Goal: Task Accomplishment & Management: Use online tool/utility

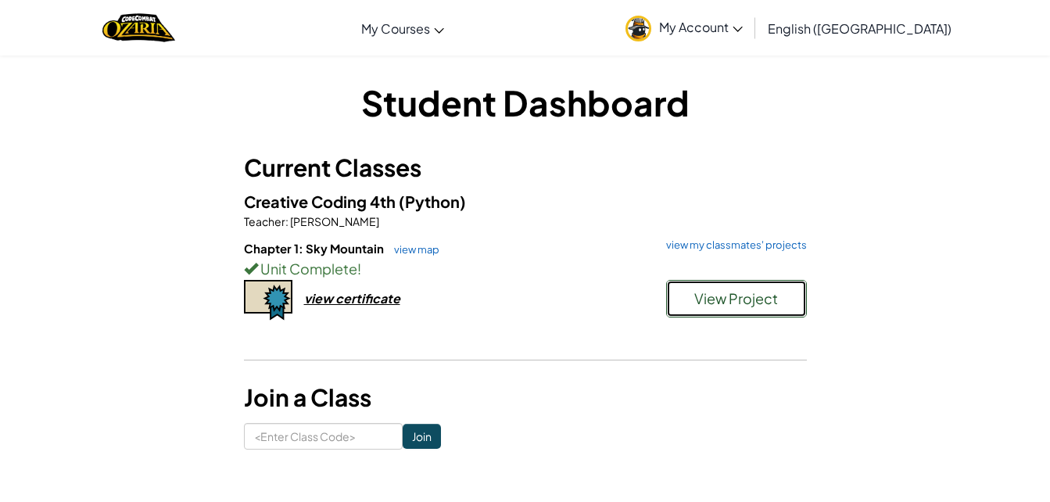
click at [743, 302] on span "View Project" at bounding box center [736, 298] width 84 height 18
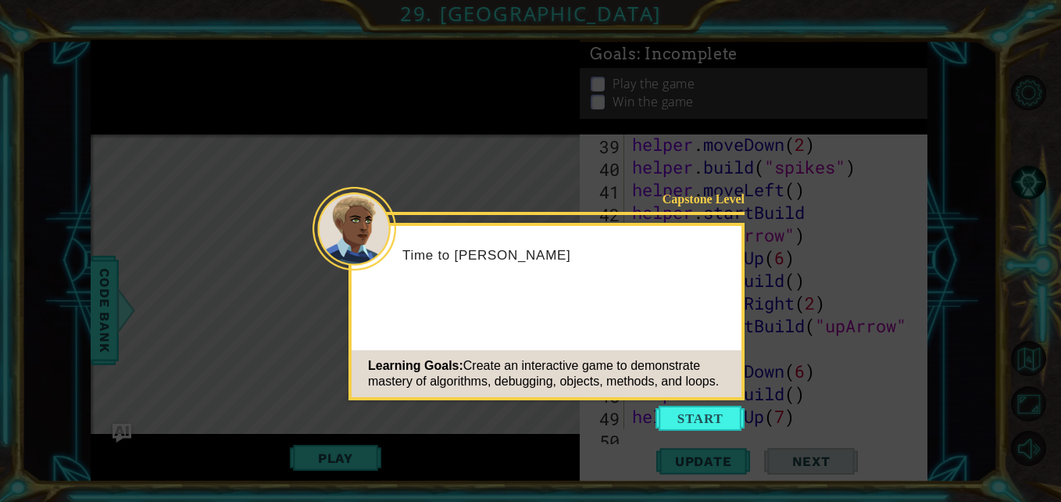
scroll to position [1564, 0]
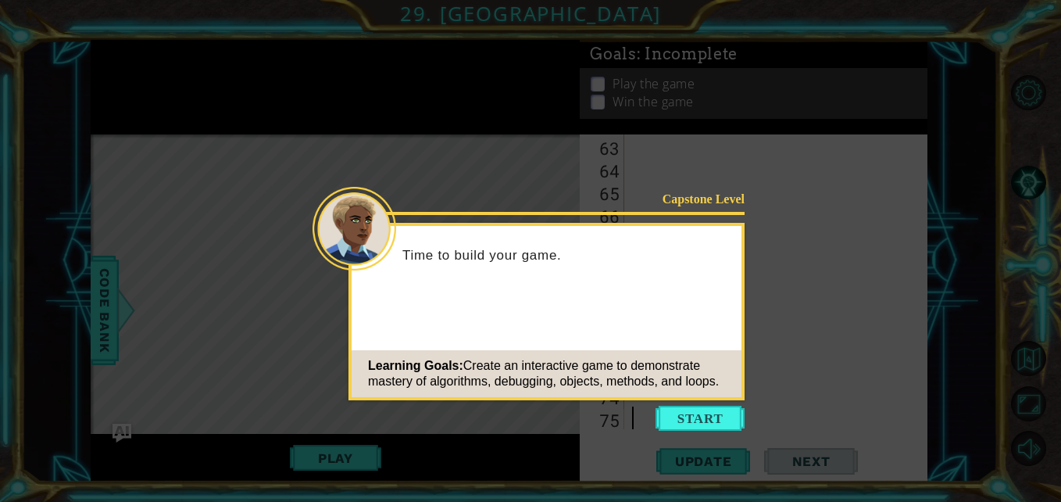
click at [704, 418] on button "Start" at bounding box center [700, 418] width 89 height 25
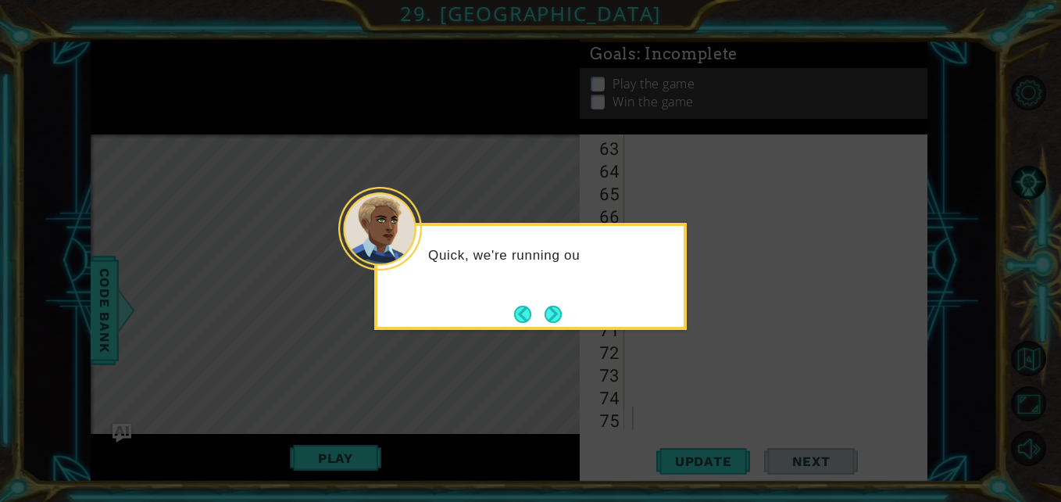
click at [553, 309] on button "Next" at bounding box center [553, 314] width 17 height 17
click at [556, 308] on button "Next" at bounding box center [553, 314] width 17 height 17
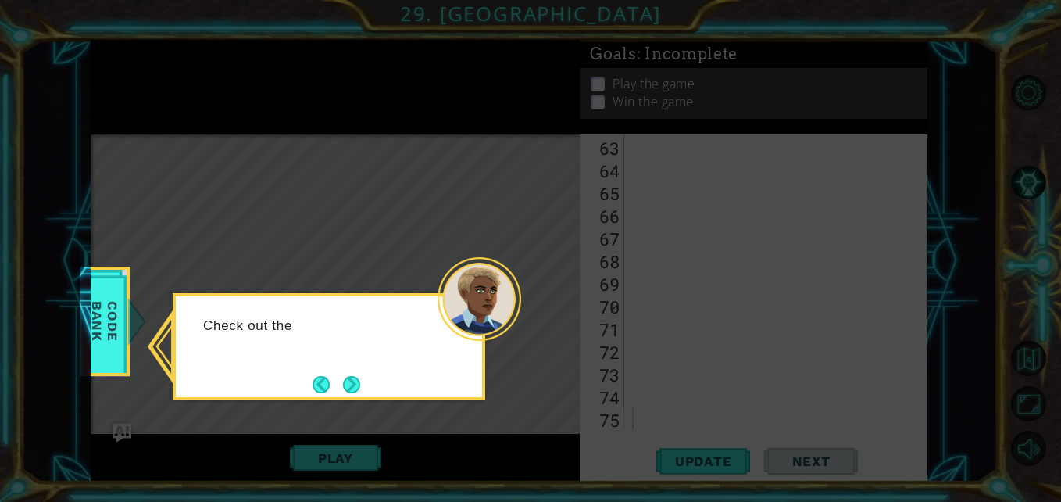
click at [331, 392] on button "Back" at bounding box center [328, 384] width 30 height 17
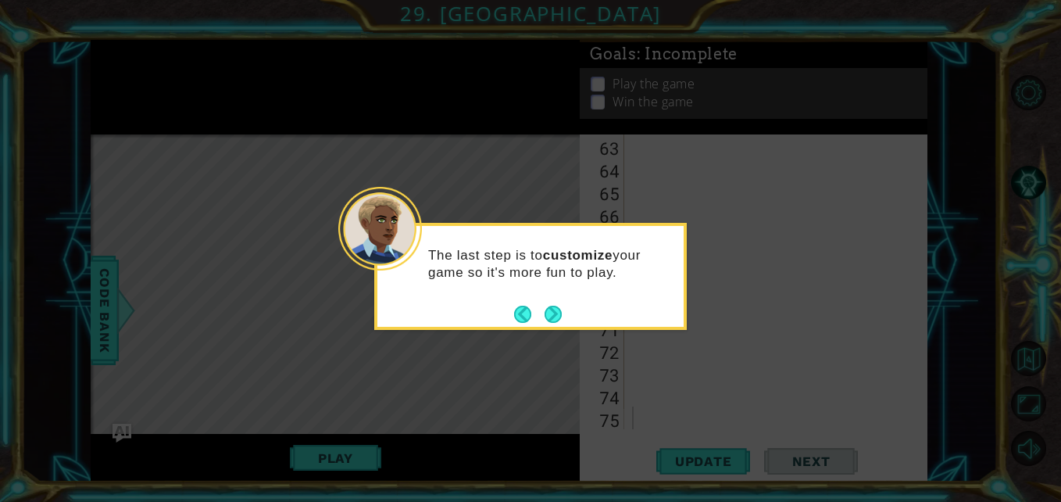
click at [559, 314] on button "Next" at bounding box center [553, 314] width 17 height 17
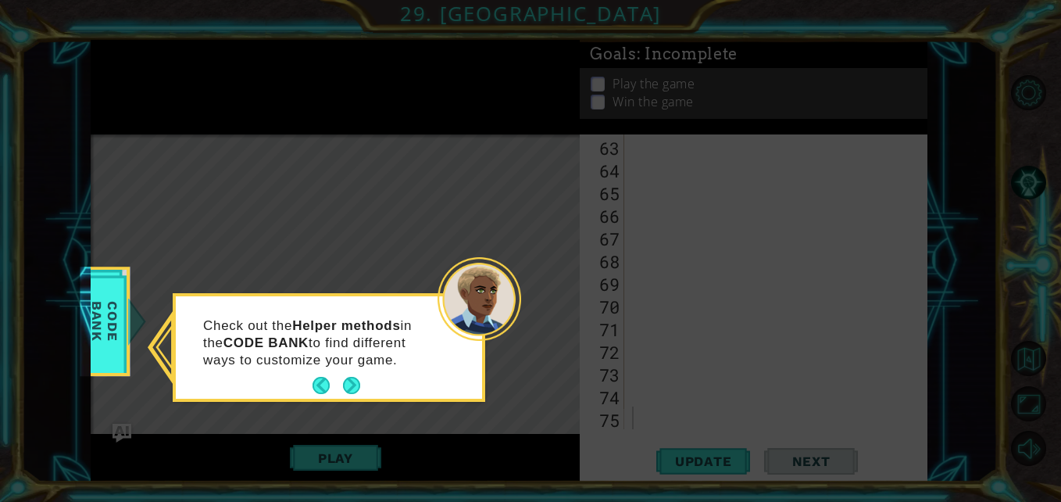
click at [343, 386] on button "Next" at bounding box center [351, 385] width 17 height 17
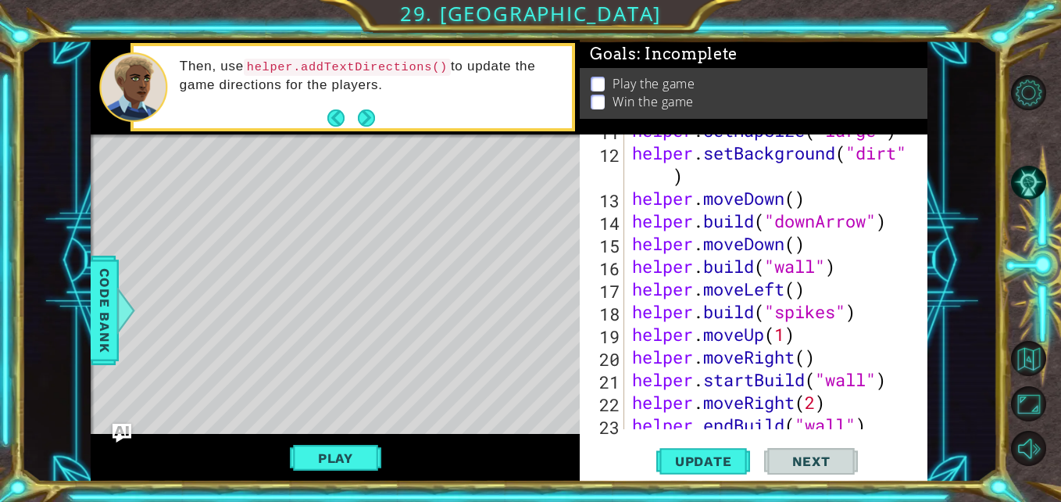
scroll to position [332, 0]
click at [864, 185] on div "helper . setMapSize ( "large" ) helper . setBackground ( "dirt" ) helper . move…" at bounding box center [774, 290] width 291 height 340
click at [817, 186] on div "helper . setMapSize ( "large" ) helper . setBackground ( "dirt" ) helper . move…" at bounding box center [774, 290] width 291 height 340
click at [836, 199] on div "helper . setMapSize ( "large" ) helper . setBackground ( "dirt" ) helper . move…" at bounding box center [774, 290] width 291 height 340
click at [885, 216] on div "helper . setMapSize ( "large" ) helper . setBackground ( "dirt" ) helper . move…" at bounding box center [774, 290] width 291 height 340
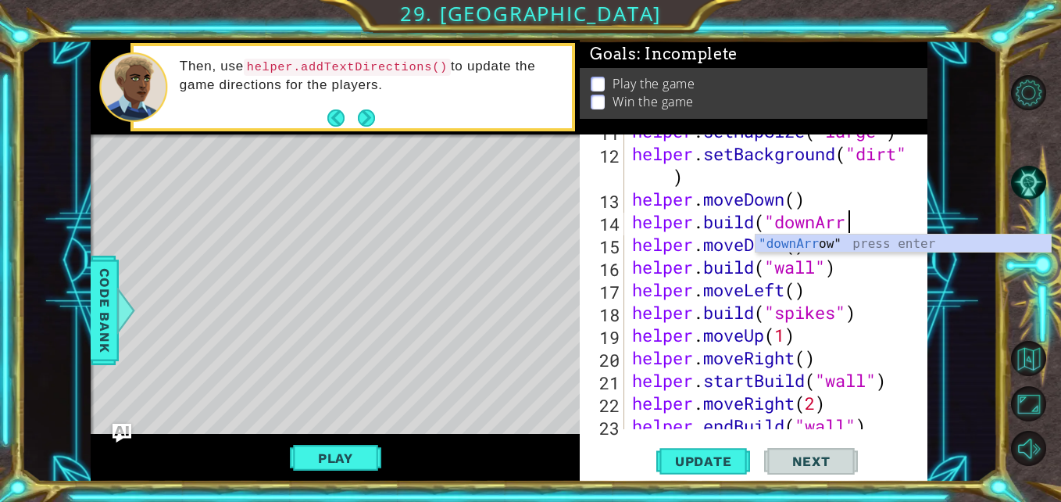
click at [0, 0] on span "..." at bounding box center [0, 0] width 0 height 0
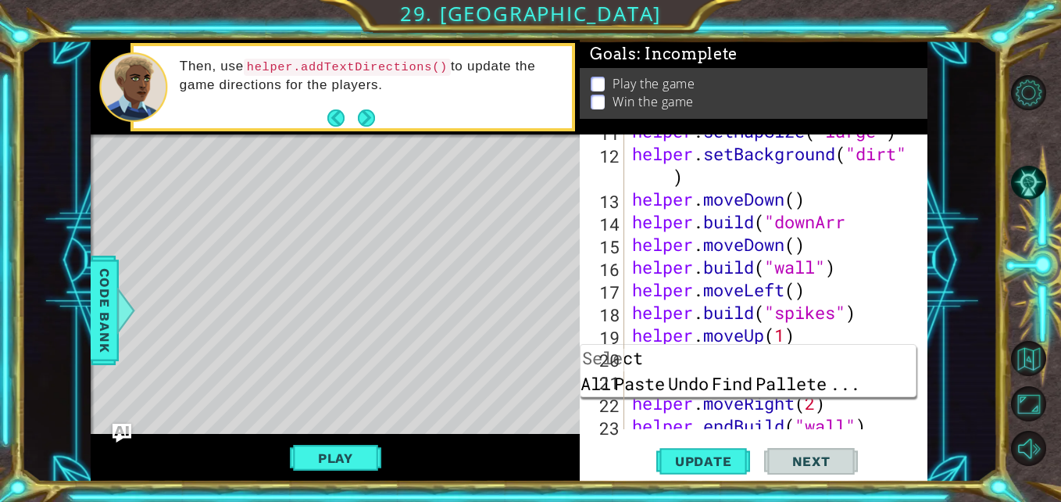
click at [862, 370] on span "..." at bounding box center [845, 383] width 34 height 26
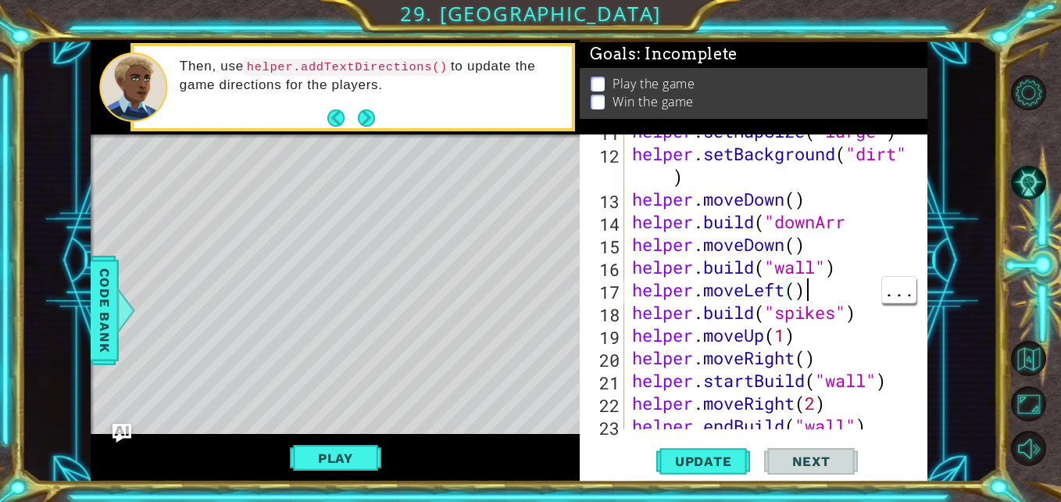
click at [855, 217] on div "helper . setMapSize ( "large" ) helper . setBackground ( "dirt" ) helper . move…" at bounding box center [774, 290] width 291 height 340
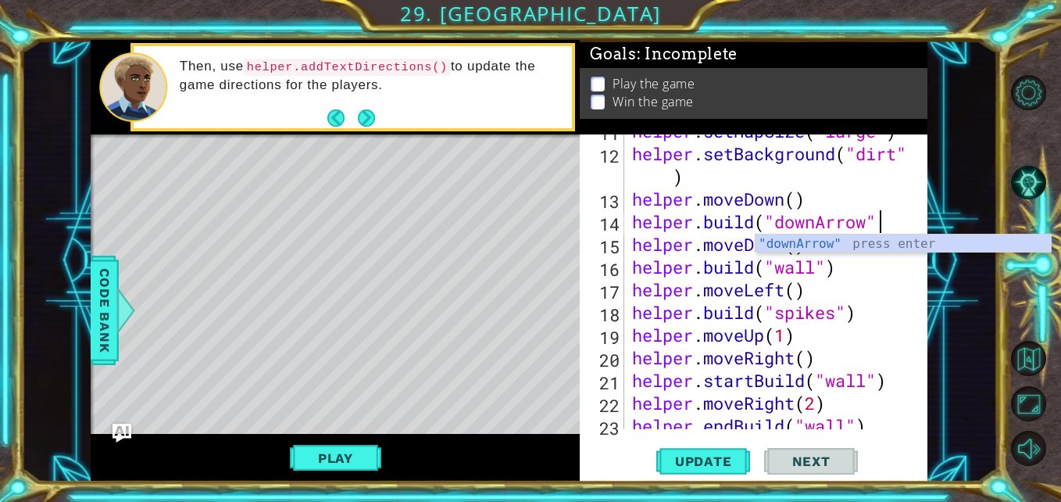
scroll to position [0, 11]
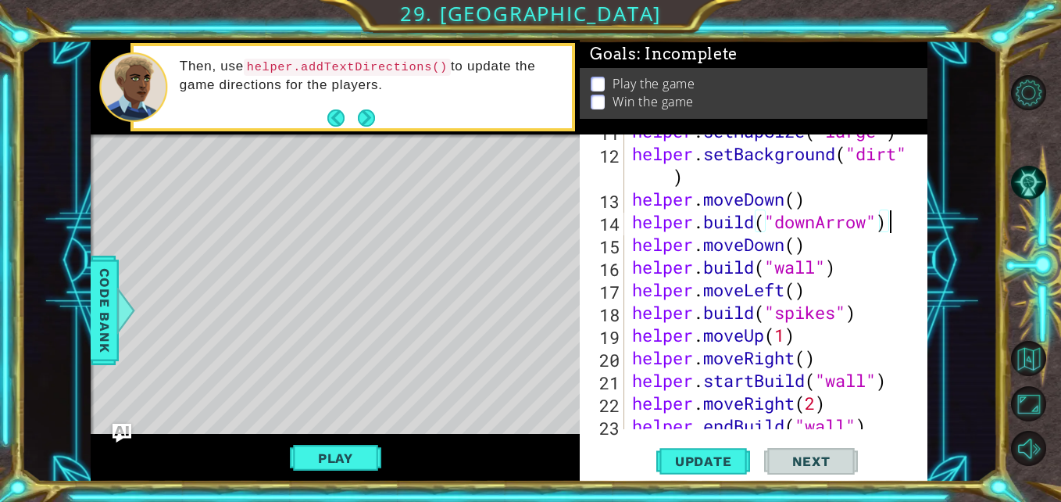
click at [783, 177] on div "helper . setMapSize ( "large" ) helper . setBackground ( "dirt" ) helper . move…" at bounding box center [774, 290] width 291 height 340
type textarea "helper.setBackground("dirt")"
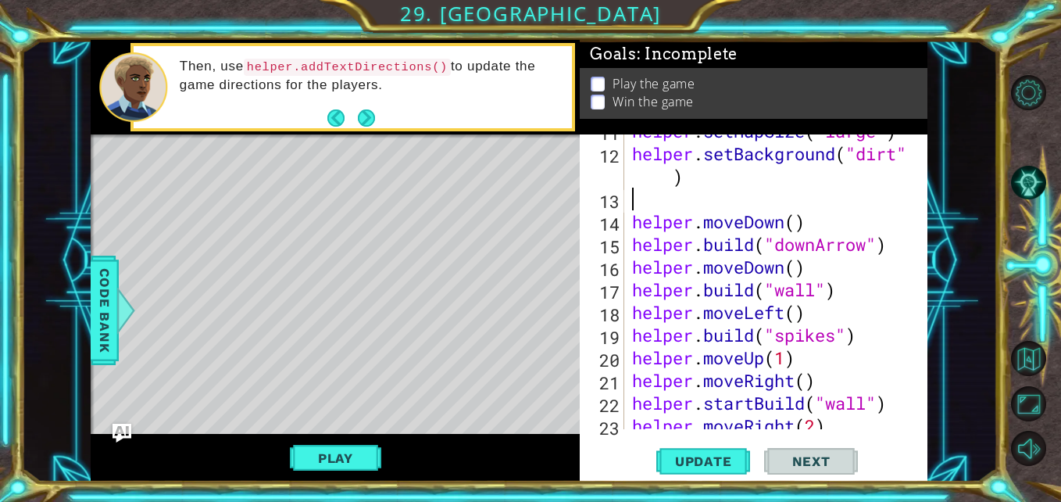
scroll to position [0, 0]
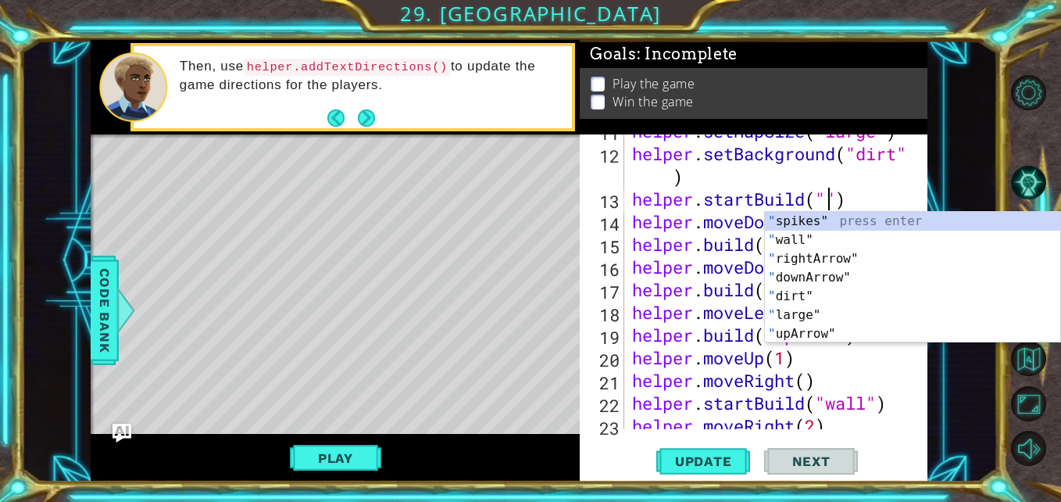
click at [825, 278] on div "" spikes" press enter " wall" press enter " rightArrow" press enter " downArrow…" at bounding box center [912, 296] width 295 height 169
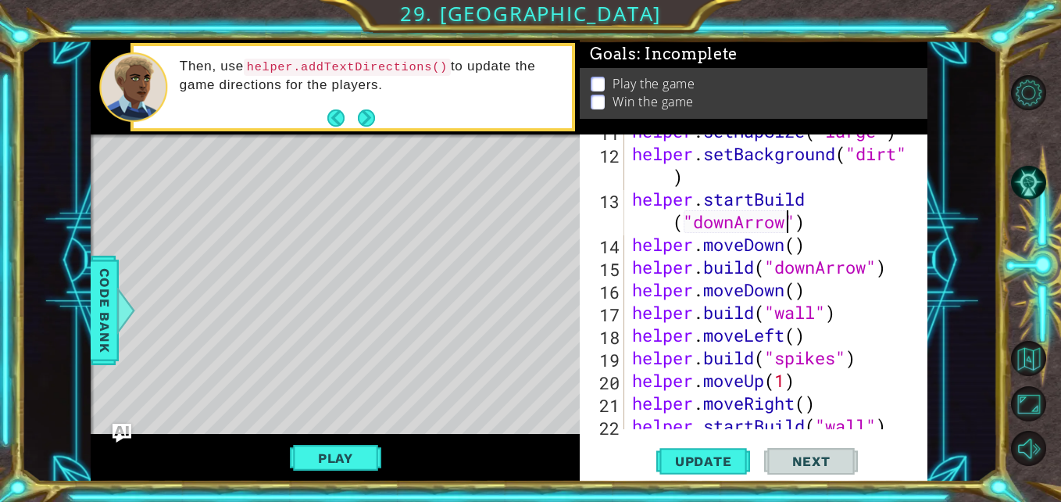
click at [800, 247] on div "helper . setMapSize ( "large" ) helper . setBackground ( "dirt" ) helper . star…" at bounding box center [774, 290] width 291 height 340
click at [707, 462] on span "Update" at bounding box center [704, 461] width 88 height 16
click at [697, 475] on button "Update" at bounding box center [703, 461] width 94 height 34
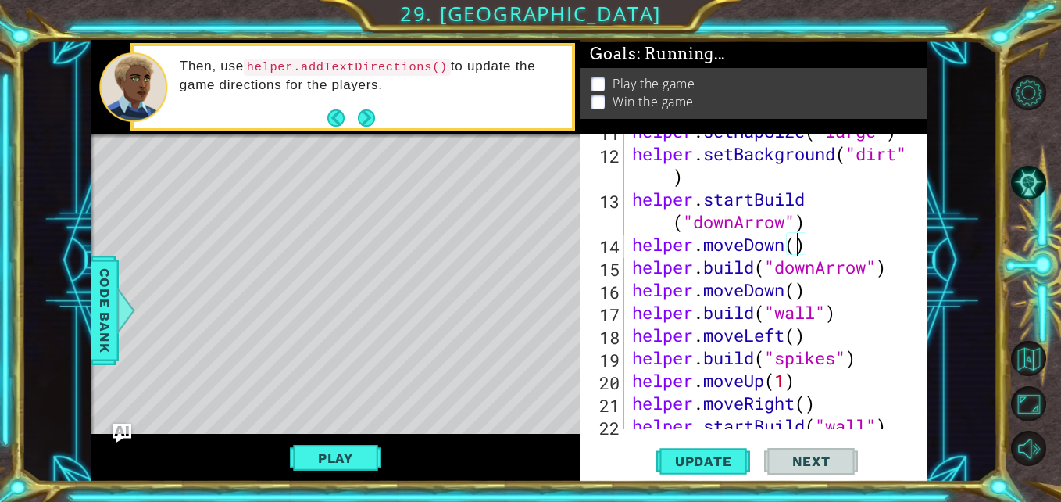
click at [703, 470] on button "Update" at bounding box center [703, 461] width 94 height 34
click at [700, 458] on span "Update" at bounding box center [704, 461] width 88 height 16
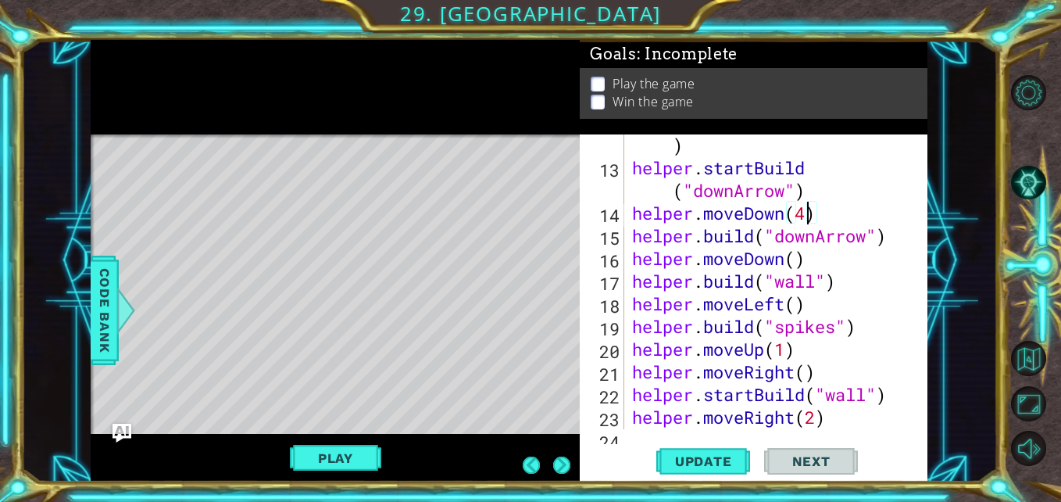
scroll to position [365, 0]
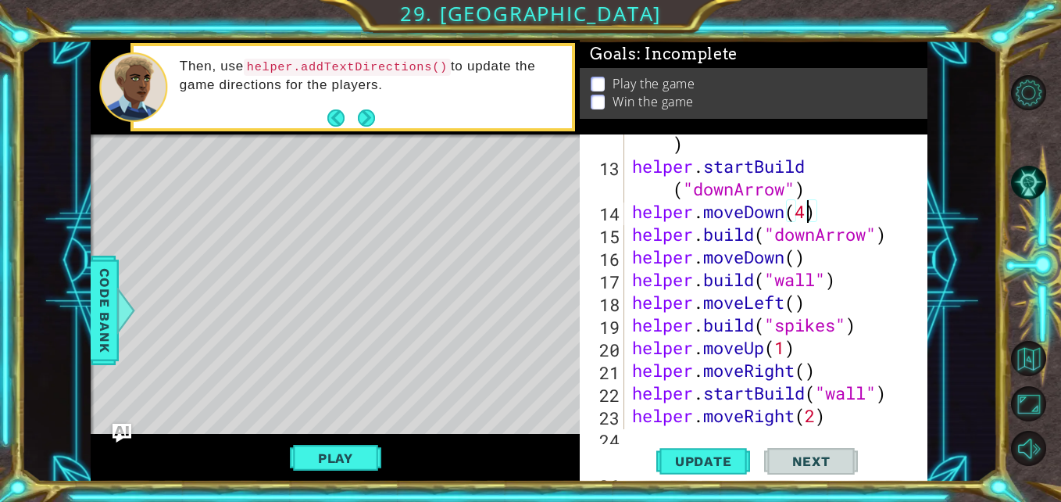
click at [905, 225] on div "helper . setBackground ( "dirt" ) helper . startBuild ( "downArrow" ) helper . …" at bounding box center [774, 290] width 291 height 363
type textarea "[DOMAIN_NAME]("downArrow")"
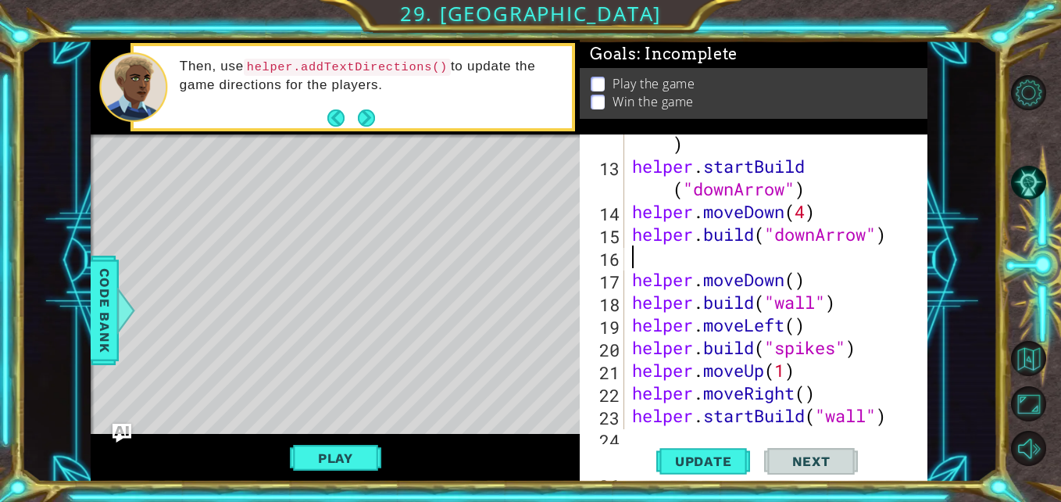
click at [821, 218] on div "helper . setBackground ( "dirt" ) helper . startBuild ( "downArrow" ) helper . …" at bounding box center [774, 290] width 291 height 363
type textarea "helper.moveDown(4)"
click at [832, 267] on div "helper . setBackground ( "dirt" ) helper . startBuild ( "downArrow" ) helper . …" at bounding box center [774, 290] width 291 height 363
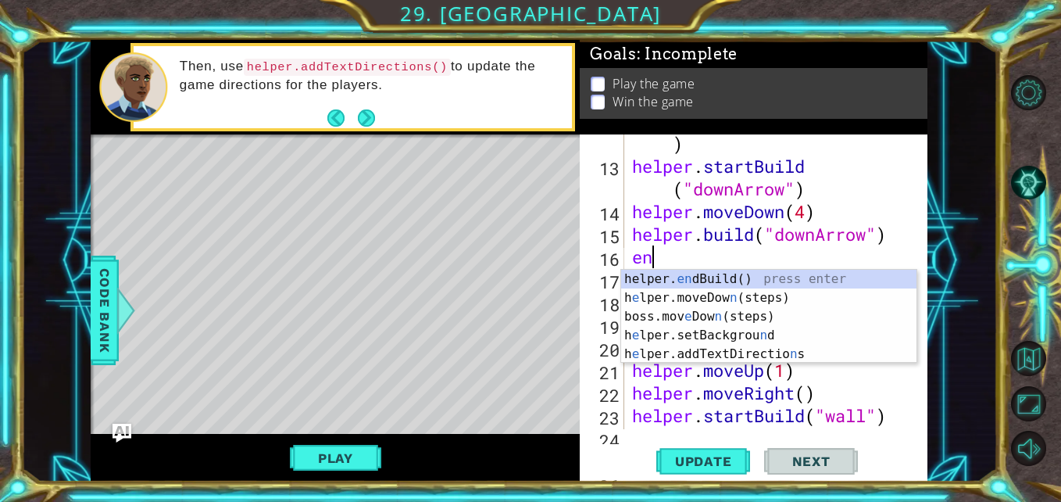
type textarea "end"
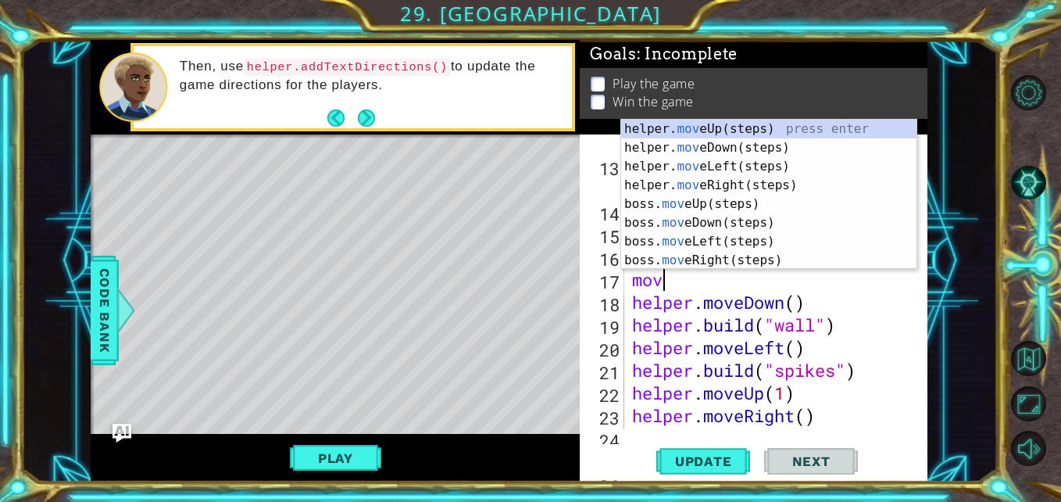
scroll to position [0, 1]
type textarea "moveu"
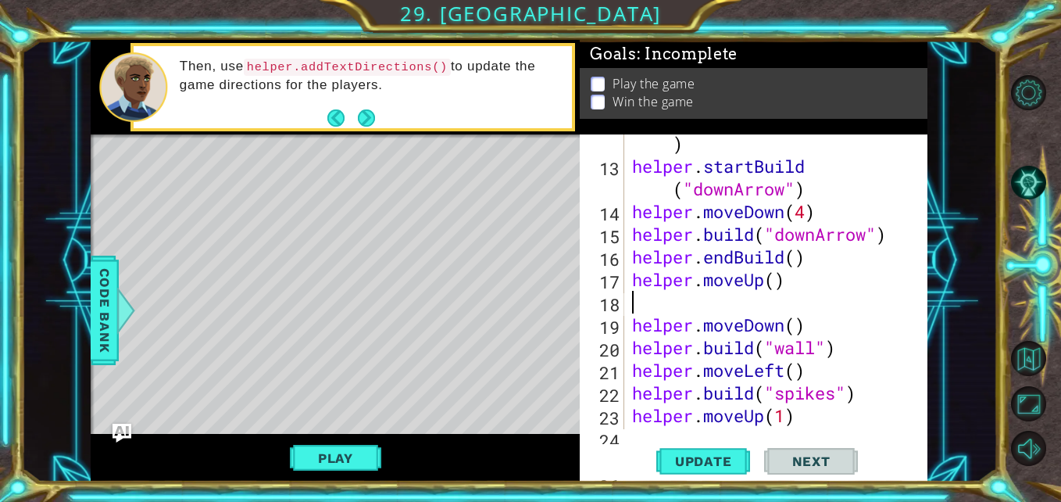
scroll to position [0, 0]
click at [778, 277] on div "helper . setBackground ( "dirt" ) helper . startBuild ( "downArrow" ) helper . …" at bounding box center [774, 290] width 291 height 363
click at [696, 460] on span "Update" at bounding box center [704, 461] width 88 height 16
click at [817, 268] on div "helper . setBackground ( "dirt" ) helper . startBuild ( "downArrow" ) helper . …" at bounding box center [774, 290] width 291 height 363
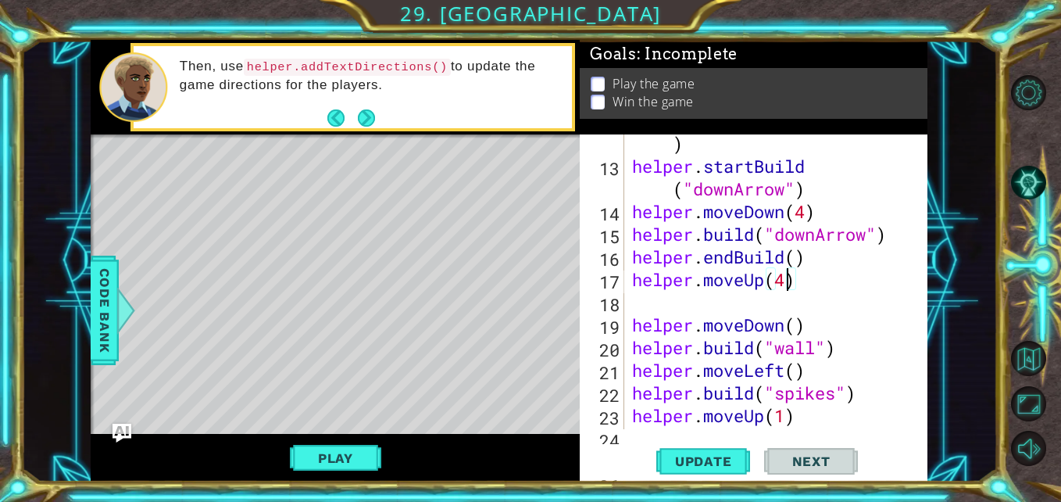
type textarea "helper.endBuild()"
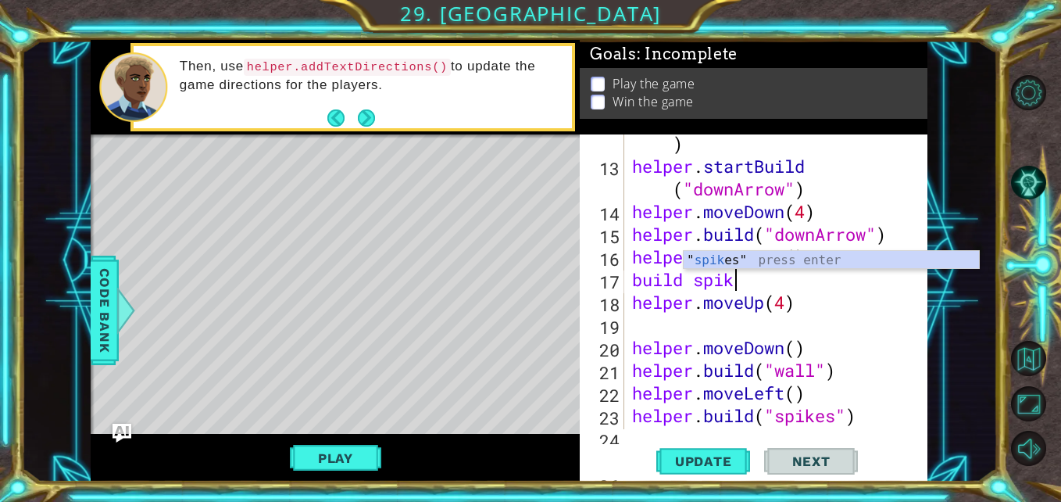
scroll to position [0, 5]
type textarea "build spikes"
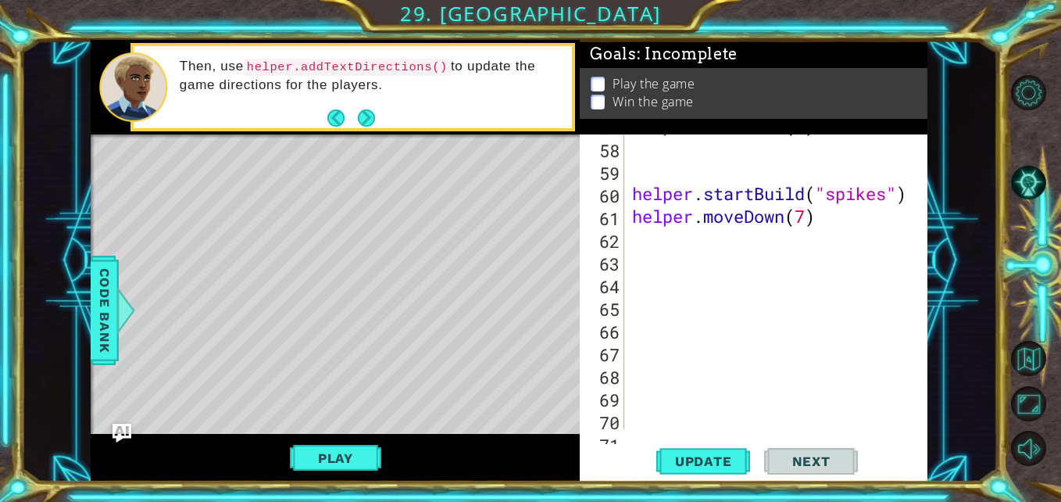
scroll to position [1458, 0]
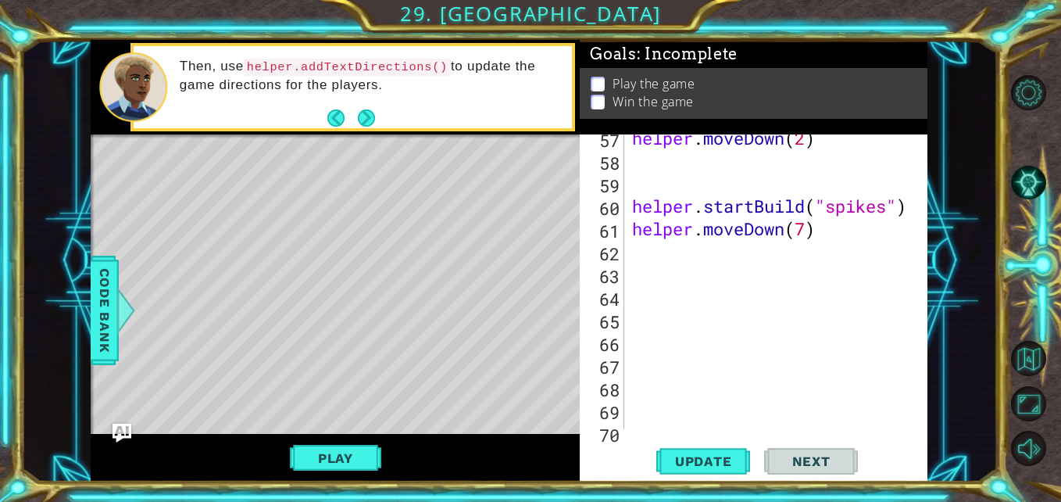
click at [879, 303] on div "helper . moveDown ( 2 ) helper . startBuild ( "spikes" ) helper . moveDown ( 7 )" at bounding box center [774, 297] width 291 height 340
click at [852, 235] on div "helper . moveDown ( 2 ) helper . startBuild ( "spikes" ) helper . moveDown ( 7 )" at bounding box center [774, 297] width 291 height 340
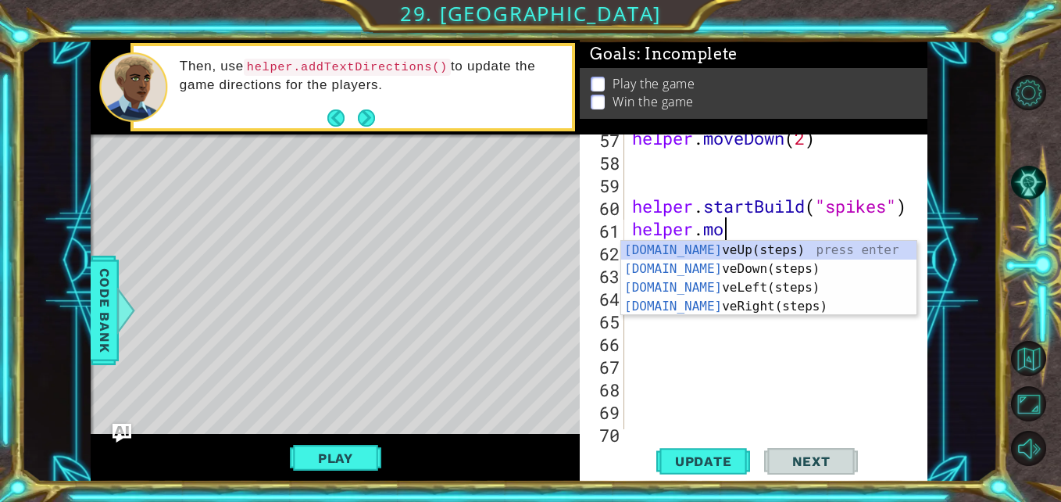
type textarea "h"
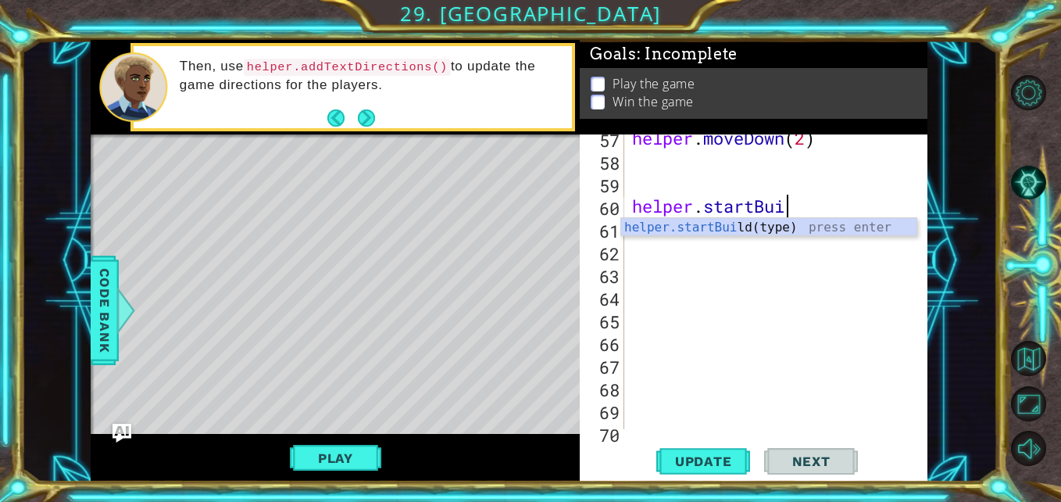
type textarea "h"
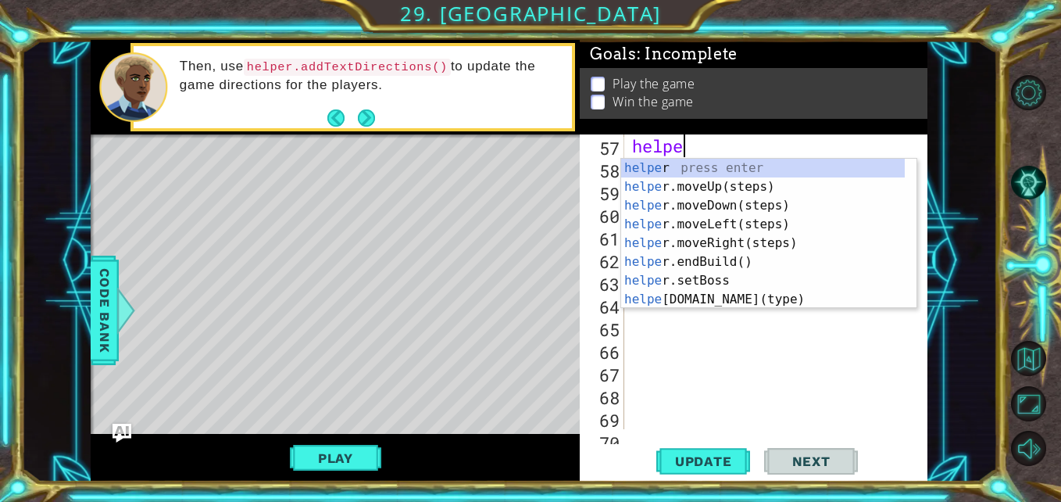
type textarea "h"
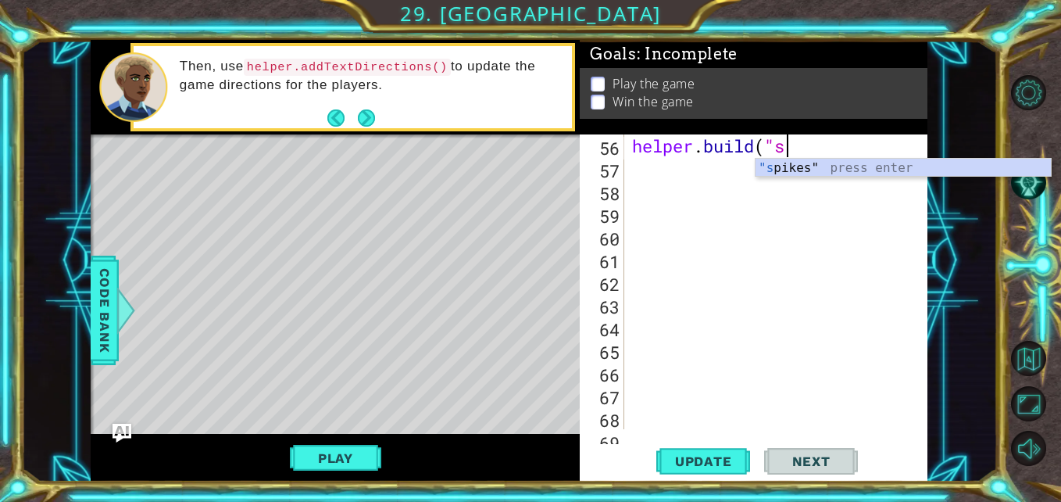
type textarea "h"
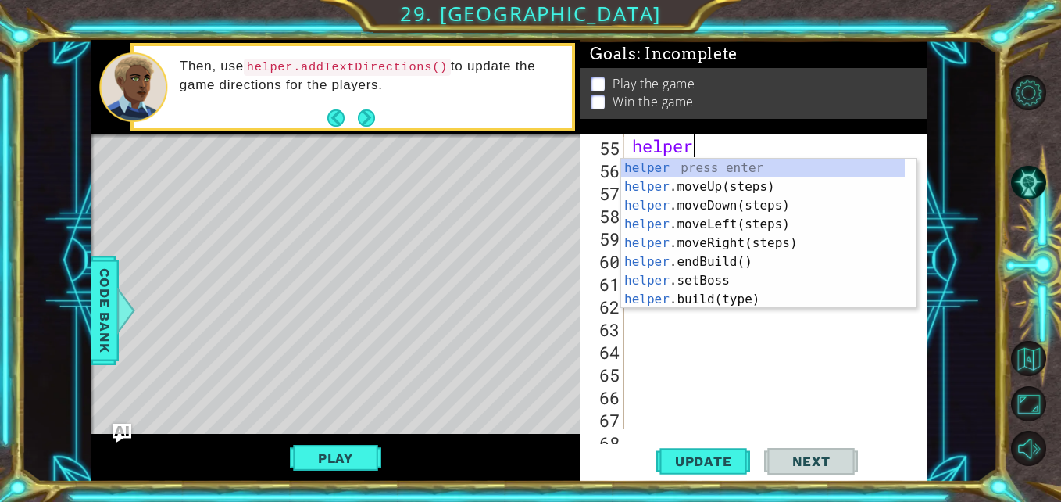
type textarea "h"
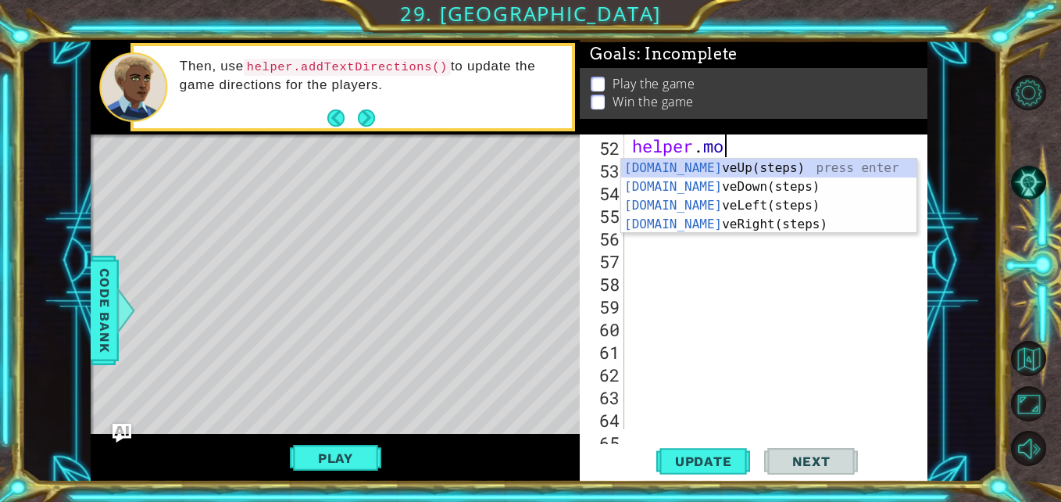
type textarea "h"
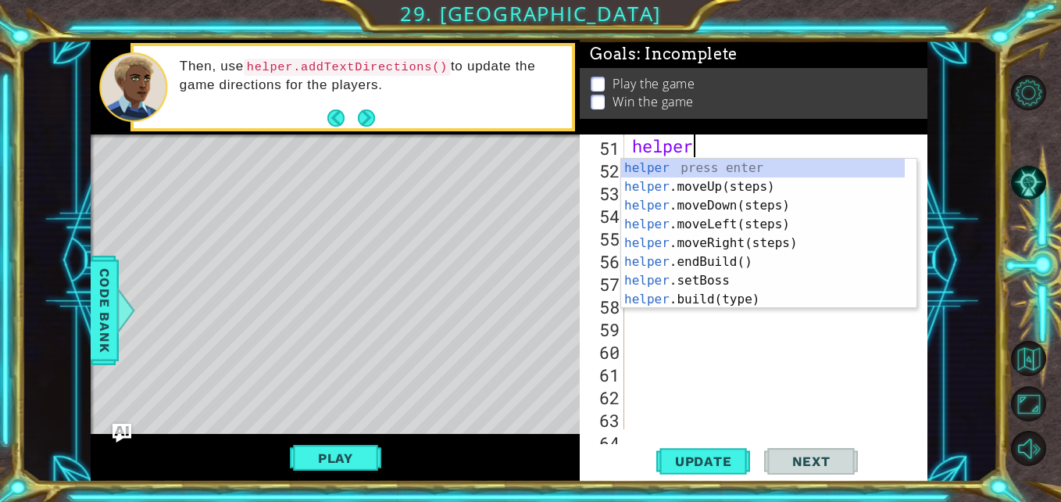
type textarea "h"
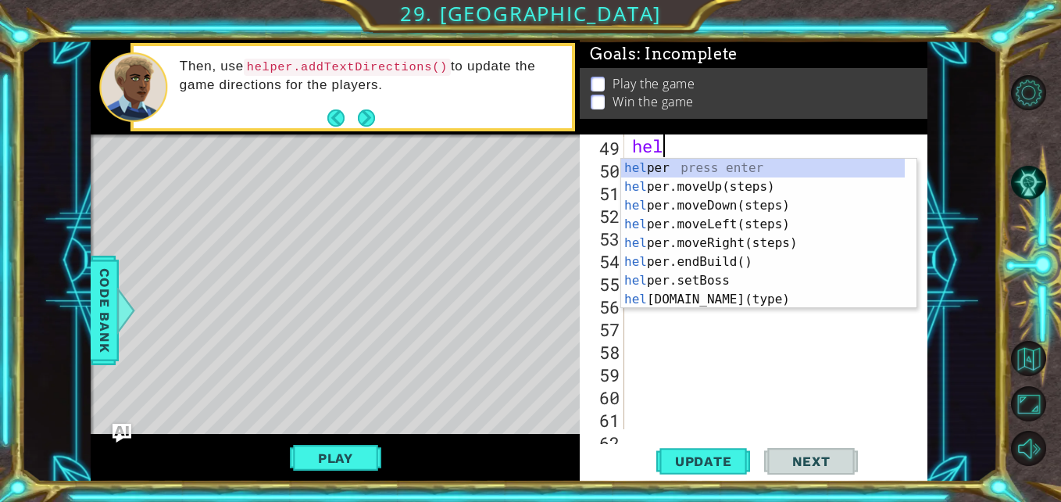
type textarea "h"
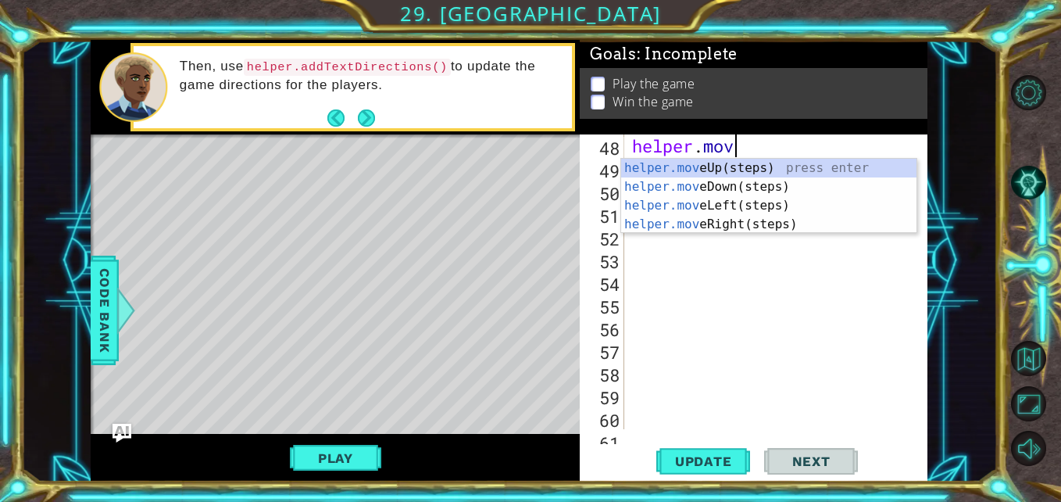
type textarea "h"
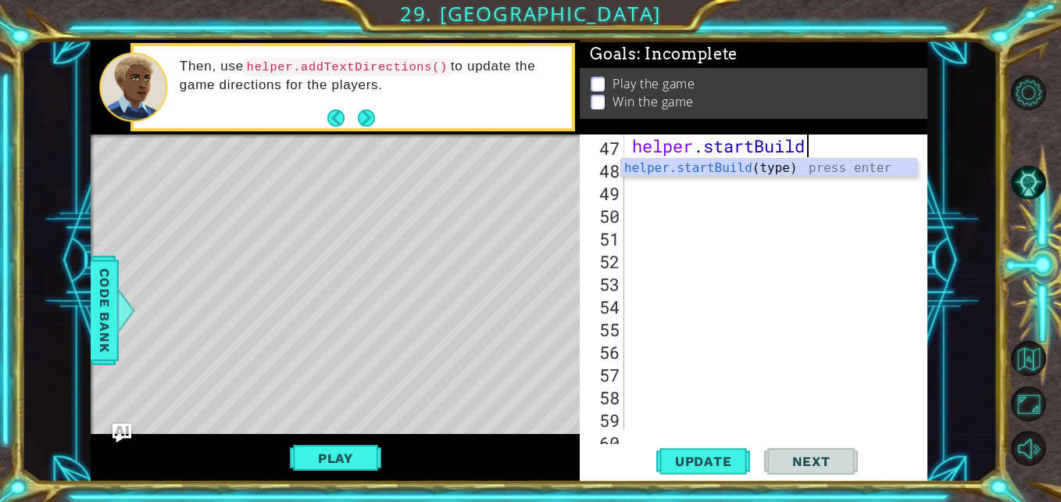
type textarea "h"
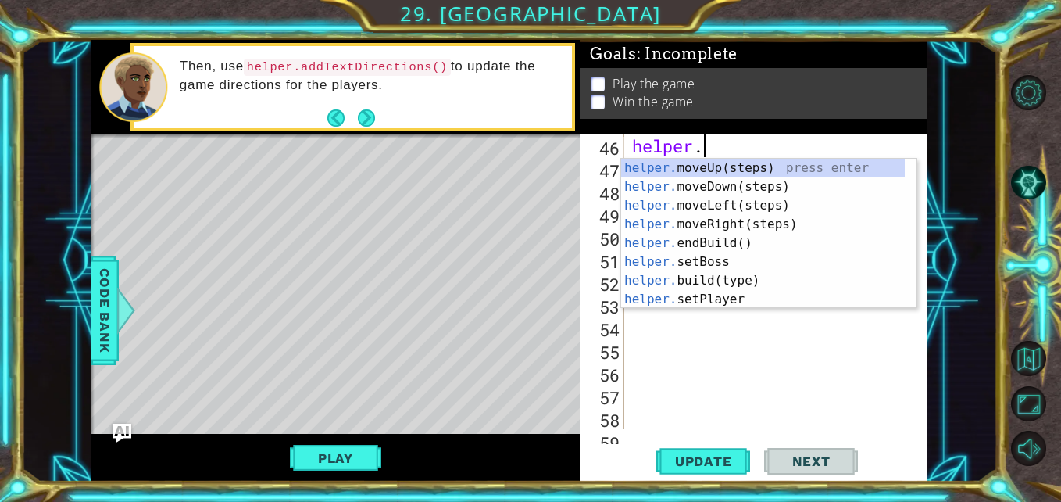
type textarea "h"
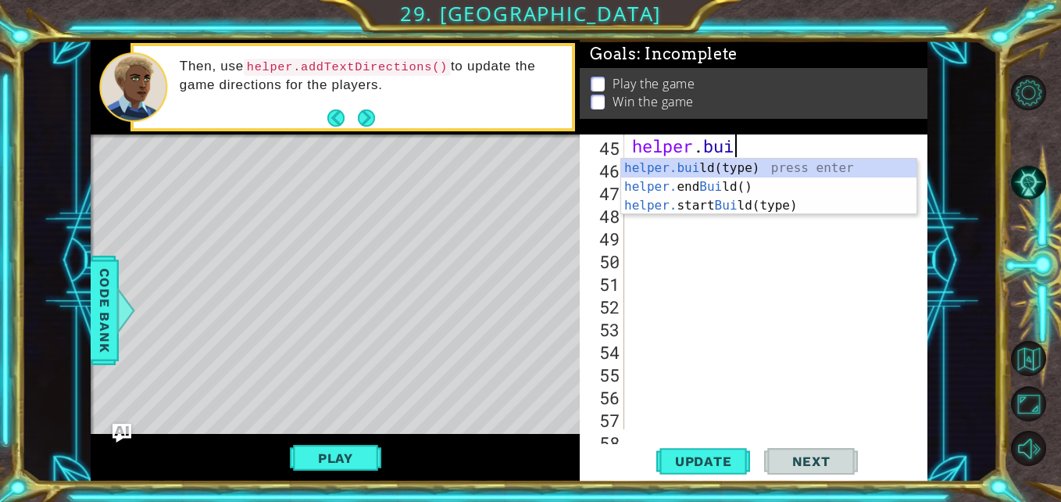
type textarea "h"
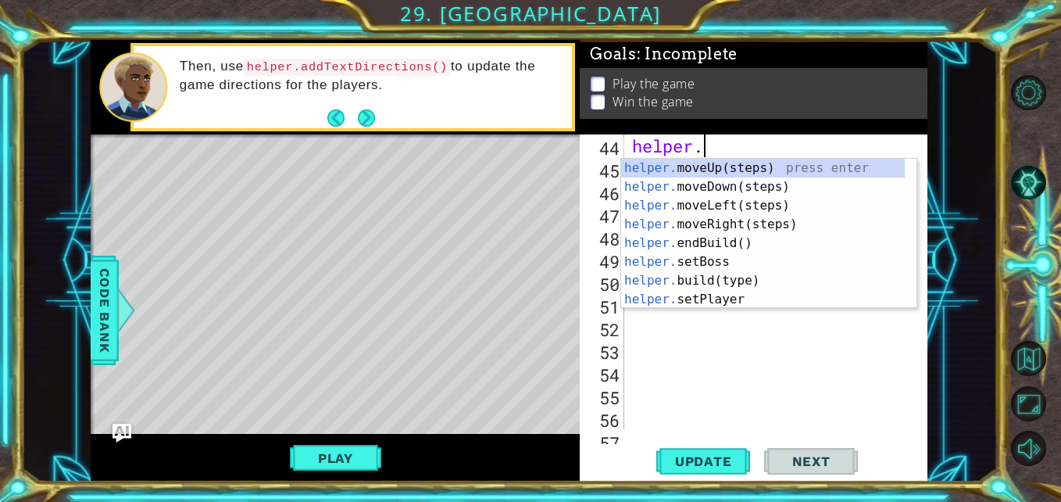
type textarea "h"
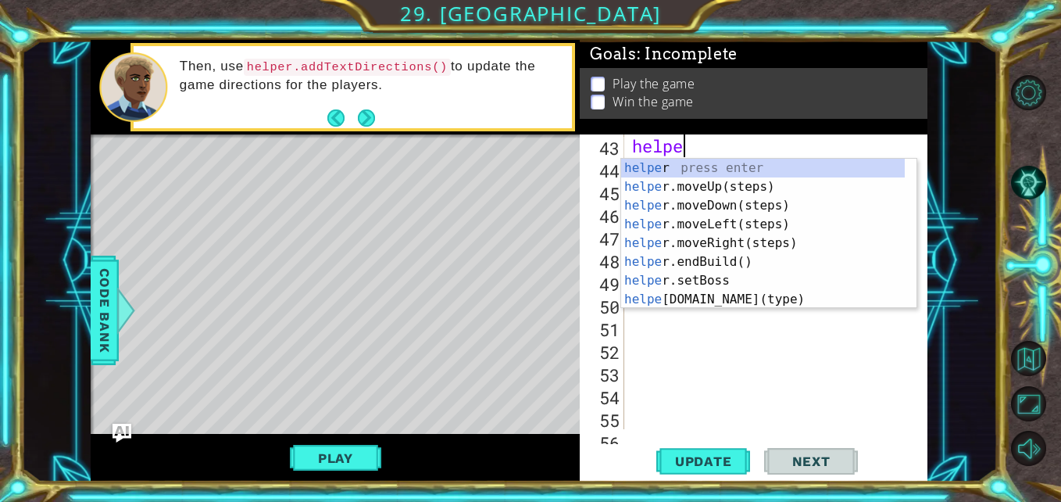
type textarea "h"
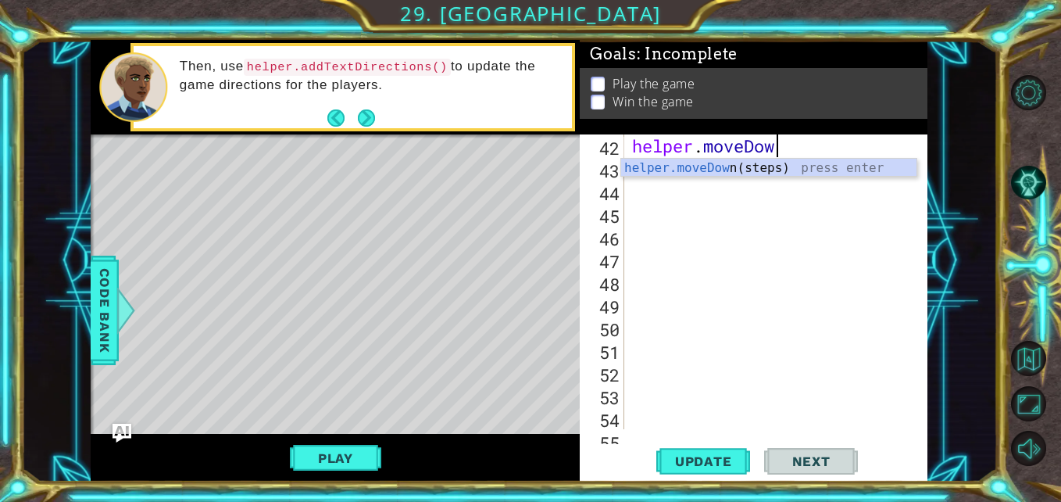
type textarea "h"
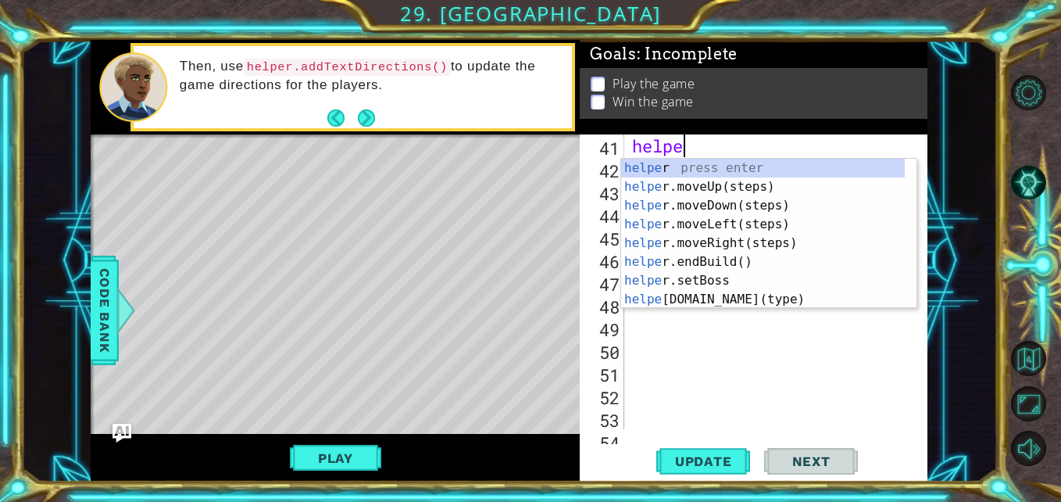
type textarea "h"
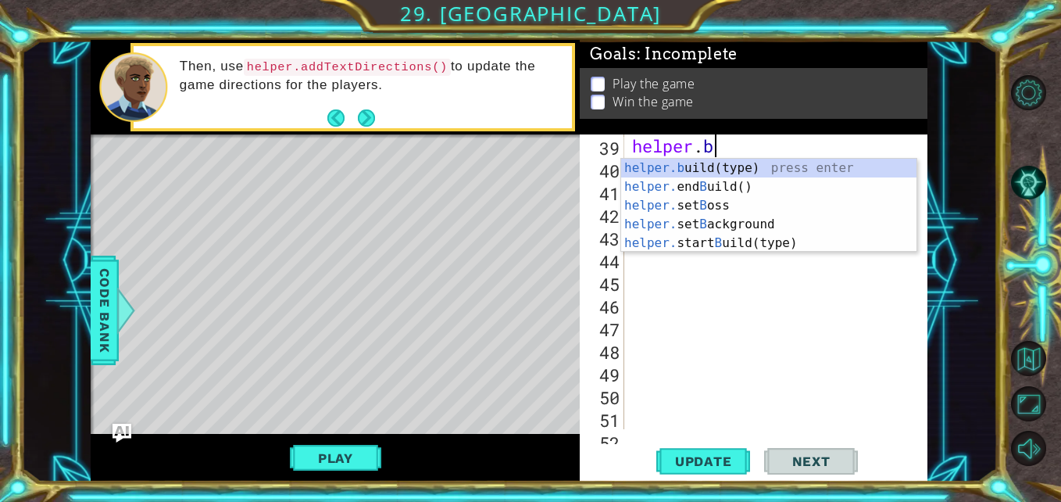
type textarea "h"
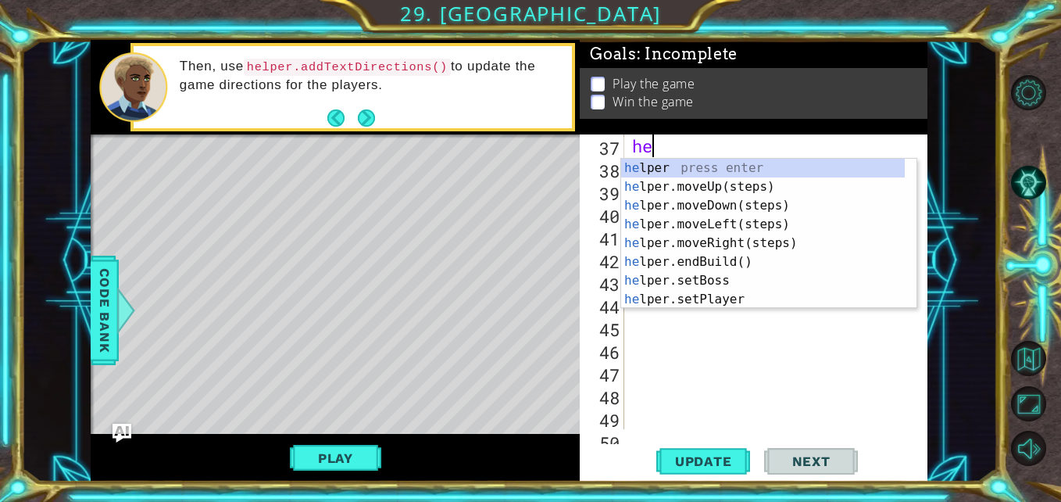
type textarea "h"
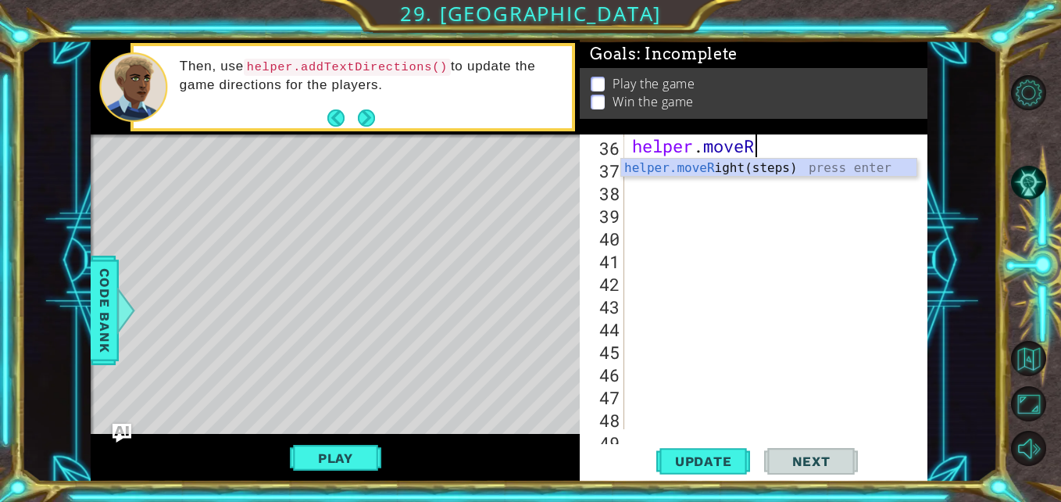
type textarea "h"
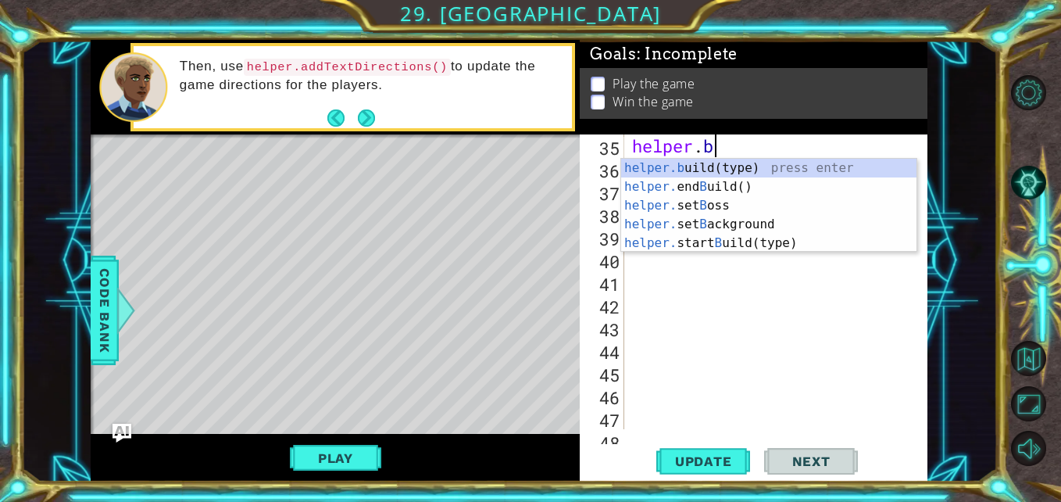
type textarea "h"
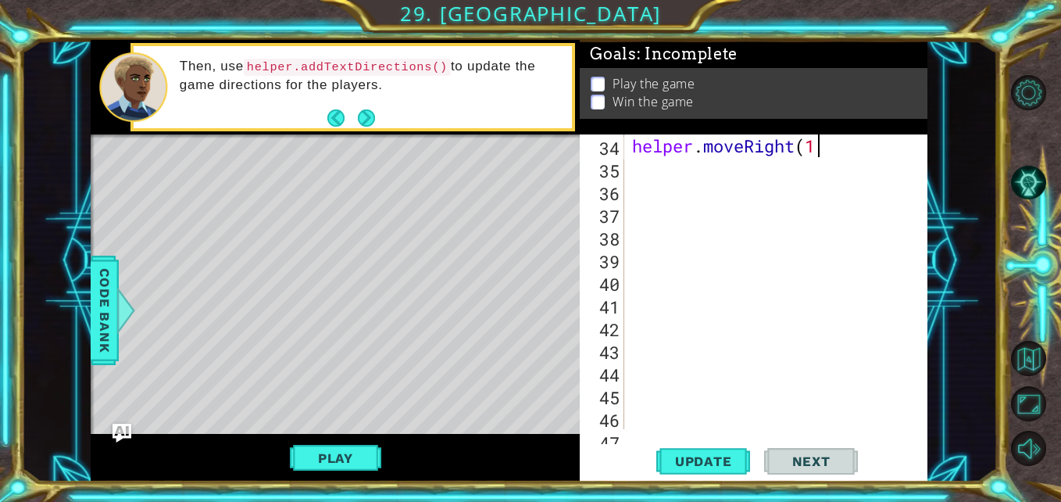
type textarea "h"
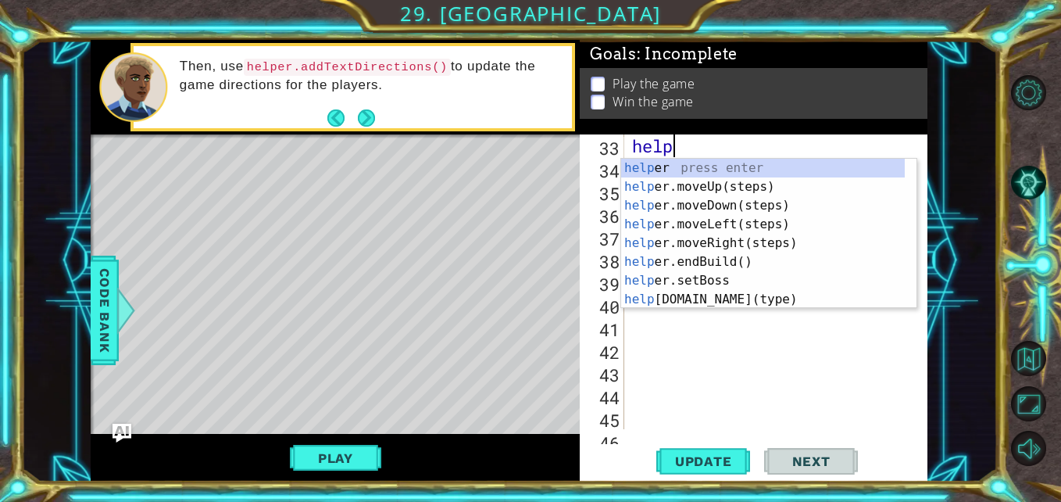
type textarea "h"
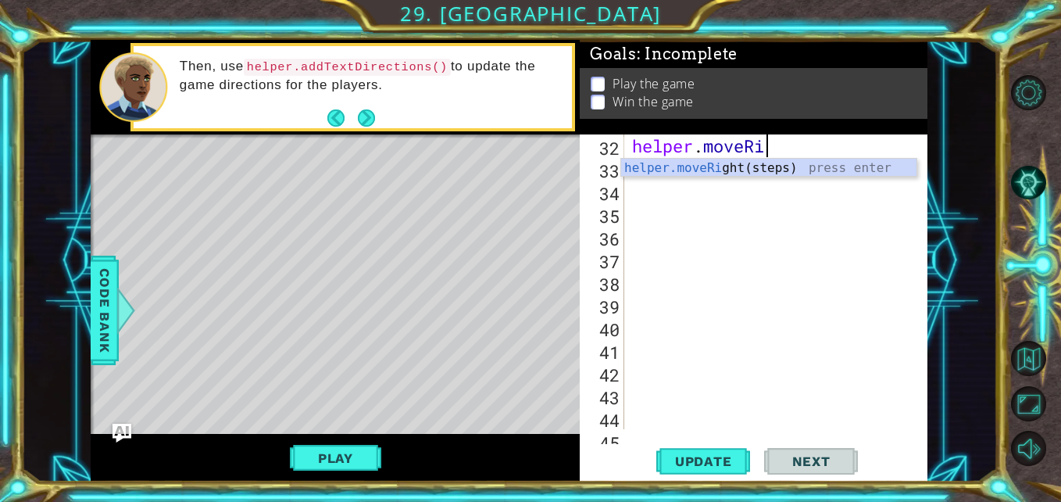
type textarea "h"
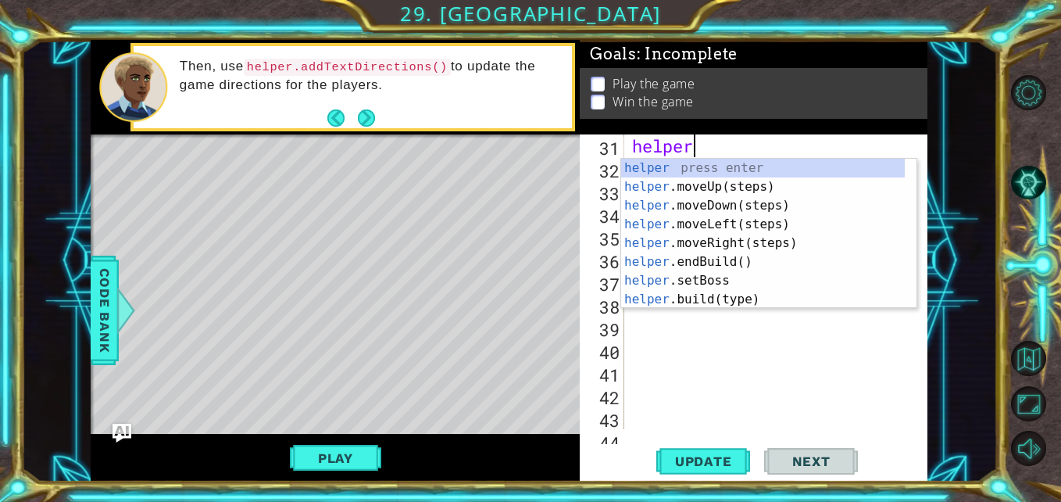
type textarea "h"
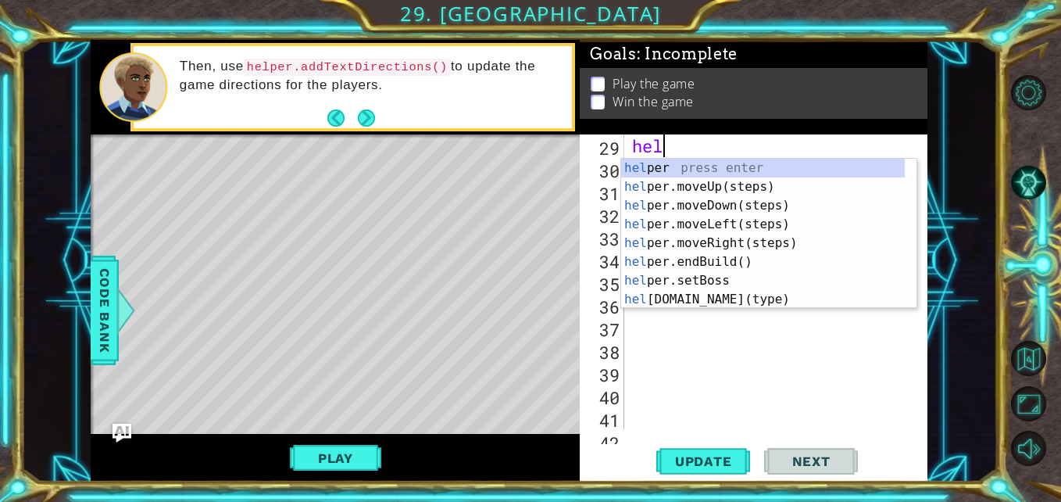
type textarea "h"
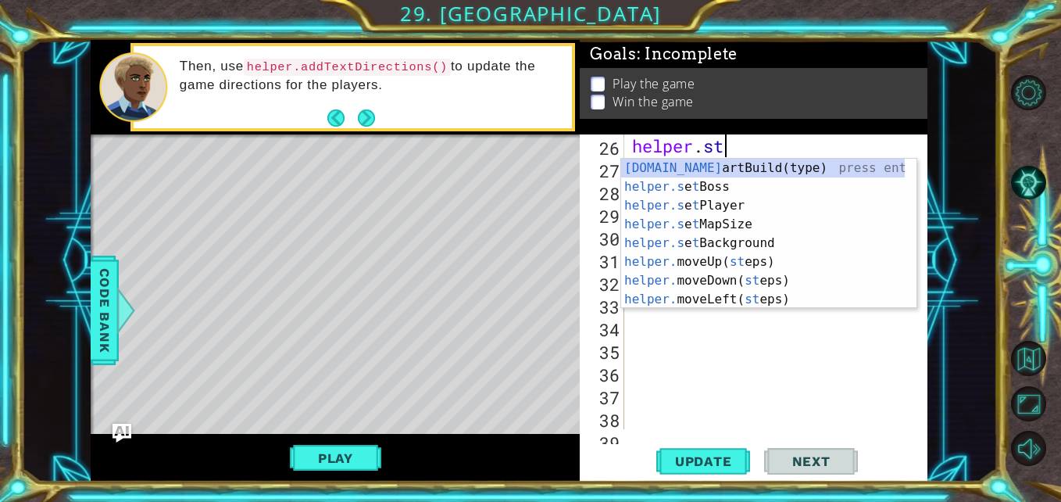
type textarea "h"
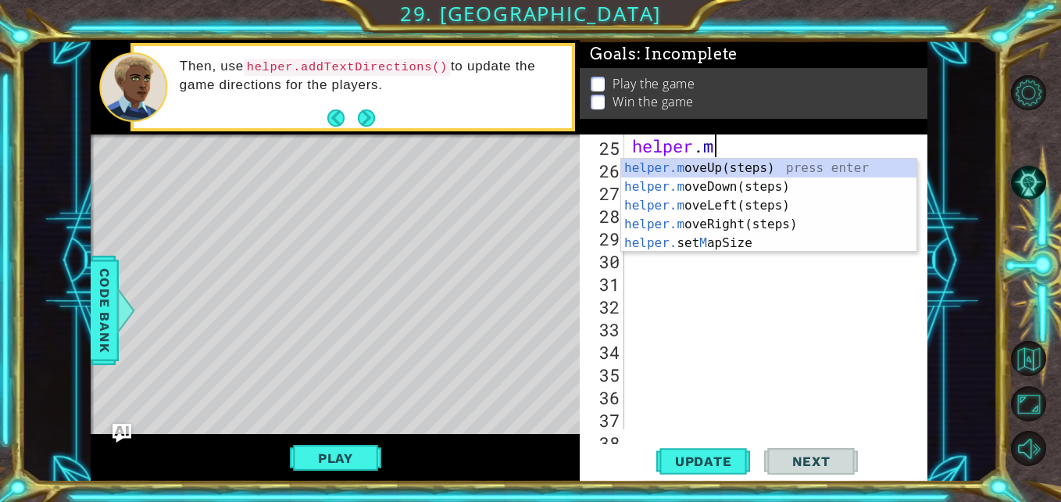
type textarea "h"
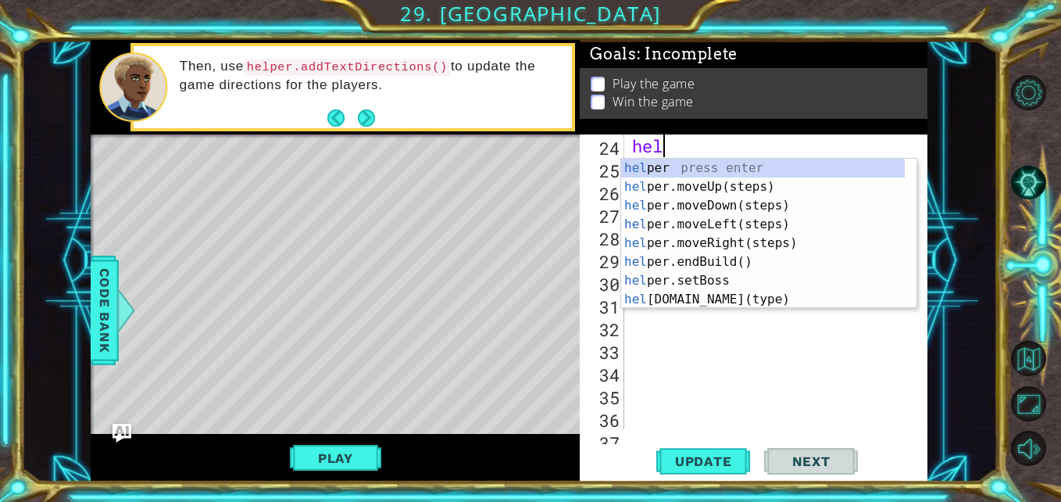
type textarea "h"
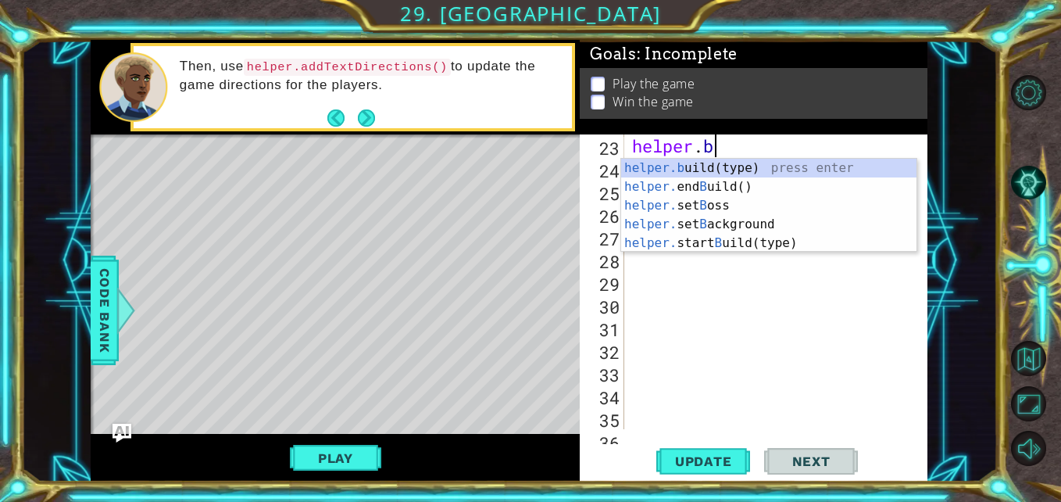
type textarea "h"
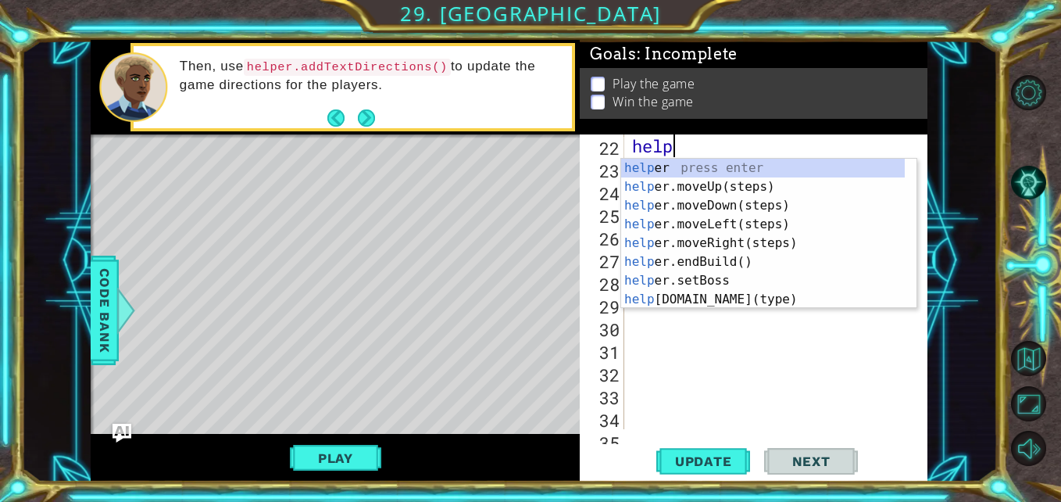
type textarea "h"
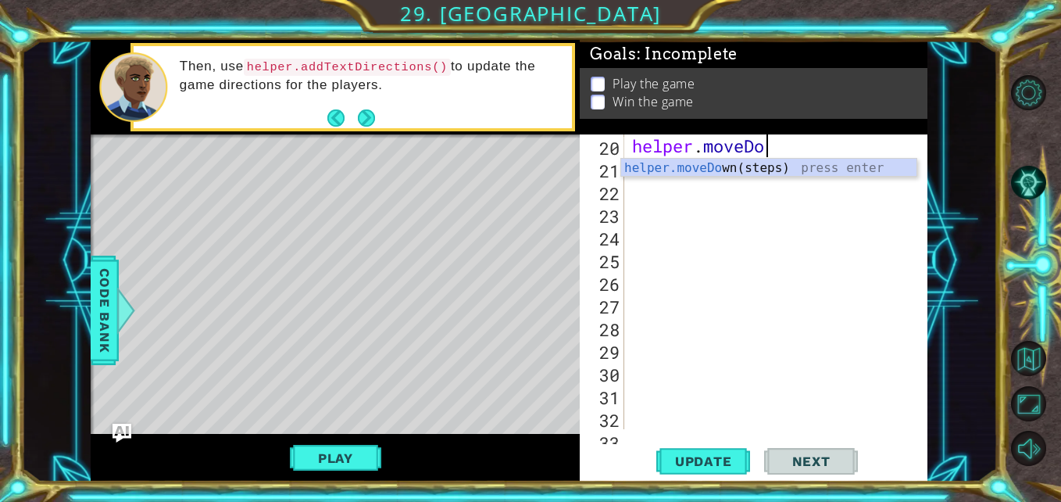
type textarea "h"
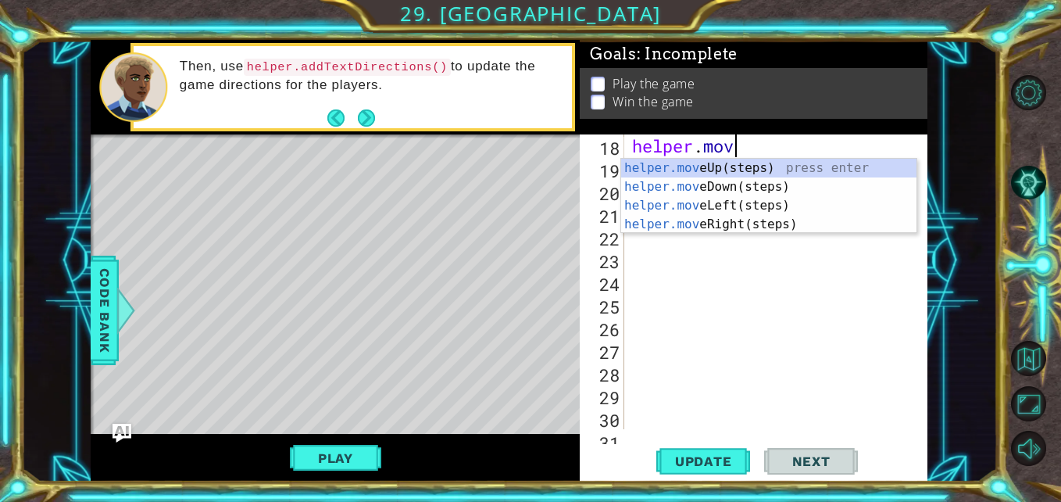
type textarea "h"
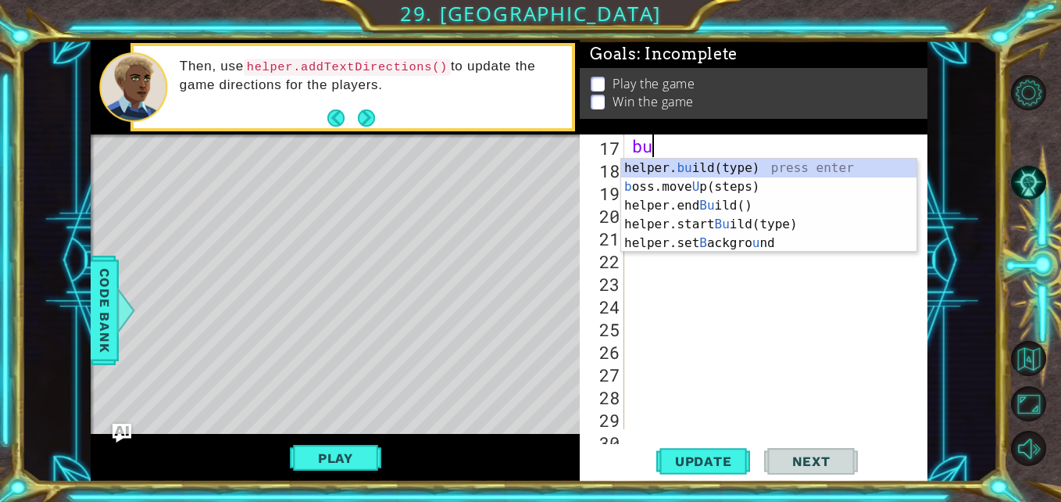
type textarea "b"
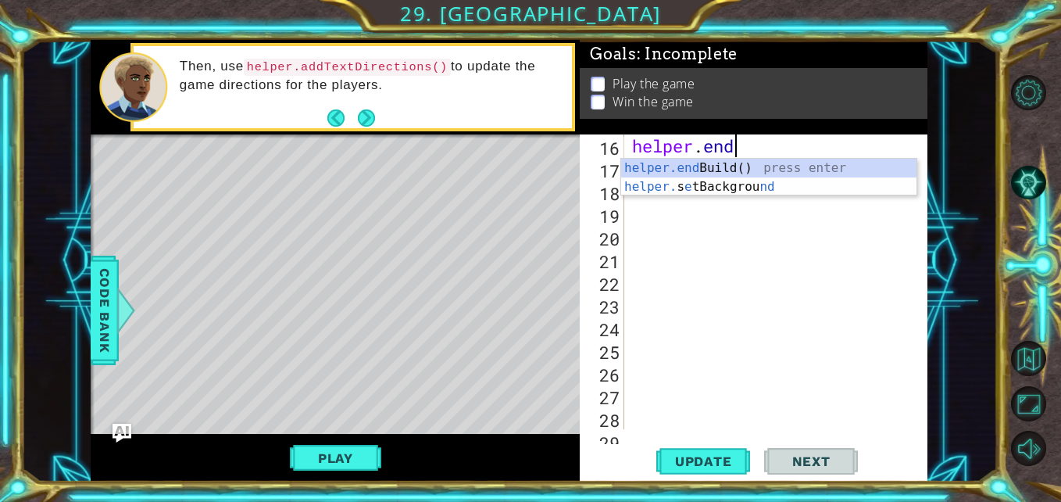
type textarea "h"
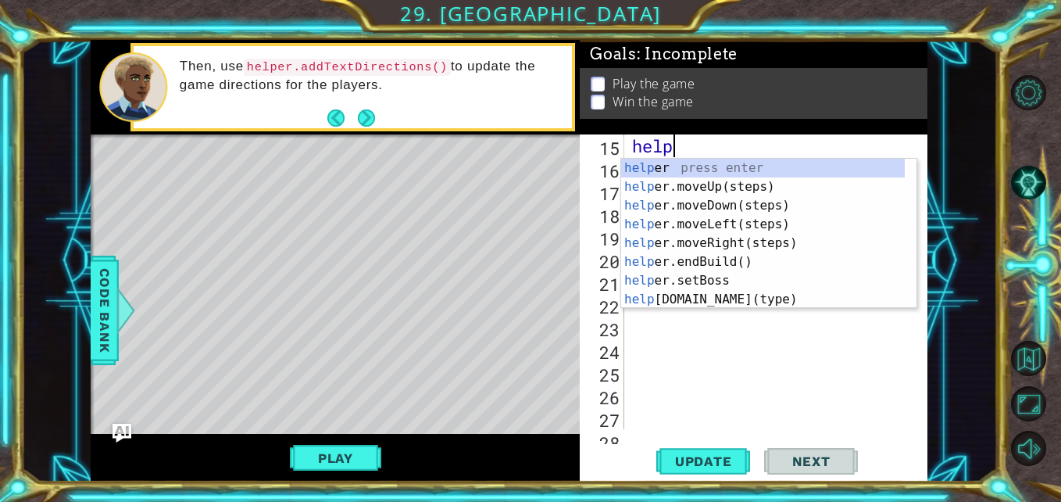
type textarea "h"
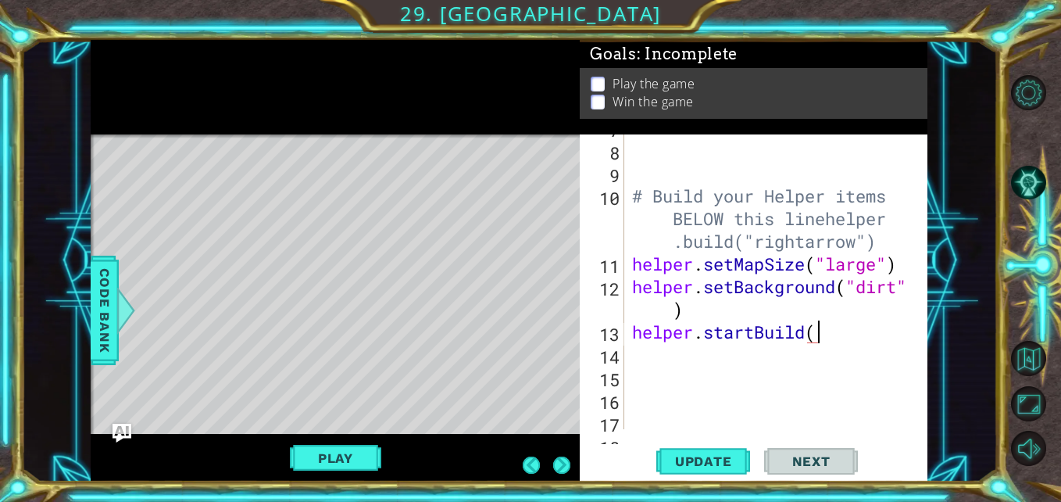
scroll to position [199, 0]
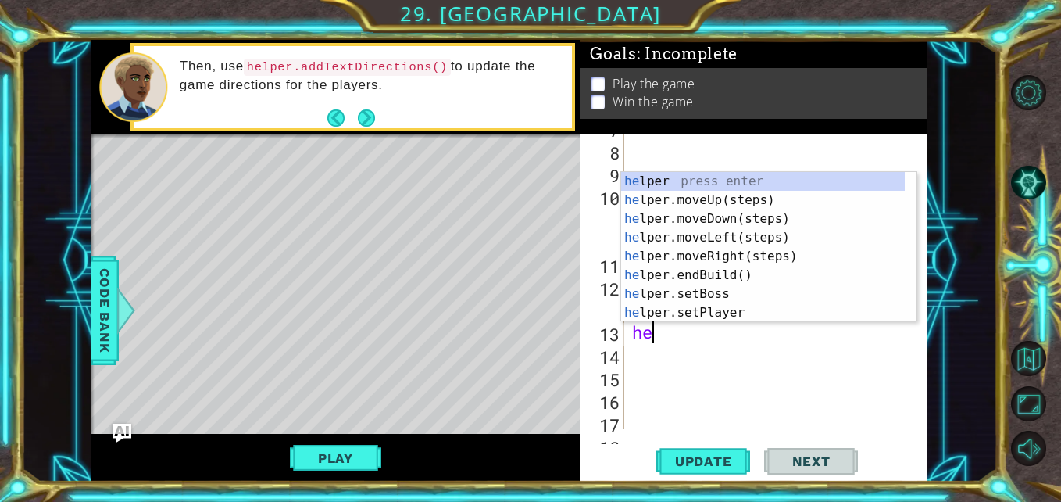
type textarea "h"
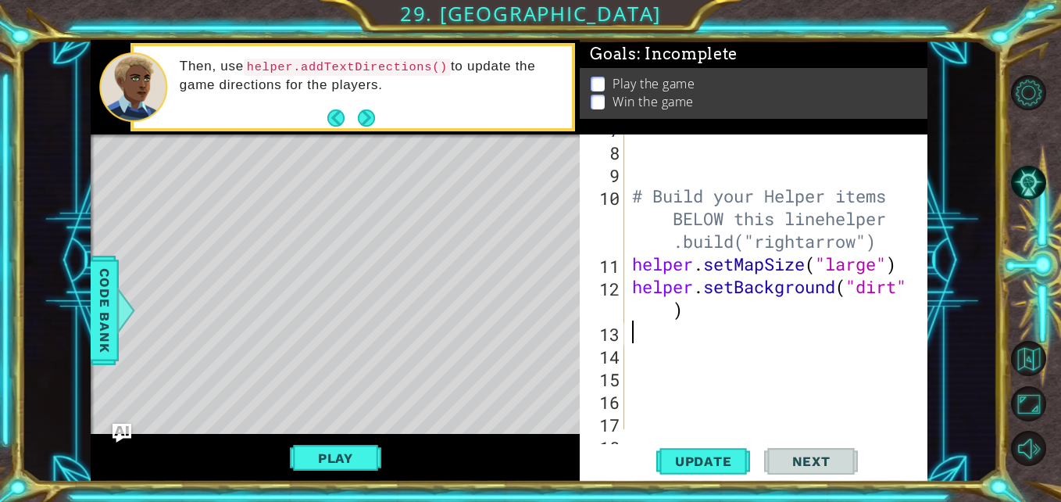
type textarea "helper.setBackground("dirt")"
click at [701, 457] on span "Update" at bounding box center [704, 461] width 88 height 16
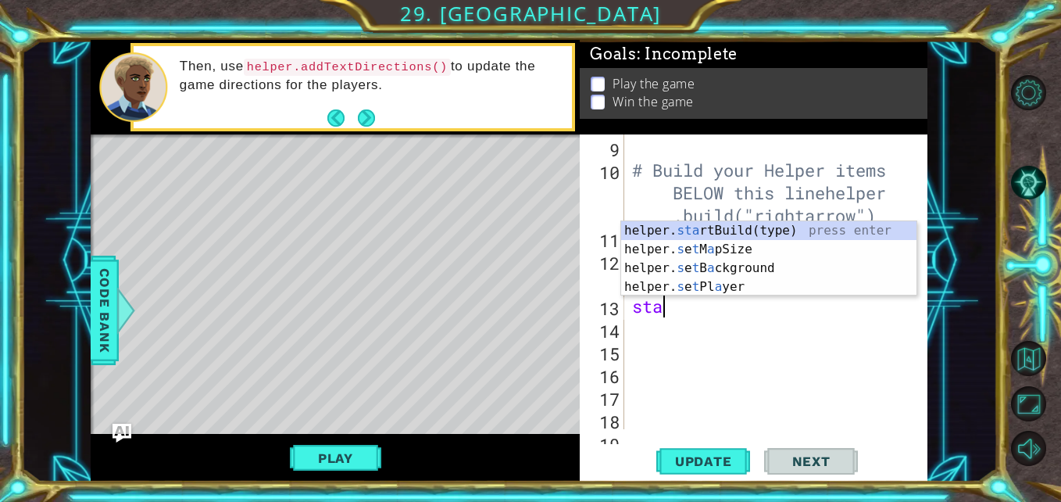
scroll to position [0, 1]
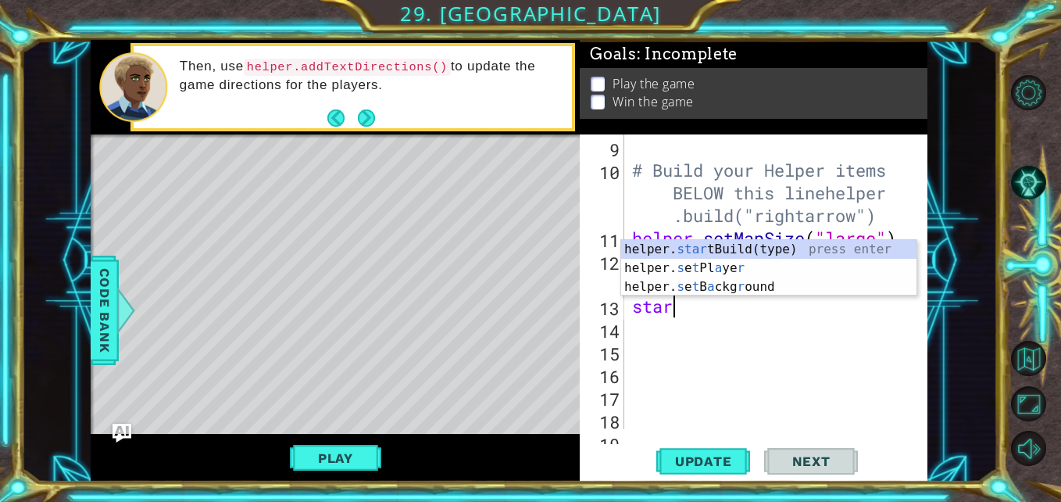
click at [795, 246] on div "helper. star tBuild(type) press enter helper. s e t Pl a ye r press enter helpe…" at bounding box center [768, 287] width 295 height 94
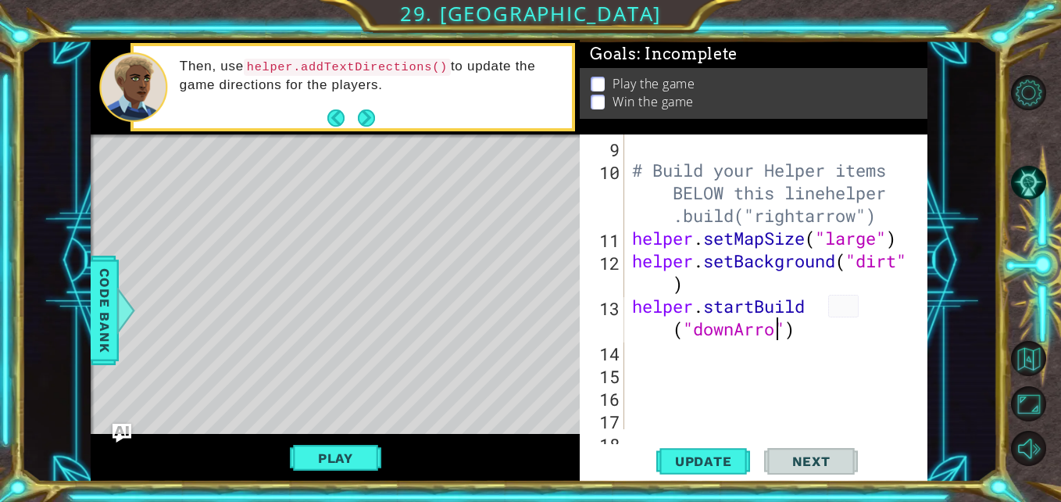
scroll to position [0, 13]
type textarea "helper.startBuild("downArrow")"
click at [728, 458] on span "Update" at bounding box center [704, 461] width 88 height 16
click at [825, 330] on div "# Build your Helper items BELOW this linehelper .build("rightarrow") helper . s…" at bounding box center [774, 283] width 291 height 340
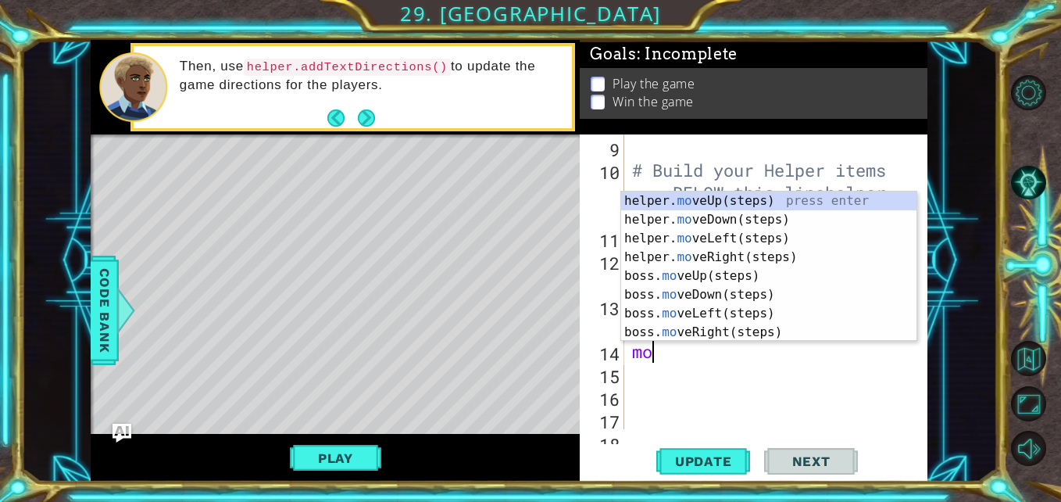
type textarea "mod"
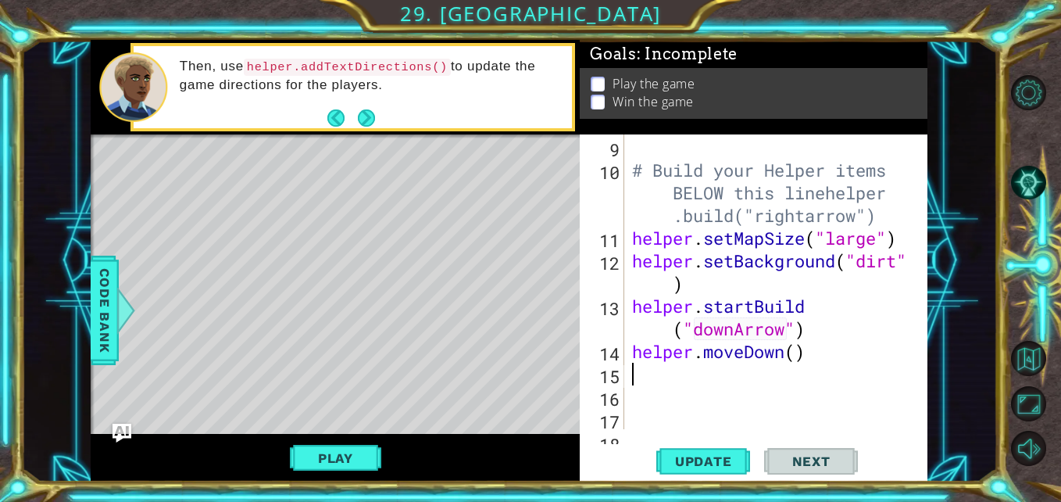
click at [798, 350] on div "# Build your Helper items BELOW this linehelper .build("rightarrow") helper . s…" at bounding box center [774, 283] width 291 height 340
type textarea "helper.moveDown(6)"
click at [706, 460] on span "Update" at bounding box center [704, 461] width 88 height 16
click at [842, 349] on div "# Build your Helper items BELOW this linehelper .build("rightarrow") helper . s…" at bounding box center [774, 283] width 291 height 340
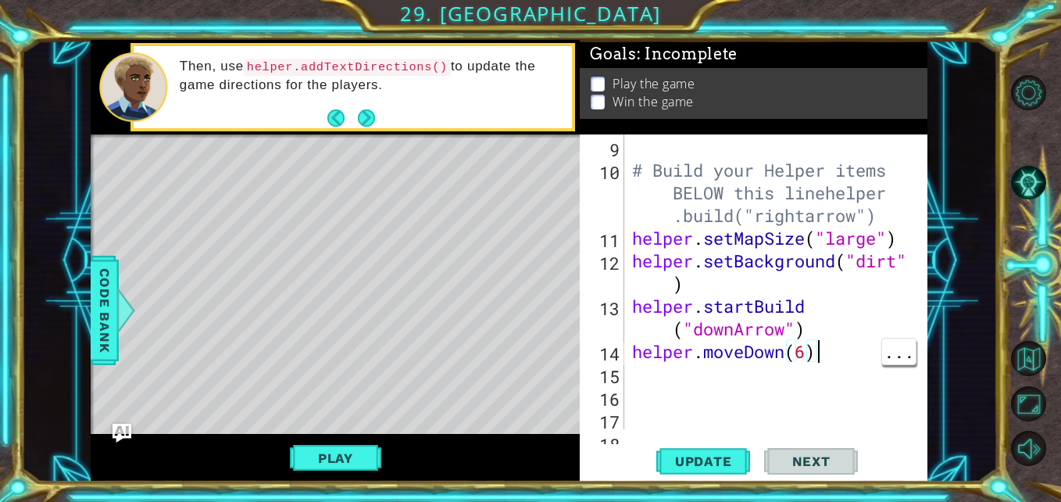
scroll to position [0, 0]
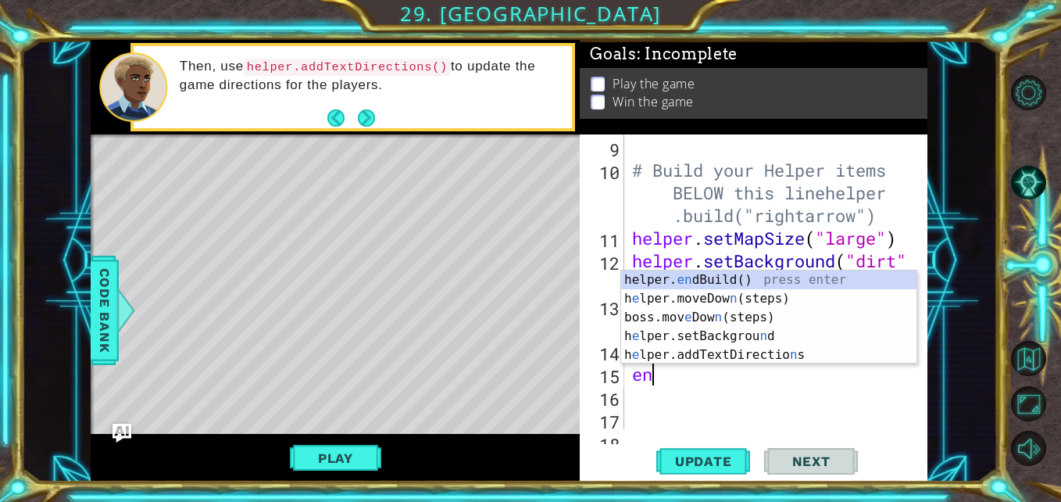
type textarea "end"
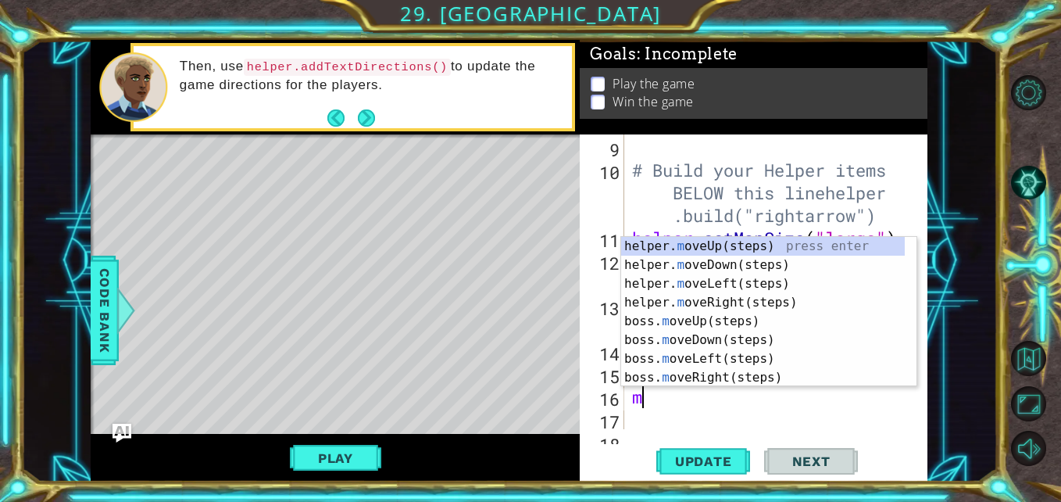
type textarea "mod"
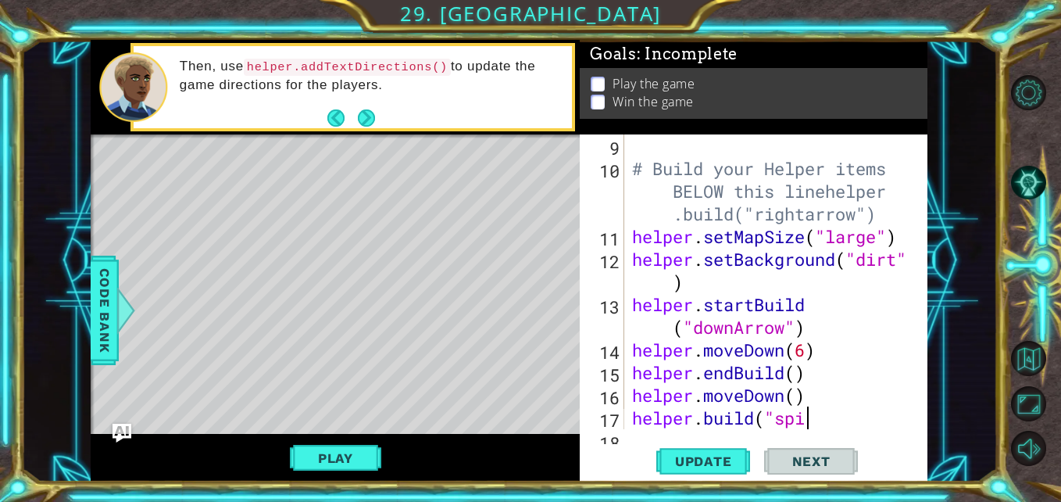
scroll to position [0, 8]
type textarea "[DOMAIN_NAME]("spike")"
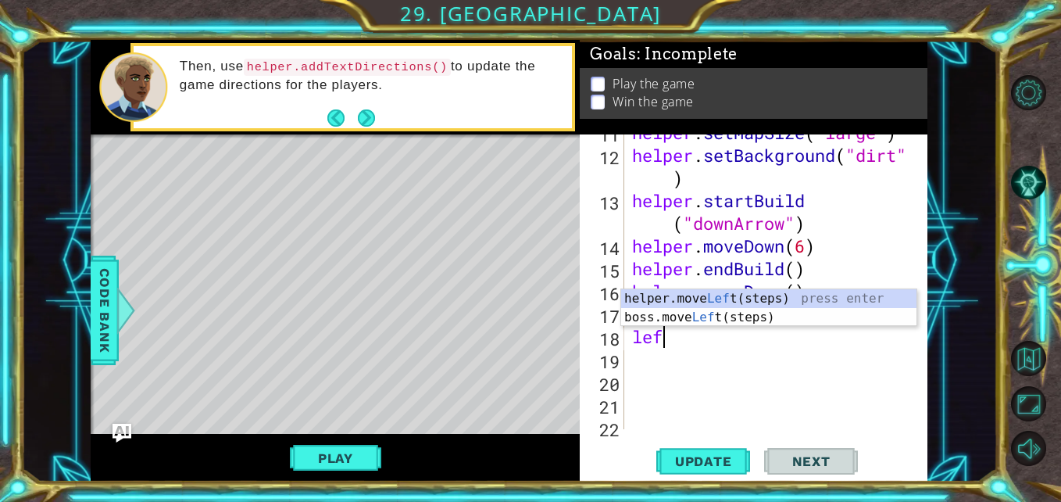
scroll to position [0, 1]
type textarea "left"
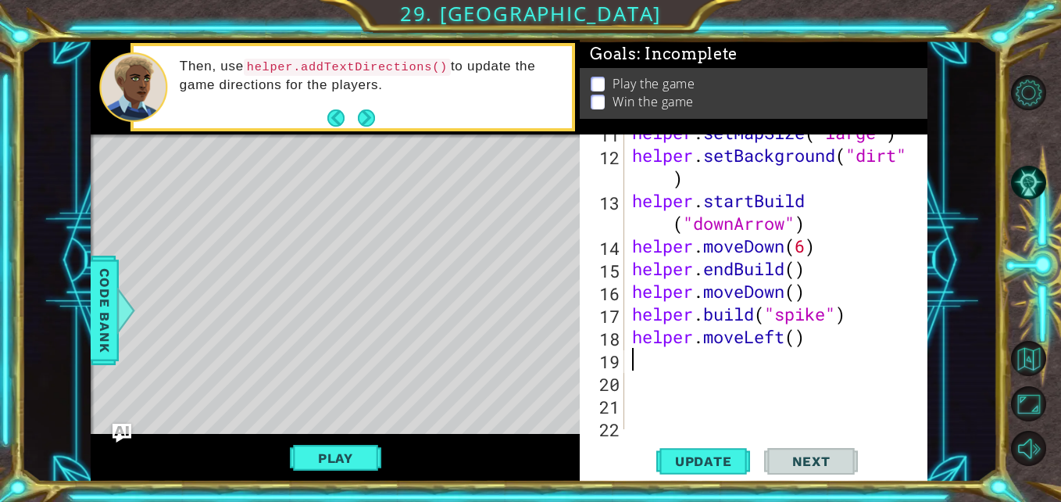
scroll to position [0, 0]
type textarea "w"
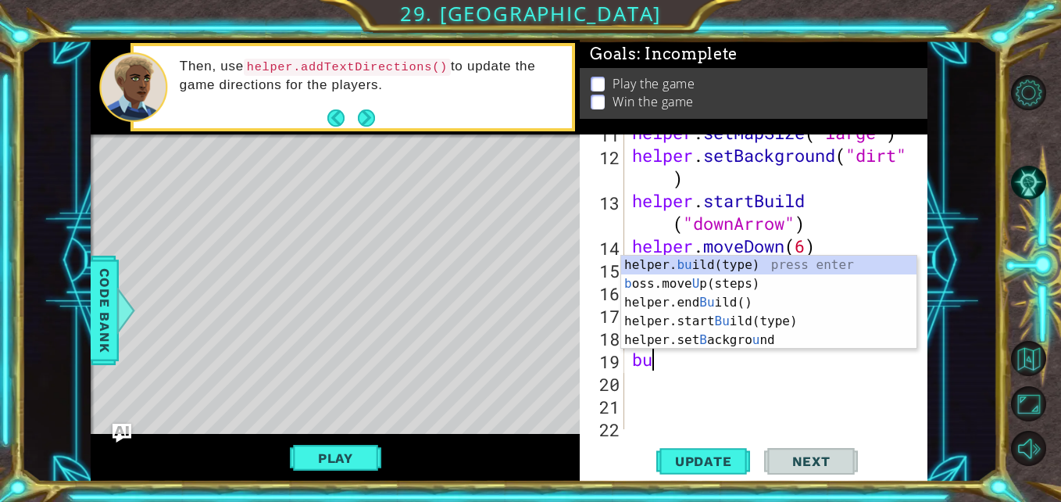
click at [705, 466] on span "Update" at bounding box center [704, 461] width 88 height 16
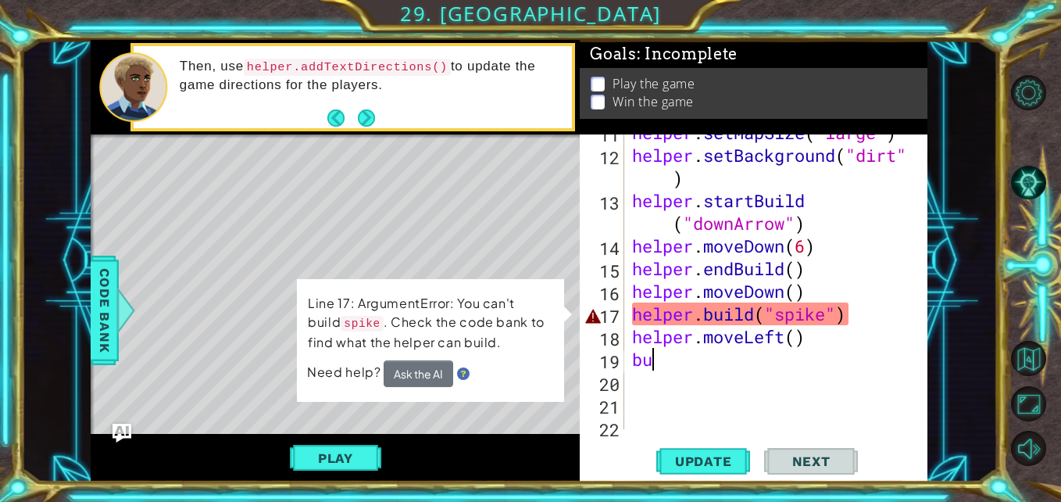
click at [821, 313] on div "helper . setMapSize ( "large" ) helper . setBackground ( "dirt" ) helper . star…" at bounding box center [774, 291] width 291 height 340
click at [826, 311] on div "helper . setMapSize ( "large" ) helper . setBackground ( "dirt" ) helper . star…" at bounding box center [774, 291] width 291 height 340
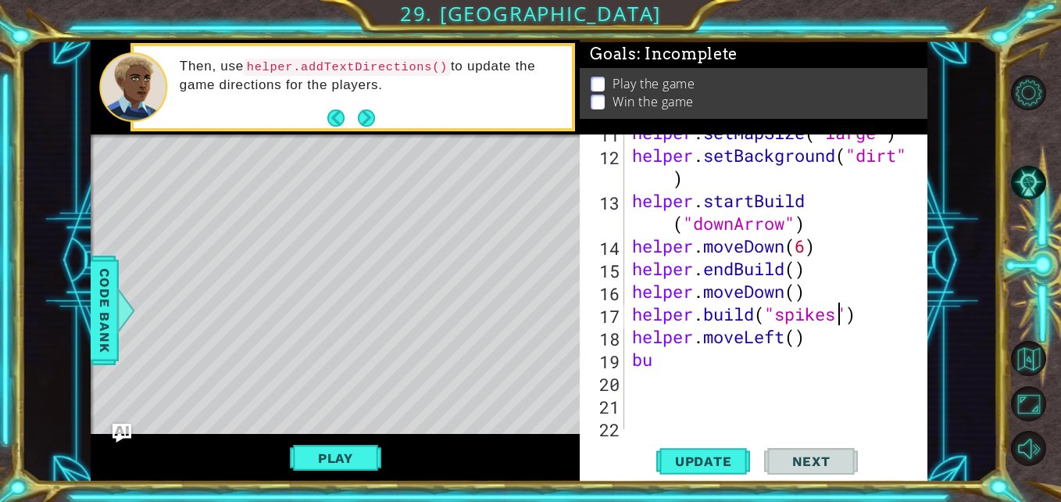
click at [709, 464] on span "Update" at bounding box center [704, 461] width 88 height 16
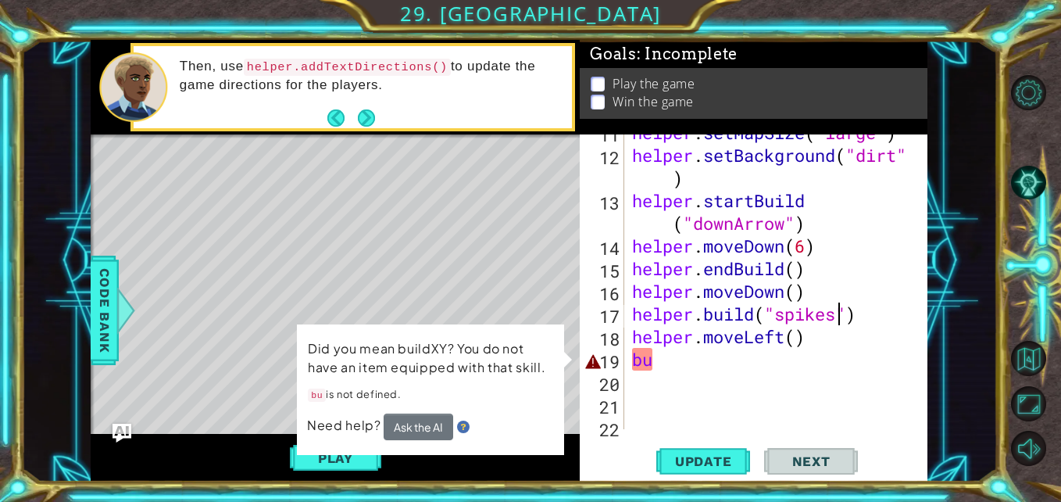
click at [794, 360] on div "helper . setMapSize ( "large" ) helper . setBackground ( "dirt" ) helper . star…" at bounding box center [774, 291] width 291 height 340
click at [854, 349] on div "helper . setMapSize ( "large" ) helper . setBackground ( "dirt" ) helper . star…" at bounding box center [774, 291] width 291 height 340
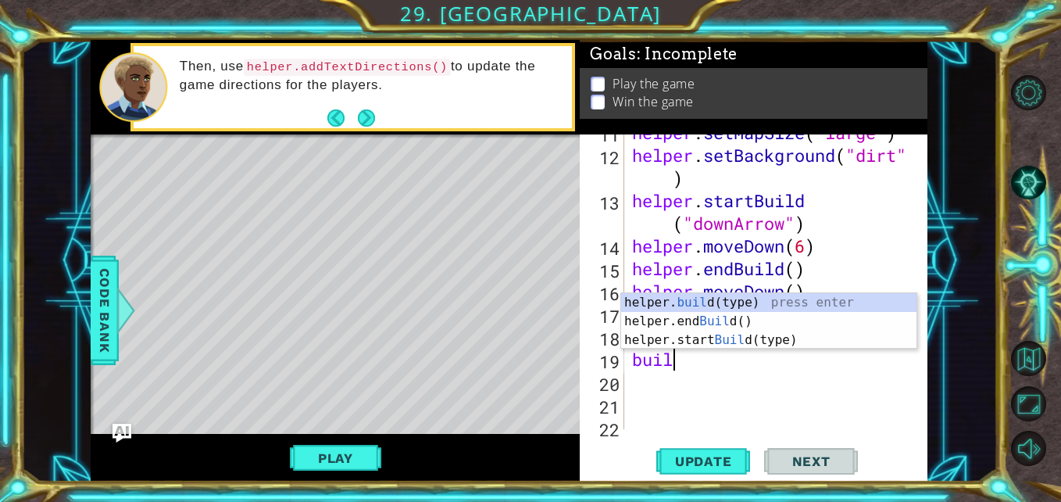
scroll to position [0, 2]
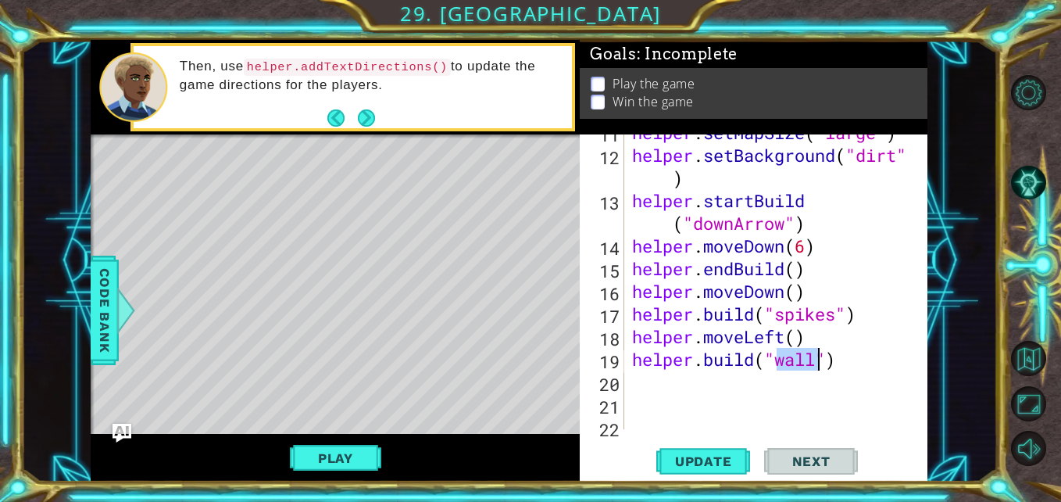
click at [721, 460] on span "Update" at bounding box center [704, 461] width 88 height 16
click at [800, 333] on div "helper . setMapSize ( "large" ) helper . setBackground ( "dirt" ) helper . star…" at bounding box center [774, 291] width 291 height 340
type textarea "helper.moveLeft(2)"
click at [717, 467] on span "Update" at bounding box center [704, 461] width 88 height 16
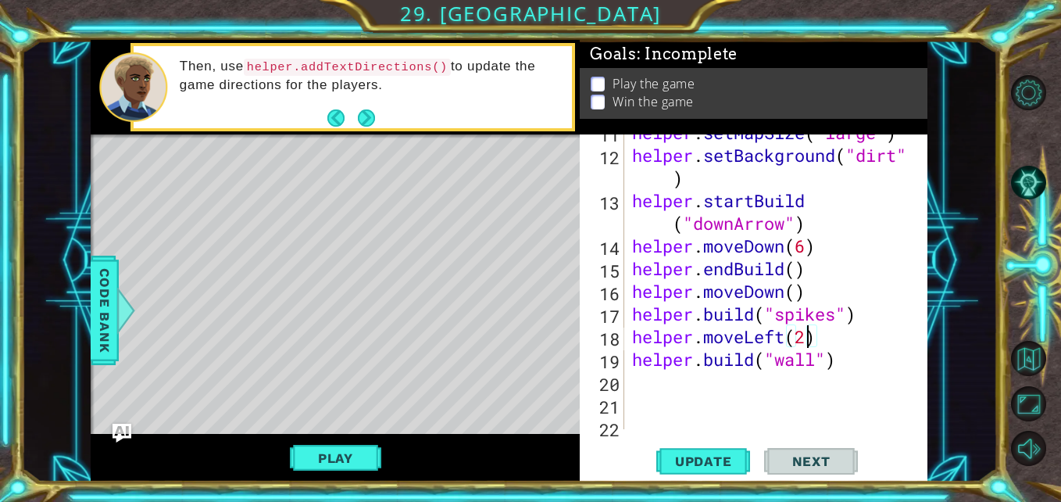
click at [717, 460] on span "Update" at bounding box center [704, 461] width 88 height 16
click at [826, 412] on div "helper . setMapSize ( "large" ) helper . setBackground ( "dirt" ) helper . star…" at bounding box center [774, 291] width 291 height 340
click at [717, 460] on span "Update" at bounding box center [704, 461] width 88 height 16
click at [778, 338] on div "helper . setMapSize ( "large" ) helper . setBackground ( "dirt" ) helper . star…" at bounding box center [774, 291] width 291 height 340
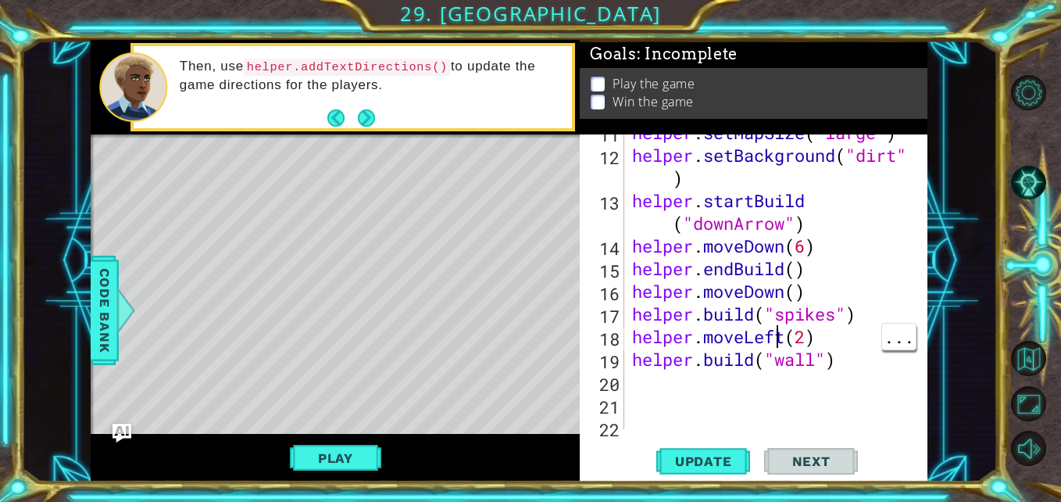
click at [782, 335] on div "helper . setMapSize ( "large" ) helper . setBackground ( "dirt" ) helper . star…" at bounding box center [774, 291] width 291 height 340
click at [780, 331] on div "helper . setMapSize ( "large" ) helper . setBackground ( "dirt" ) helper . star…" at bounding box center [774, 291] width 291 height 340
click at [786, 327] on div "helper . setMapSize ( "large" ) helper . setBackground ( "dirt" ) helper . star…" at bounding box center [774, 291] width 291 height 340
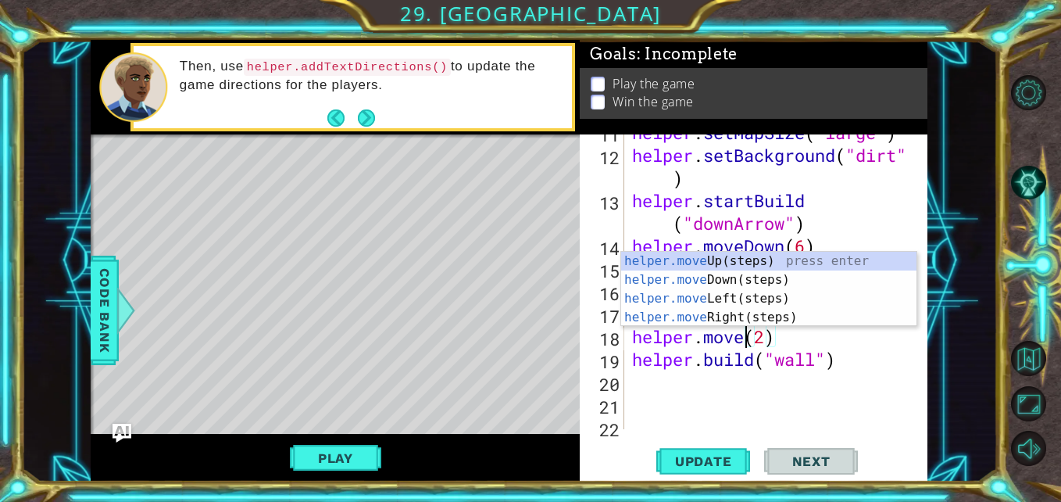
scroll to position [0, 6]
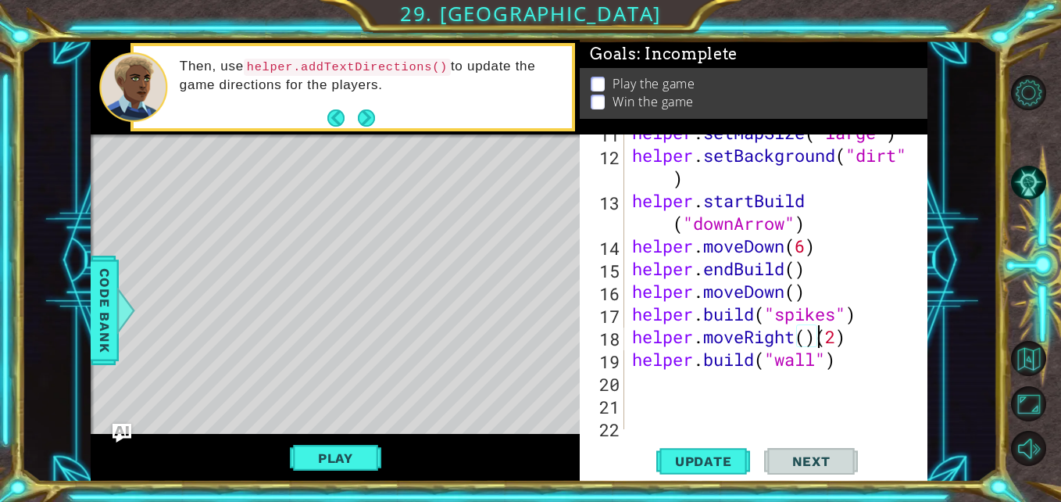
click at [857, 340] on div "helper . setMapSize ( "large" ) helper . setBackground ( "dirt" ) helper . star…" at bounding box center [774, 291] width 291 height 340
click at [710, 460] on span "Update" at bounding box center [704, 461] width 88 height 16
click at [866, 360] on div "helper . setMapSize ( "large" ) helper . setBackground ( "dirt" ) helper . star…" at bounding box center [774, 291] width 291 height 340
type textarea "[DOMAIN_NAME]("wall")"
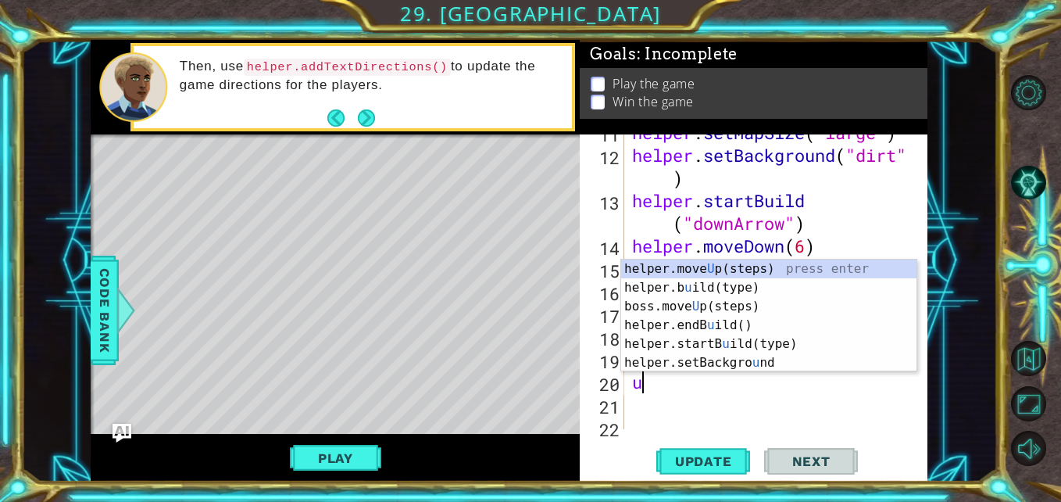
type textarea "up"
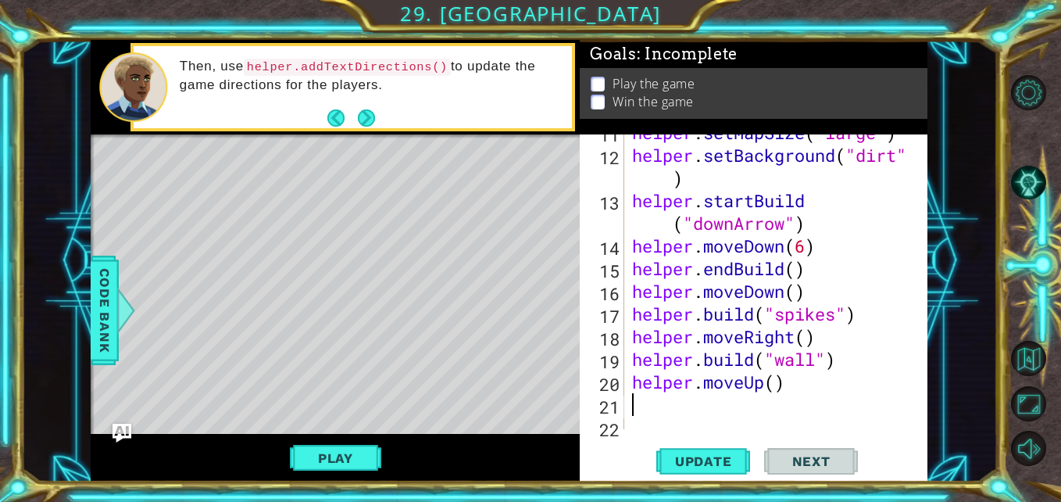
click at [785, 383] on div "helper . setMapSize ( "large" ) helper . setBackground ( "dirt" ) helper . star…" at bounding box center [774, 291] width 291 height 340
click at [770, 382] on div "helper . setMapSize ( "large" ) helper . setBackground ( "dirt" ) helper . star…" at bounding box center [774, 291] width 291 height 340
click at [768, 376] on div "helper . setMapSize ( "large" ) helper . setBackground ( "dirt" ) helper . star…" at bounding box center [774, 291] width 291 height 340
click at [771, 376] on div "helper . setMapSize ( "large" ) helper . setBackground ( "dirt" ) helper . star…" at bounding box center [774, 291] width 291 height 340
click at [775, 376] on div "helper . setMapSize ( "large" ) helper . setBackground ( "dirt" ) helper . star…" at bounding box center [774, 291] width 291 height 340
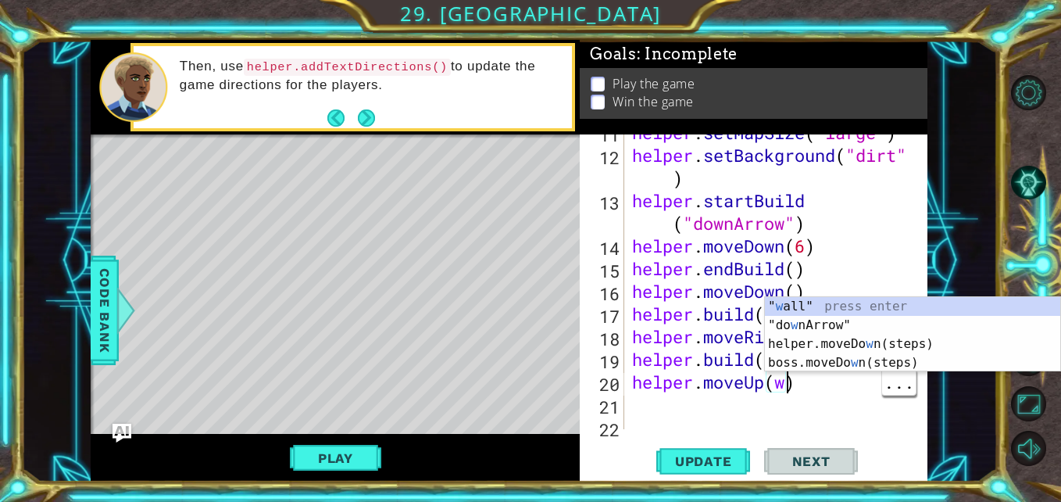
scroll to position [0, 7]
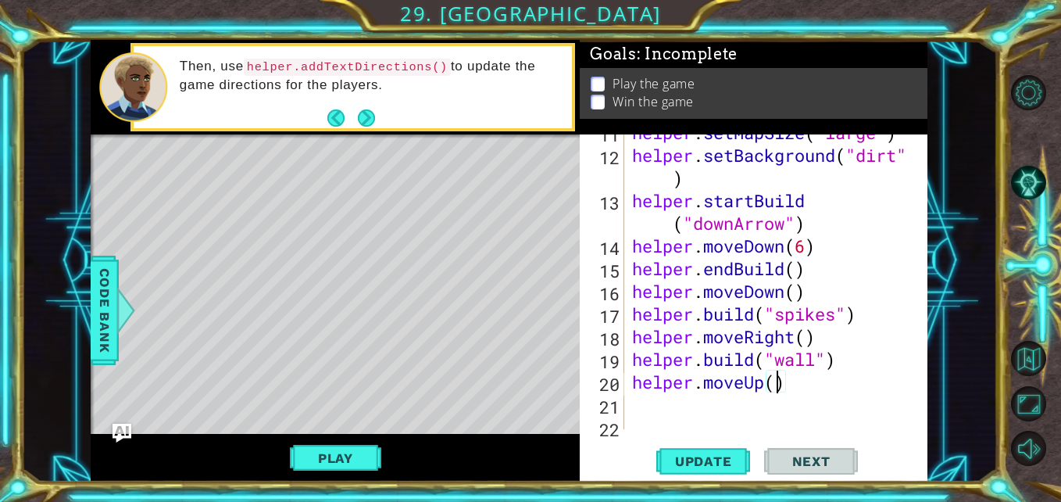
type textarea "helper.moveUp(2)"
click at [837, 385] on div "helper . setMapSize ( "large" ) helper . setBackground ( "dirt" ) helper . star…" at bounding box center [774, 291] width 291 height 340
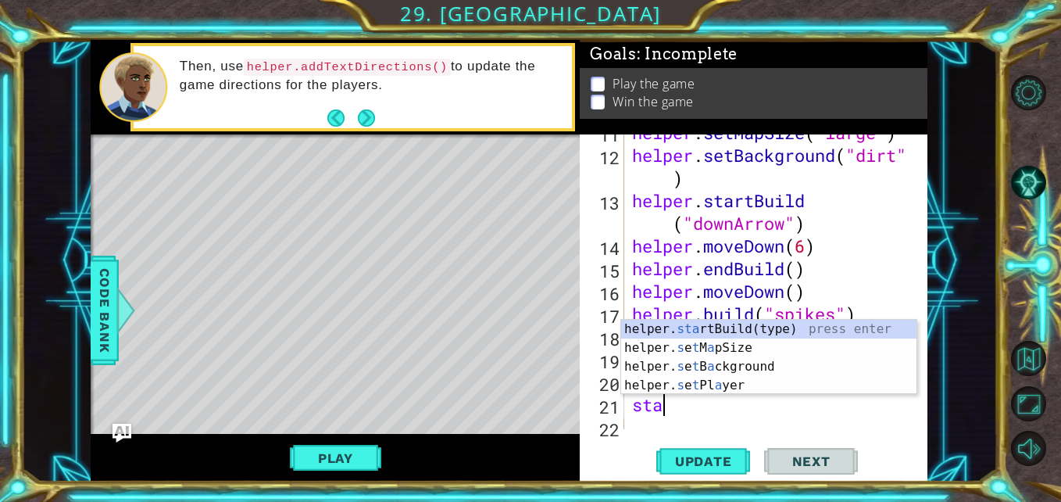
scroll to position [0, 1]
type textarea "helper.startBuild("wall")"
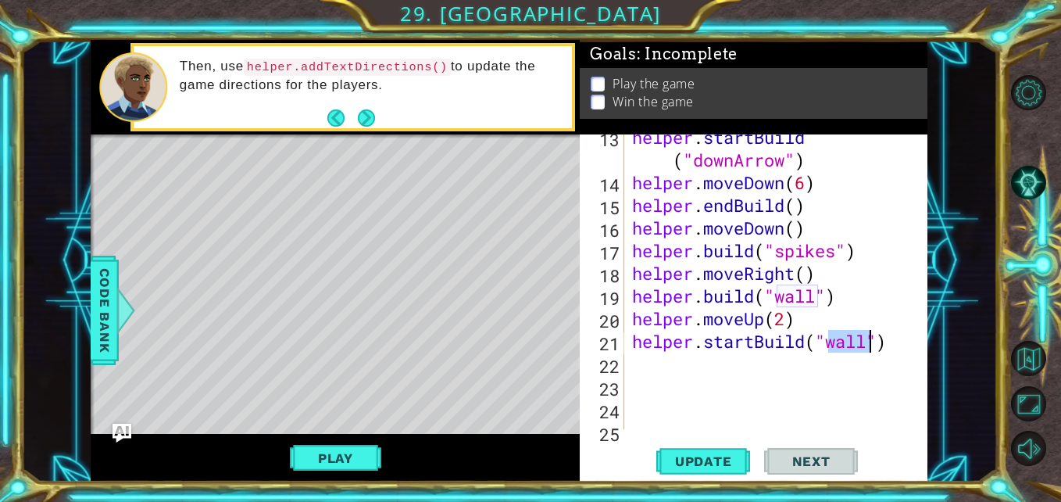
scroll to position [395, 0]
click at [830, 367] on div "helper . startBuild ( "downArrow" ) helper . moveDown ( 6 ) helper . endBuild (…" at bounding box center [774, 306] width 291 height 363
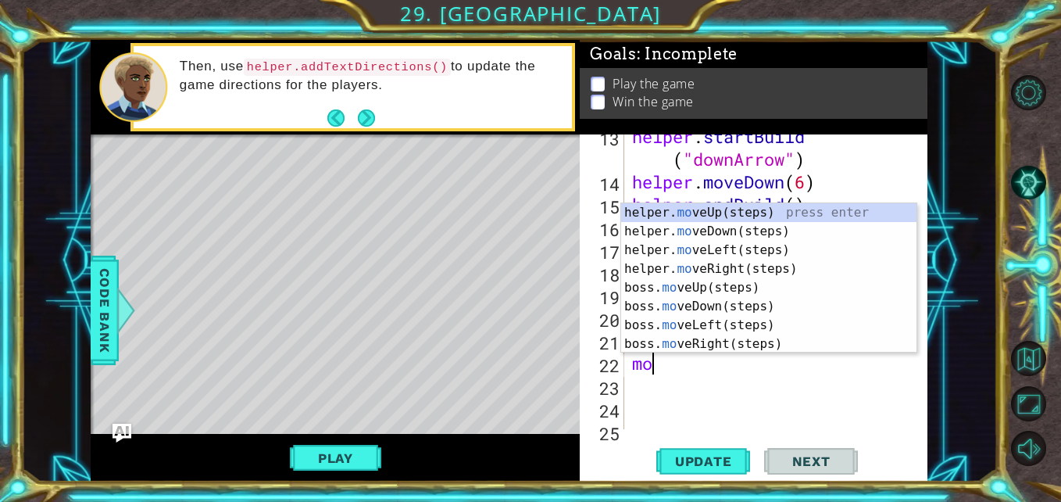
type textarea "mou"
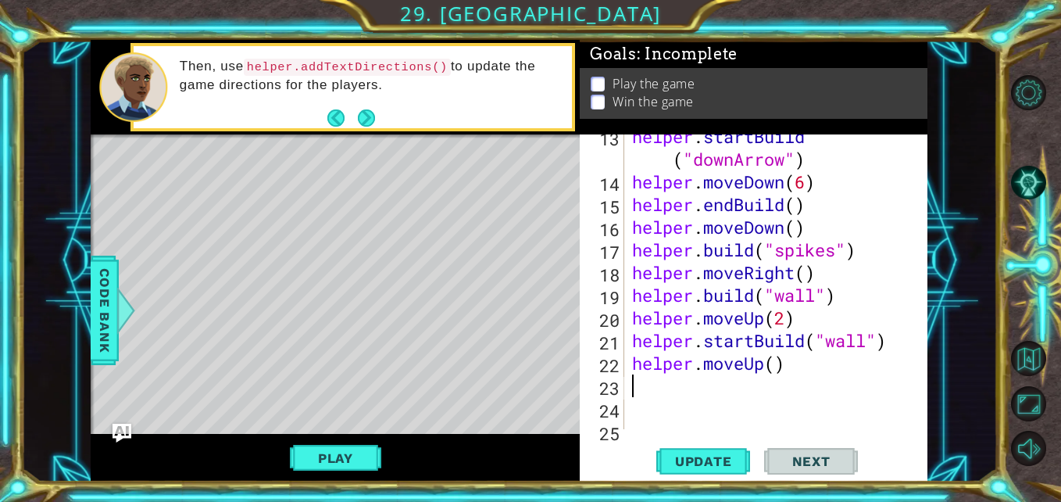
click at [776, 358] on div "helper . startBuild ( "downArrow" ) helper . moveDown ( 6 ) helper . endBuild (…" at bounding box center [774, 306] width 291 height 363
type textarea "helper.moveUp(6)"
click at [707, 453] on button "Update" at bounding box center [703, 461] width 94 height 34
click at [338, 460] on button "Play" at bounding box center [335, 458] width 91 height 30
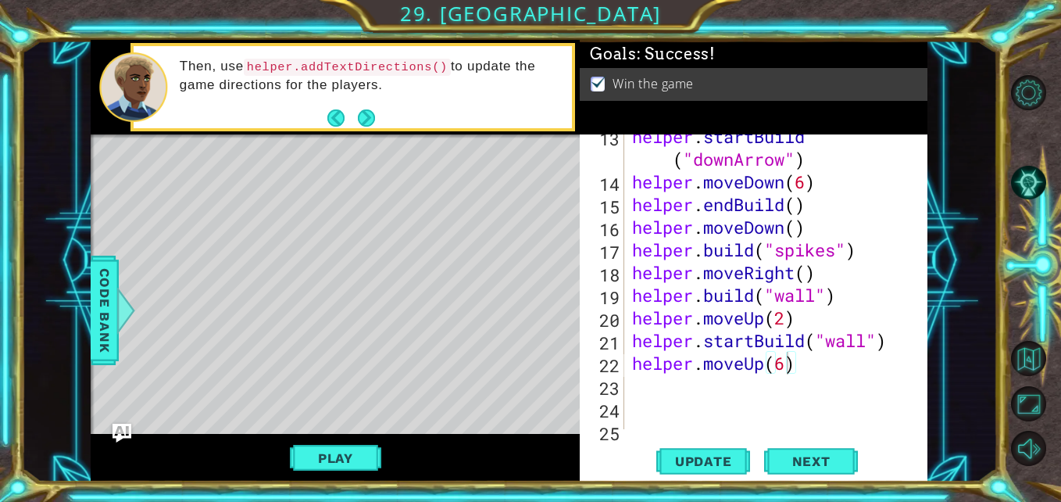
click at [810, 370] on div "helper . startBuild ( "downArrow" ) helper . moveDown ( 6 ) helper . endBuild (…" at bounding box center [774, 306] width 291 height 363
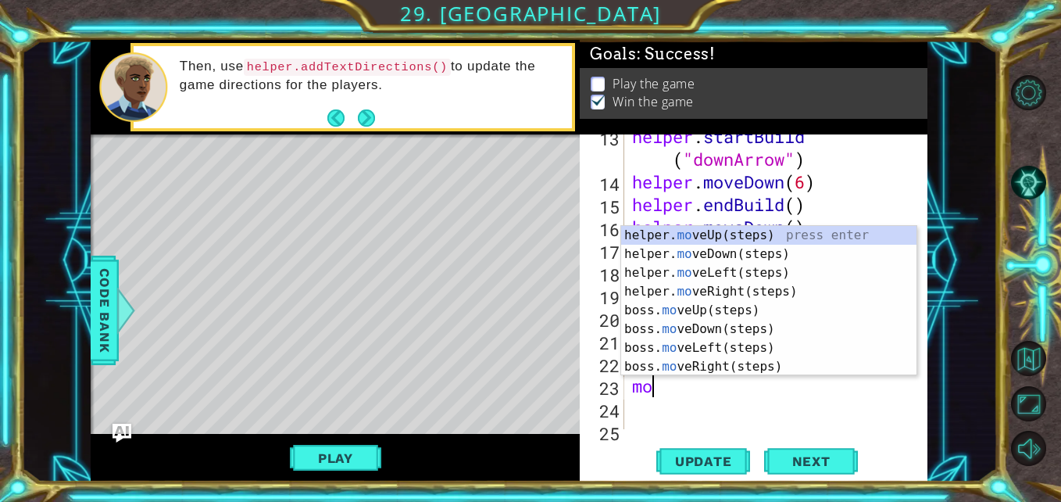
scroll to position [0, 0]
type textarea "mor"
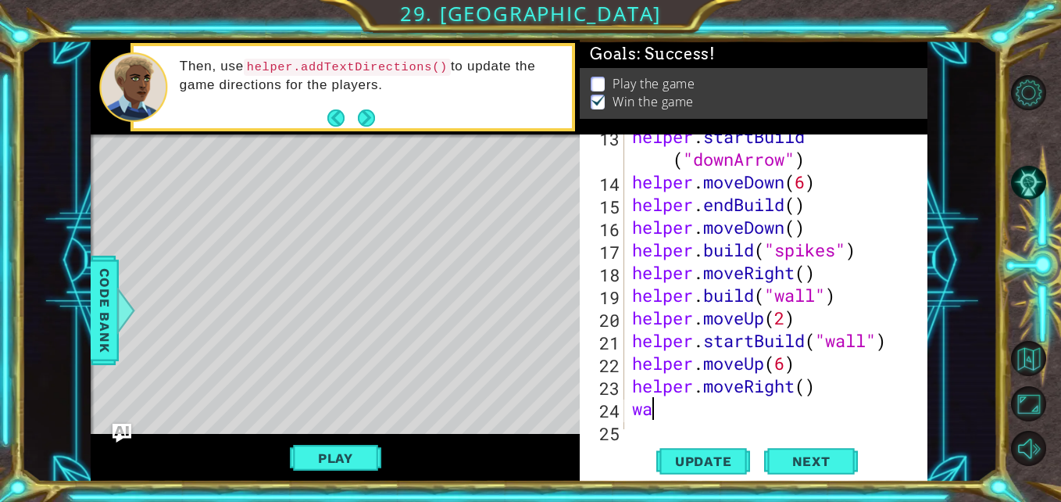
type textarea "w"
click at [702, 400] on div "helper . startBuild ( "downArrow" ) helper . moveDown ( 6 ) helper . endBuild (…" at bounding box center [774, 306] width 291 height 363
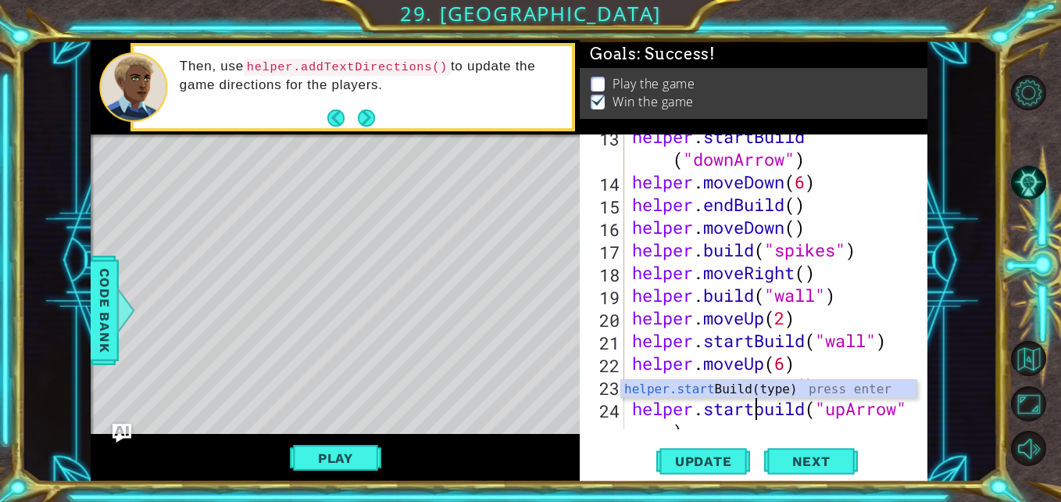
scroll to position [0, 6]
click at [765, 413] on div "helper . startBuild ( "downArrow" ) helper . moveDown ( 6 ) helper . endBuild (…" at bounding box center [774, 317] width 291 height 385
type textarea "helper.startBuild("upArrow")"
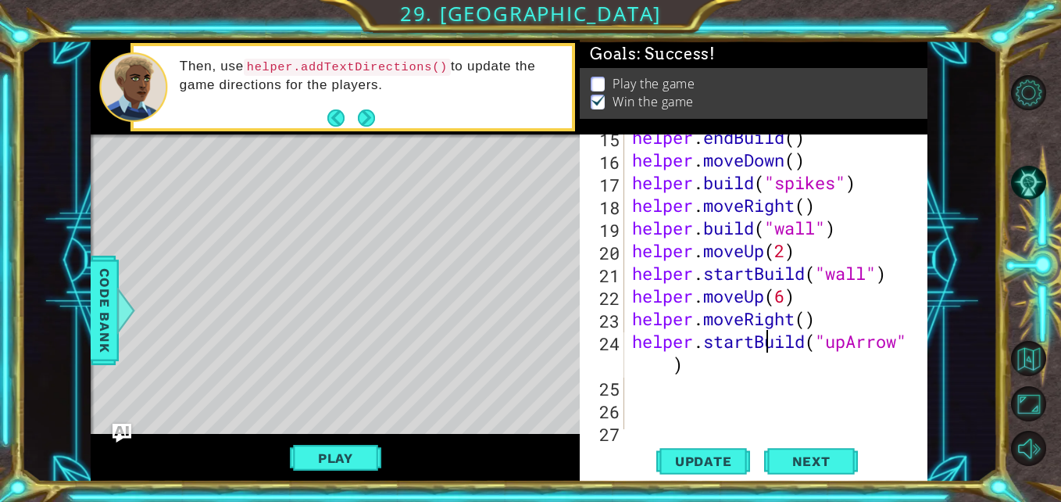
scroll to position [462, 0]
click at [842, 374] on div "helper . endBuild ( ) helper . moveDown ( ) helper . build ( "spikes" ) helper …" at bounding box center [774, 296] width 291 height 340
click at [703, 457] on span "Update" at bounding box center [704, 461] width 88 height 16
click at [767, 380] on div "helper . endBuild ( ) helper . moveDown ( ) helper . build ( "spikes" ) helper …" at bounding box center [774, 296] width 291 height 340
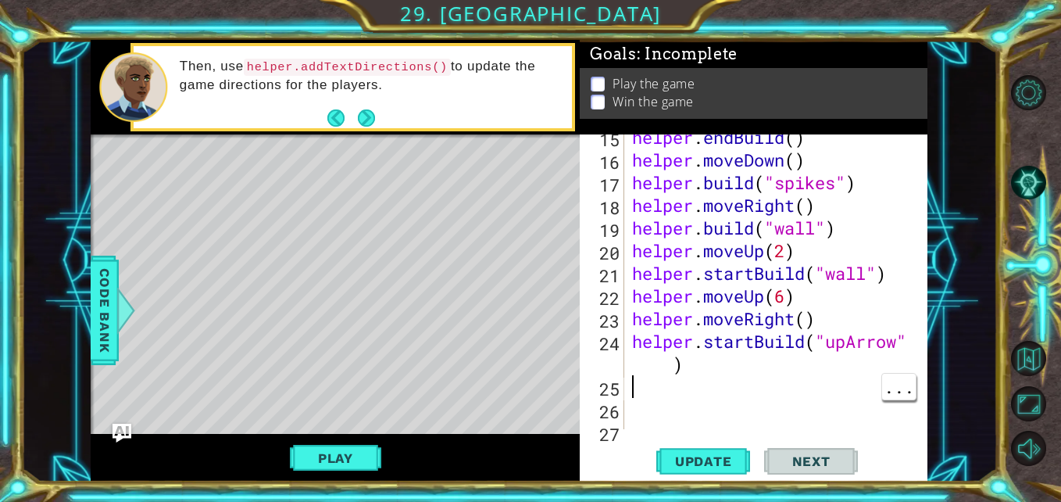
click at [773, 397] on div "helper . endBuild ( ) helper . moveDown ( ) helper . build ( "spikes" ) helper …" at bounding box center [774, 296] width 291 height 340
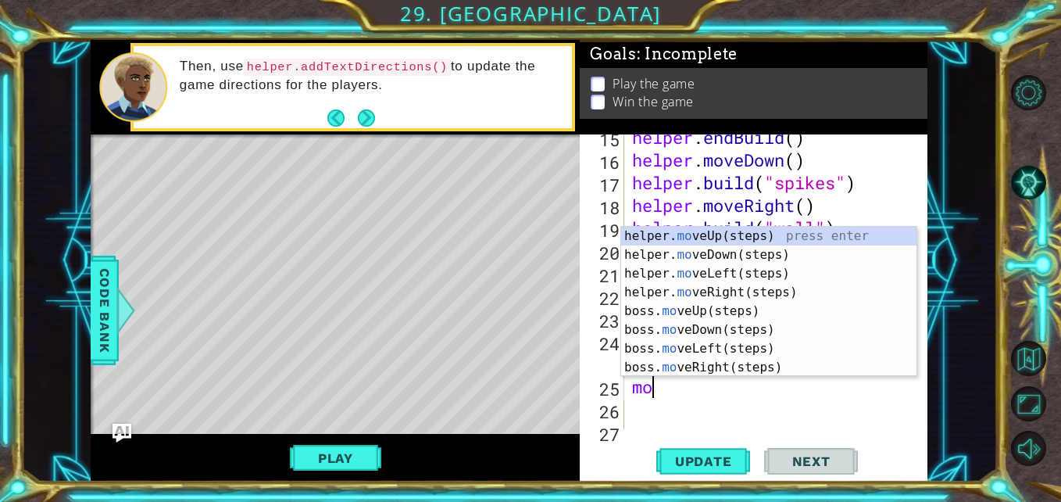
type textarea "mod"
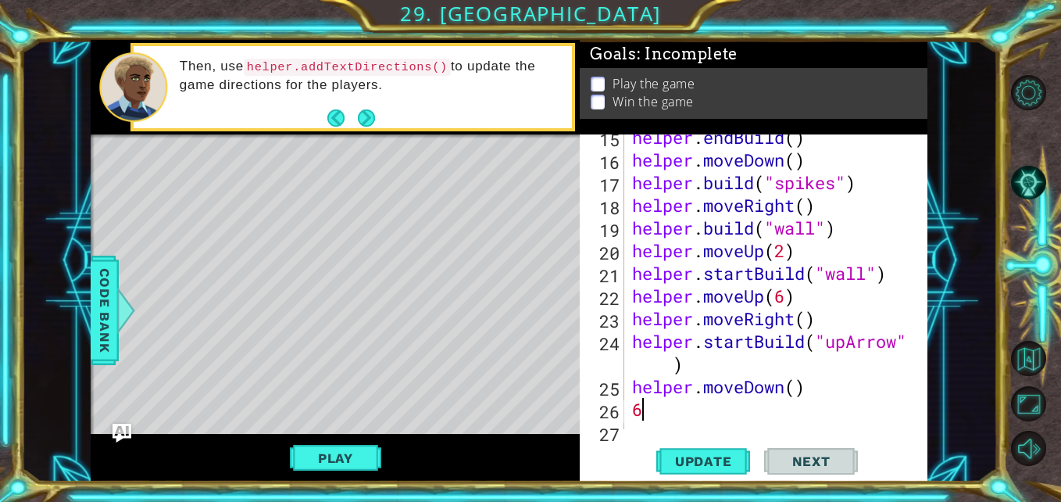
click at [707, 465] on span "Update" at bounding box center [704, 461] width 88 height 16
click at [792, 385] on div "helper . endBuild ( ) helper . moveDown ( ) helper . build ( "spikes" ) helper …" at bounding box center [774, 296] width 291 height 340
click at [810, 385] on div "helper . endBuild ( ) helper . moveDown ( ) helper . build ( "spikes" ) helper …" at bounding box center [774, 296] width 291 height 340
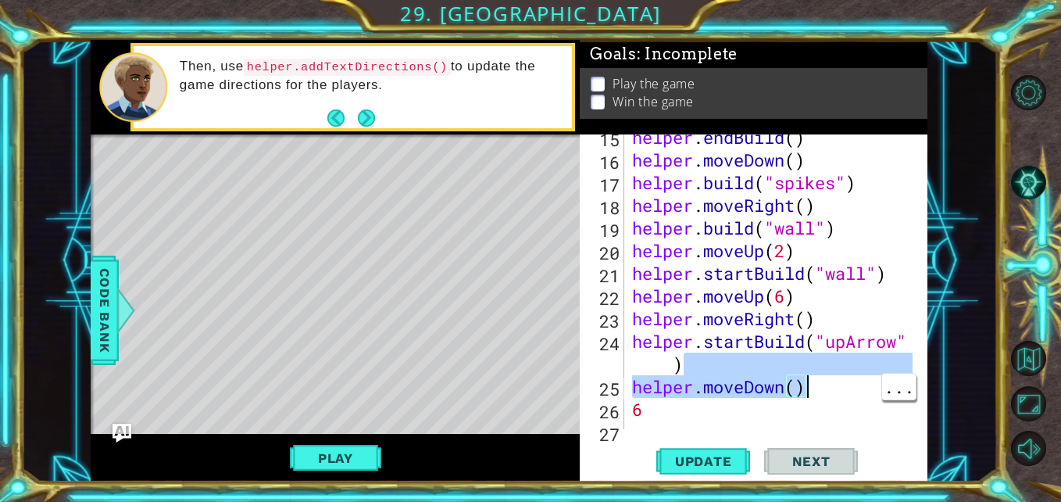
click at [787, 388] on div "helper . endBuild ( ) helper . moveDown ( ) helper . build ( "spikes" ) helper …" at bounding box center [774, 296] width 291 height 340
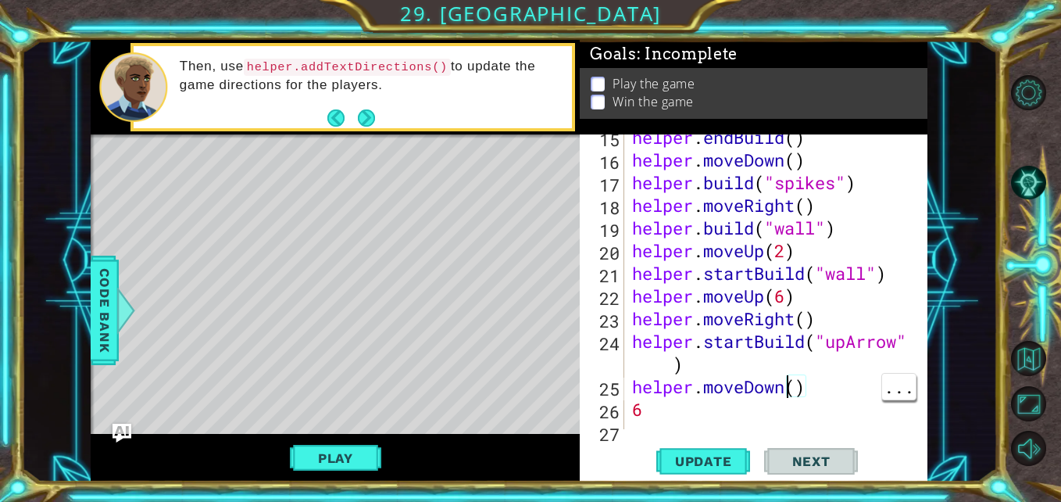
click at [796, 381] on div "helper . endBuild ( ) helper . moveDown ( ) helper . build ( "spikes" ) helper …" at bounding box center [774, 296] width 291 height 340
click at [694, 411] on div "helper . endBuild ( ) helper . moveDown ( ) helper . build ( "spikes" ) helper …" at bounding box center [774, 296] width 291 height 340
type textarea "6"
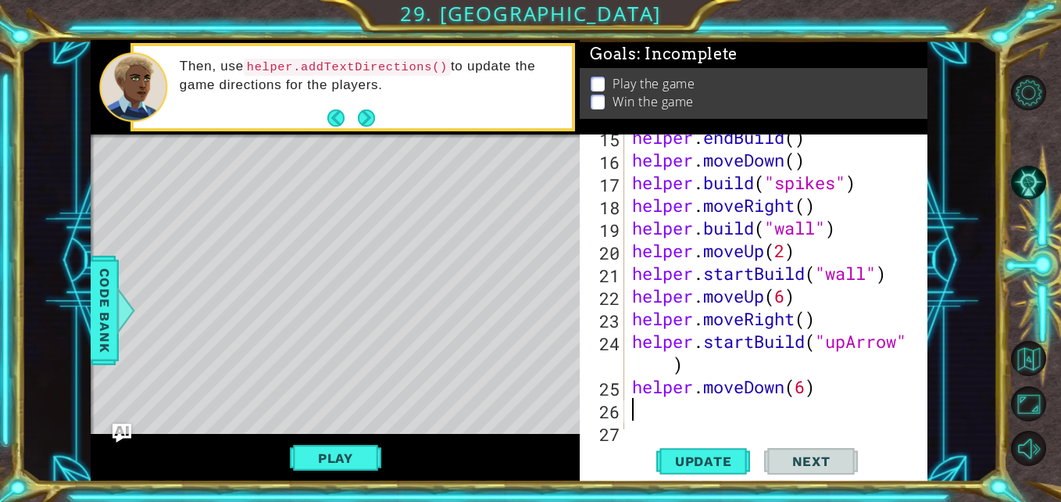
click at [839, 322] on div "helper . endBuild ( ) helper . moveDown ( ) helper . build ( "spikes" ) helper …" at bounding box center [774, 296] width 291 height 340
type textarea "helper.moveRight()"
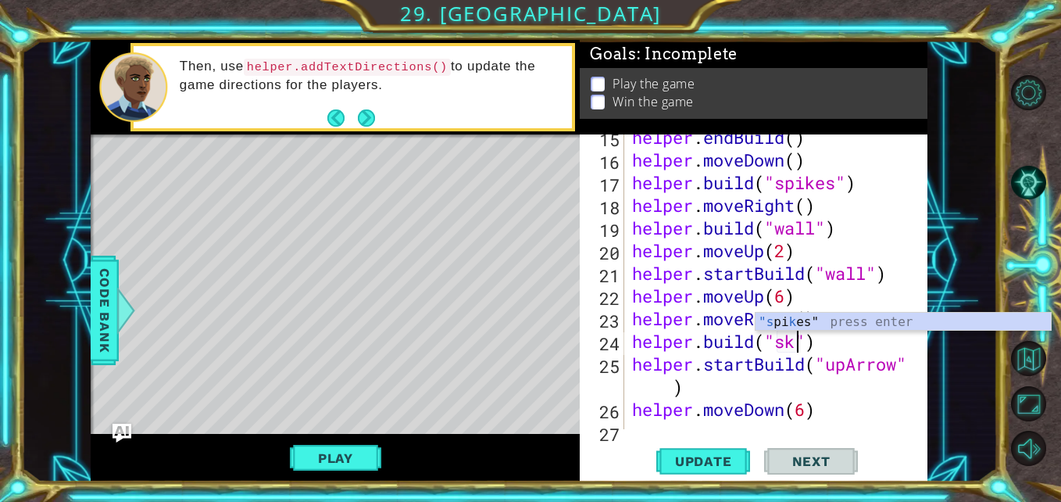
scroll to position [0, 7]
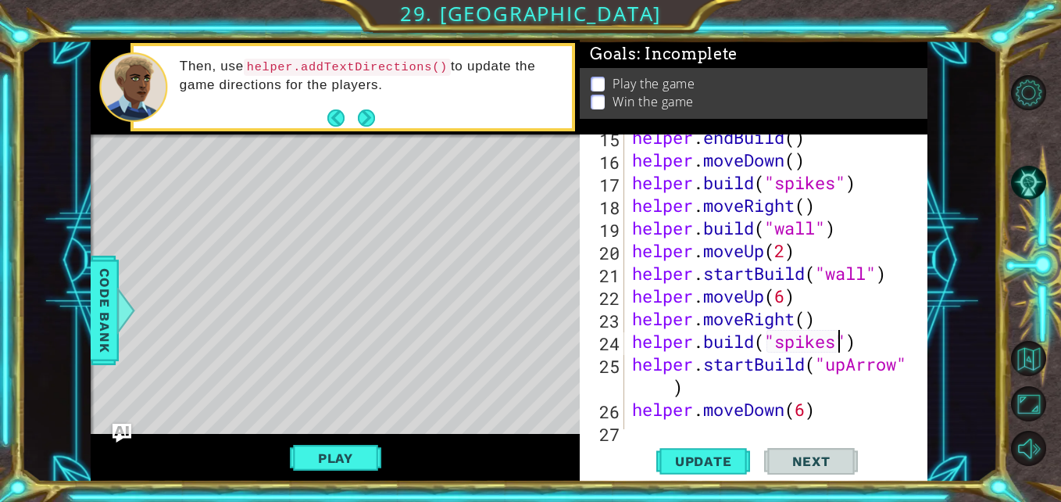
click at [868, 359] on div "helper . endBuild ( ) helper . moveDown ( ) helper . build ( "spikes" ) helper …" at bounding box center [774, 296] width 291 height 340
click at [877, 338] on div "helper . endBuild ( ) helper . moveDown ( ) helper . build ( "spikes" ) helper …" at bounding box center [774, 296] width 291 height 340
type textarea "[DOMAIN_NAME]("spikes")"
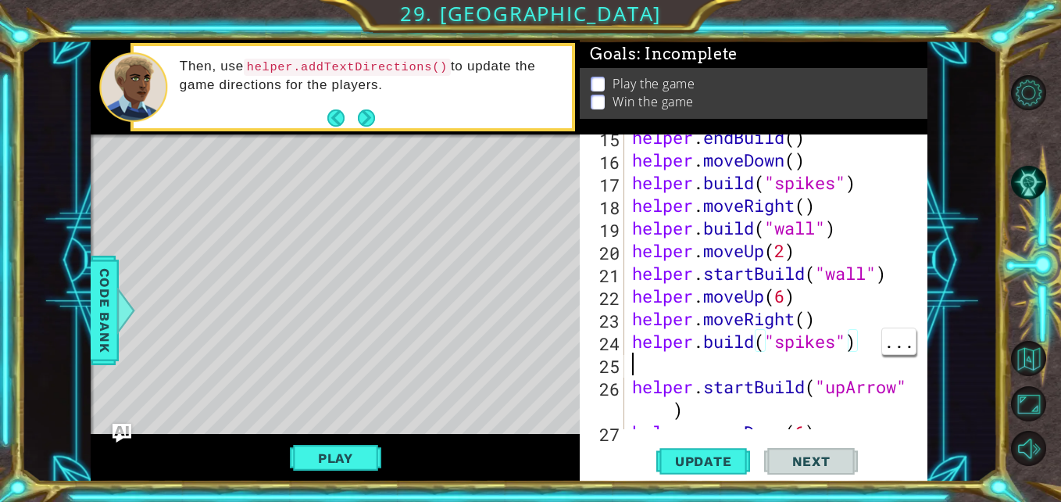
scroll to position [0, 0]
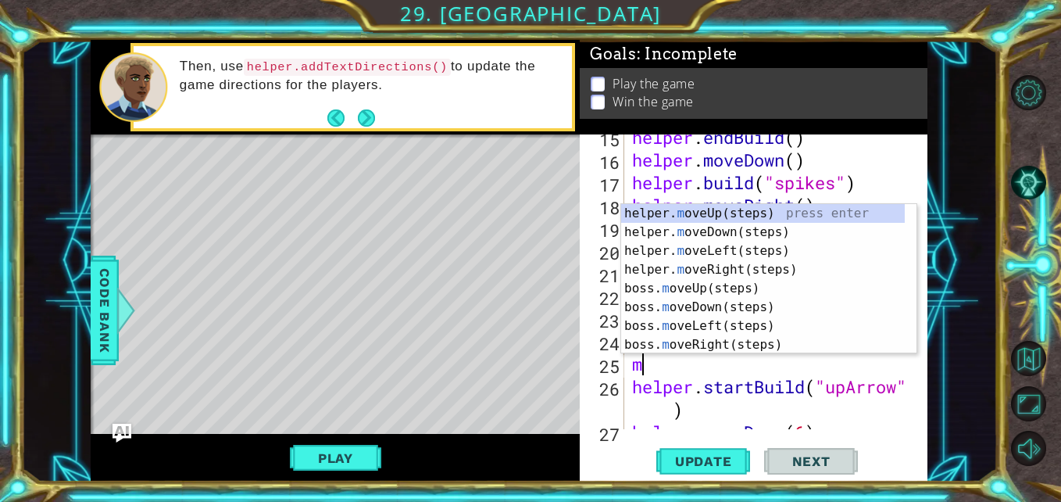
type textarea "mod"
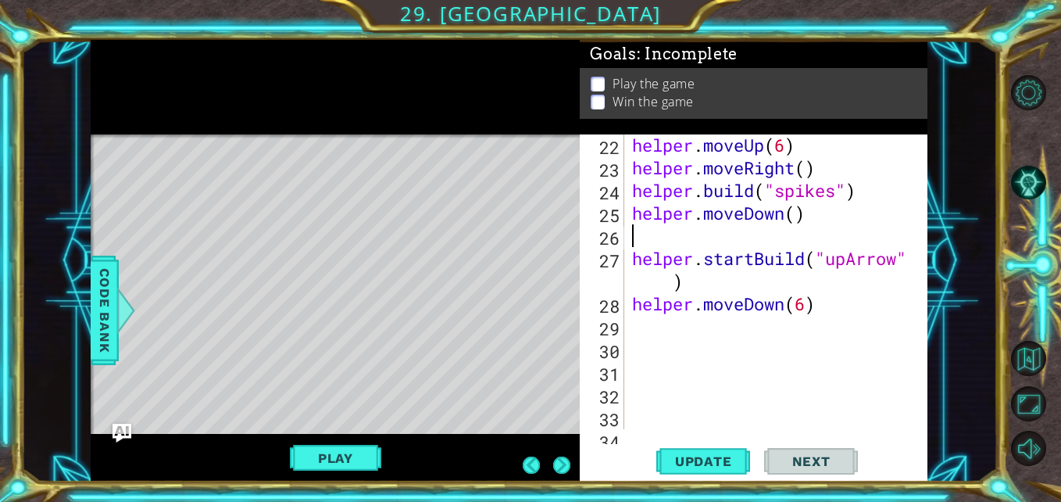
scroll to position [613, 0]
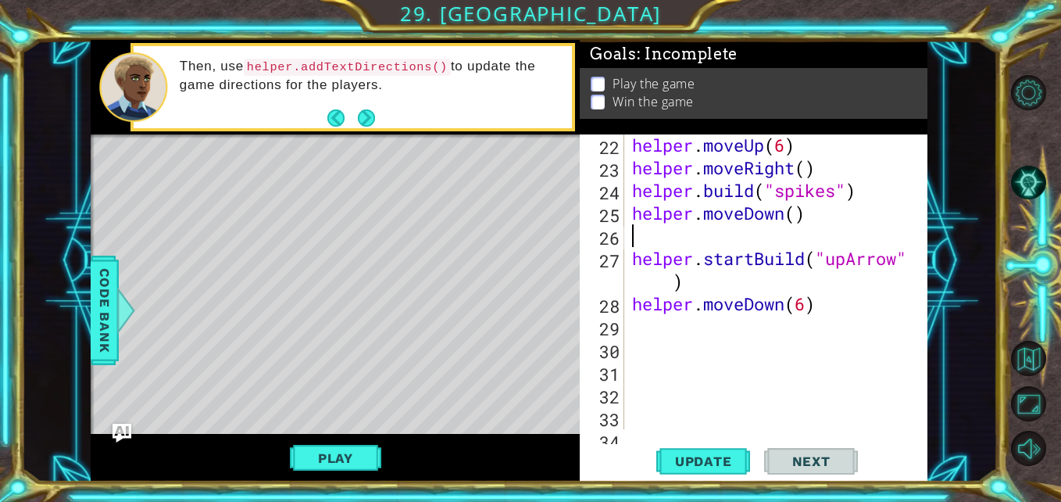
click at [831, 309] on div "helper . moveUp ( 6 ) helper . moveRight ( ) helper . build ( "spikes" ) helper…" at bounding box center [774, 304] width 291 height 340
type textarea "helper.moveDown(6)"
click at [699, 462] on span "Update" at bounding box center [704, 461] width 88 height 16
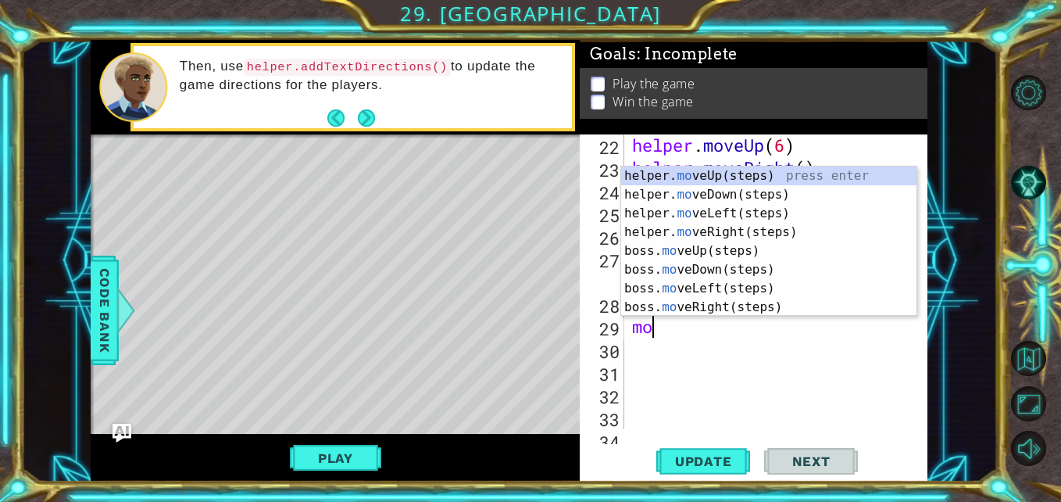
type textarea "mol"
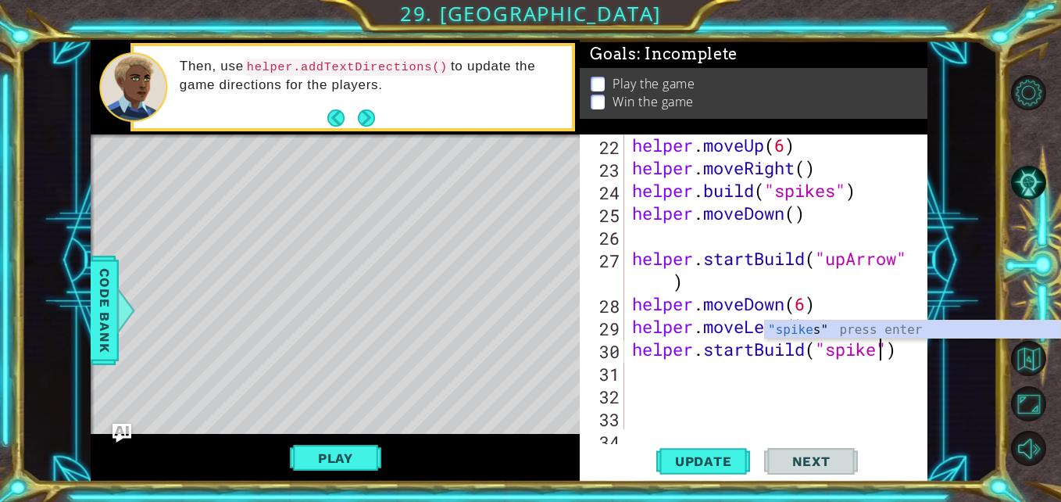
scroll to position [0, 12]
type textarea "helper.startBuild("spikes")"
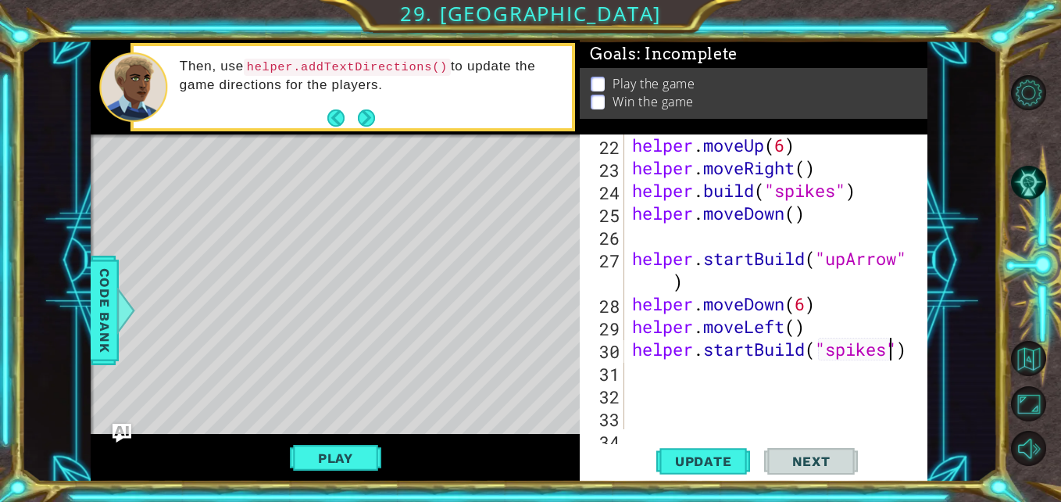
scroll to position [0, 0]
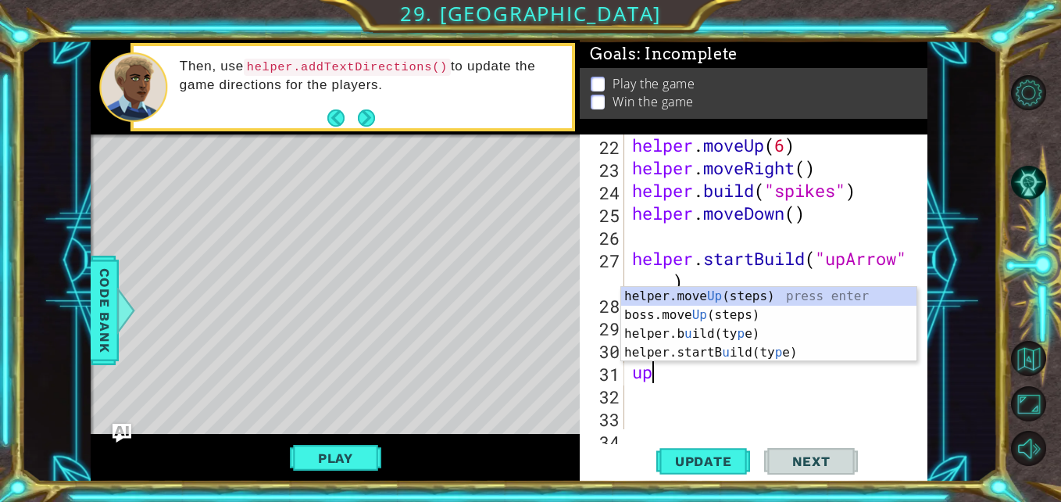
type textarea "u"
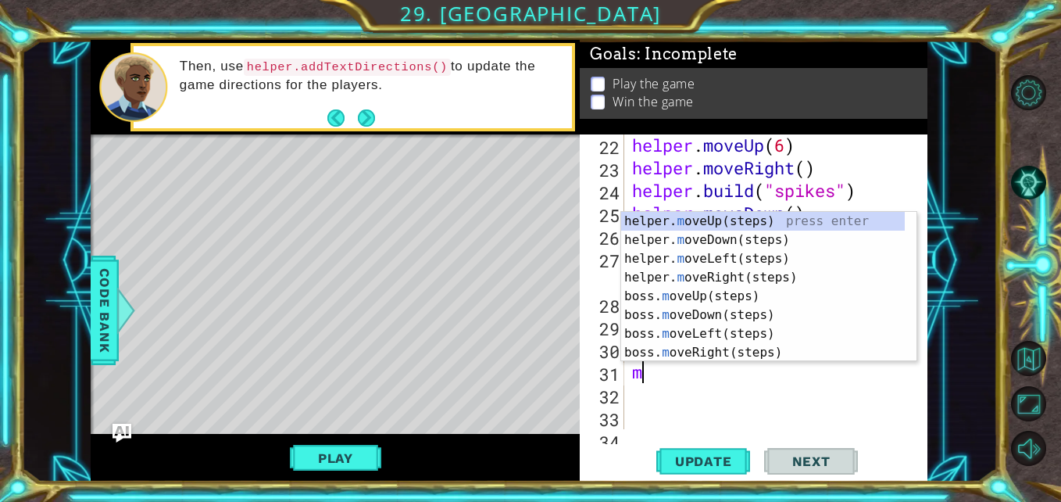
type textarea "mou"
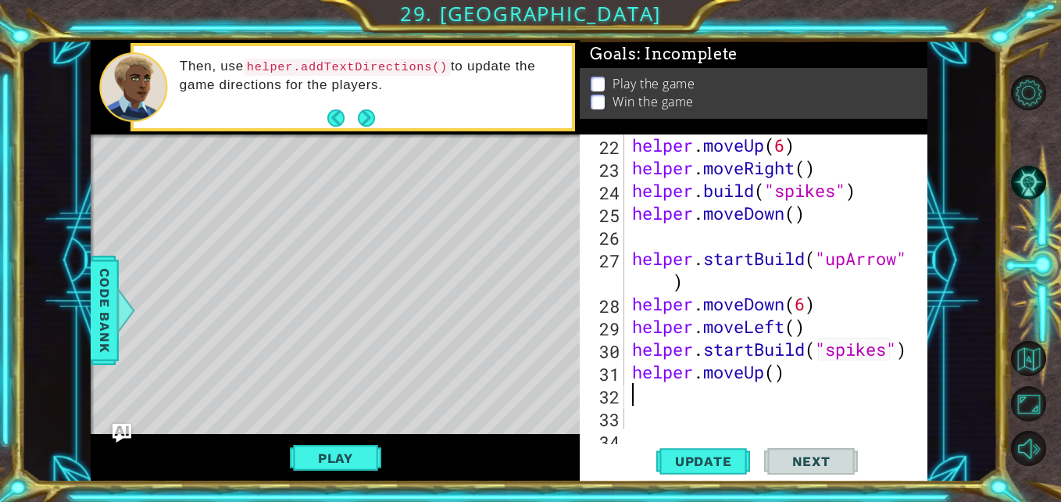
click at [775, 374] on div "helper . moveUp ( 6 ) helper . moveRight ( ) helper . build ( "spikes" ) helper…" at bounding box center [774, 304] width 291 height 340
type textarea "helper.moveUp(4)"
click at [701, 463] on span "Update" at bounding box center [704, 461] width 88 height 16
click at [785, 324] on div "helper . moveUp ( 6 ) helper . moveRight ( ) helper . build ( "spikes" ) helper…" at bounding box center [774, 304] width 291 height 340
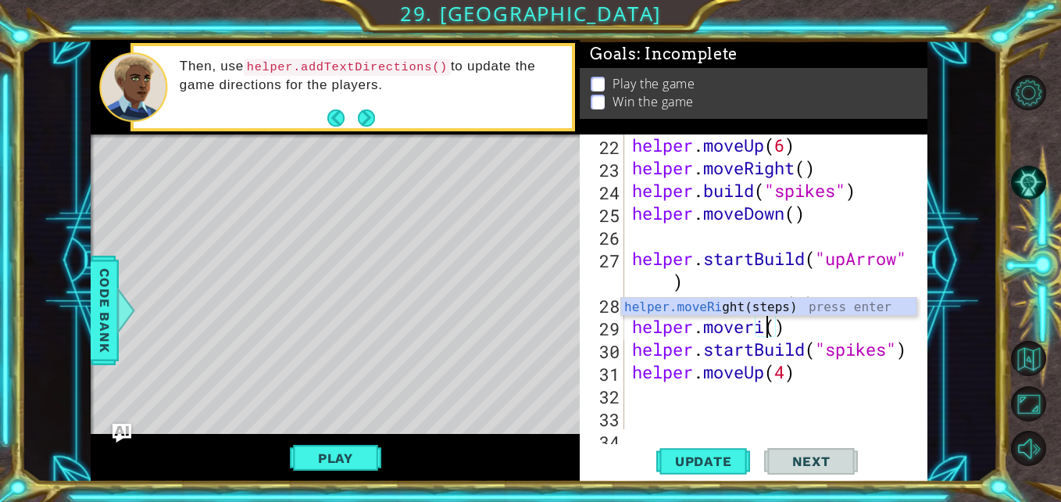
scroll to position [0, 6]
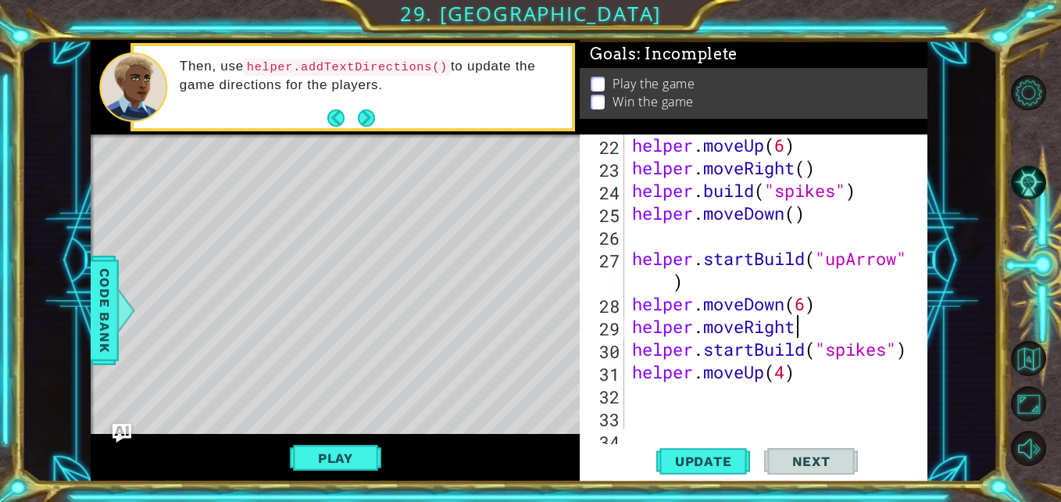
click at [694, 456] on span "Update" at bounding box center [704, 461] width 88 height 16
type textarea "helper.moveRight()"
click at [700, 451] on button "Update" at bounding box center [703, 461] width 94 height 34
click at [813, 399] on div "helper . moveUp ( 6 ) helper . moveRight ( ) helper . build ( "spikes" ) helper…" at bounding box center [774, 304] width 291 height 340
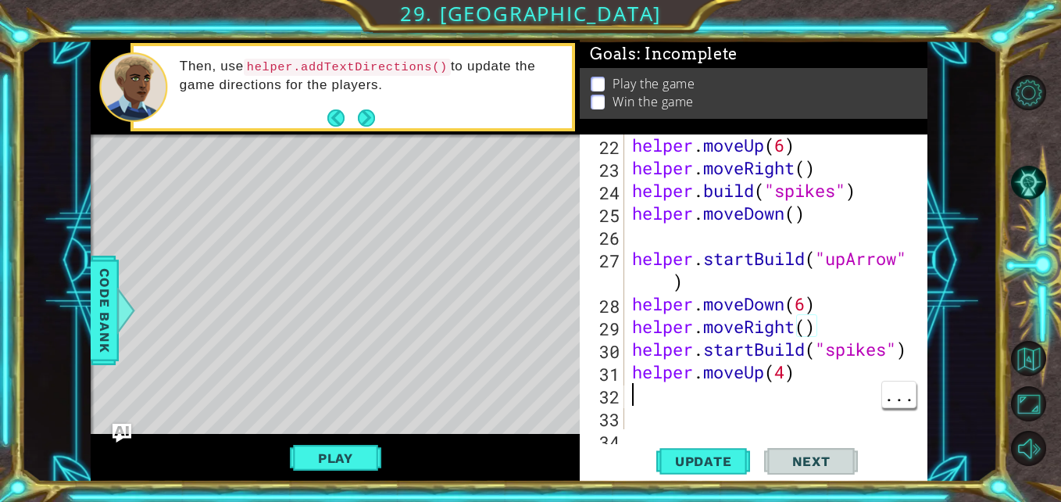
scroll to position [0, 0]
click at [788, 374] on div "helper . moveUp ( 6 ) helper . moveRight ( ) helper . build ( "spikes" ) helper…" at bounding box center [774, 304] width 291 height 340
click at [713, 460] on span "Update" at bounding box center [704, 461] width 88 height 16
type textarea "helper.moveUp(4)"
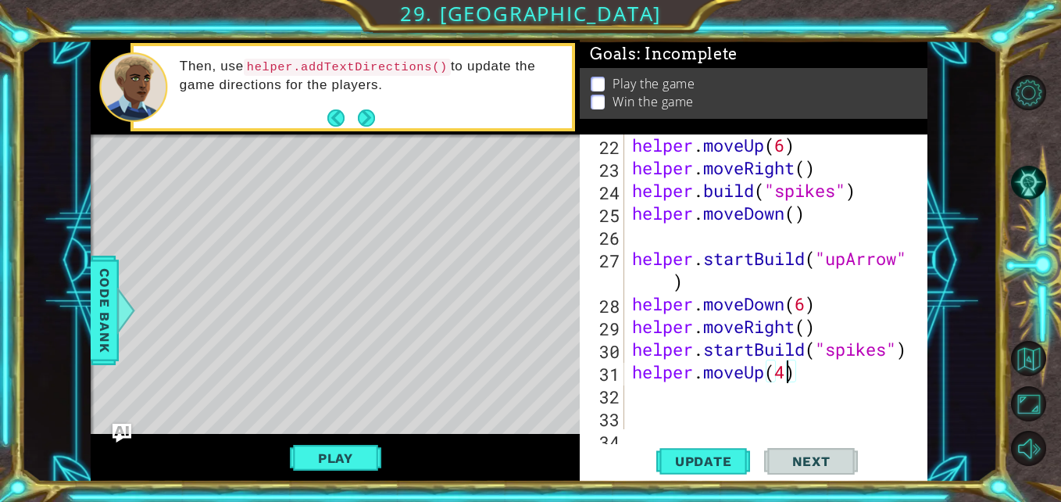
click at [700, 458] on span "Update" at bounding box center [704, 461] width 88 height 16
click at [820, 377] on div "helper . moveUp ( 6 ) helper . moveRight ( ) helper . build ( "spikes" ) helper…" at bounding box center [774, 304] width 291 height 340
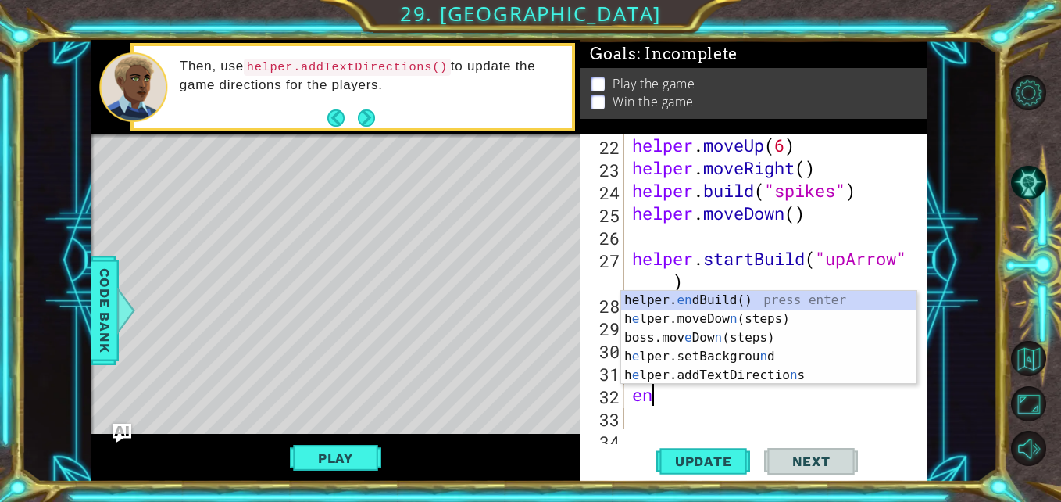
type textarea "end"
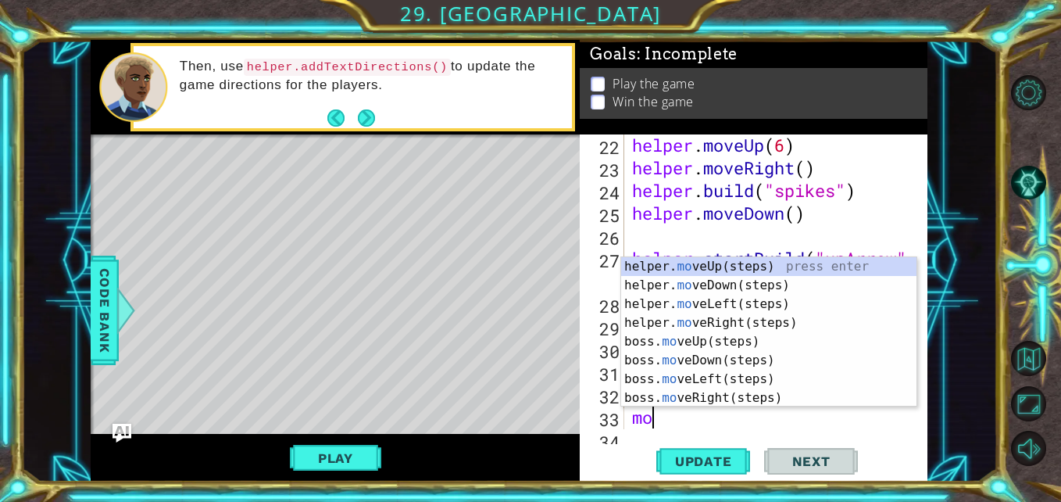
type textarea "mou"
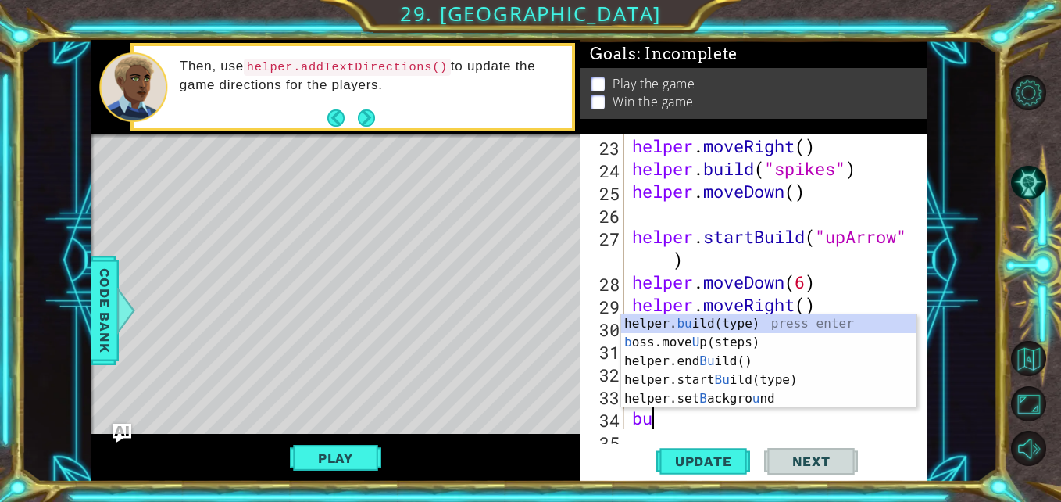
scroll to position [0, 1]
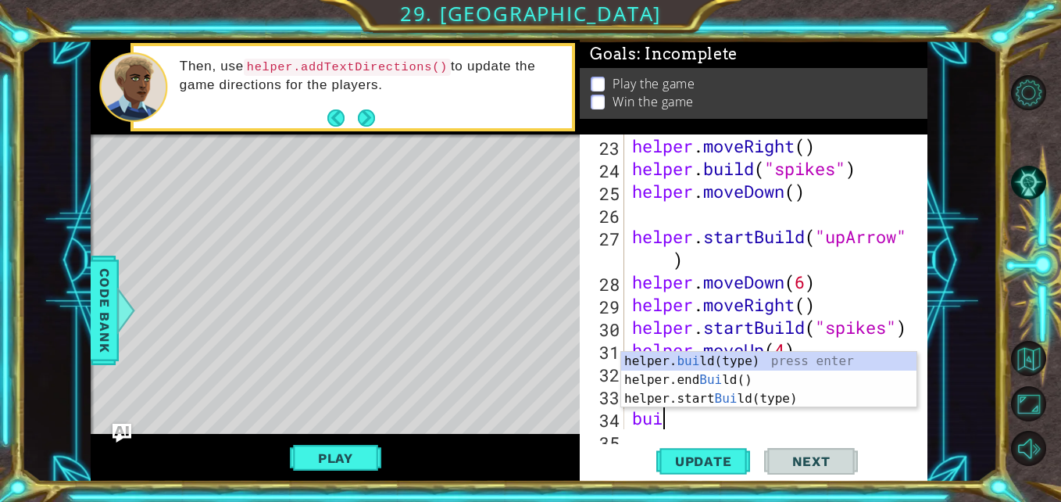
type textarea "[DOMAIN_NAME]("wall")"
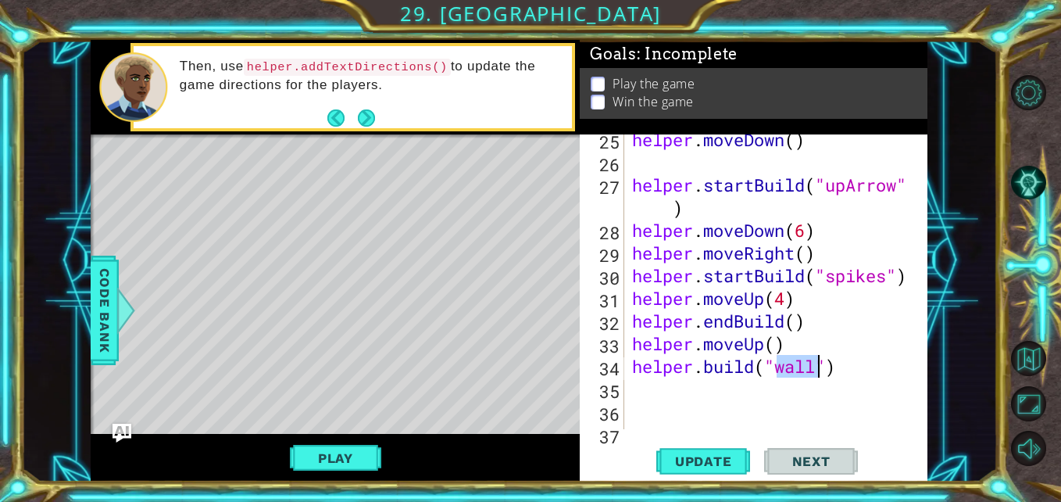
click at [856, 385] on div "helper . moveDown ( ) helper . startBuild ( "upArrow" ) helper . moveDown ( 6 )…" at bounding box center [774, 298] width 291 height 340
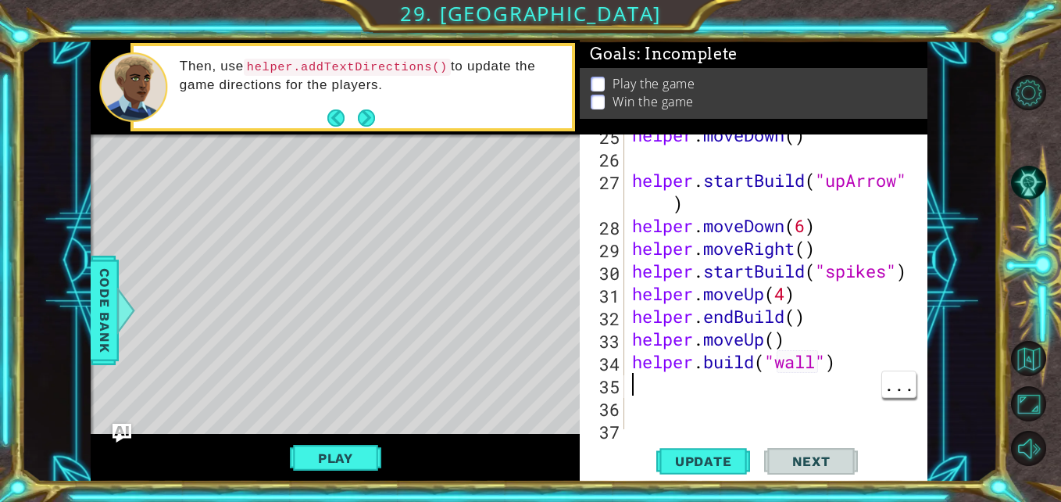
scroll to position [0, 0]
click at [700, 460] on span "Update" at bounding box center [704, 461] width 88 height 16
click at [347, 459] on button "Play" at bounding box center [335, 458] width 91 height 30
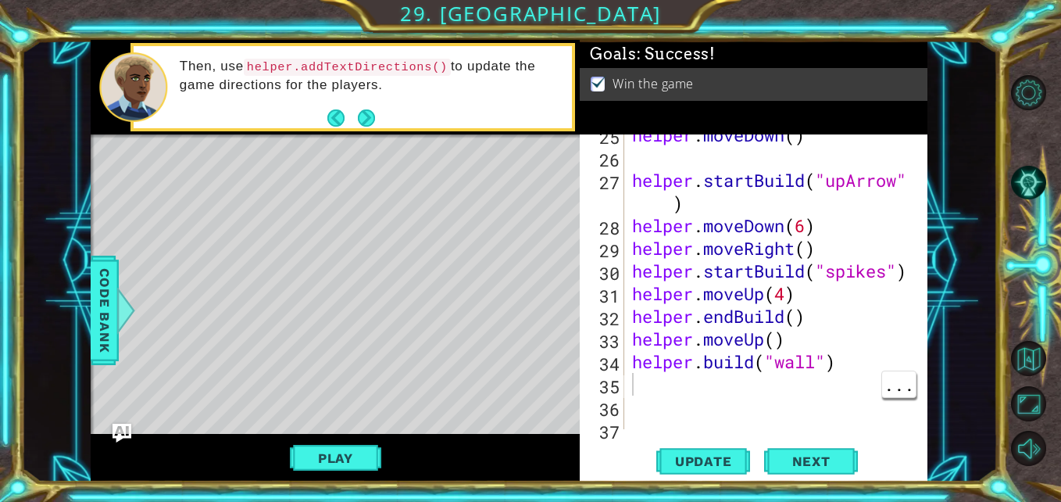
click at [646, 378] on div "helper . moveDown ( ) helper . startBuild ( "upArrow" ) helper . moveDown ( 6 )…" at bounding box center [774, 293] width 291 height 340
type textarea "y"
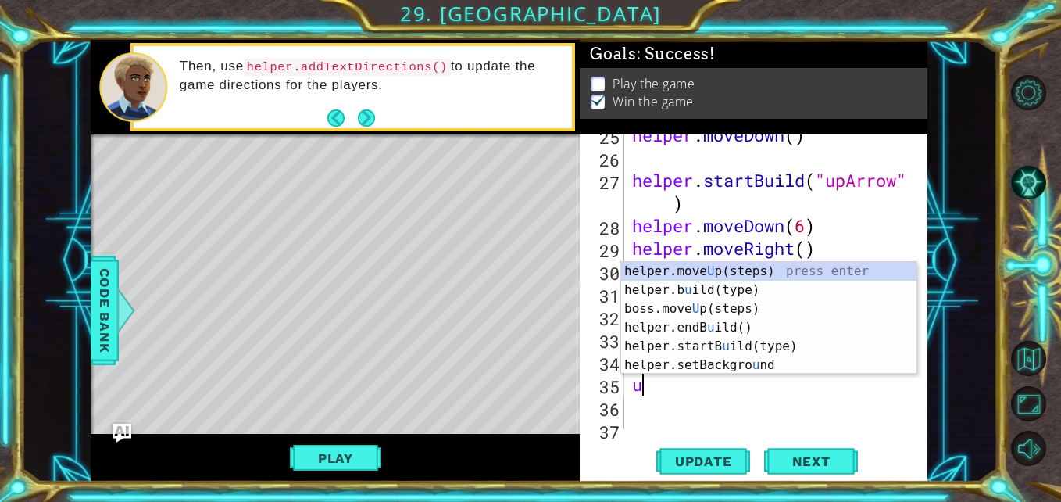
type textarea "up"
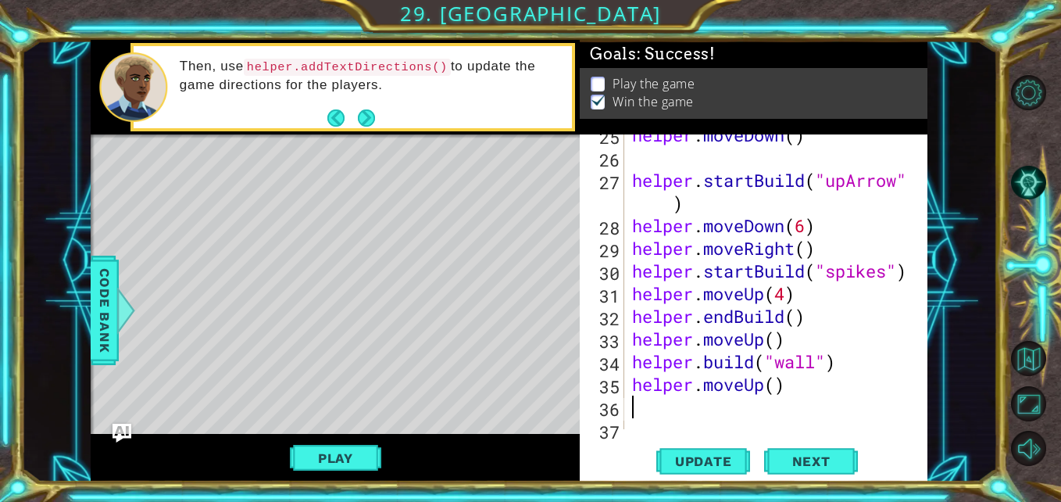
click at [776, 386] on div "helper . moveDown ( ) helper . startBuild ( "upArrow" ) helper . moveDown ( 6 )…" at bounding box center [774, 293] width 291 height 340
type textarea "helper.moveUp(2)"
click at [816, 380] on div "helper . moveDown ( ) helper . startBuild ( "upArrow" ) helper . moveDown ( 6 )…" at bounding box center [774, 293] width 291 height 340
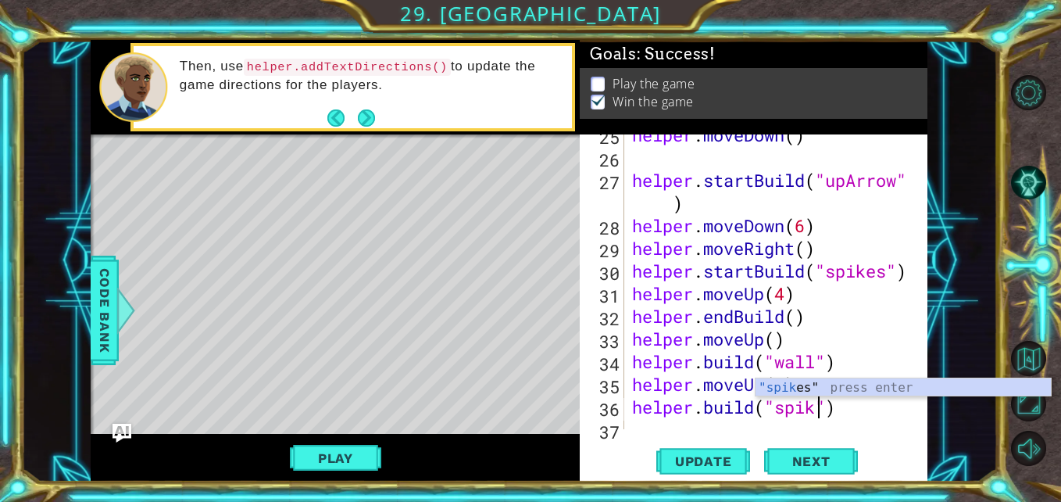
scroll to position [0, 9]
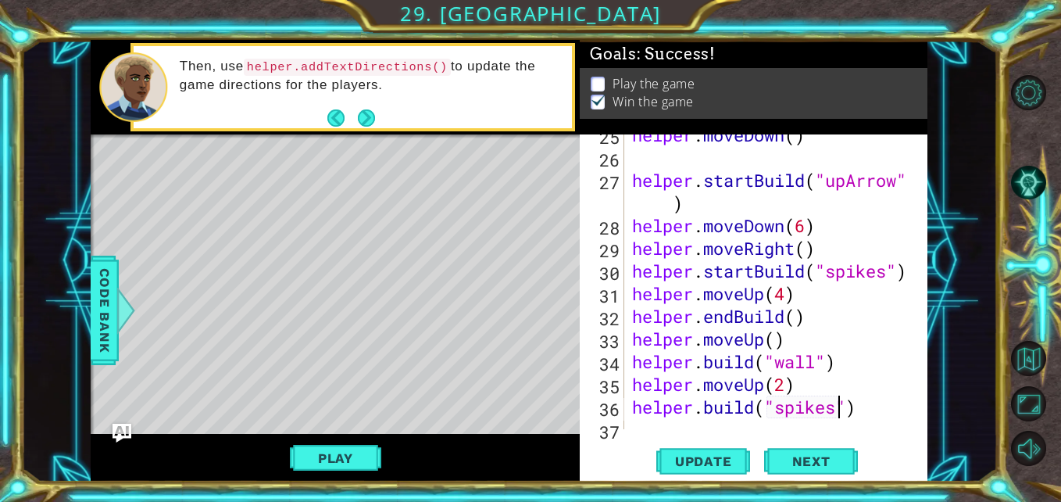
type textarea "[DOMAIN_NAME]("spikes")"
click at [712, 467] on span "Update" at bounding box center [704, 461] width 88 height 16
click at [871, 419] on div "helper . moveDown ( ) helper . startBuild ( "upArrow" ) helper . moveDown ( 6 )…" at bounding box center [774, 293] width 291 height 340
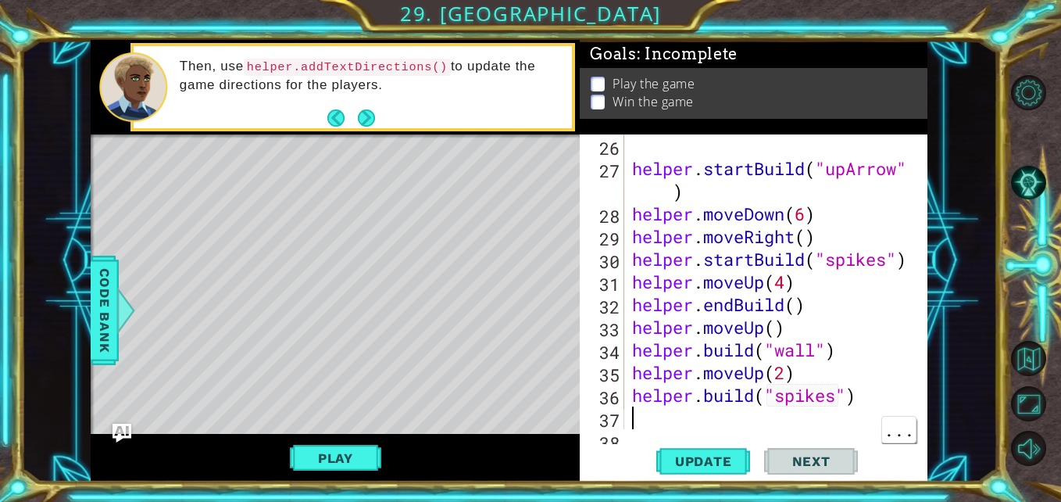
scroll to position [703, 0]
type textarea "ri"
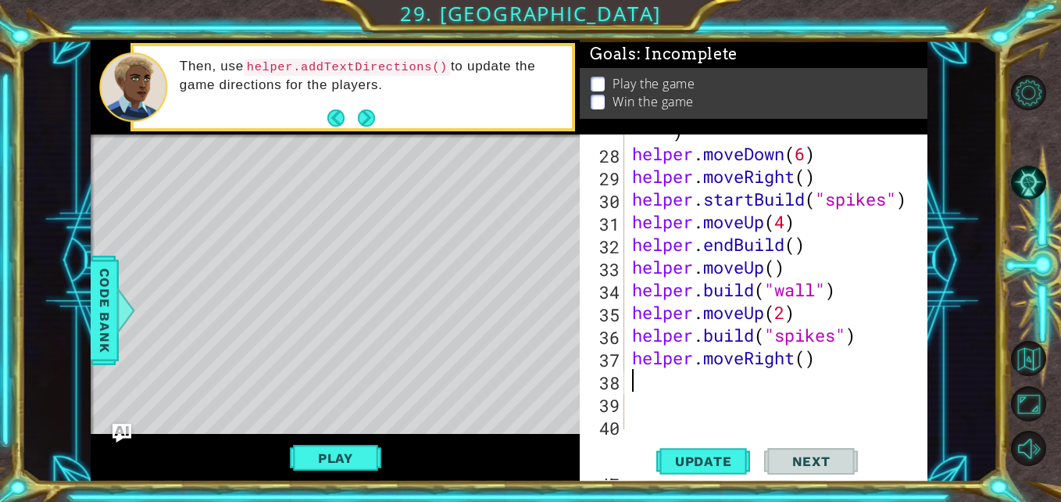
scroll to position [763, 0]
click at [834, 353] on div "helper . startBuild ( "upArrow" ) helper . moveDown ( 6 ) helper . moveRight ( …" at bounding box center [774, 278] width 291 height 363
type textarea "helper.moveRight()"
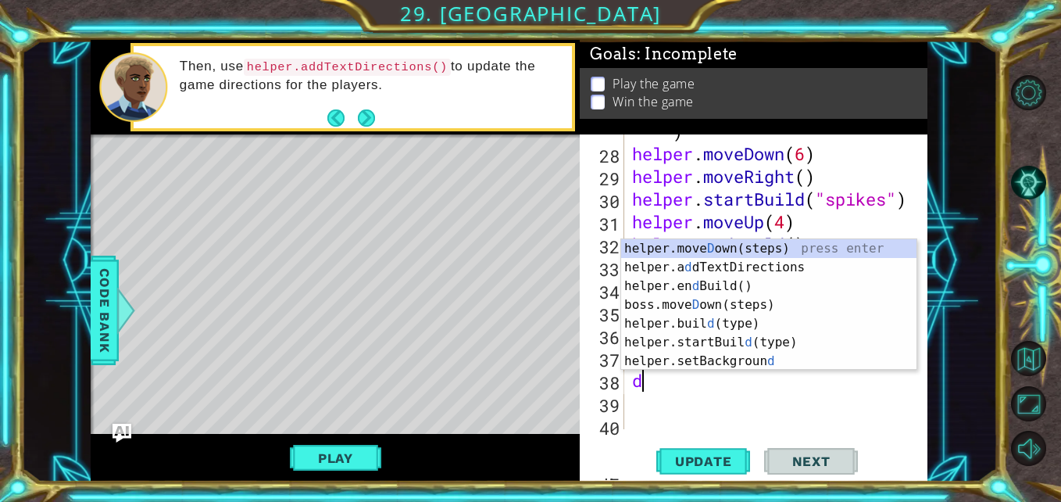
type textarea "dui"
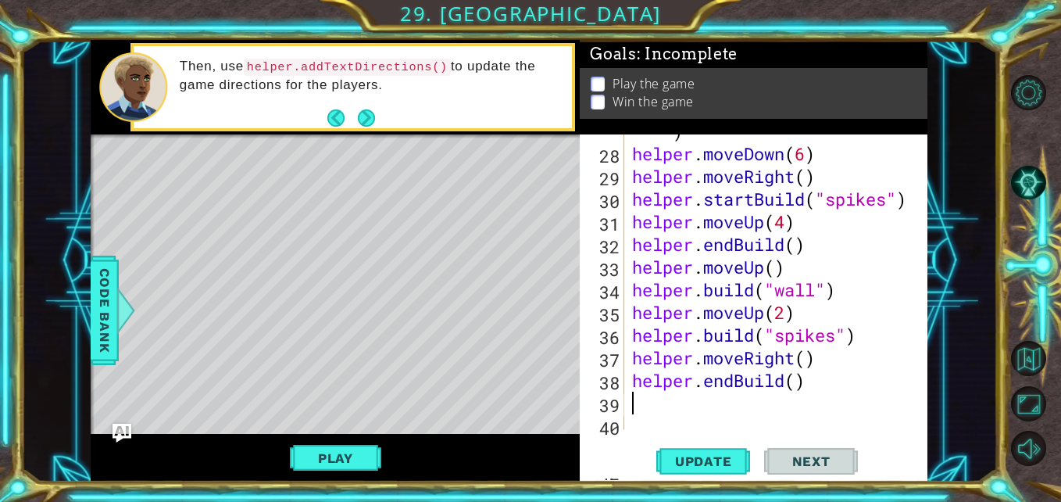
click at [796, 385] on div "helper . startBuild ( "upArrow" ) helper . moveDown ( 6 ) helper . moveRight ( …" at bounding box center [774, 278] width 291 height 363
click at [736, 373] on div "helper . startBuild ( "upArrow" ) helper . moveDown ( 6 ) helper . moveRight ( …" at bounding box center [774, 278] width 291 height 363
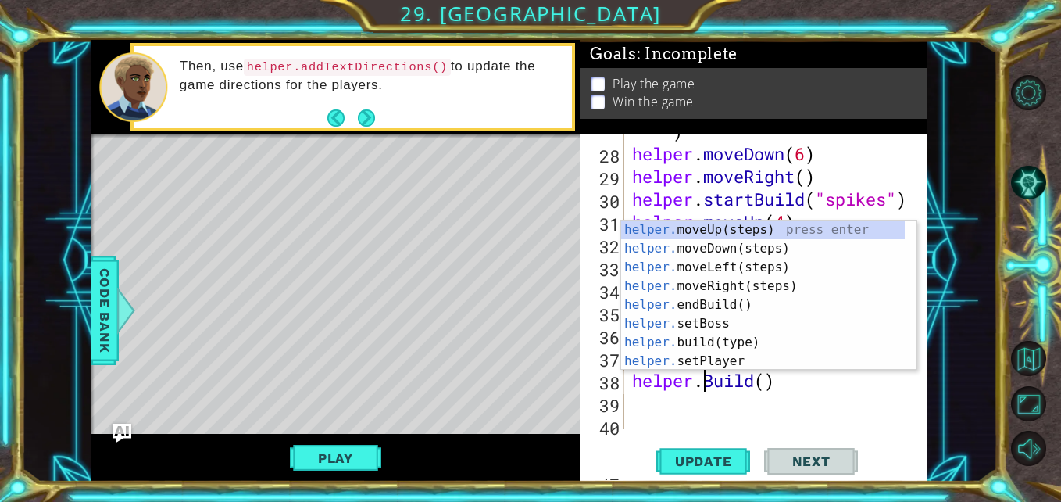
click at [798, 385] on div "helper . startBuild ( "upArrow" ) helper . moveDown ( 6 ) helper . moveRight ( …" at bounding box center [774, 278] width 291 height 363
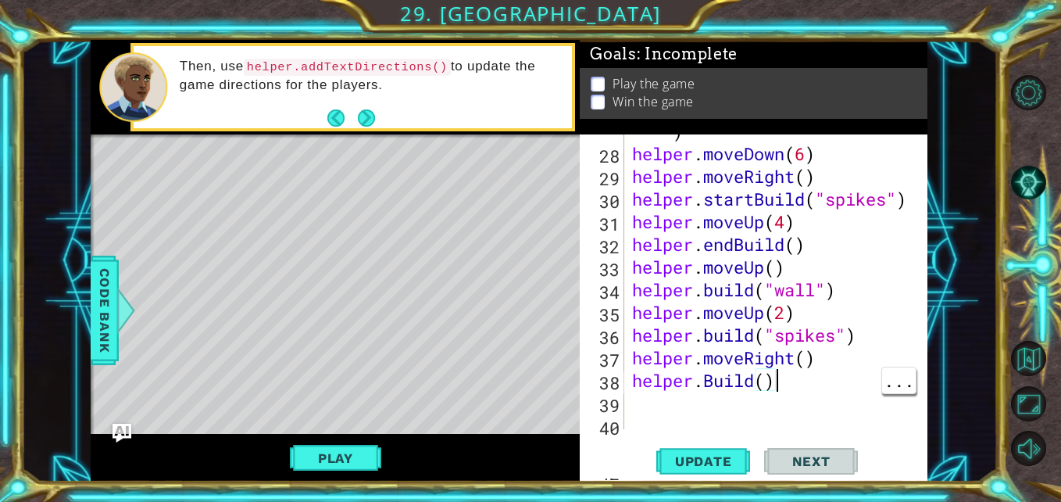
click at [712, 378] on div "helper . startBuild ( "upArrow" ) helper . moveDown ( 6 ) helper . moveRight ( …" at bounding box center [774, 278] width 291 height 363
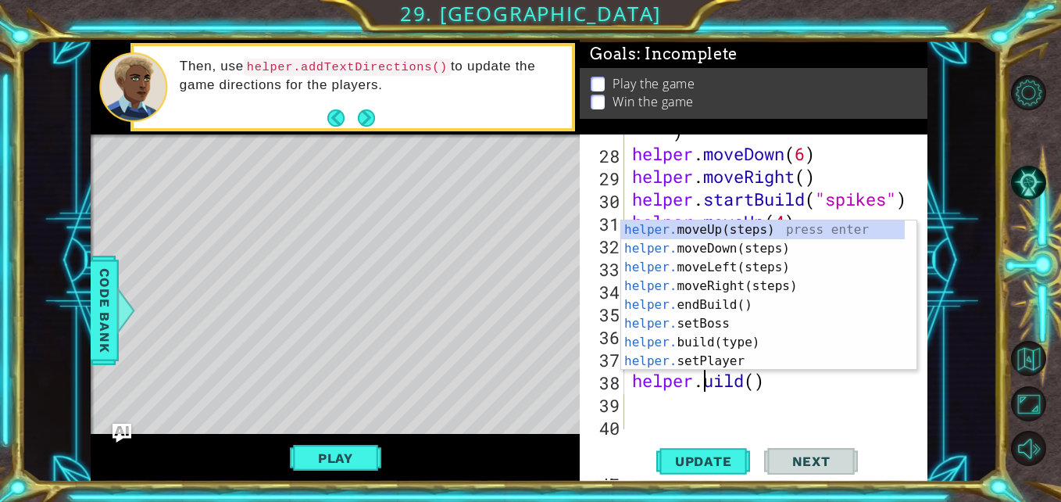
scroll to position [0, 4]
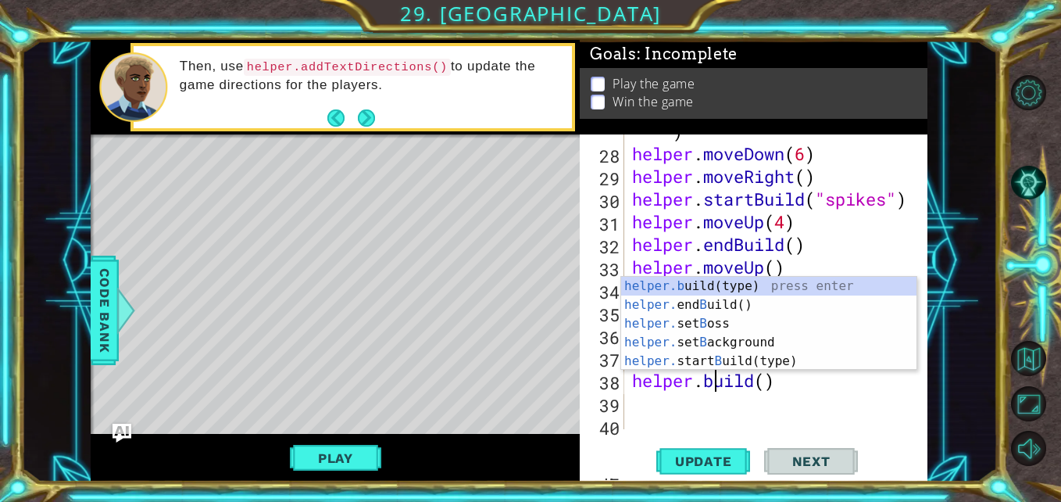
click at [788, 383] on div "helper . startBuild ( "upArrow" ) helper . moveDown ( 6 ) helper . moveRight ( …" at bounding box center [774, 278] width 291 height 363
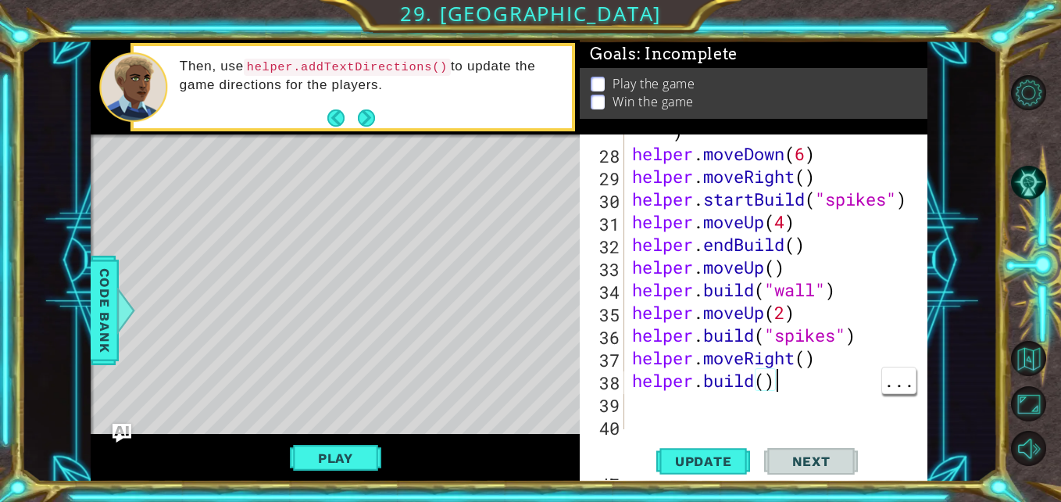
click at [762, 384] on div "helper . startBuild ( "upArrow" ) helper . moveDown ( 6 ) helper . moveRight ( …" at bounding box center [774, 278] width 291 height 363
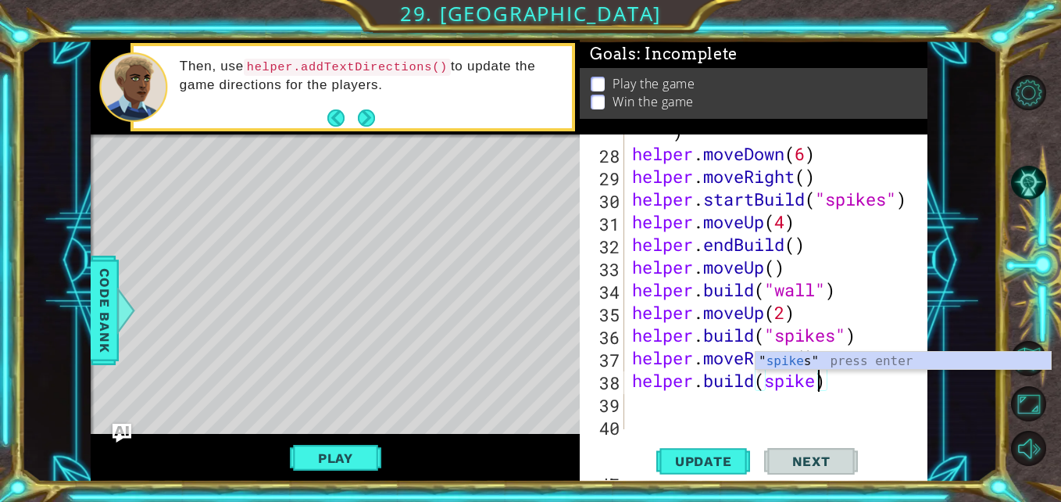
type textarea "[DOMAIN_NAME](spikes)"
click at [868, 394] on div "helper . startBuild ( "upArrow" ) helper . moveDown ( 6 ) helper . moveRight ( …" at bounding box center [774, 278] width 291 height 363
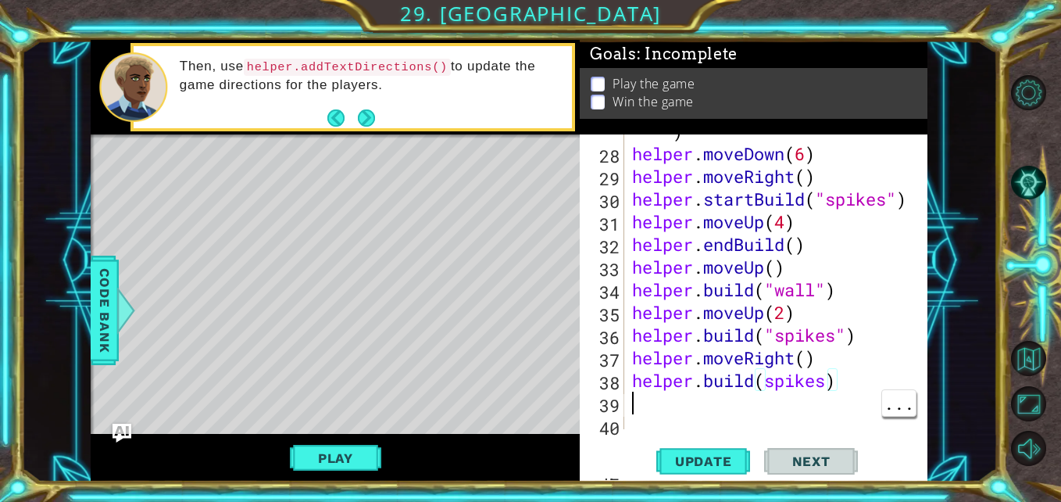
scroll to position [0, 0]
click at [700, 460] on span "Update" at bounding box center [704, 461] width 88 height 16
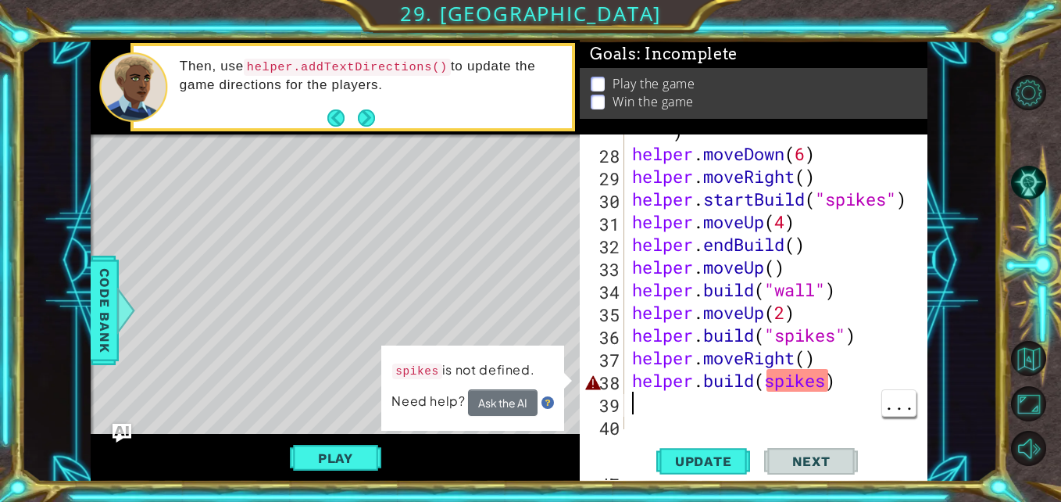
click at [878, 428] on div "helper . startBuild ( "upArrow" ) helper . moveDown ( 6 ) helper . moveRight ( …" at bounding box center [774, 278] width 291 height 363
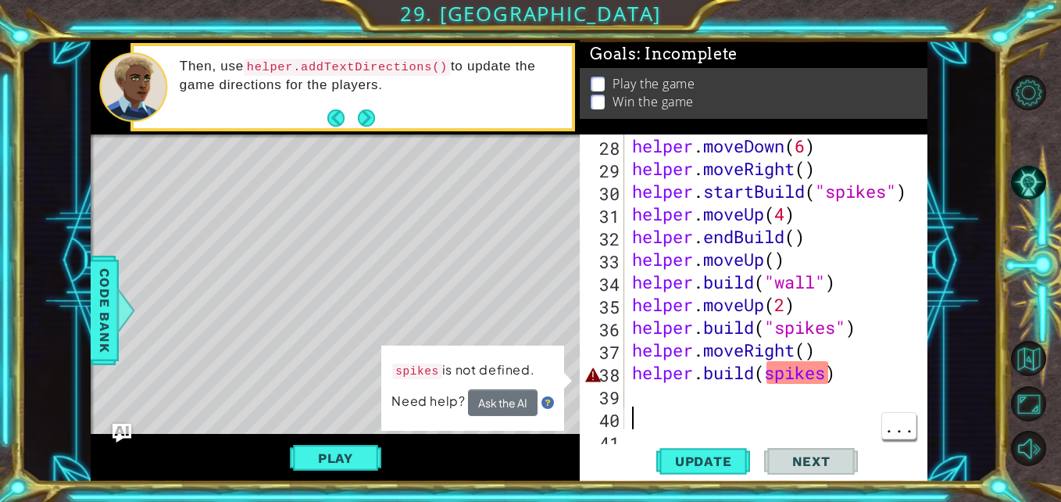
click at [815, 369] on div "helper . moveDown ( 6 ) helper . moveRight ( ) helper . startBuild ( "spikes" )…" at bounding box center [774, 304] width 291 height 340
click at [817, 369] on div "helper . moveDown ( 6 ) helper . moveRight ( ) helper . startBuild ( "spikes" )…" at bounding box center [774, 304] width 291 height 340
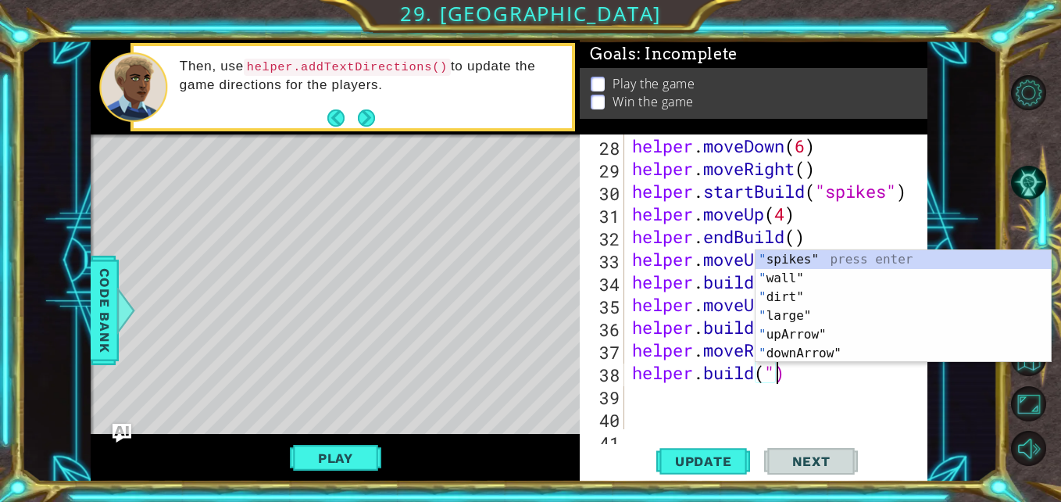
scroll to position [0, 6]
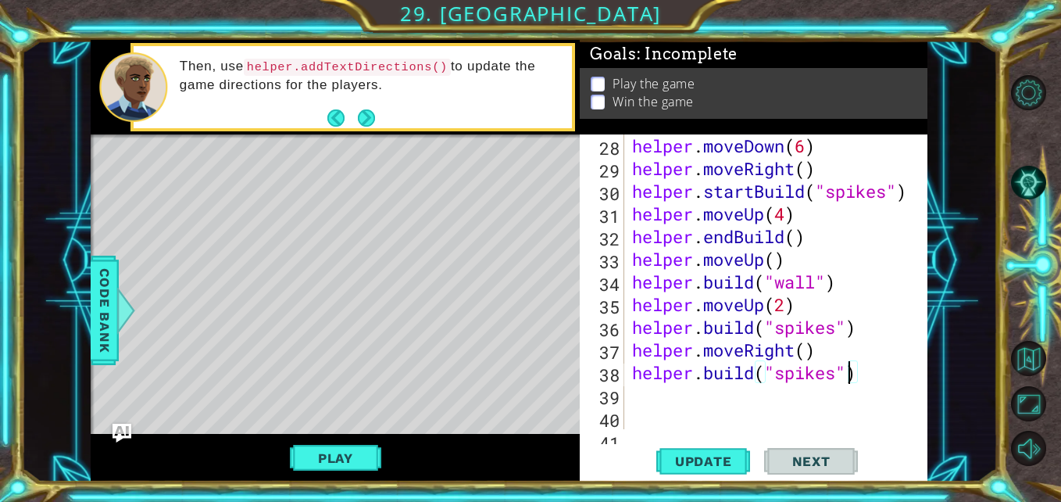
type textarea "[DOMAIN_NAME]("spikes")"
click at [701, 460] on span "Update" at bounding box center [704, 461] width 88 height 16
click at [870, 378] on div "helper . moveDown ( 6 ) helper . moveRight ( ) helper . startBuild ( "spikes" )…" at bounding box center [774, 304] width 291 height 340
type textarea "do"
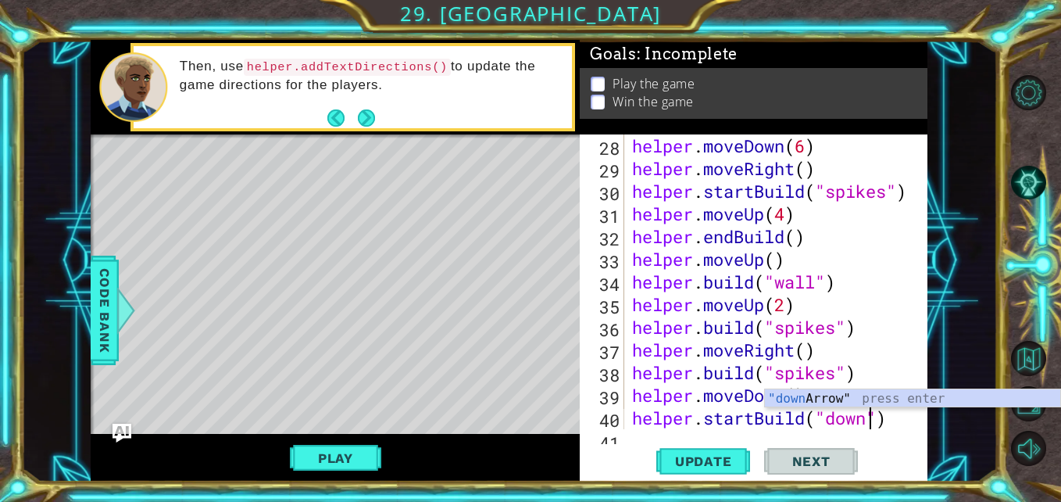
scroll to position [0, 11]
type textarea "helper.startBuild("downArrow")"
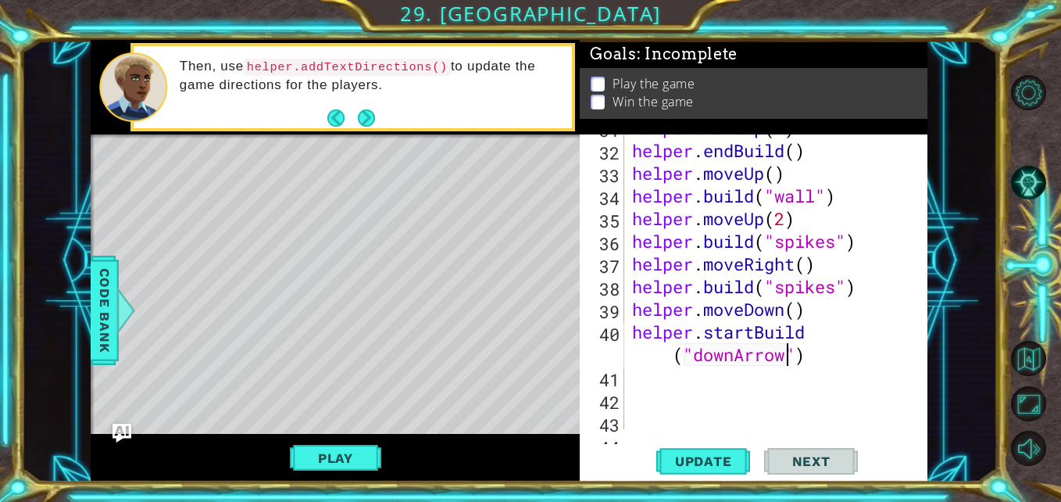
scroll to position [857, 0]
click at [849, 349] on div "helper . moveUp ( 4 ) helper . endBuild ( ) helper . moveUp ( ) helper . build …" at bounding box center [774, 286] width 291 height 340
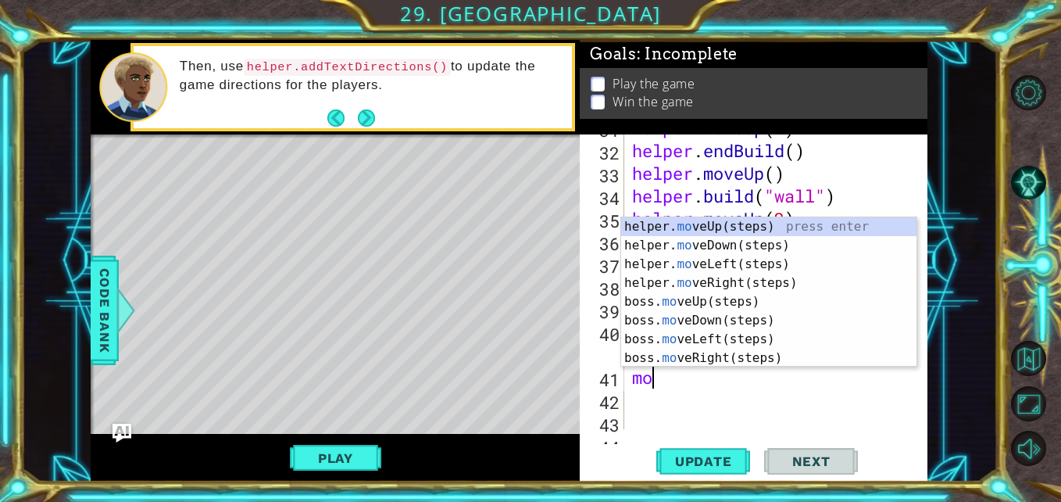
type textarea "mod"
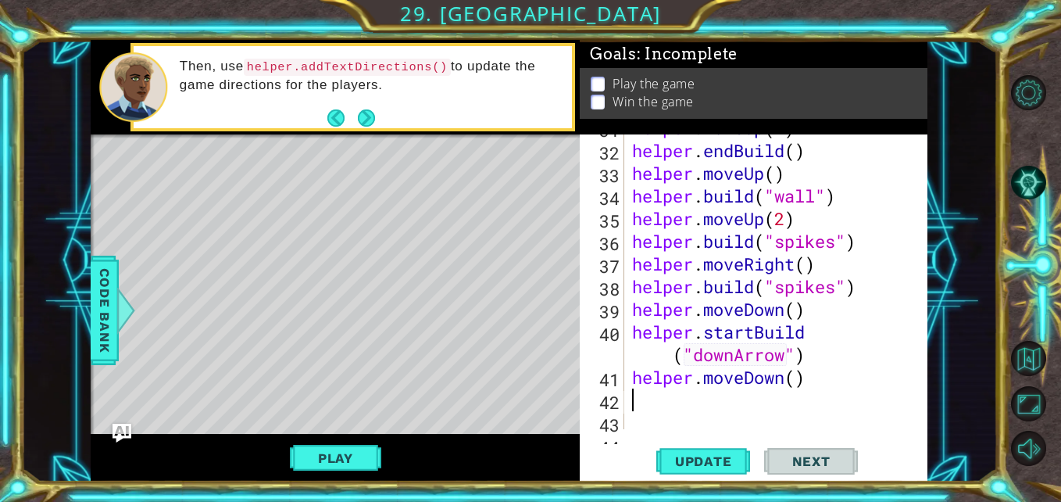
click at [803, 377] on div "helper . moveUp ( 4 ) helper . endBuild ( ) helper . moveUp ( ) helper . build …" at bounding box center [774, 286] width 291 height 340
type textarea "helper.moveDown(5)"
click at [707, 454] on span "Update" at bounding box center [704, 461] width 88 height 16
click at [839, 385] on div "helper . moveUp ( 4 ) helper . endBuild ( ) helper . moveUp ( ) helper . build …" at bounding box center [774, 286] width 291 height 340
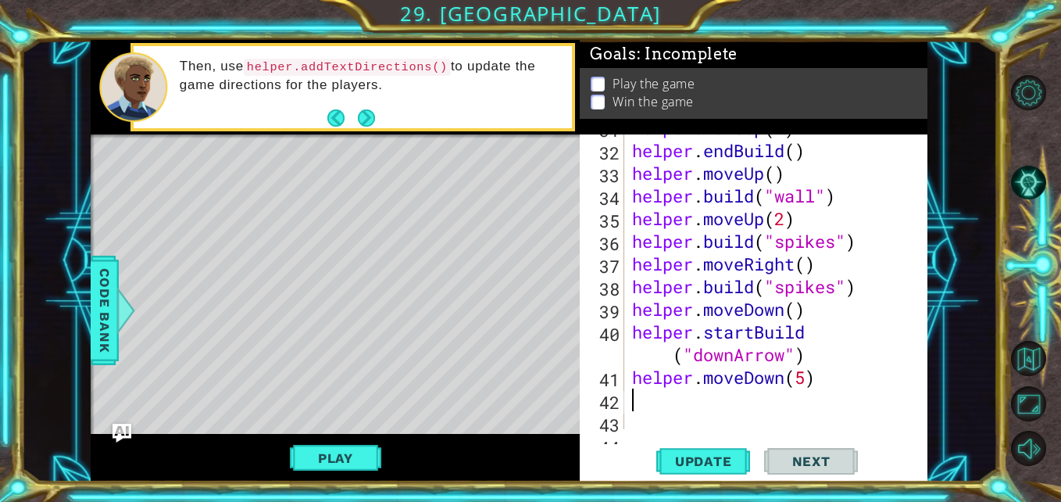
scroll to position [0, 0]
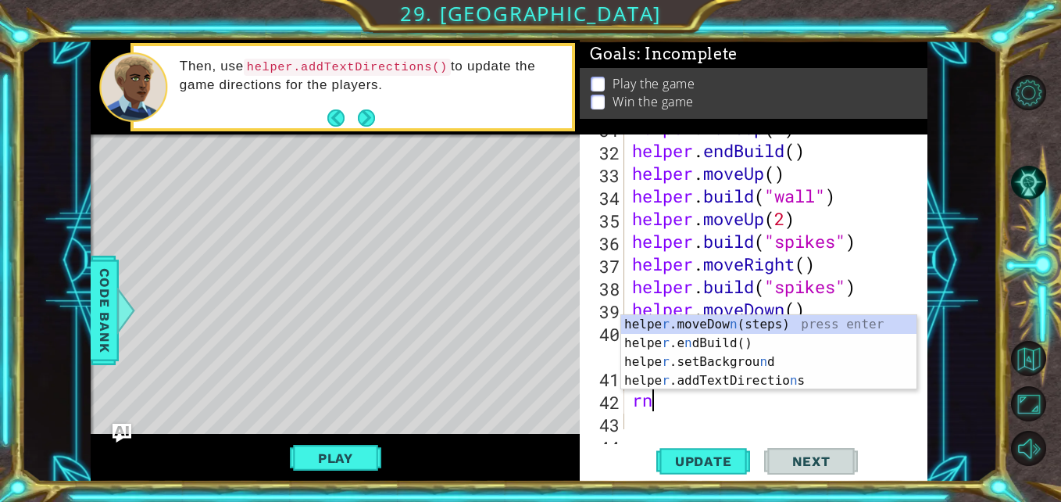
type textarea "r"
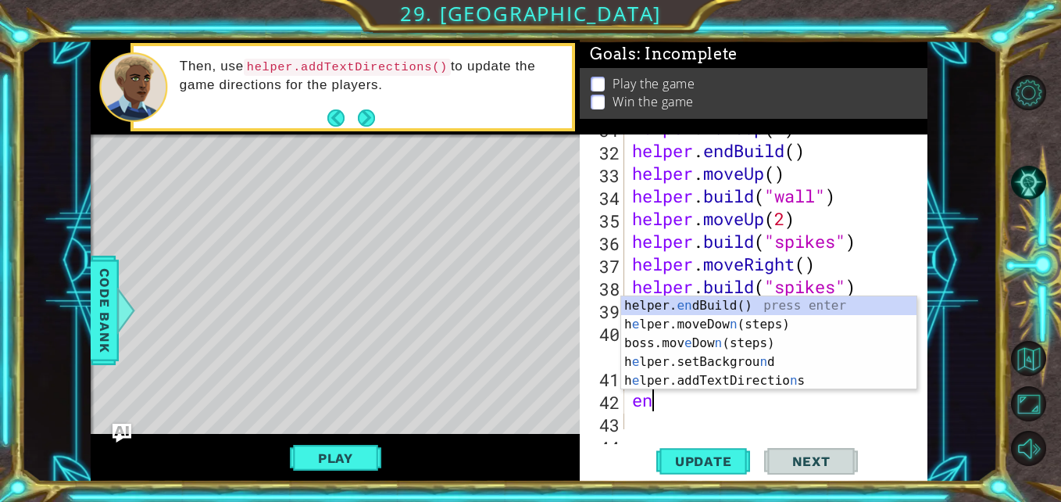
type textarea "end"
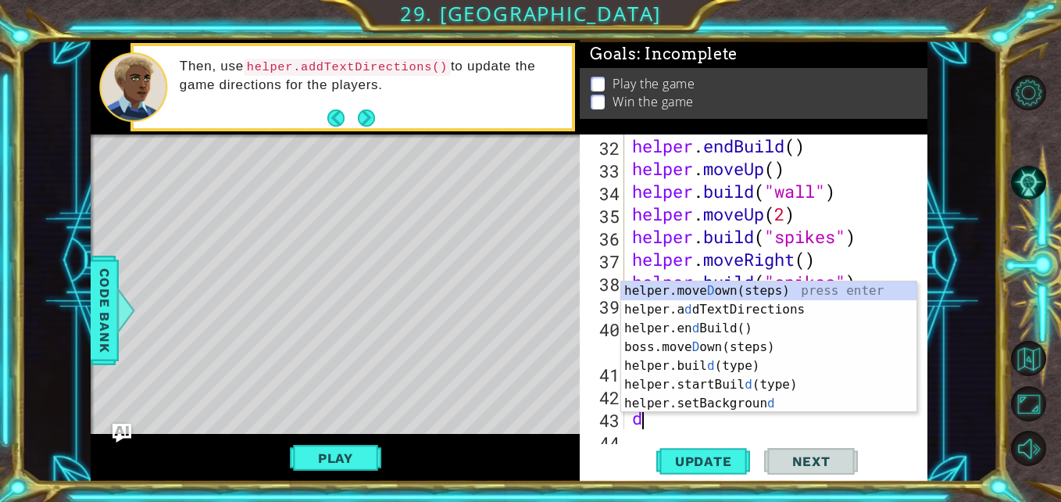
type textarea "do"
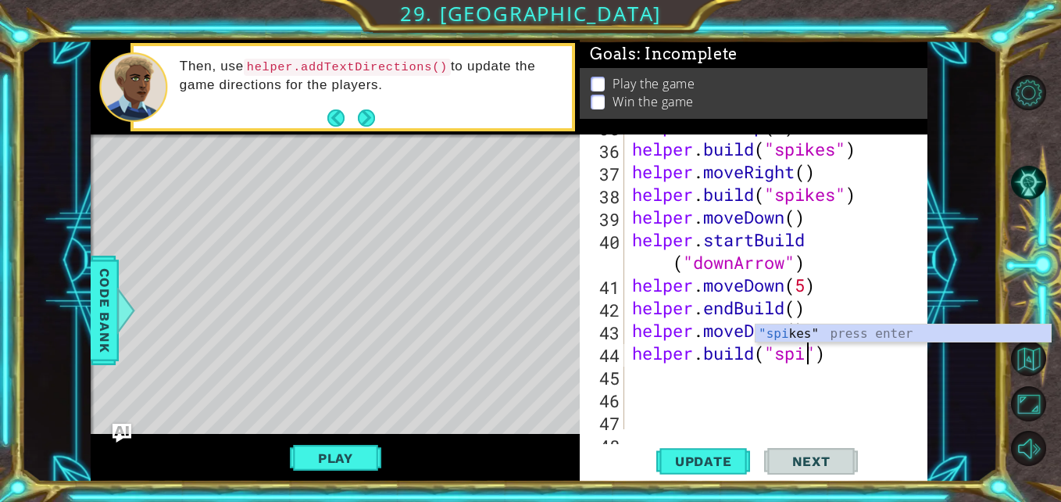
scroll to position [0, 9]
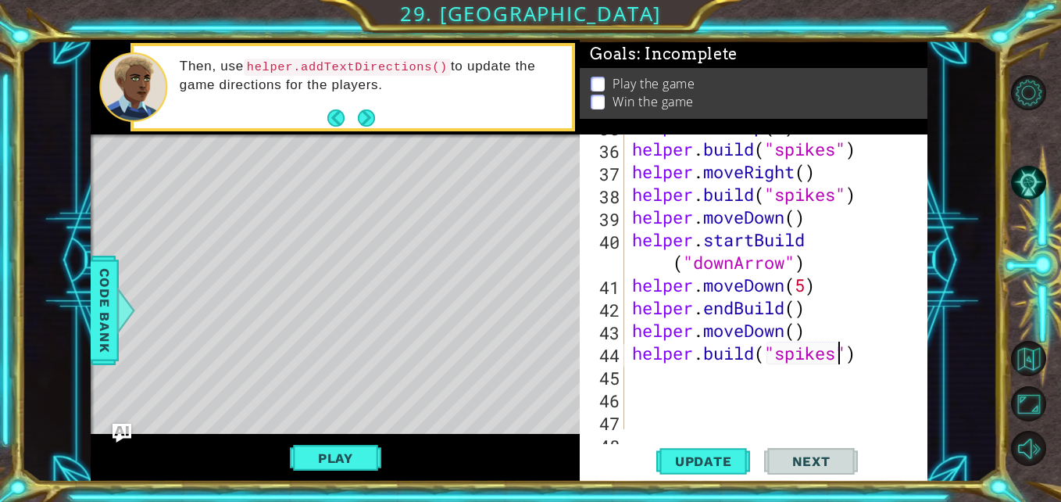
type textarea "[DOMAIN_NAME]("spikes")"
click at [717, 460] on span "Update" at bounding box center [704, 461] width 88 height 16
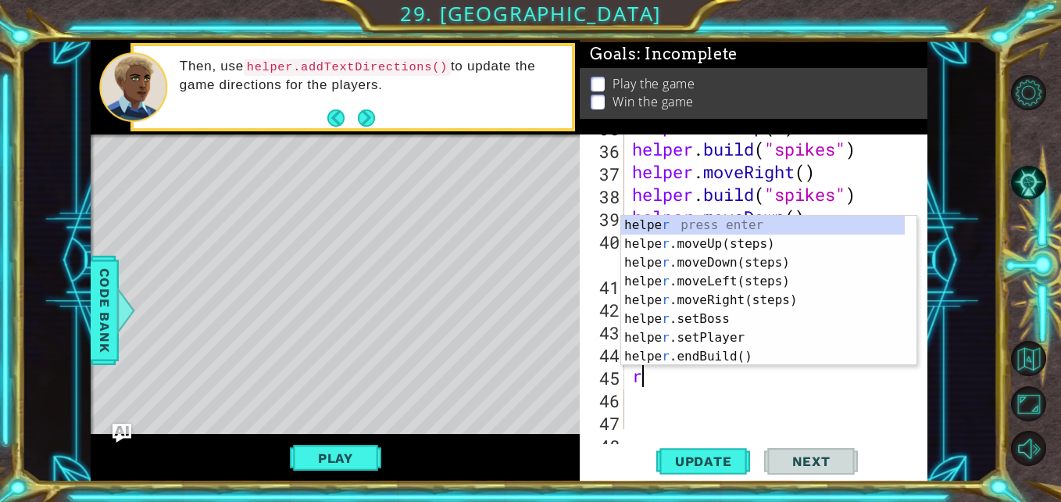
type textarea "ri"
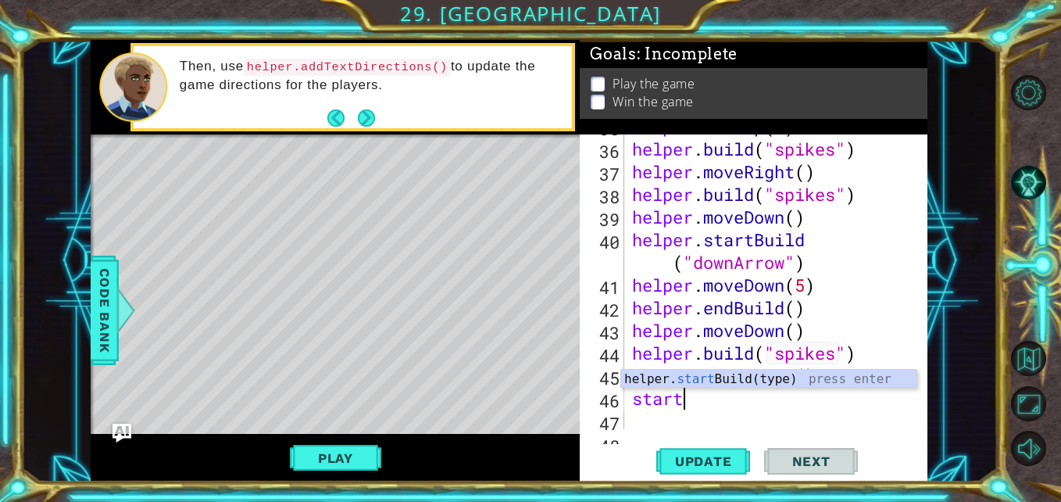
scroll to position [0, 1]
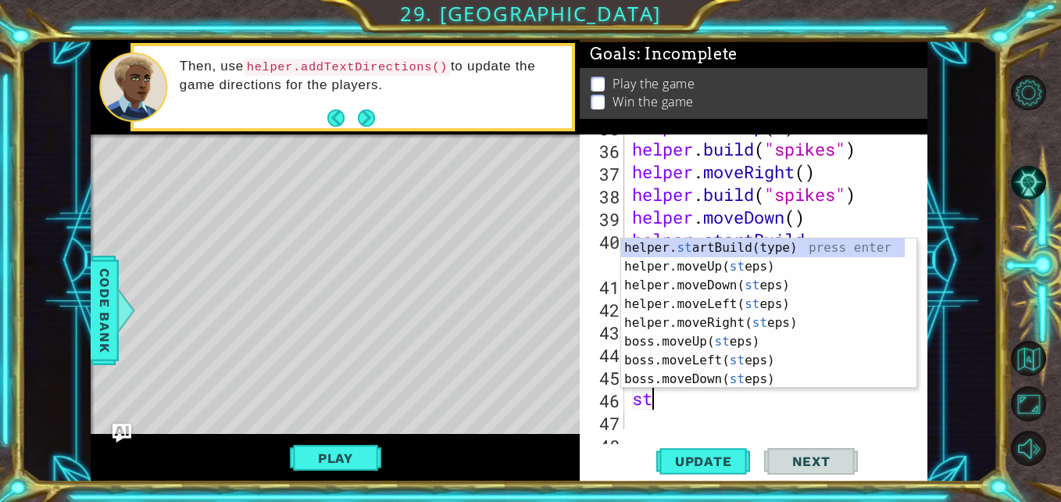
type textarea "s"
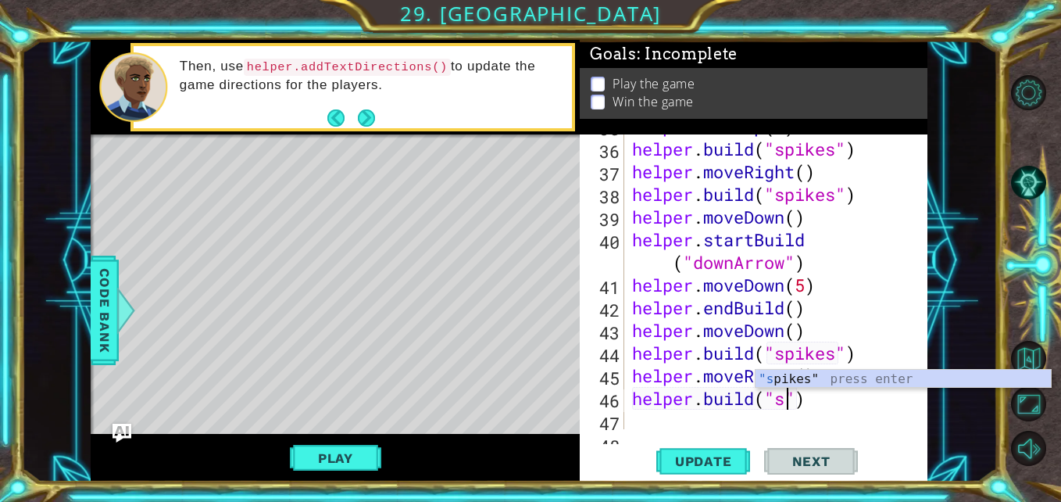
scroll to position [0, 8]
type textarea "[DOMAIN_NAME]("spikes")"
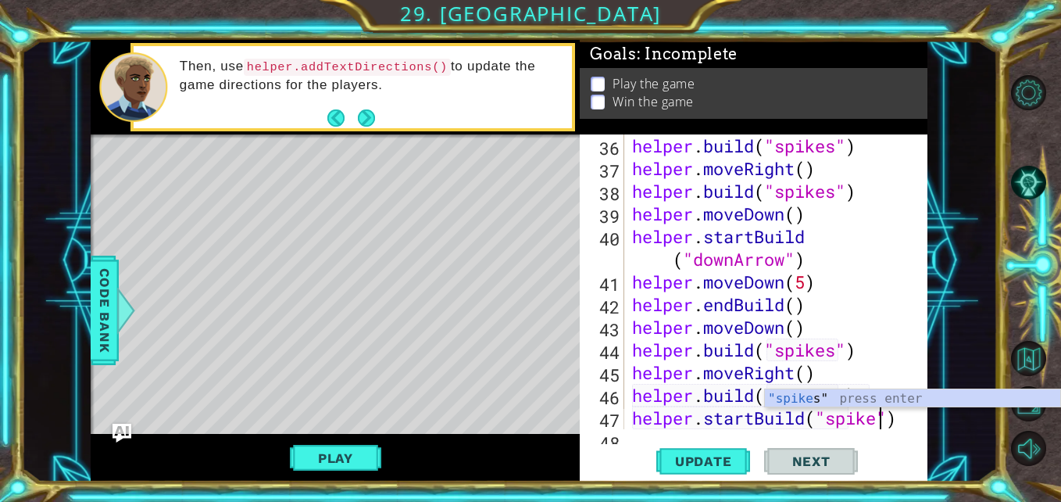
scroll to position [0, 12]
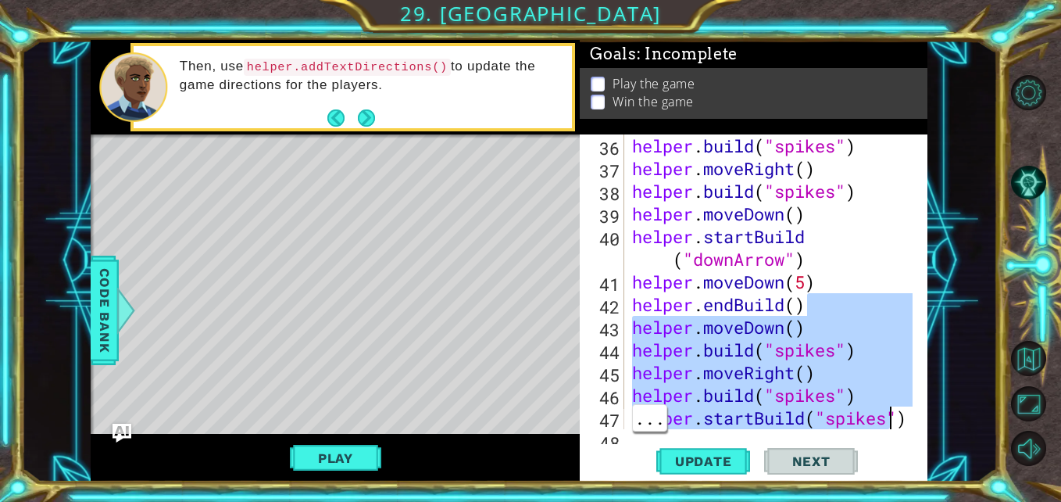
click at [874, 218] on div "helper . build ( "spikes" ) helper . moveRight ( ) helper . build ( "spikes" ) …" at bounding box center [774, 304] width 291 height 340
type textarea "helper.moveDown()"
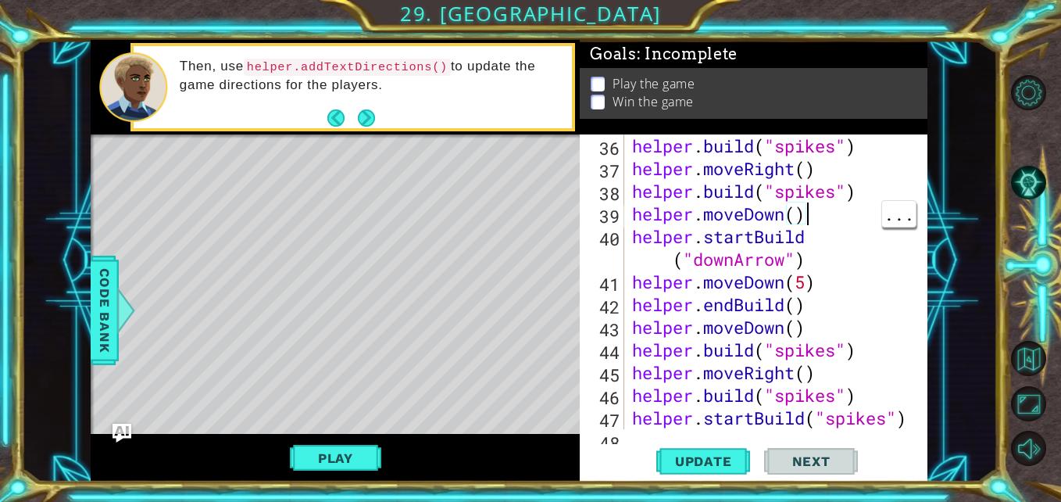
scroll to position [0, 7]
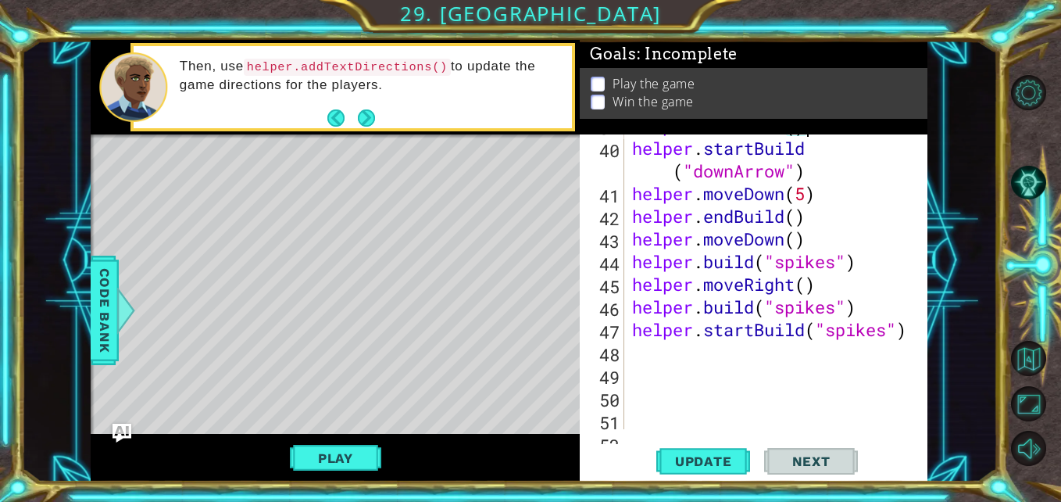
click at [798, 361] on div "helper . moveDown ( ) helper . startBuild ( "downArrow" ) helper . moveDown ( 5…" at bounding box center [774, 284] width 291 height 340
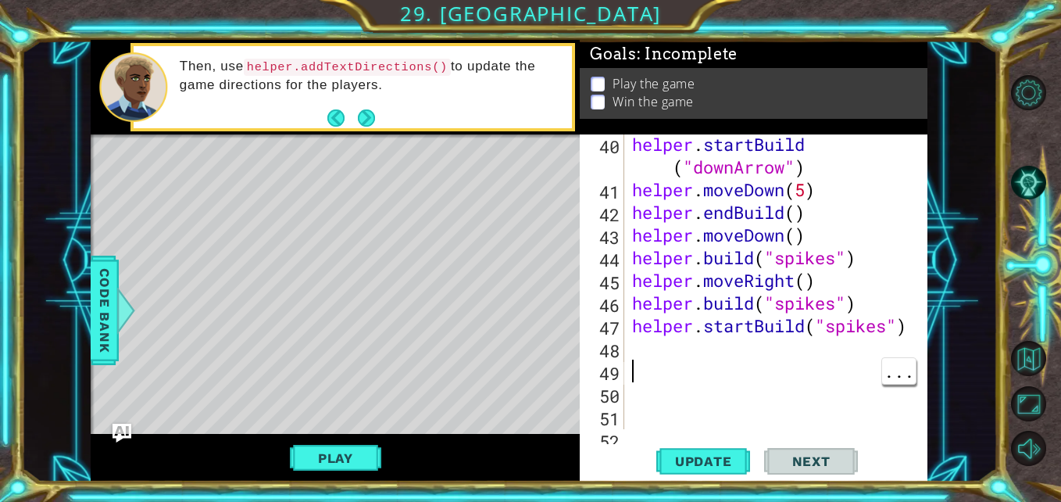
scroll to position [0, 0]
click at [839, 346] on div "helper . startBuild ( "downArrow" ) helper . moveDown ( 5 ) helper . endBuild (…" at bounding box center [774, 314] width 291 height 363
click at [871, 298] on div "helper . startBuild ( "downArrow" ) helper . moveDown ( 5 ) helper . endBuild (…" at bounding box center [774, 314] width 291 height 363
type textarea "[DOMAIN_NAME]("spikes")"
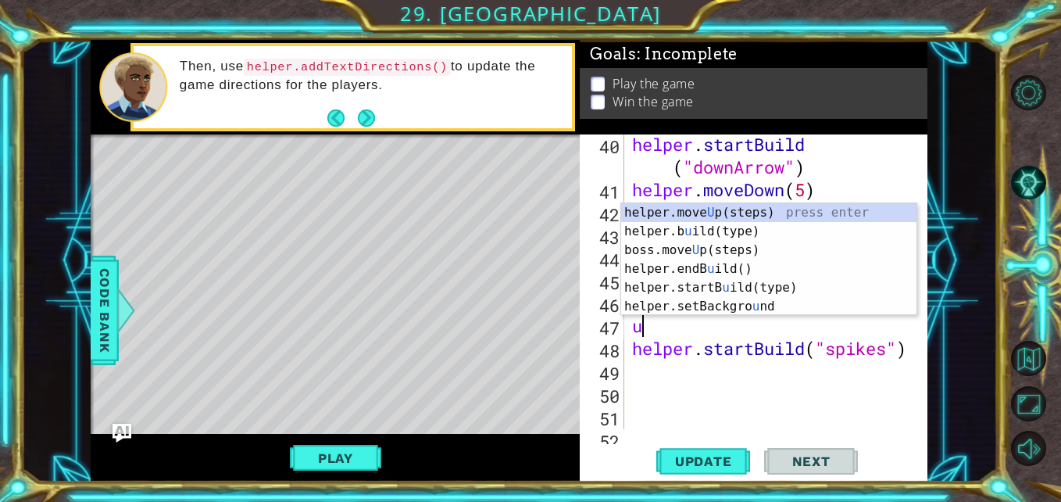
type textarea "up"
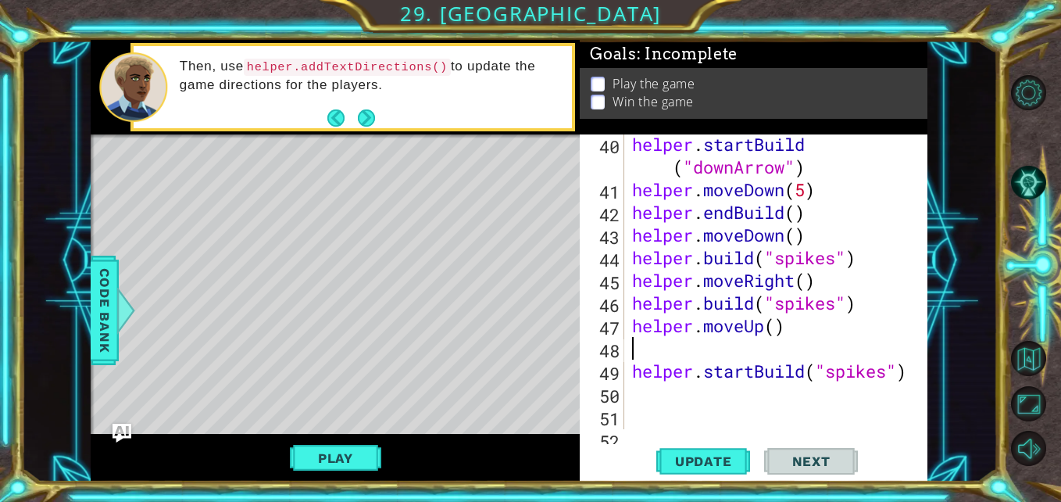
type textarea "helper.moveUp()"
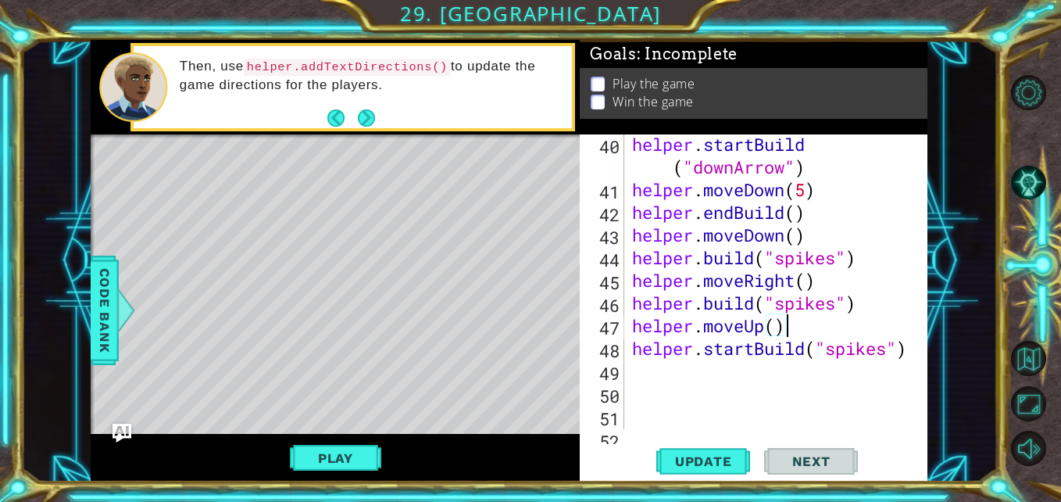
click at [768, 384] on div "helper . startBuild ( "downArrow" ) helper . moveDown ( 5 ) helper . endBuild (…" at bounding box center [774, 314] width 291 height 363
click at [775, 376] on div "helper . startBuild ( "downArrow" ) helper . moveDown ( 5 ) helper . endBuild (…" at bounding box center [774, 314] width 291 height 363
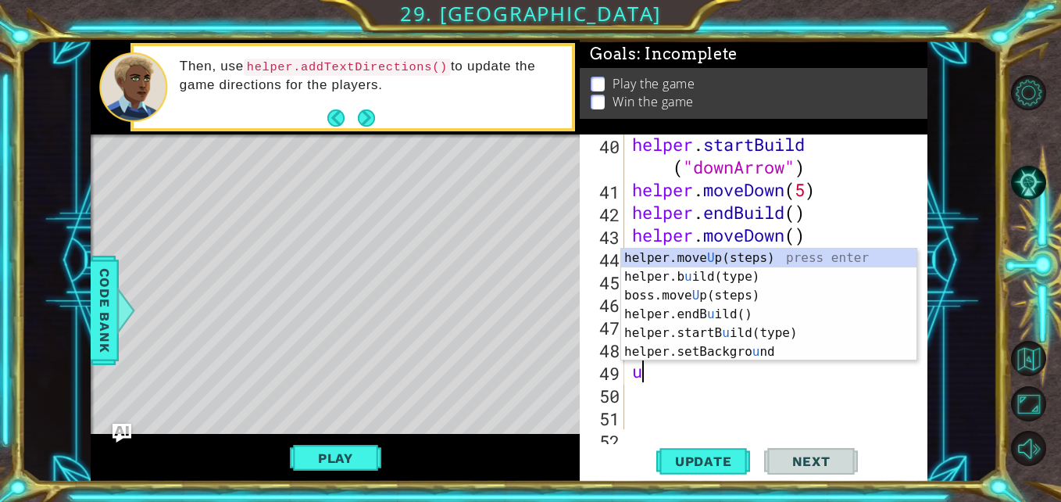
type textarea "up"
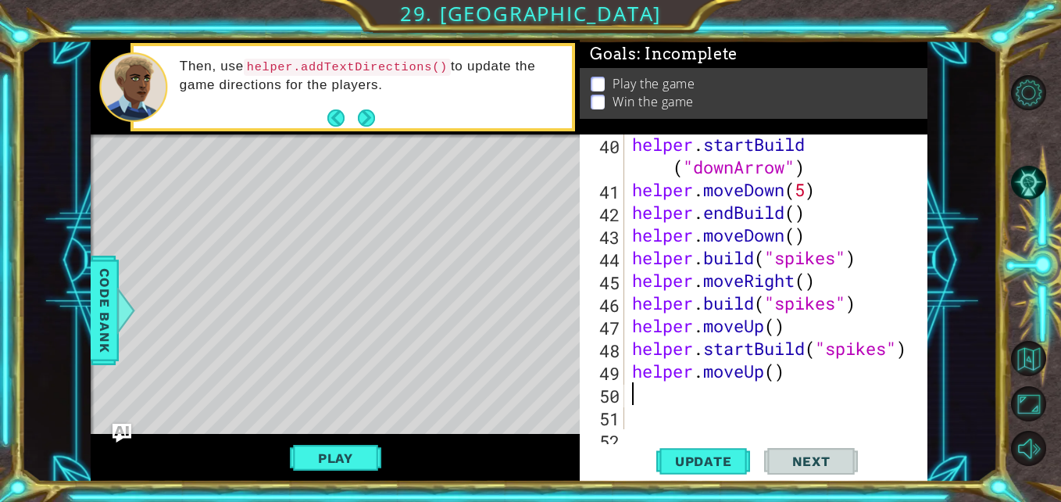
click at [776, 380] on div "helper . startBuild ( "downArrow" ) helper . moveDown ( 5 ) helper . endBuild (…" at bounding box center [774, 314] width 291 height 363
click at [711, 465] on span "Update" at bounding box center [704, 461] width 88 height 16
type textarea "helper.moveUp(4)"
click at [719, 468] on span "Update" at bounding box center [704, 461] width 88 height 16
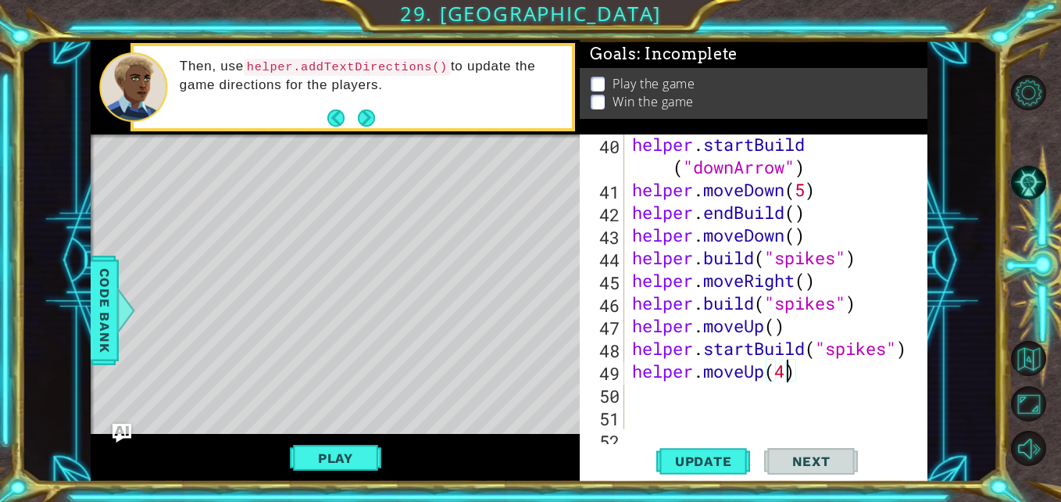
click at [816, 388] on div "helper . startBuild ( "downArrow" ) helper . moveDown ( 5 ) helper . endBuild (…" at bounding box center [774, 314] width 291 height 363
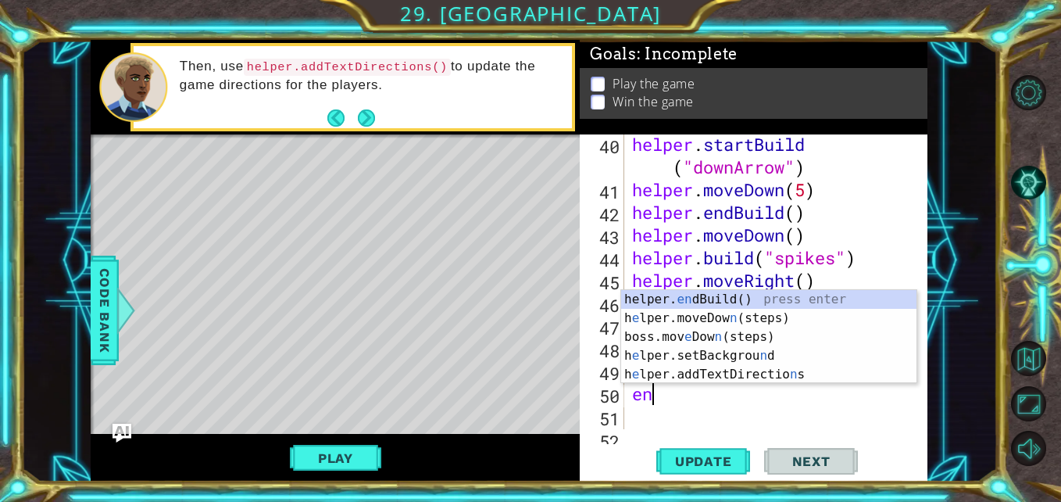
type textarea "end"
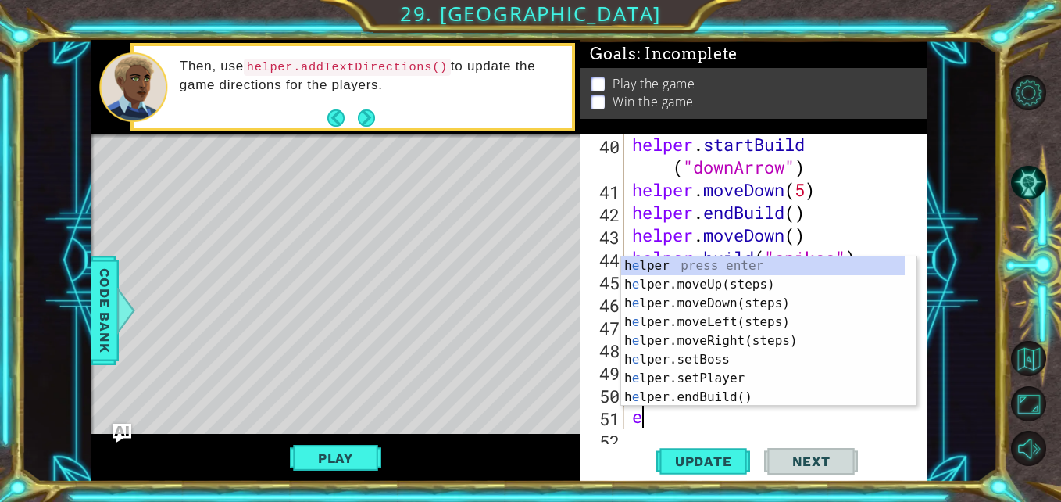
type textarea "ep"
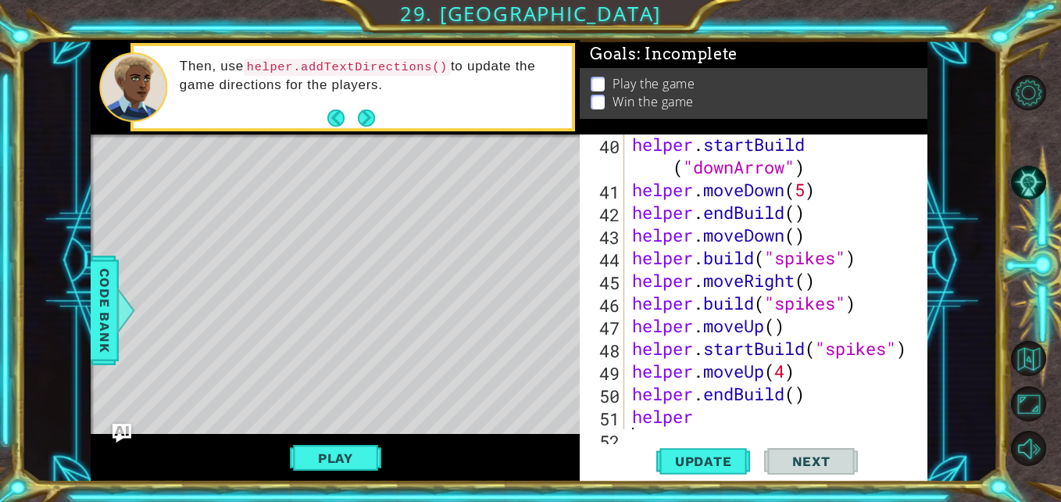
click at [796, 401] on div "helper . startBuild ( "downArrow" ) helper . moveDown ( 5 ) helper . endBuild (…" at bounding box center [774, 314] width 291 height 363
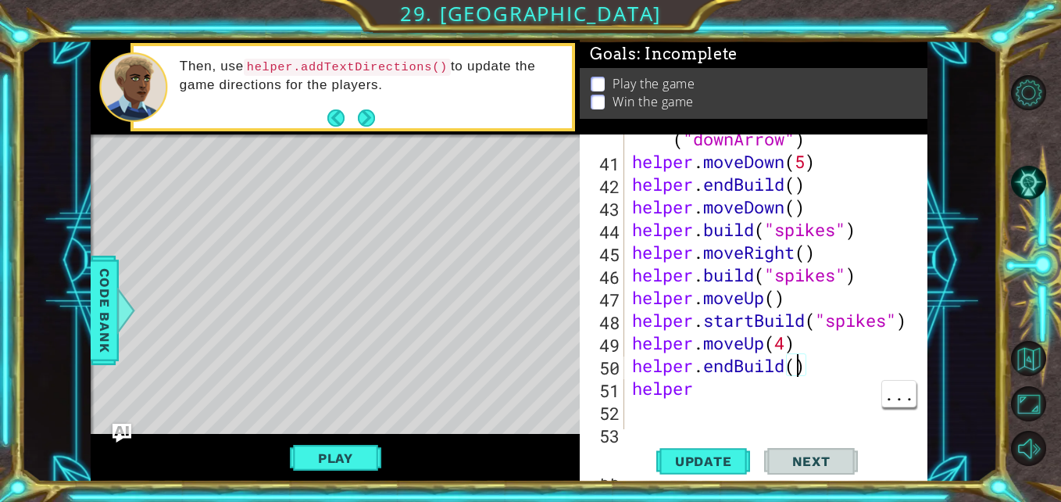
scroll to position [1086, 0]
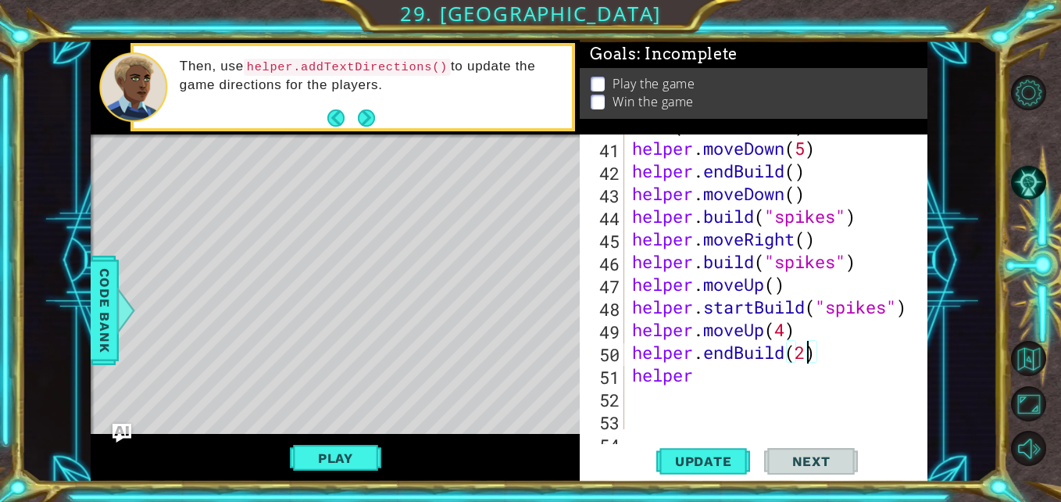
click at [746, 378] on div "helper . startBuild ( "downArrow" ) helper . moveDown ( 5 ) helper . endBuild (…" at bounding box center [774, 272] width 291 height 363
type textarea "helper."
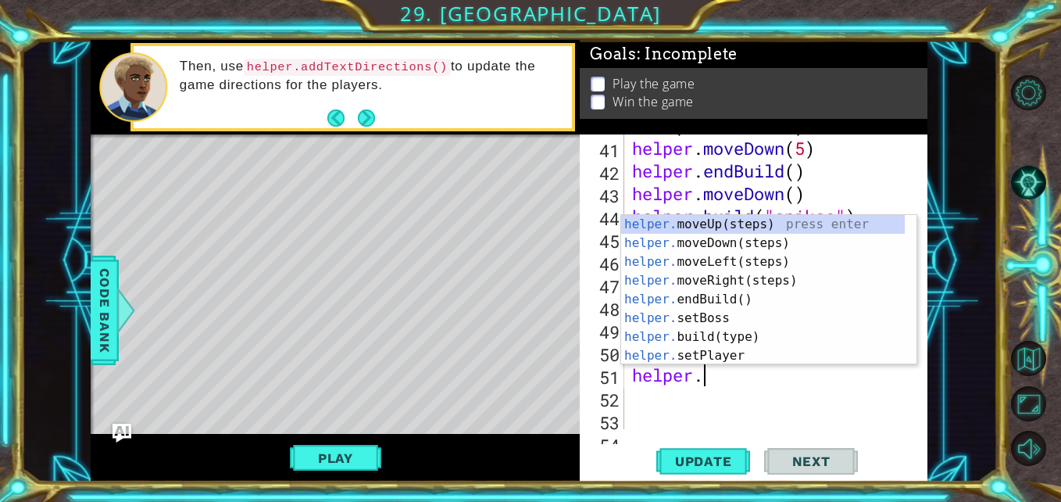
click at [792, 390] on div "helper . startBuild ( "downArrow" ) helper . moveDown ( 5 ) helper . endBuild (…" at bounding box center [774, 272] width 291 height 363
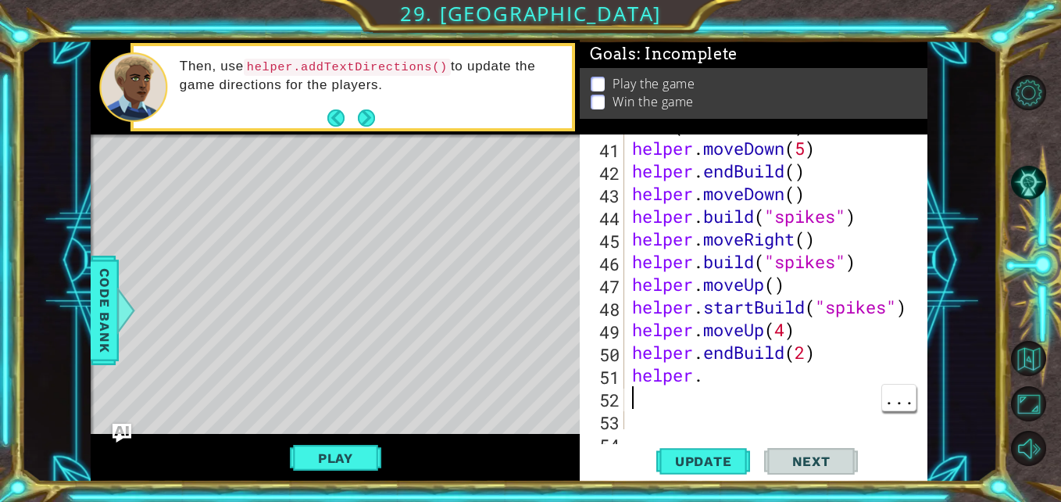
scroll to position [0, 0]
click at [814, 378] on div "helper . startBuild ( "downArrow" ) helper . moveDown ( 5 ) helper . endBuild (…" at bounding box center [774, 272] width 291 height 363
click at [800, 354] on div "helper . startBuild ( "downArrow" ) helper . moveDown ( 5 ) helper . endBuild (…" at bounding box center [774, 272] width 291 height 363
click at [835, 341] on div "helper . startBuild ( "downArrow" ) helper . moveDown ( 5 ) helper . endBuild (…" at bounding box center [774, 272] width 291 height 363
type textarea "helper.endBuild"
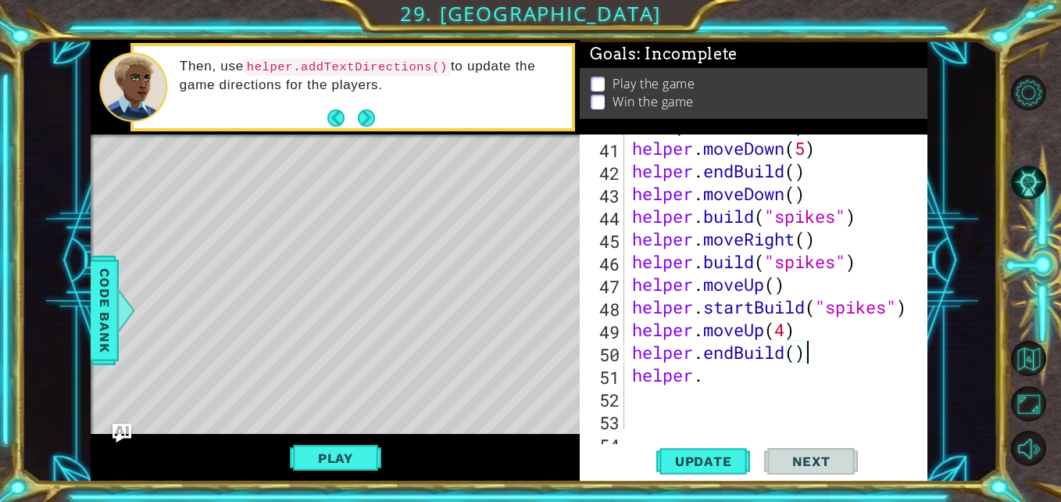
click at [707, 385] on div "helper . startBuild ( "downArrow" ) helper . moveDown ( 5 ) helper . endBuild (…" at bounding box center [774, 272] width 291 height 363
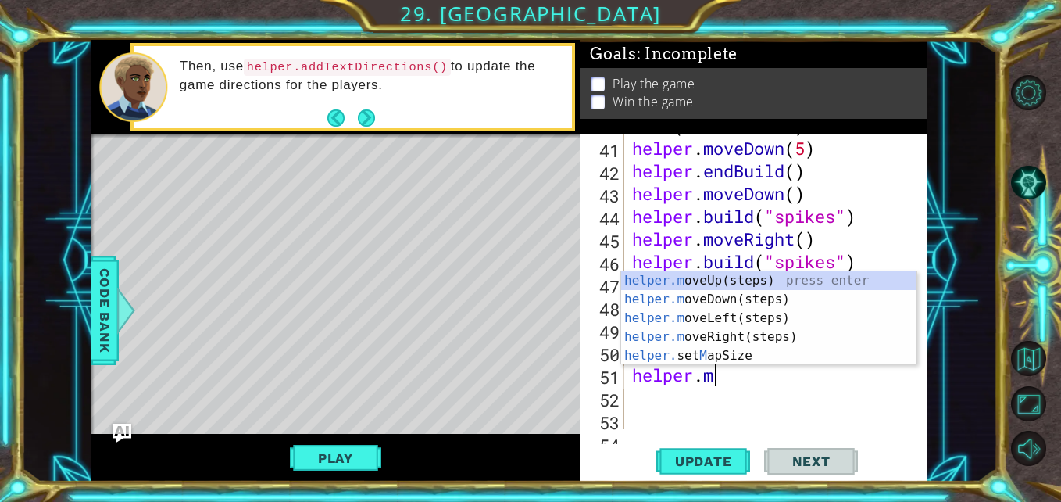
type textarea "[DOMAIN_NAME]"
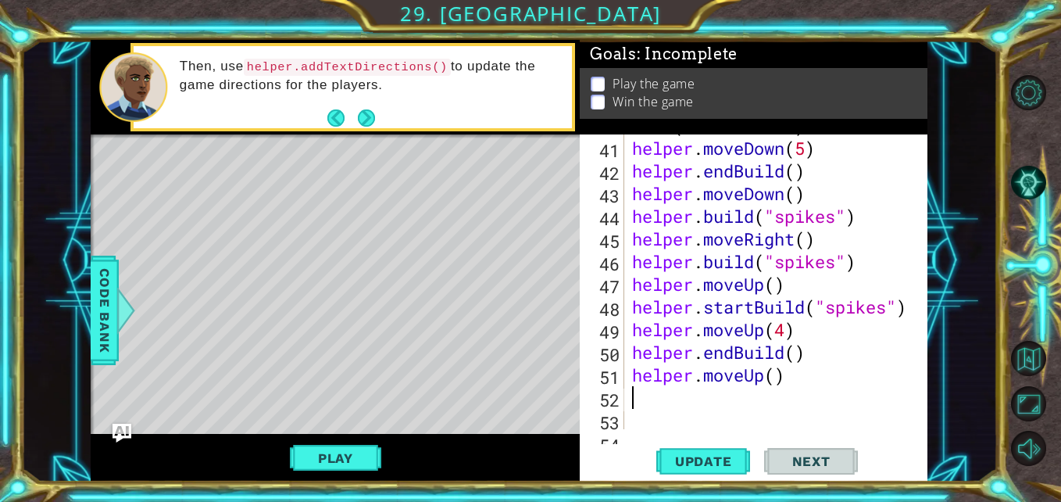
scroll to position [0, 0]
click at [768, 385] on div "helper . startBuild ( "downArrow" ) helper . moveDown ( 5 ) helper . endBuild (…" at bounding box center [774, 272] width 291 height 363
click at [778, 379] on div "helper . startBuild ( "downArrow" ) helper . moveDown ( 5 ) helper . endBuild (…" at bounding box center [774, 272] width 291 height 363
type textarea "helper.moveUp(2)"
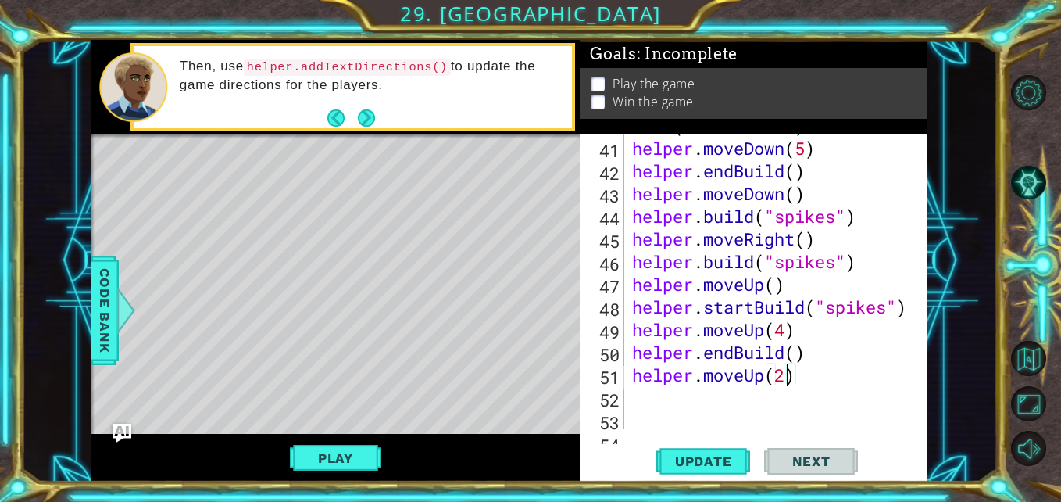
click at [846, 394] on div "helper . startBuild ( "downArrow" ) helper . moveDown ( 5 ) helper . endBuild (…" at bounding box center [774, 272] width 291 height 363
click at [710, 463] on span "Update" at bounding box center [704, 461] width 88 height 16
type textarea "s"
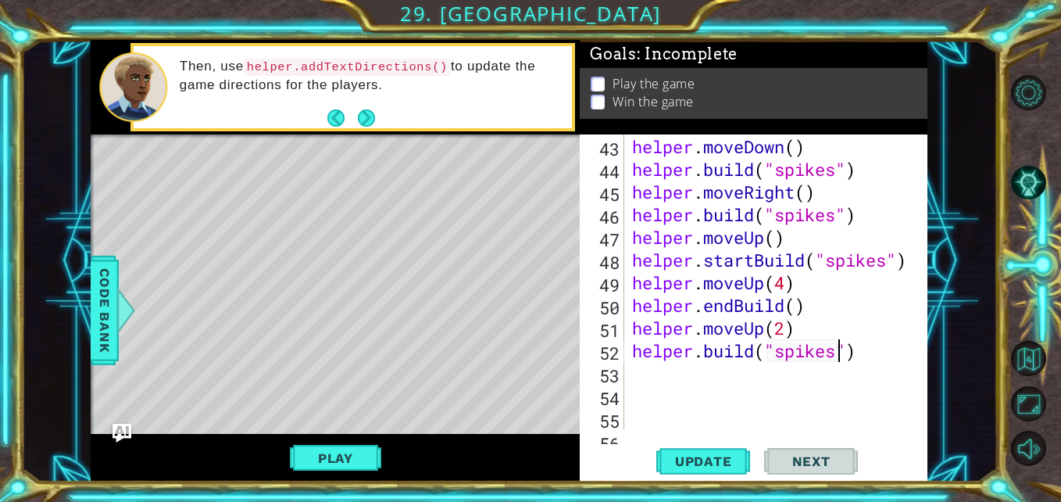
scroll to position [1134, 0]
click at [874, 349] on div "helper . endBuild ( ) helper . moveDown ( ) helper . build ( "spikes" ) helper …" at bounding box center [774, 283] width 291 height 340
click at [718, 455] on span "Update" at bounding box center [704, 461] width 88 height 16
click at [800, 242] on div "helper . moveDown ( ) helper . build ( "spikes" ) helper . moveRight ( ) helper…" at bounding box center [774, 304] width 291 height 340
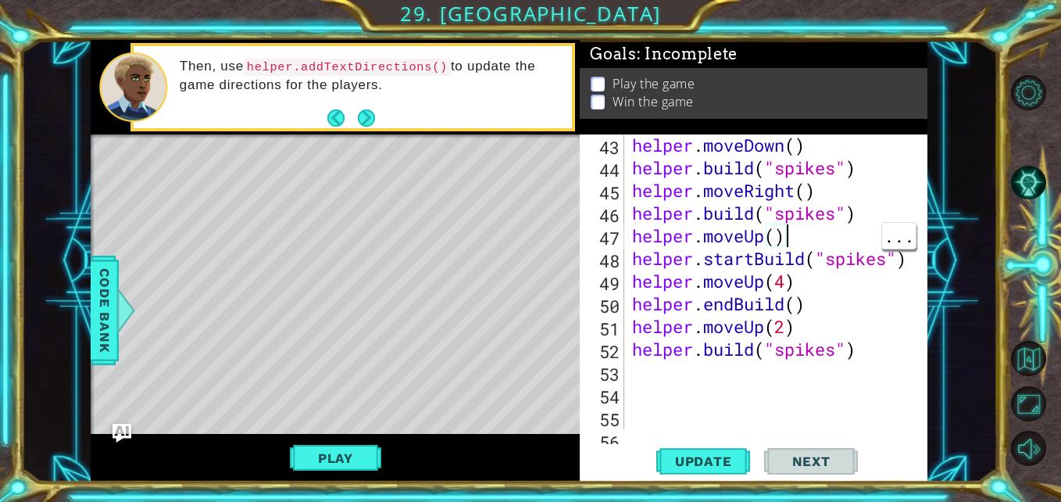
click at [775, 234] on div "helper . moveDown ( ) helper . build ( "spikes" ) helper . moveRight ( ) helper…" at bounding box center [774, 304] width 291 height 340
click at [795, 326] on div "helper . moveDown ( ) helper . build ( "spikes" ) helper . moveRight ( ) helper…" at bounding box center [774, 304] width 291 height 340
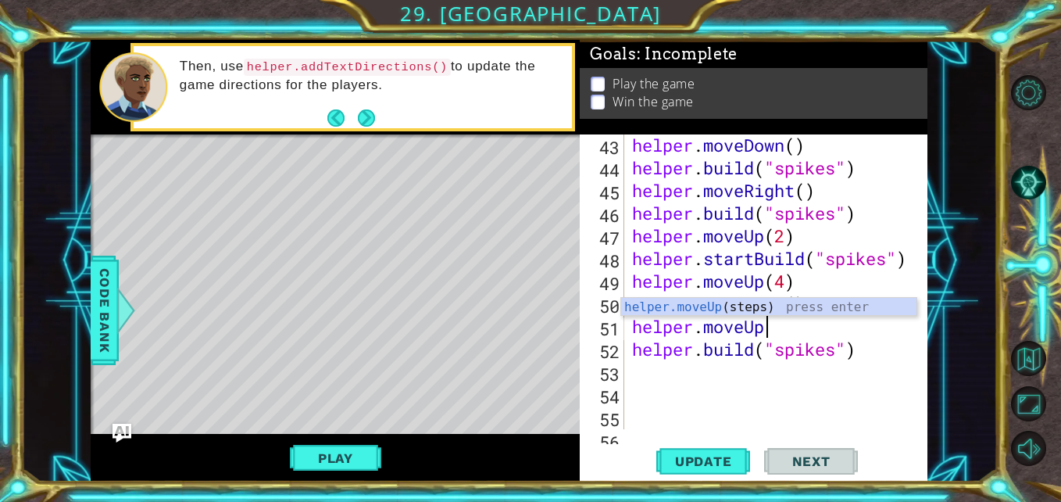
click at [790, 281] on div "helper . moveDown ( ) helper . build ( "spikes" ) helper . moveRight ( ) helper…" at bounding box center [774, 304] width 291 height 340
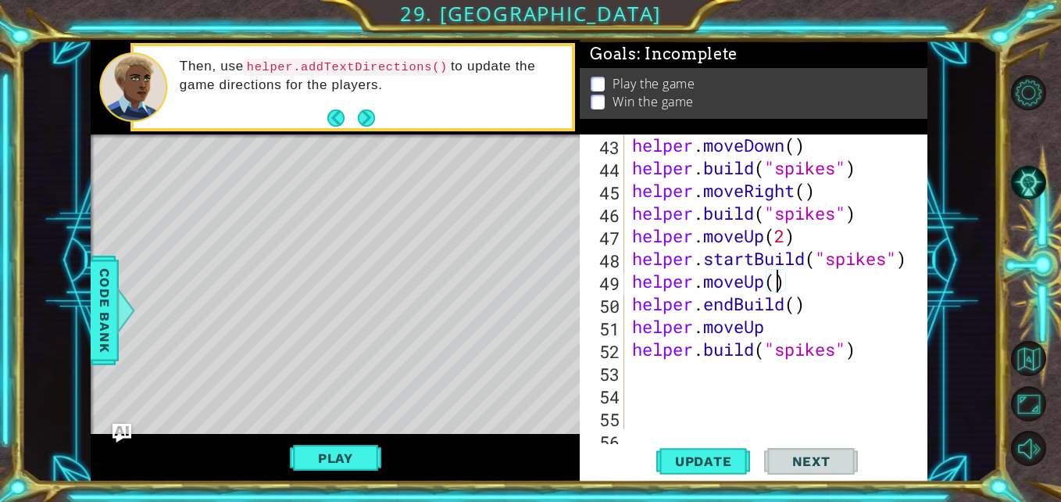
type textarea "helper.moveUp(6)"
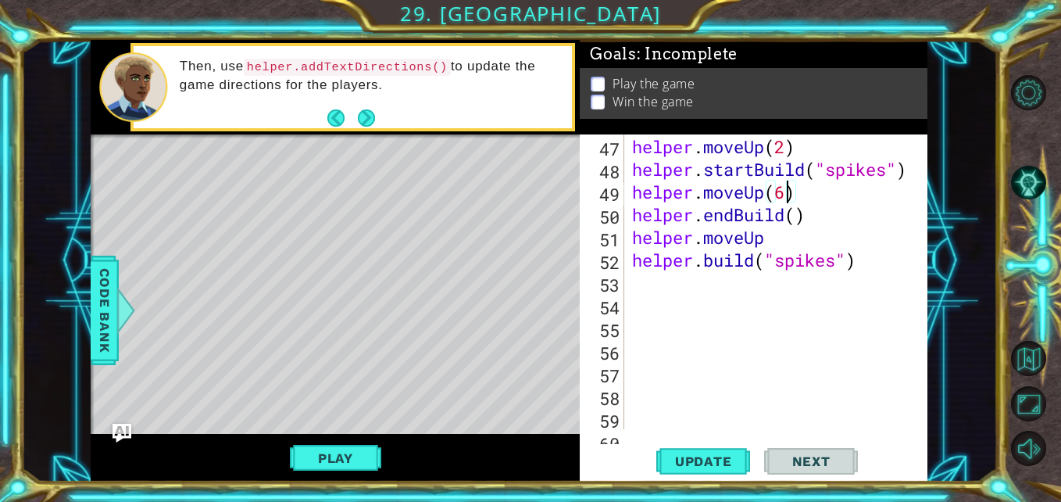
scroll to position [1224, 0]
click at [870, 270] on div "helper . build ( "spikes" ) helper . moveUp ( 2 ) helper . startBuild ( "spikes…" at bounding box center [774, 283] width 291 height 340
click at [905, 276] on span "..." at bounding box center [899, 282] width 34 height 26
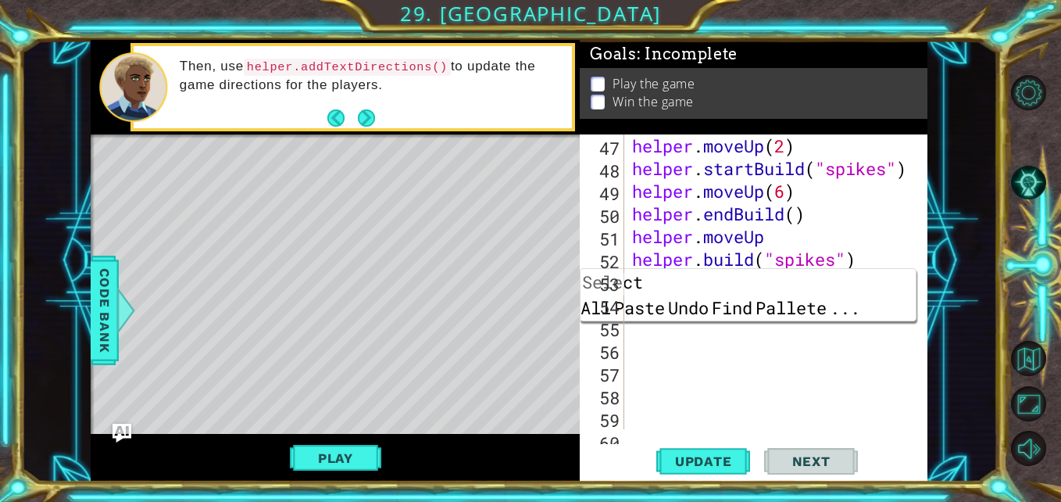
click at [862, 295] on span "..." at bounding box center [845, 308] width 34 height 26
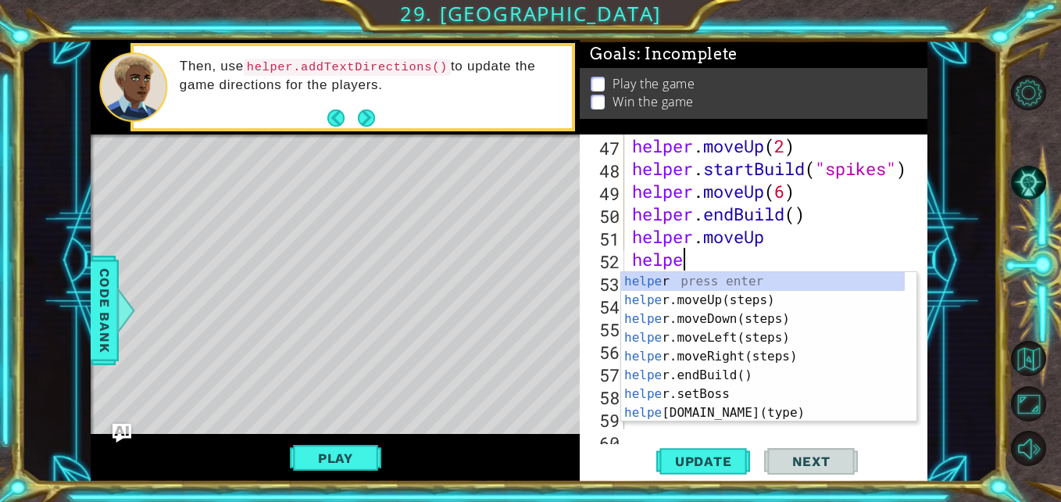
type textarea "h"
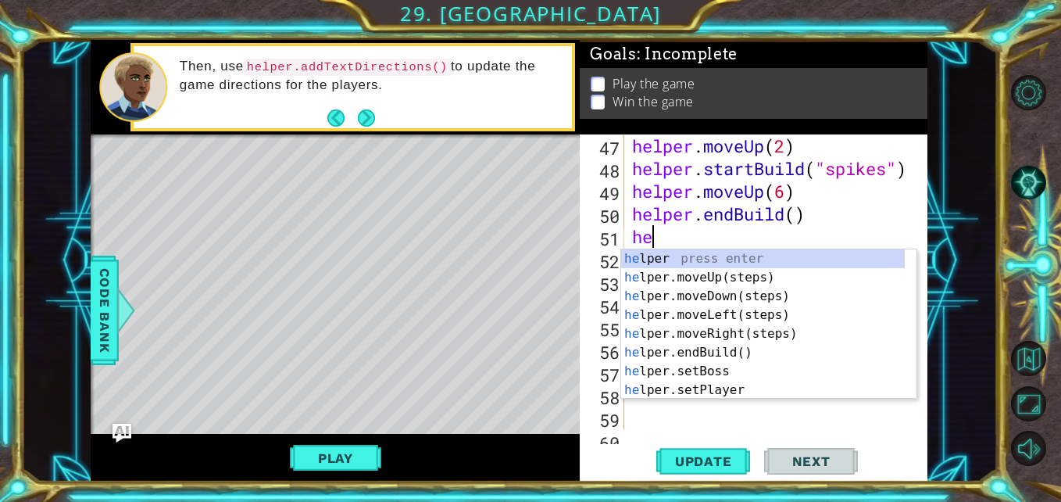
type textarea "h"
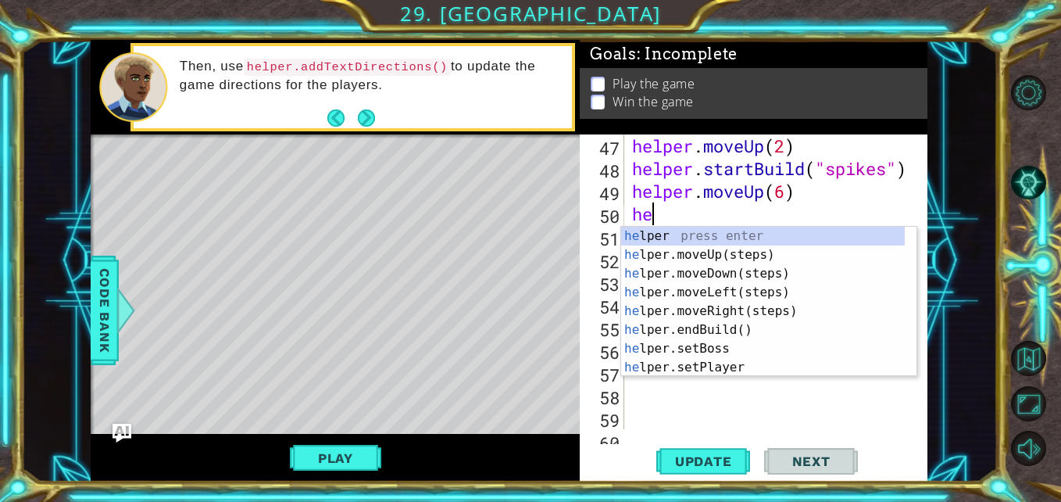
type textarea "h"
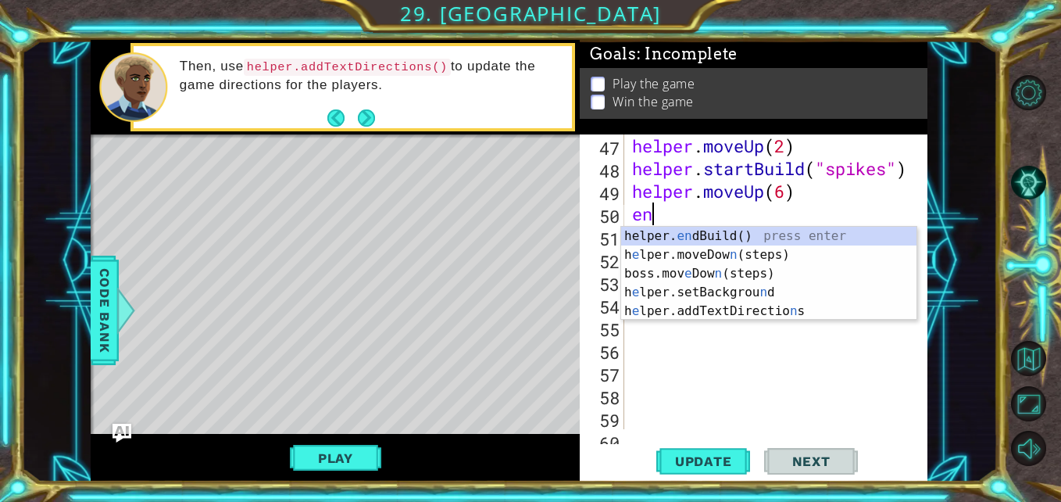
type textarea "end"
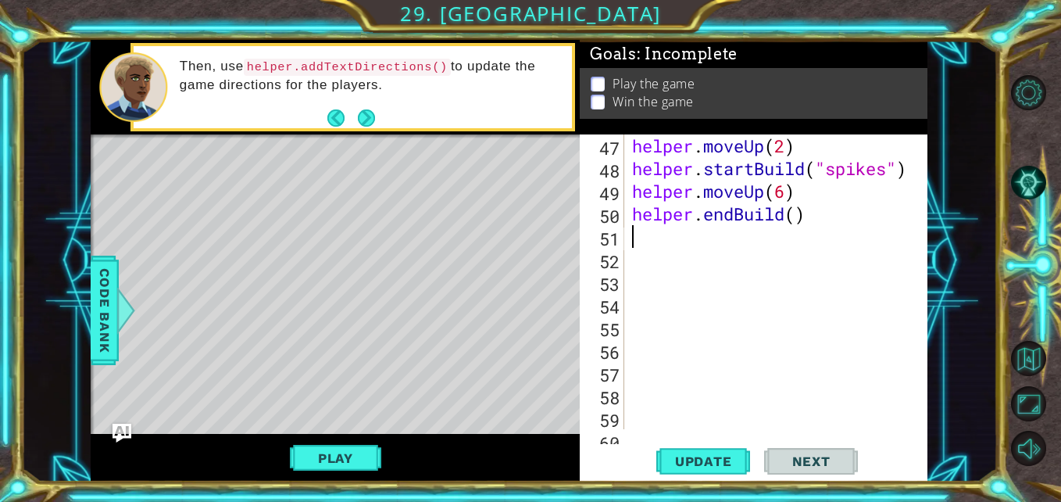
click at [712, 476] on button "Update" at bounding box center [703, 461] width 94 height 34
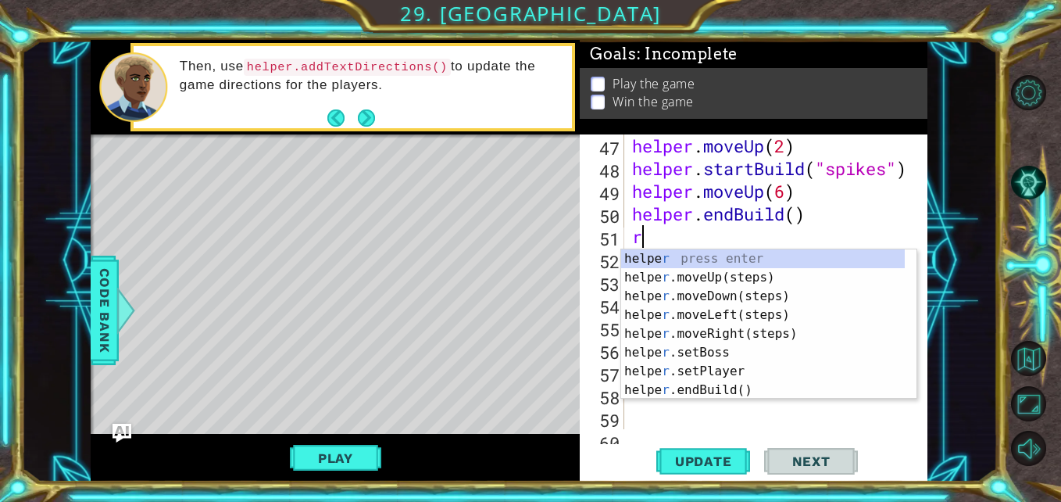
type textarea "ri"
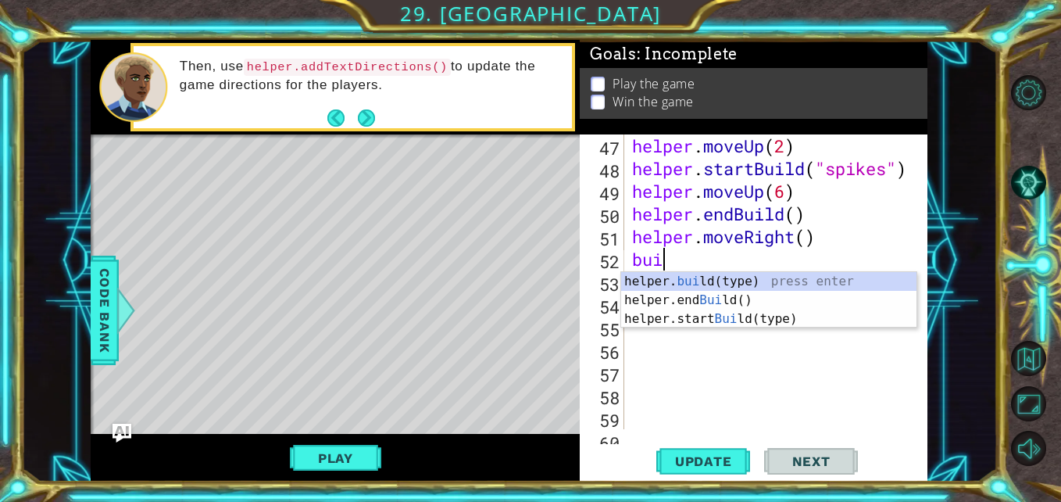
scroll to position [0, 1]
click at [797, 284] on div "helper. [PERSON_NAME](type) press enter helper.end [PERSON_NAME]() press enter …" at bounding box center [768, 319] width 295 height 94
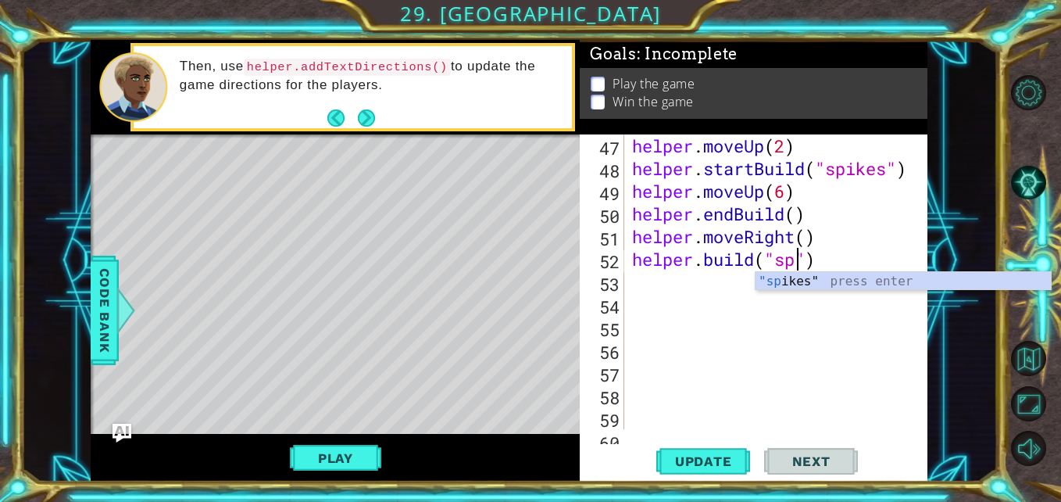
scroll to position [0, 8]
type textarea "[DOMAIN_NAME]("spikes")"
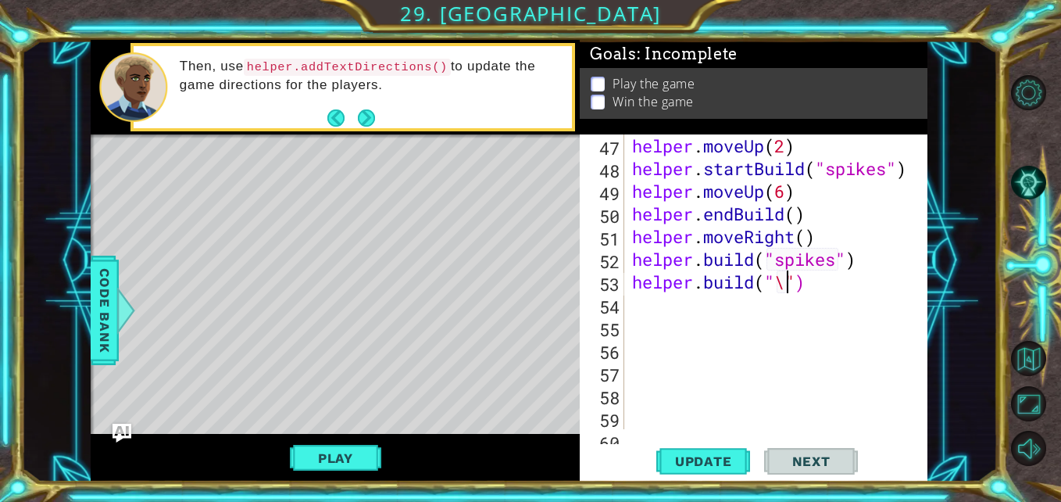
scroll to position [0, 7]
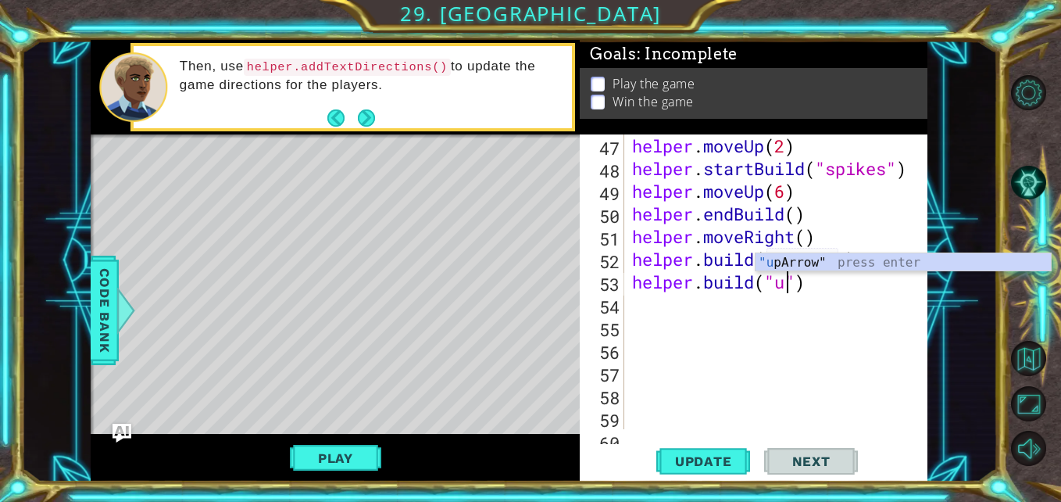
type textarea "[DOMAIN_NAME]("upArrow")"
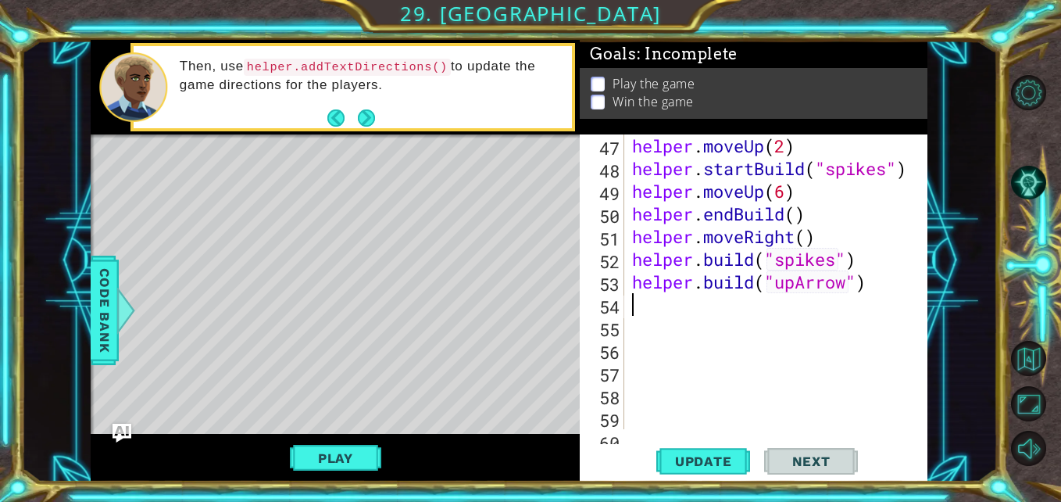
scroll to position [0, 0]
click at [693, 457] on span "Update" at bounding box center [704, 461] width 88 height 16
click at [874, 255] on div "helper . moveUp ( 2 ) helper . startBuild ( "spikes" ) helper . moveUp ( 6 ) he…" at bounding box center [774, 304] width 291 height 340
type textarea "[DOMAIN_NAME]("spikes")"
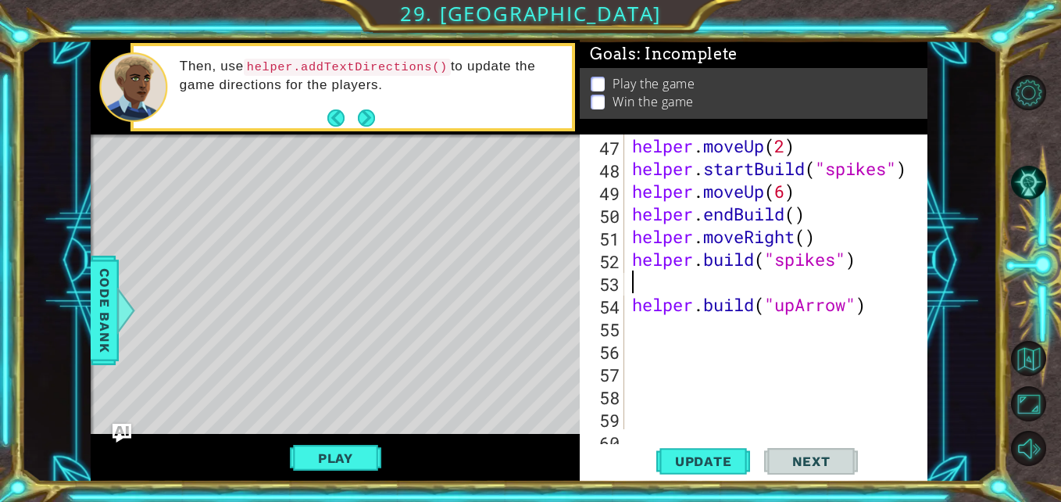
type textarea "do"
click at [721, 460] on span "Update" at bounding box center [704, 461] width 88 height 16
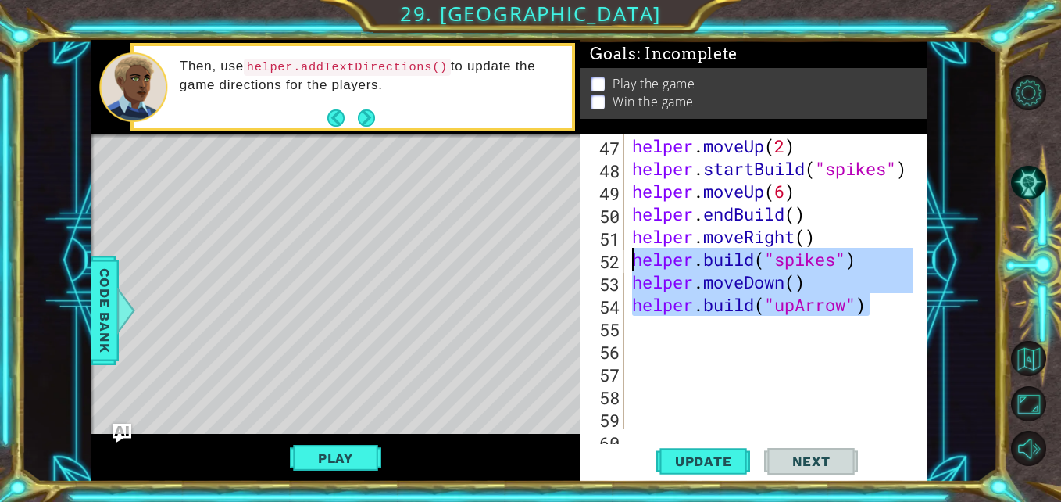
drag, startPoint x: 868, startPoint y: 309, endPoint x: 634, endPoint y: 259, distance: 239.0
click at [634, 259] on div "helper . moveUp ( 2 ) helper . startBuild ( "spikes" ) helper . moveUp ( 6 ) he…" at bounding box center [774, 304] width 291 height 340
click at [874, 309] on div "helper . moveUp ( 2 ) helper . startBuild ( "spikes" ) helper . moveUp ( 6 ) he…" at bounding box center [770, 281] width 283 height 295
type textarea "[DOMAIN_NAME]("upArrow")"
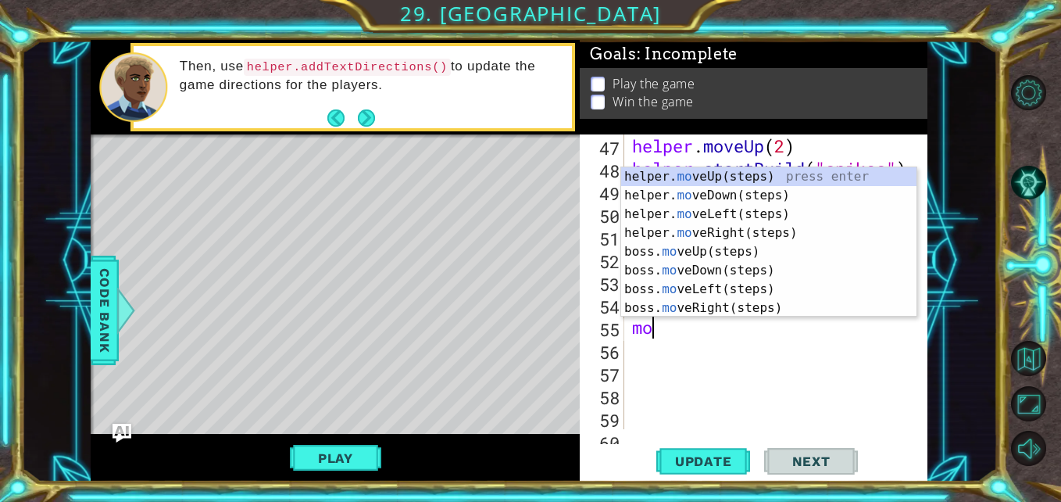
scroll to position [0, 1]
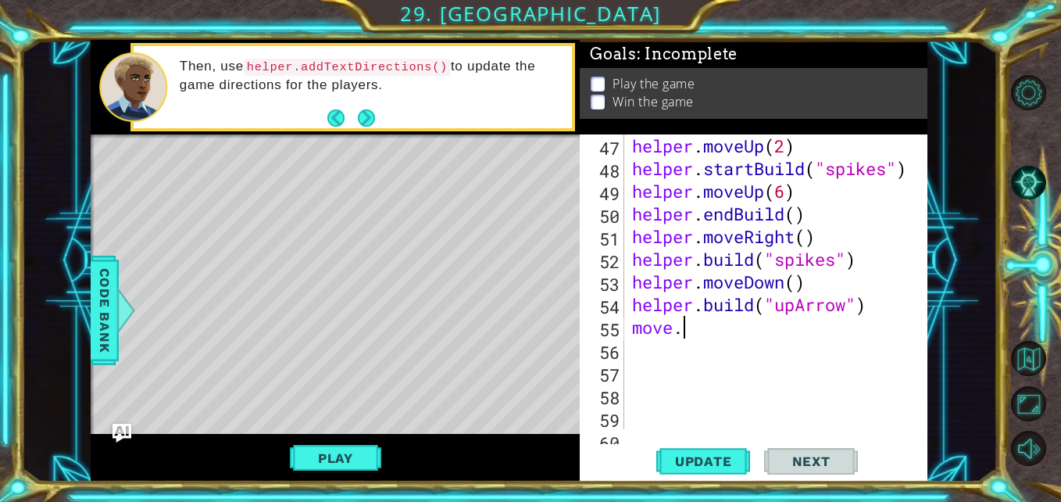
type textarea "move.d"
click at [728, 342] on div "helper . moveUp ( 2 ) helper . startBuild ( "spikes" ) helper . moveUp ( 6 ) he…" at bounding box center [774, 304] width 291 height 340
click at [711, 336] on div "helper . moveUp ( 2 ) helper . startBuild ( "spikes" ) helper . moveUp ( 6 ) he…" at bounding box center [774, 304] width 291 height 340
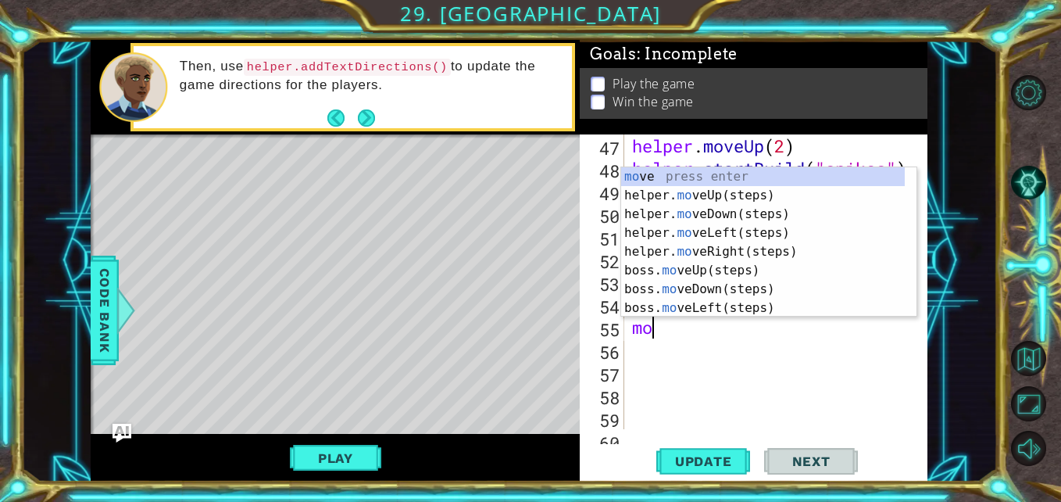
type textarea "m"
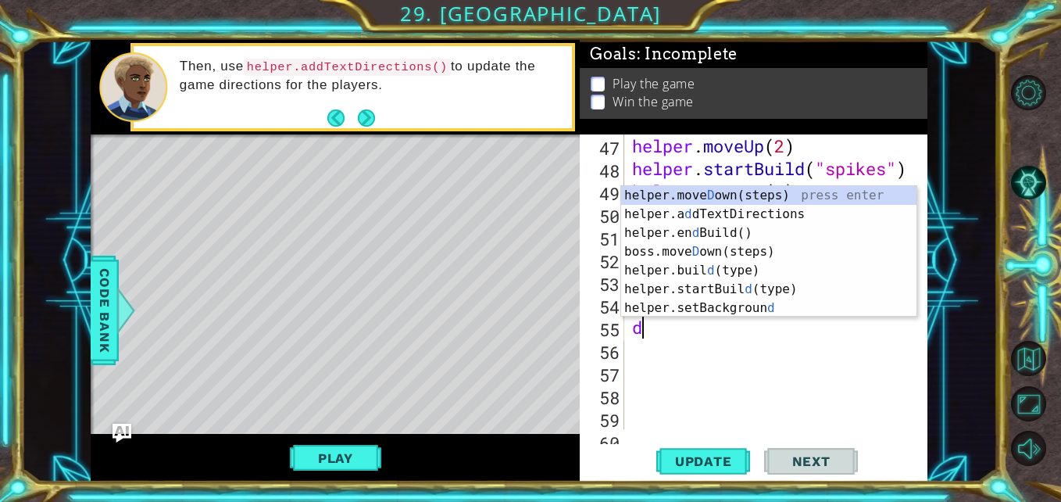
type textarea "do"
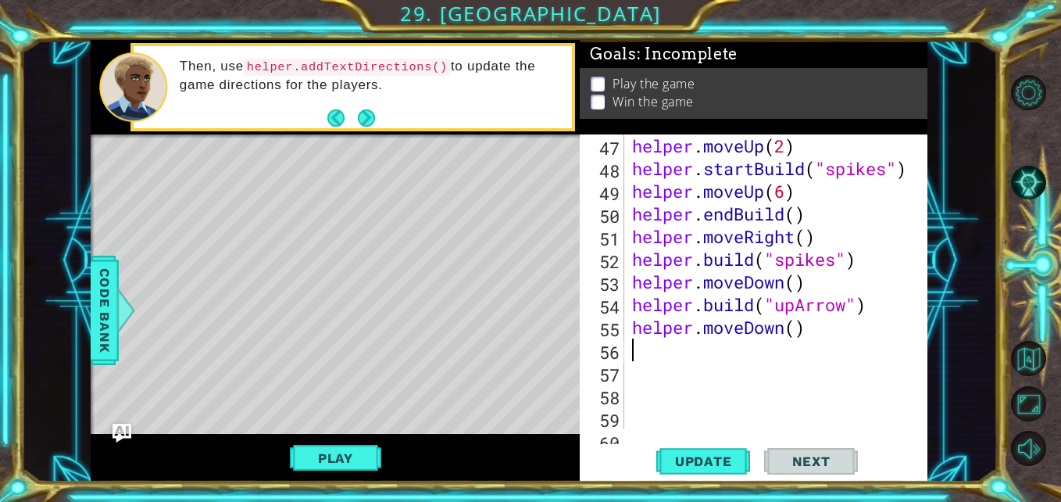
click at [704, 454] on span "Update" at bounding box center [704, 461] width 88 height 16
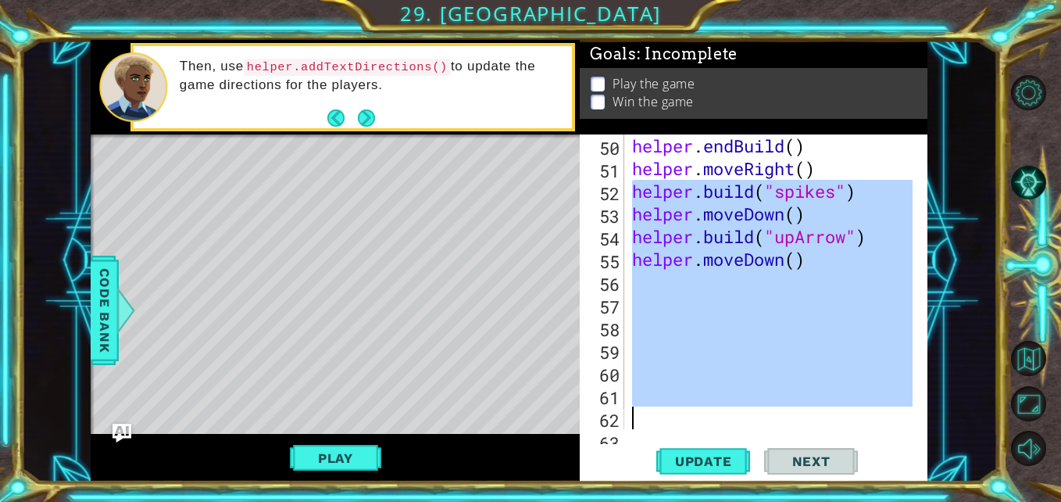
scroll to position [1360, 0]
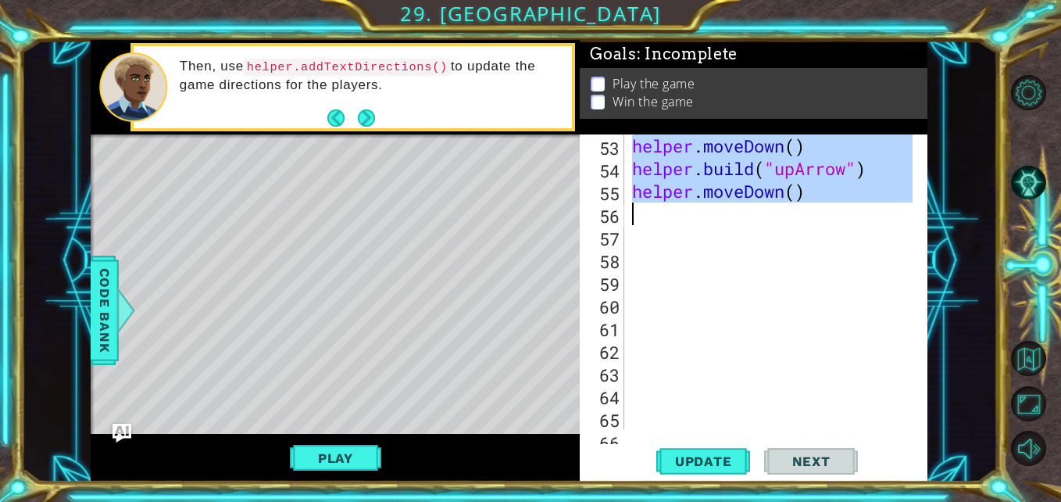
drag, startPoint x: 630, startPoint y: 255, endPoint x: 833, endPoint y: 213, distance: 207.5
click at [833, 213] on div "helper . moveDown ( ) helper . build ( "upArrow" ) helper . moveDown ( )" at bounding box center [774, 304] width 291 height 340
type textarea "helper.moveDown()"
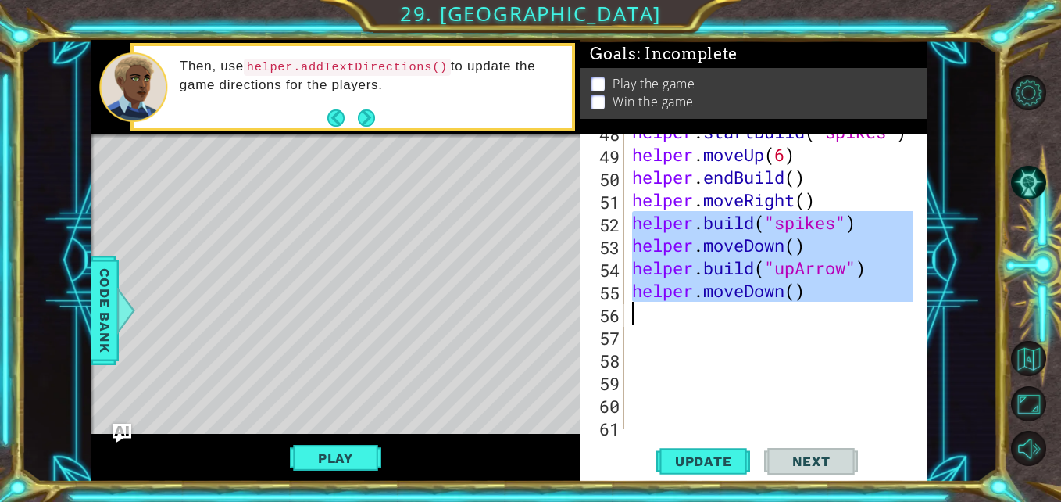
scroll to position [1247, 0]
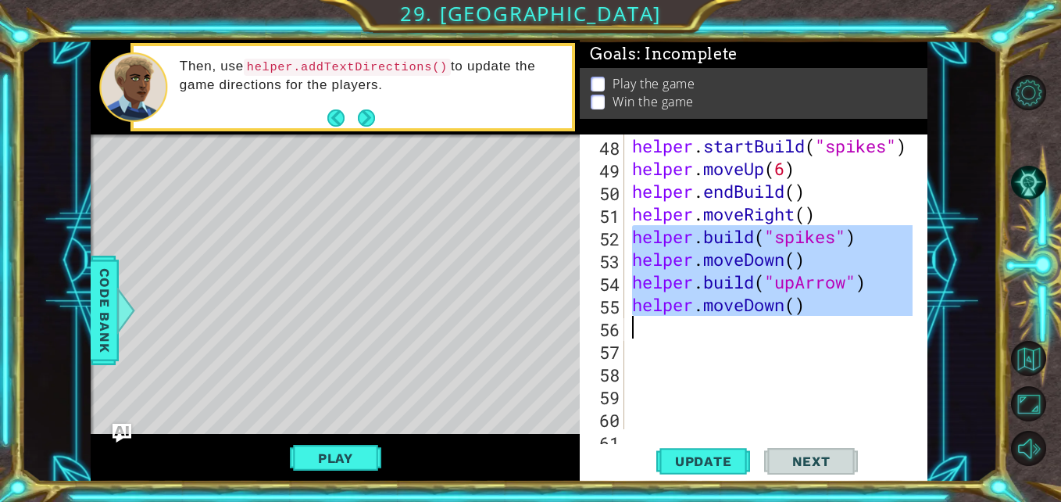
paste textarea "Code Area"
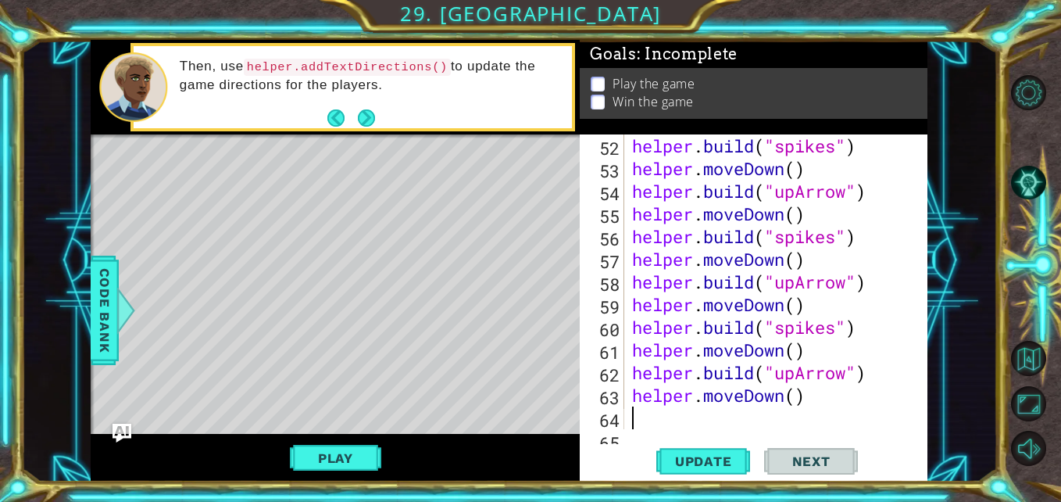
scroll to position [1428, 0]
click at [704, 459] on span "Update" at bounding box center [704, 461] width 88 height 16
click at [706, 463] on span "Update" at bounding box center [704, 461] width 88 height 16
click at [818, 392] on div "helper . build ( "spikes" ) helper . moveDown ( ) helper . build ( "upArrow" ) …" at bounding box center [774, 304] width 291 height 340
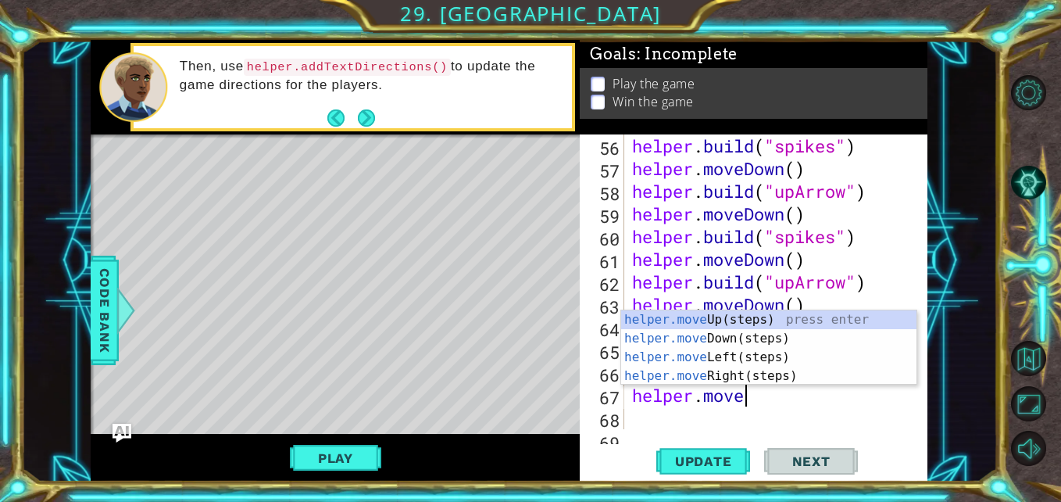
type textarea "h"
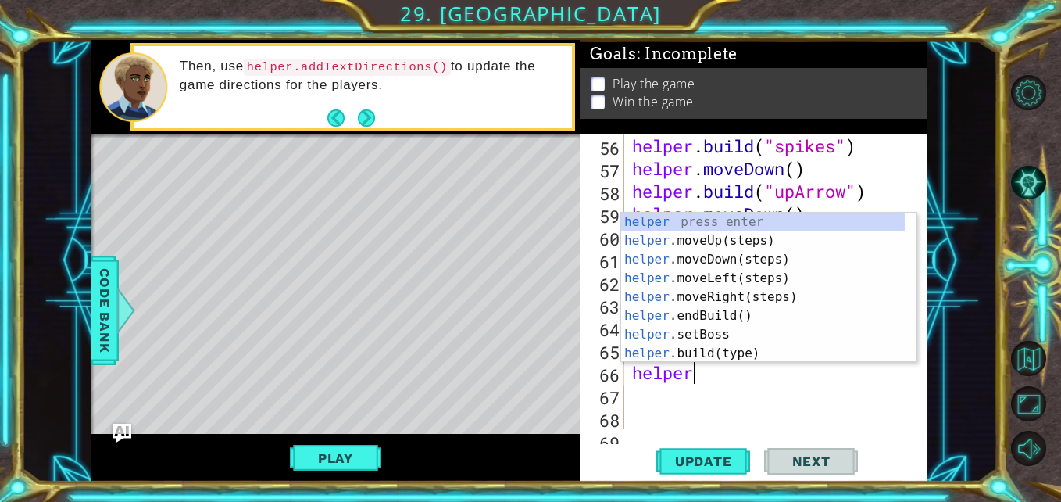
type textarea "h"
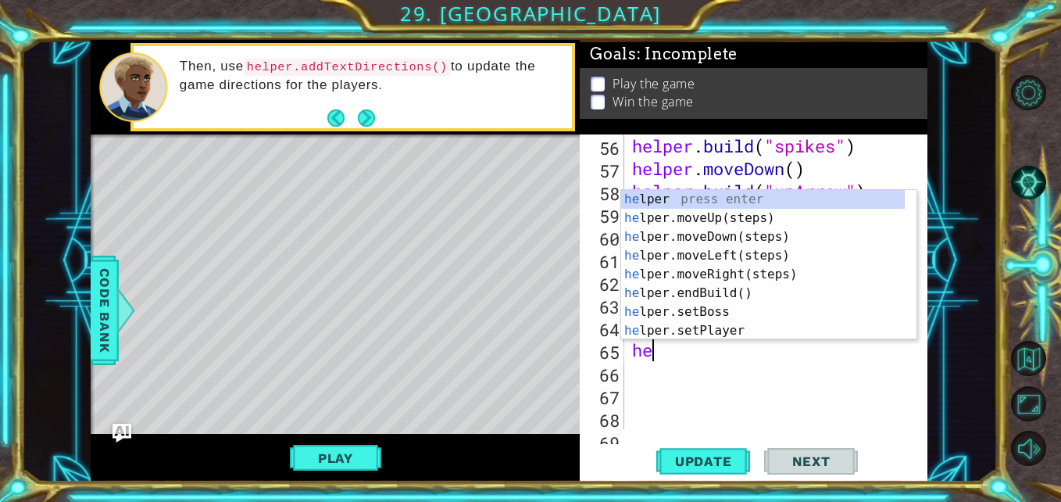
type textarea "h"
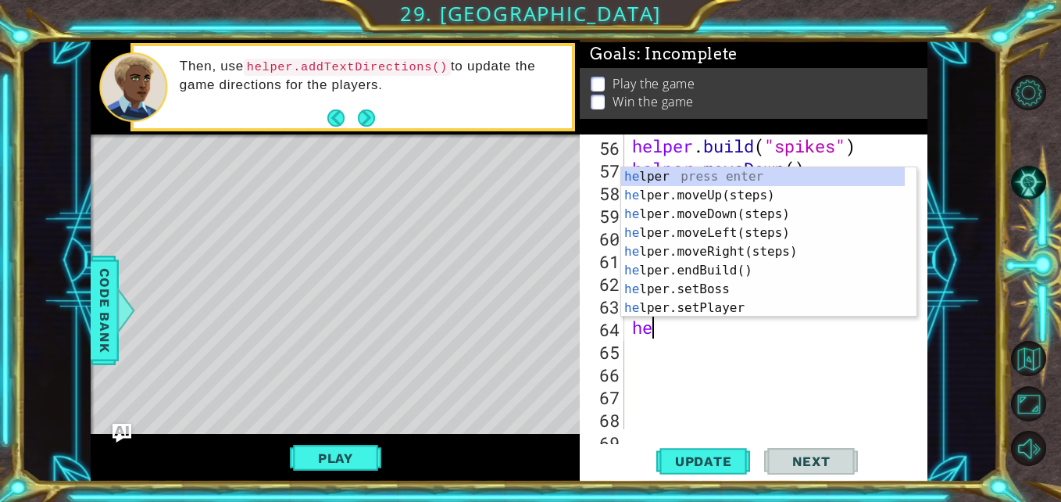
type textarea "h"
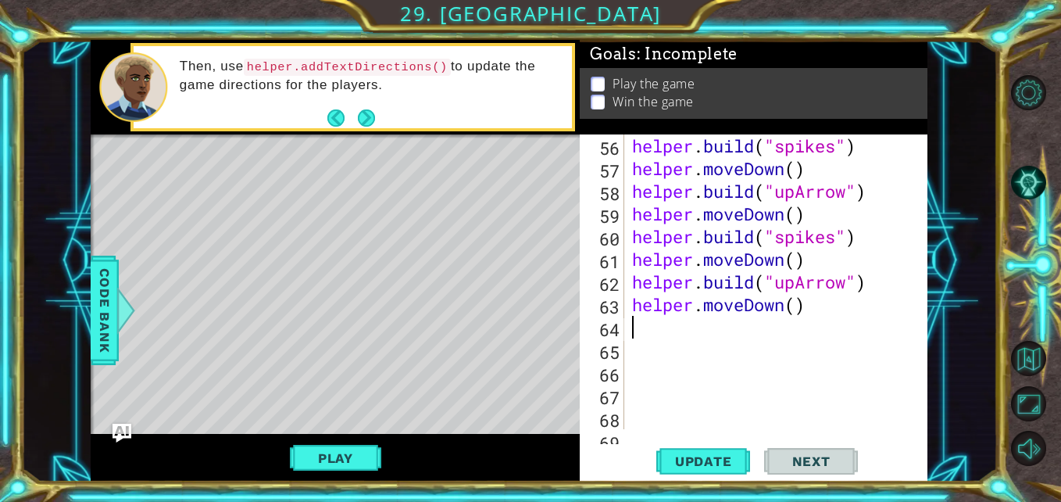
click at [710, 467] on span "Update" at bounding box center [704, 461] width 88 height 16
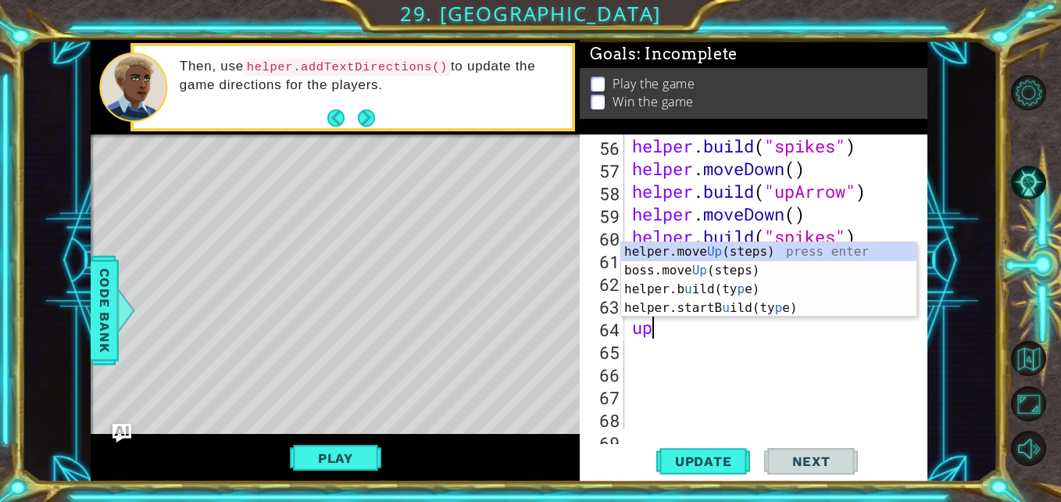
type textarea "u"
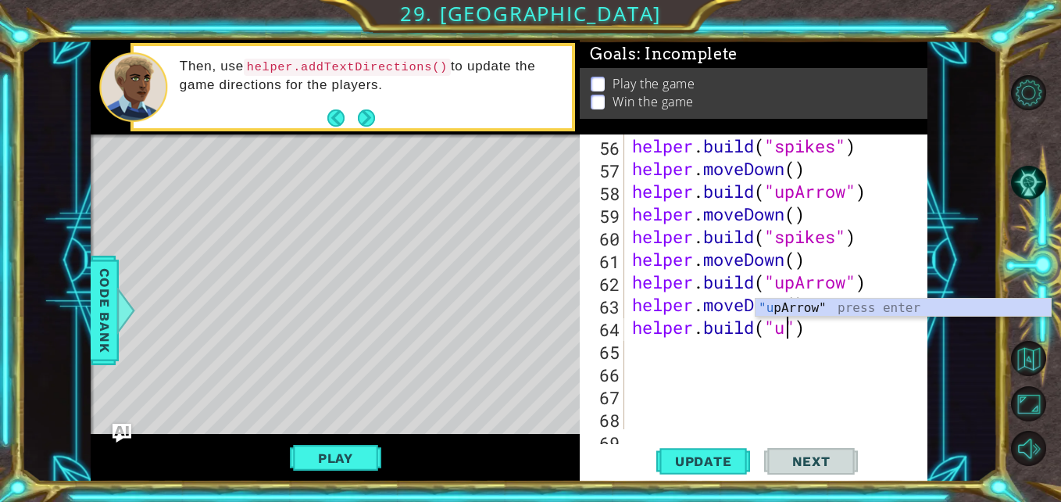
scroll to position [0, 8]
type textarea "[DOMAIN_NAME]("upArrow")"
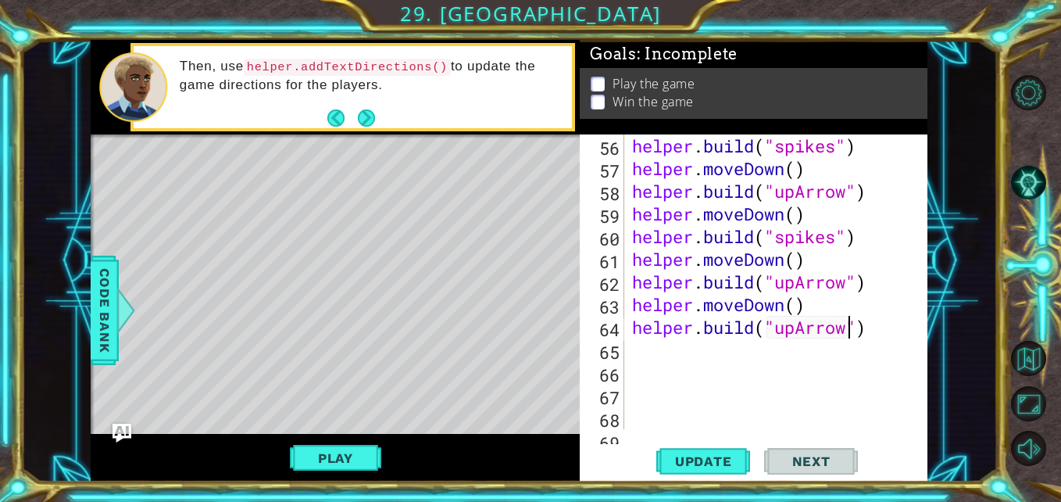
scroll to position [0, 0]
type textarea "do"
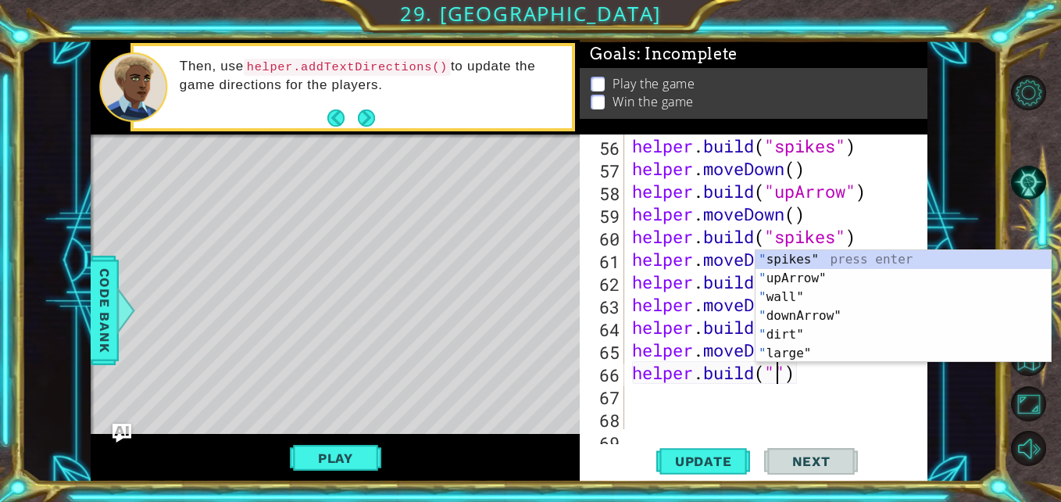
scroll to position [0, 7]
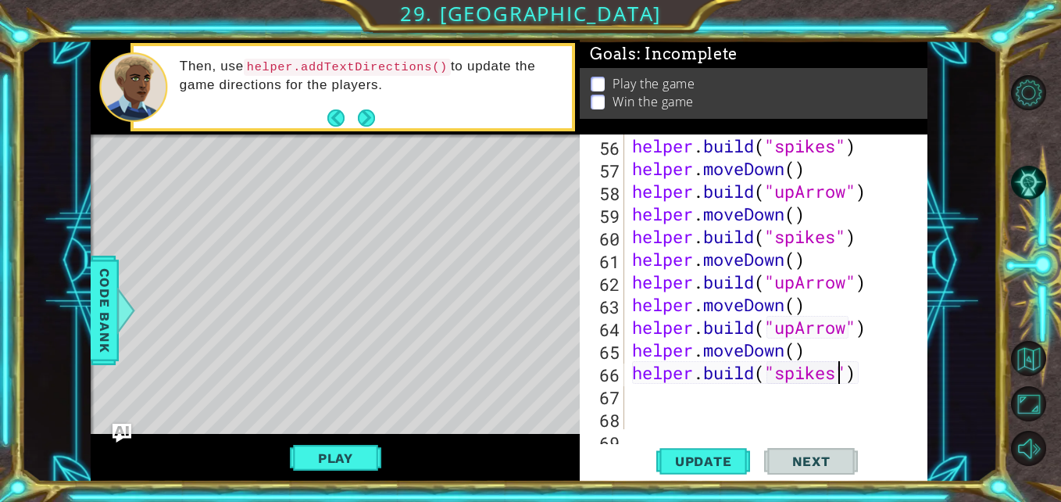
click at [712, 467] on span "Update" at bounding box center [704, 461] width 88 height 16
click at [873, 355] on div "helper . build ( "spikes" ) helper . moveDown ( ) helper . build ( "upArrow" ) …" at bounding box center [774, 304] width 291 height 340
click at [869, 380] on div "helper . build ( "spikes" ) helper . moveDown ( ) helper . build ( "upArrow" ) …" at bounding box center [774, 304] width 291 height 340
type textarea "[DOMAIN_NAME]("spikes")"
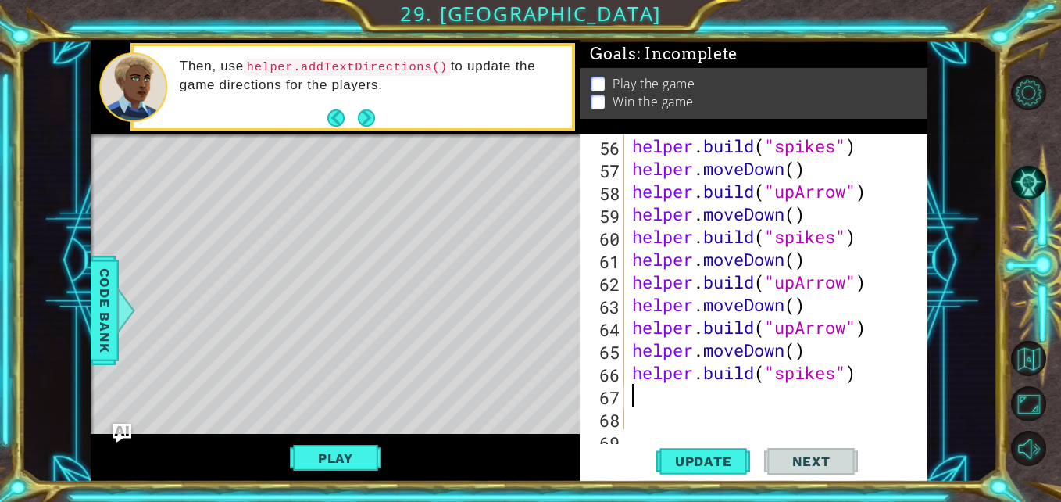
type textarea "ri"
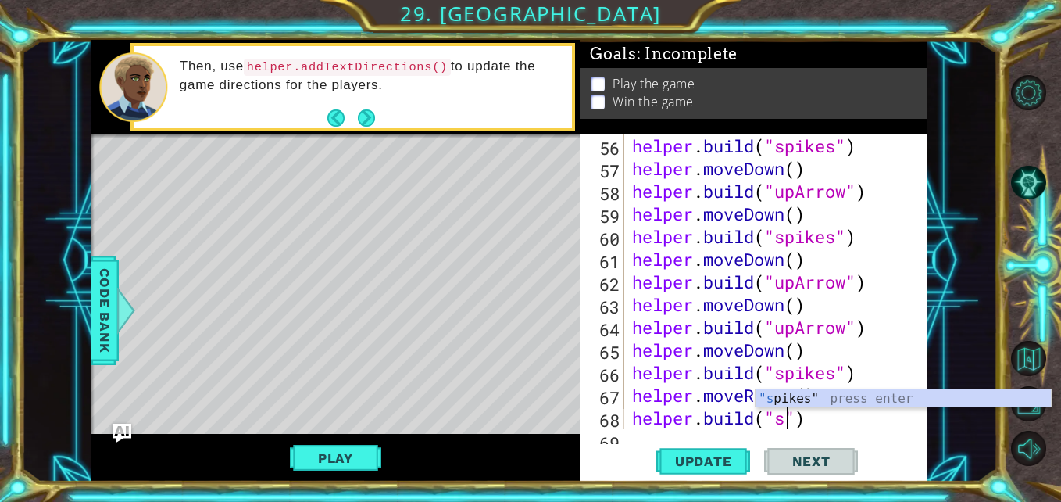
scroll to position [0, 7]
type textarea "[DOMAIN_NAME]("spikes")"
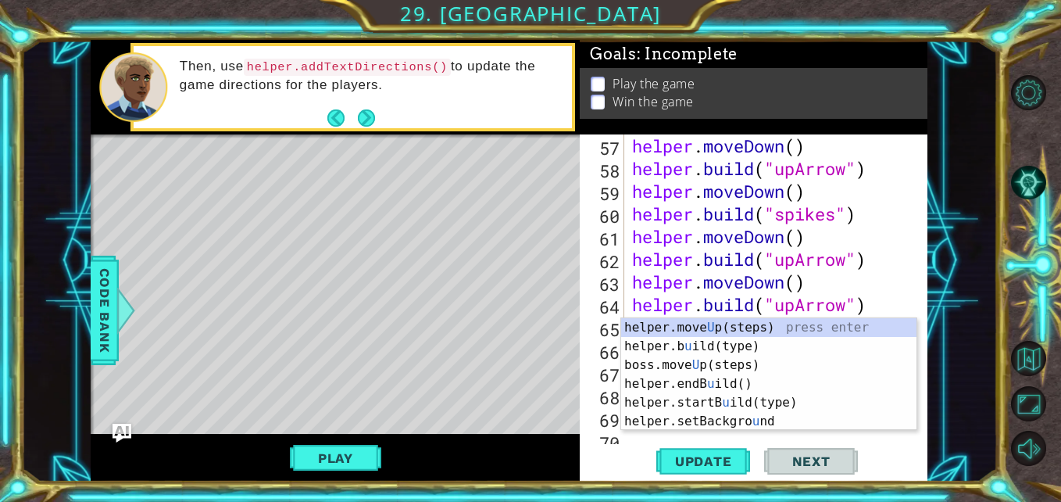
scroll to position [1451, 0]
type textarea "up"
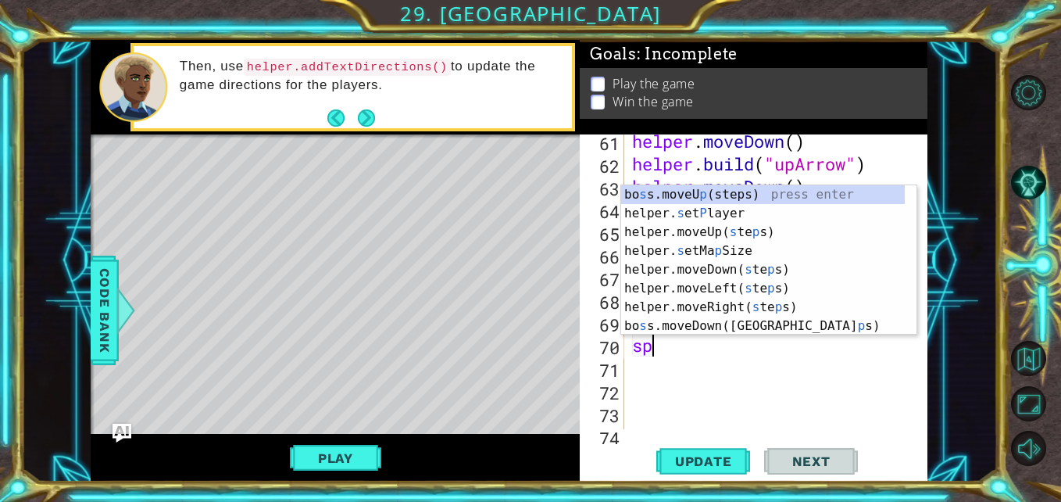
scroll to position [0, 0]
type textarea "s"
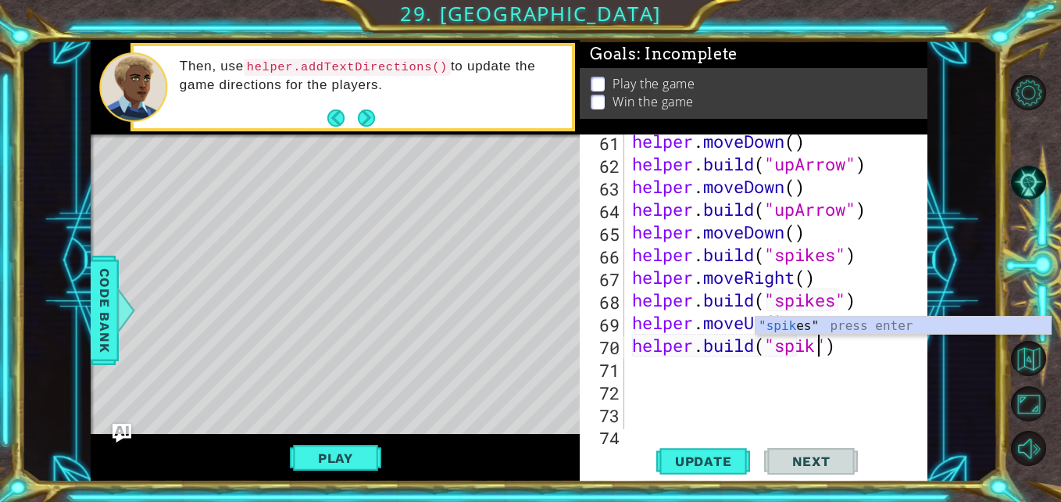
scroll to position [0, 9]
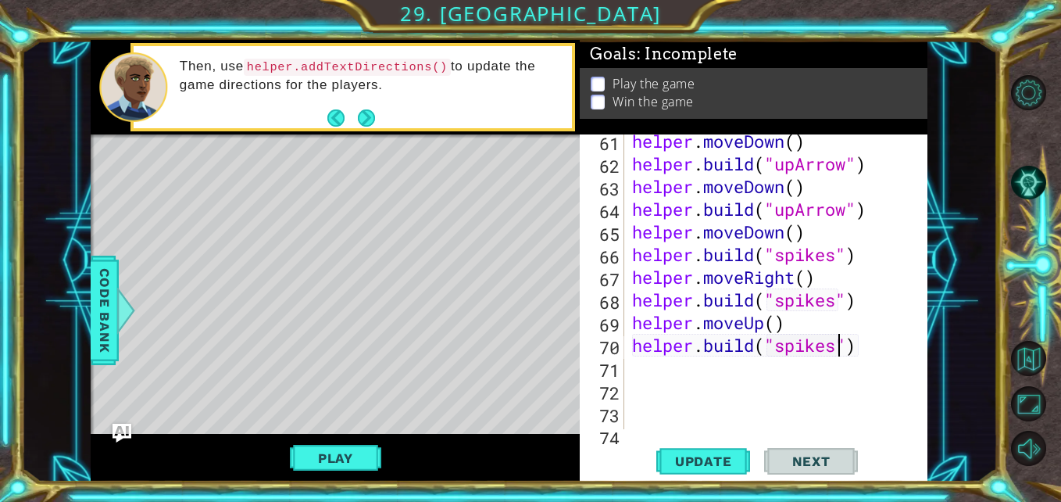
type textarea "[DOMAIN_NAME]("spikes")"
click at [710, 463] on span "Update" at bounding box center [704, 461] width 88 height 16
click at [0, 0] on span "..." at bounding box center [0, 0] width 0 height 0
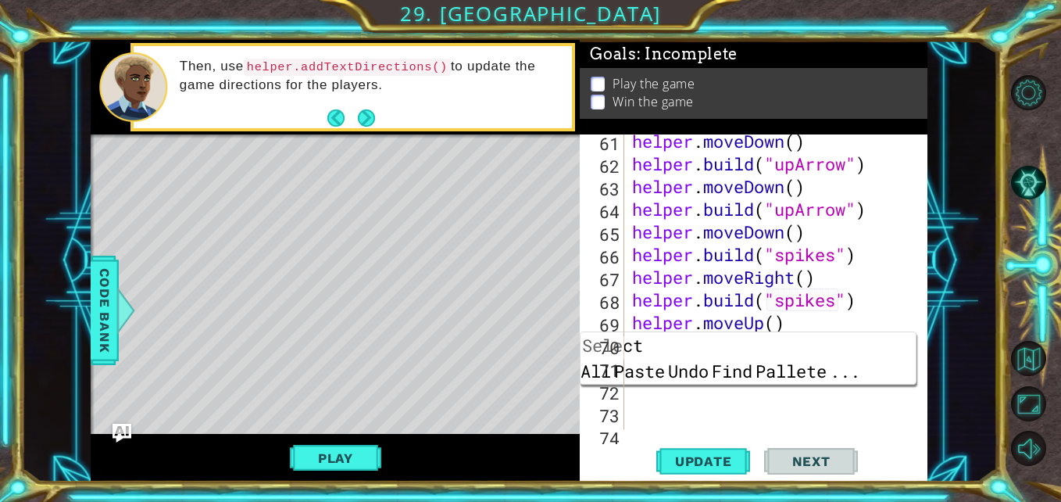
click at [862, 384] on span "..." at bounding box center [845, 371] width 34 height 26
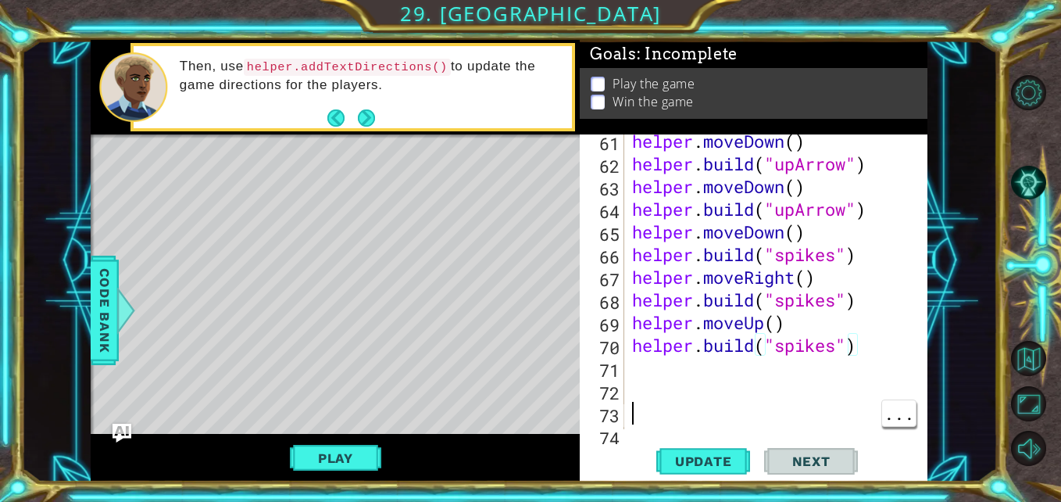
scroll to position [0, 0]
click at [896, 400] on span "..." at bounding box center [899, 413] width 34 height 26
type textarea "[DOMAIN_NAME]("spikes")"
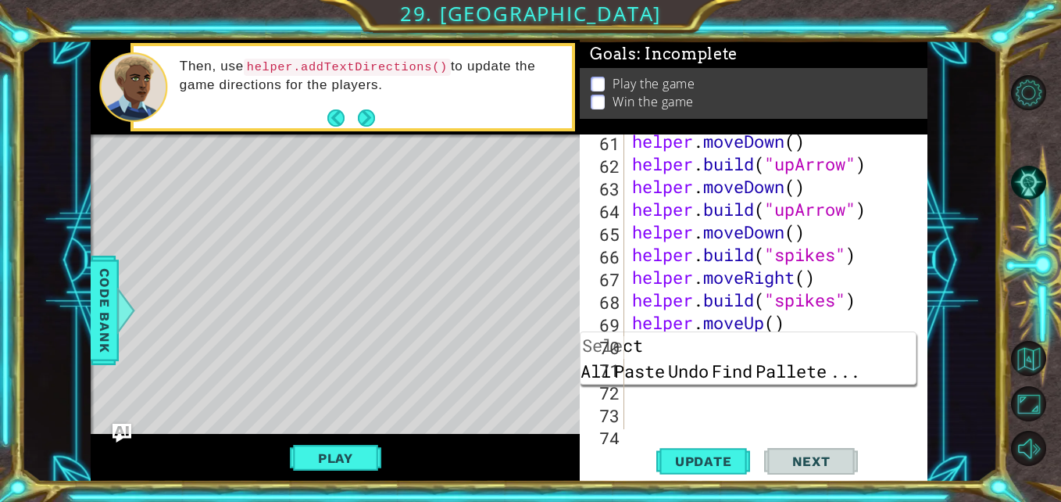
click at [862, 384] on span "..." at bounding box center [845, 371] width 34 height 26
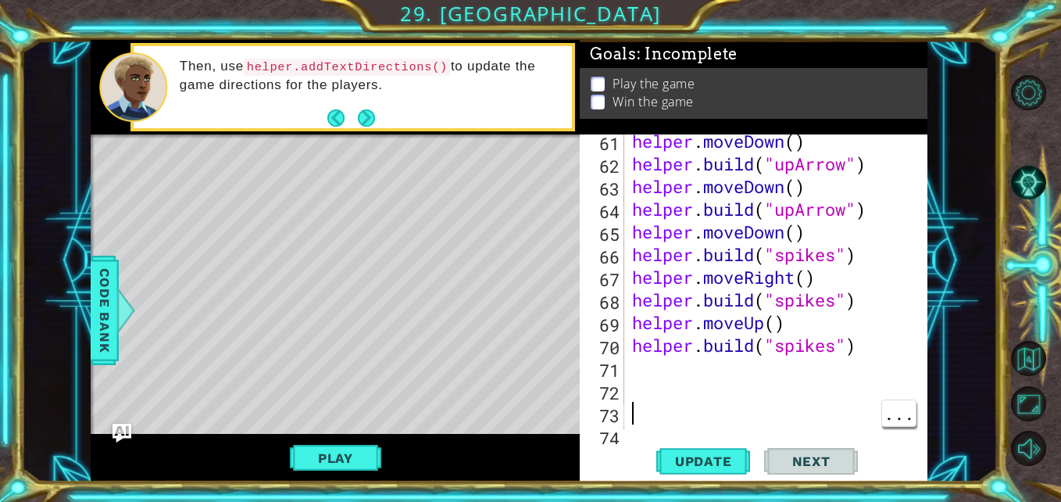
click at [757, 383] on div "helper . moveDown ( ) helper . build ( "upArrow" ) helper . moveDown ( ) helper…" at bounding box center [774, 300] width 291 height 340
click at [758, 370] on div "helper . moveDown ( ) helper . build ( "upArrow" ) helper . moveDown ( ) helper…" at bounding box center [774, 300] width 291 height 340
click at [875, 334] on div "helper . moveDown ( ) helper . build ( "upArrow" ) helper . moveDown ( ) helper…" at bounding box center [774, 300] width 291 height 340
type textarea "helper.moveUp()"
click at [798, 381] on div "helper . moveDown ( ) helper . build ( "upArrow" ) helper . moveDown ( ) helper…" at bounding box center [774, 300] width 291 height 340
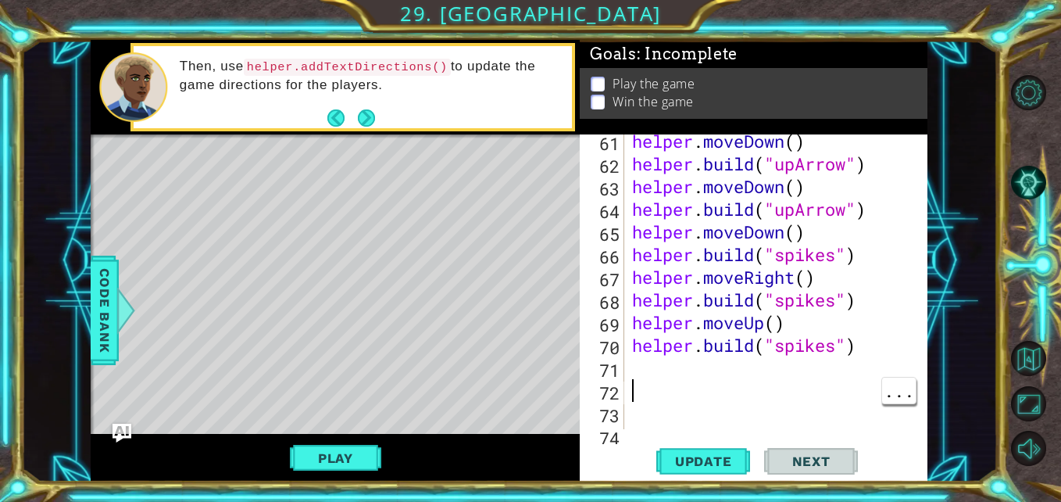
click at [764, 371] on div "helper . moveDown ( ) helper . build ( "upArrow" ) helper . moveDown ( ) helper…" at bounding box center [774, 300] width 291 height 340
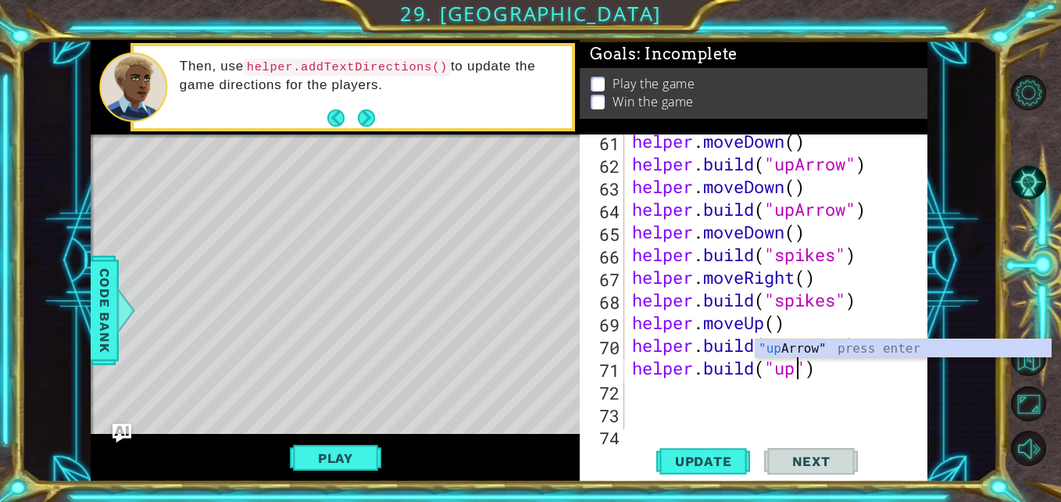
scroll to position [0, 8]
type textarea "[DOMAIN_NAME]("upArrow")"
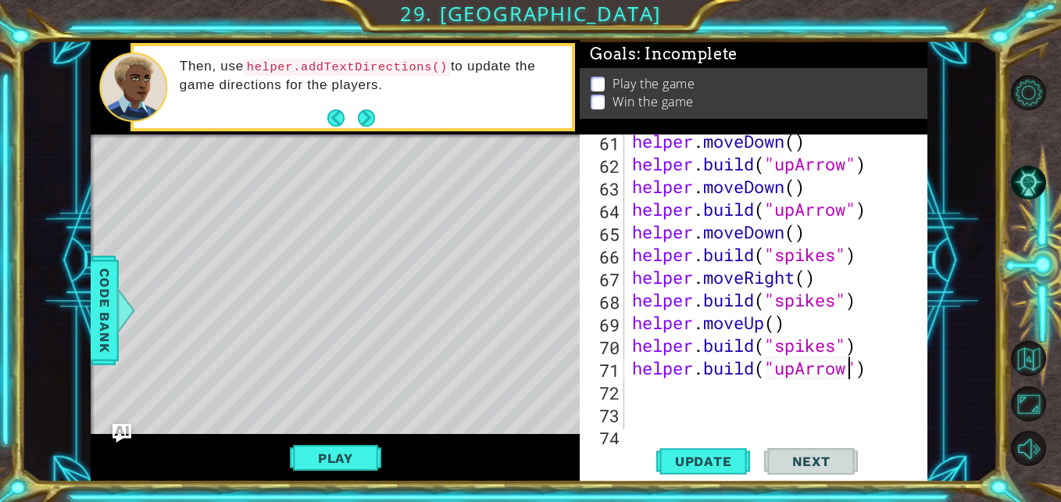
scroll to position [0, 0]
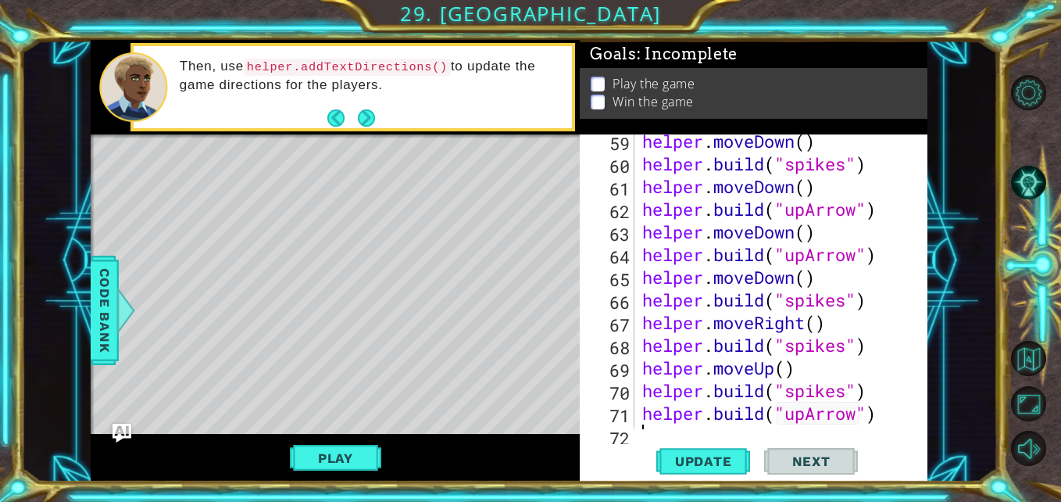
click at [0, 0] on span "..." at bounding box center [0, 0] width 0 height 0
type textarea "[DOMAIN_NAME]("spikes")"
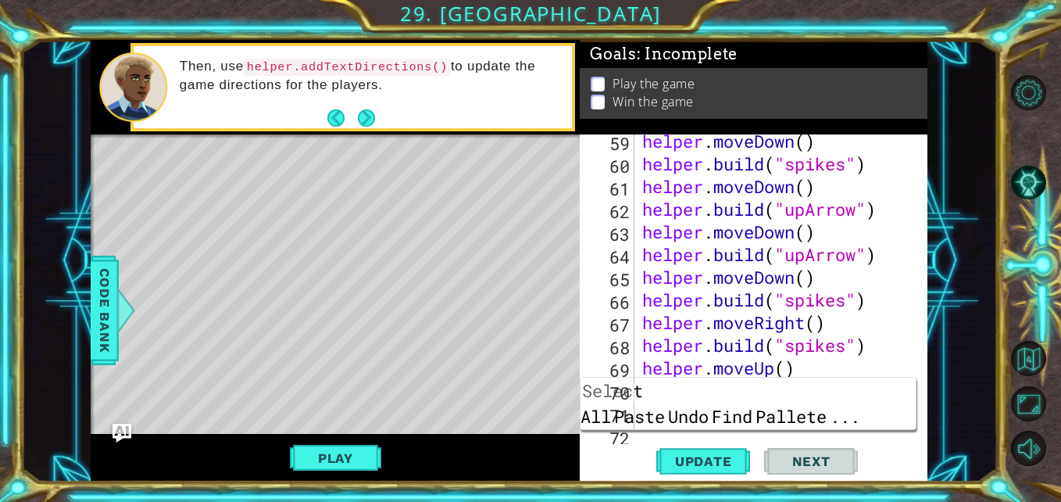
click at [862, 403] on span "..." at bounding box center [845, 416] width 34 height 26
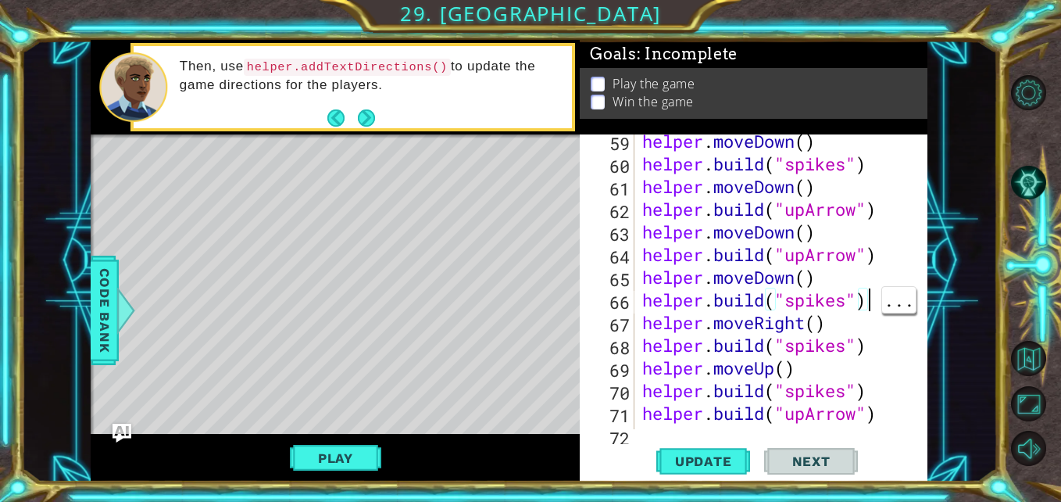
click at [856, 394] on div "helper . moveDown ( ) helper . build ( "spikes" ) helper . moveDown ( ) helper …" at bounding box center [779, 300] width 281 height 340
click at [863, 385] on div "helper . moveDown ( ) helper . build ( "spikes" ) helper . moveDown ( ) helper …" at bounding box center [779, 300] width 281 height 340
click at [871, 388] on div "helper . moveDown ( ) helper . build ( "spikes" ) helper . moveDown ( ) helper …" at bounding box center [779, 300] width 281 height 340
type textarea "up"
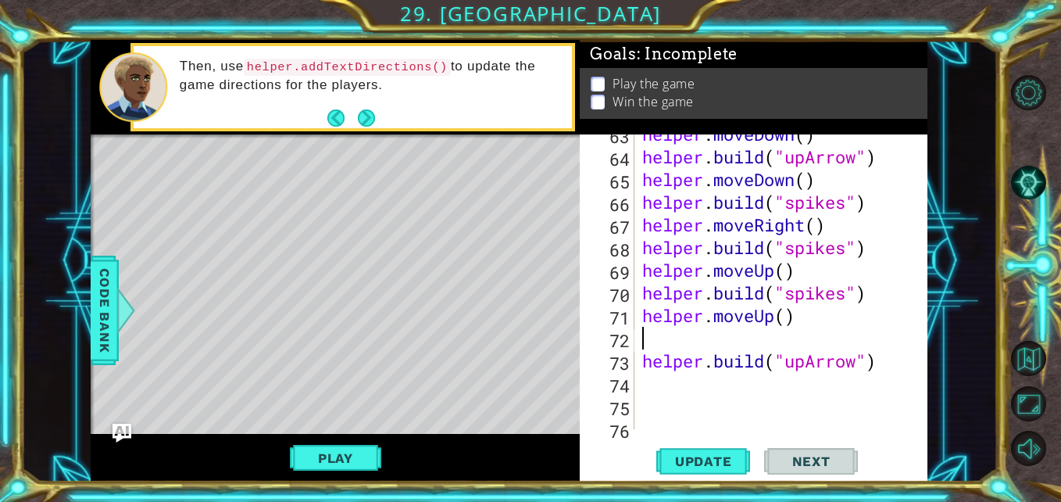
scroll to position [1647, 0]
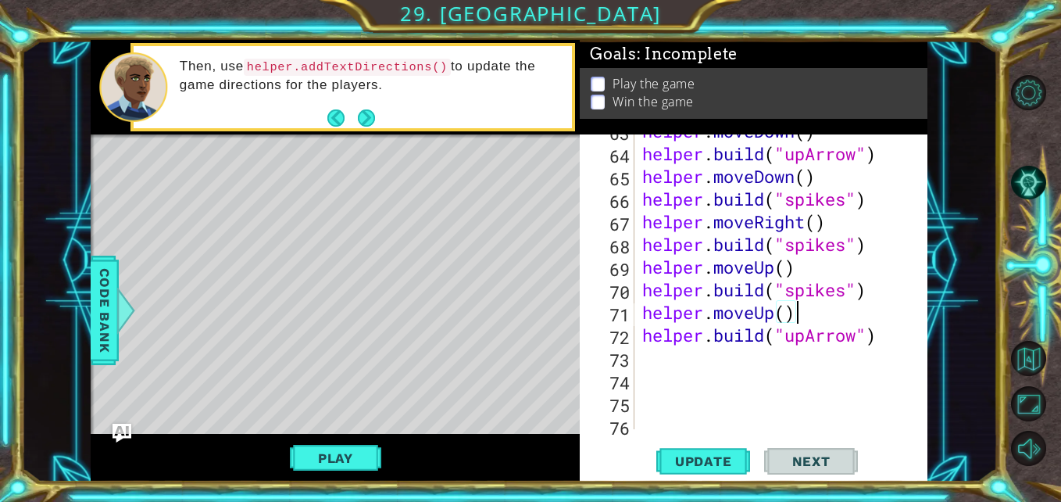
click at [894, 338] on div "helper . moveDown ( ) helper . build ( "upArrow" ) helper . moveDown ( ) helper…" at bounding box center [779, 290] width 281 height 340
type textarea "[DOMAIN_NAME]("upArrow")"
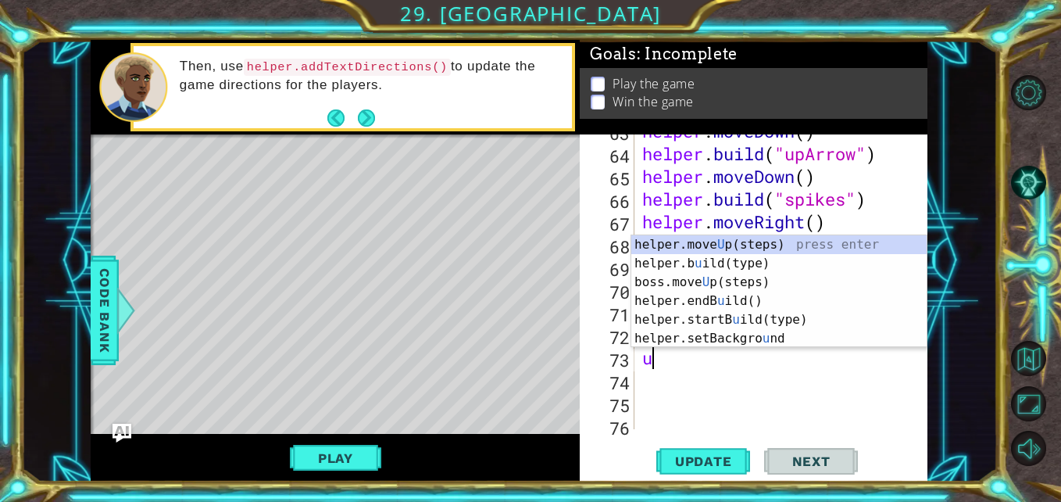
type textarea "up"
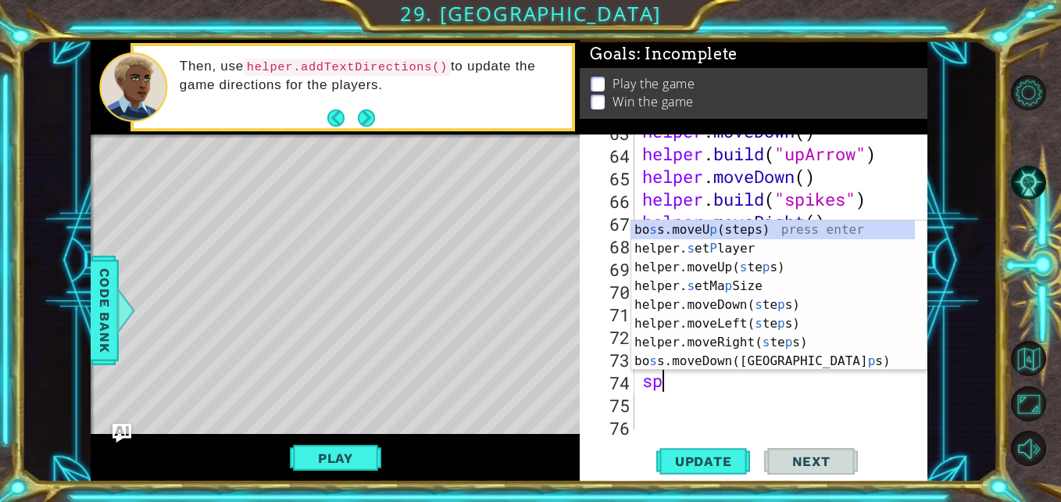
scroll to position [0, 0]
type textarea "s"
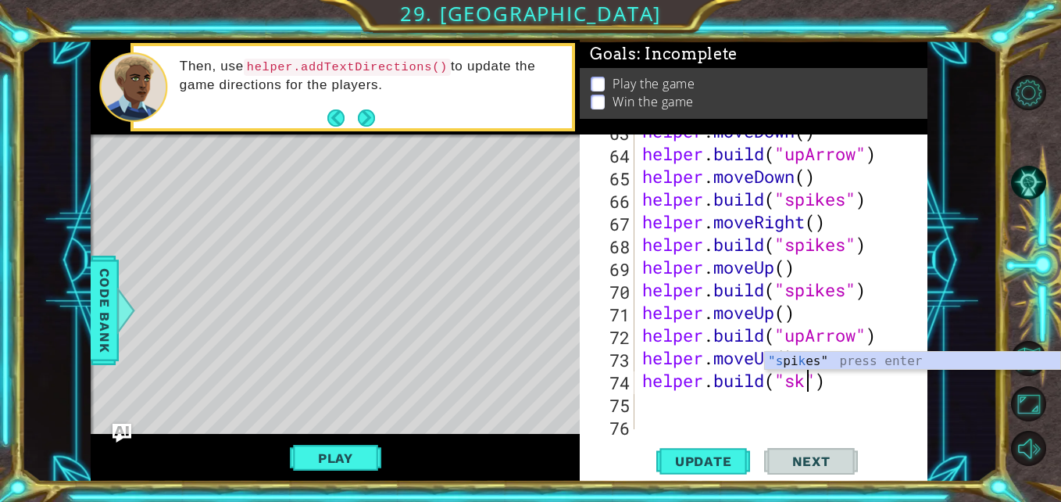
scroll to position [0, 8]
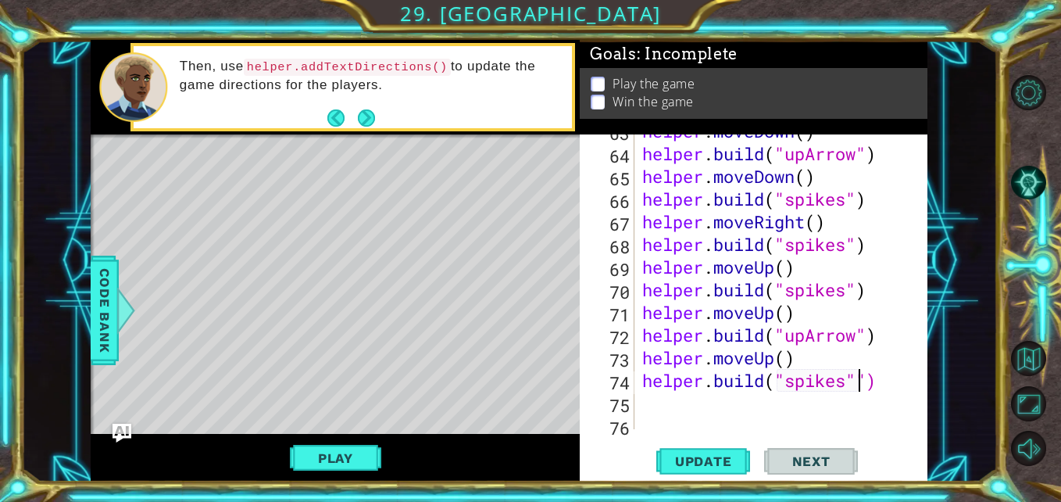
click at [692, 468] on span "Update" at bounding box center [704, 461] width 88 height 16
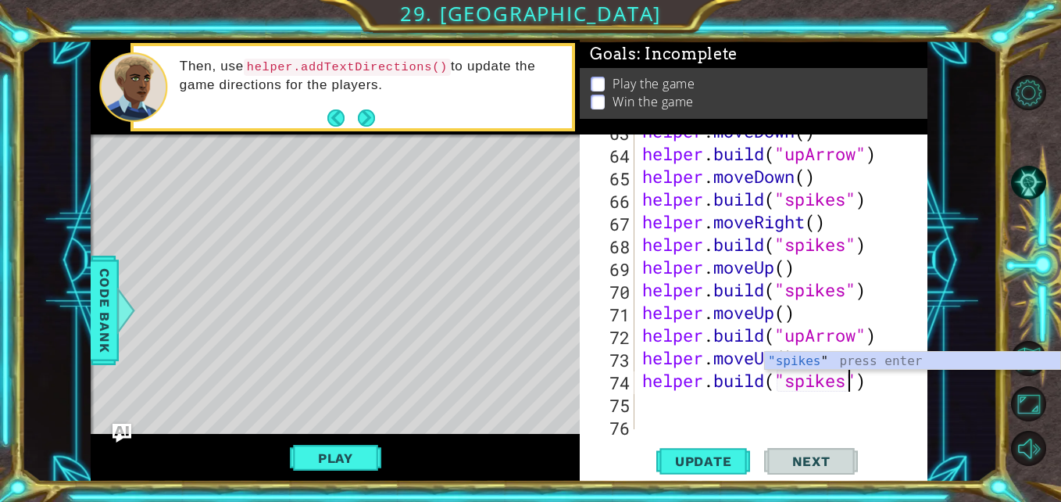
click at [698, 456] on span "Update" at bounding box center [704, 461] width 88 height 16
type textarea "[DOMAIN_NAME]("upArrow")"
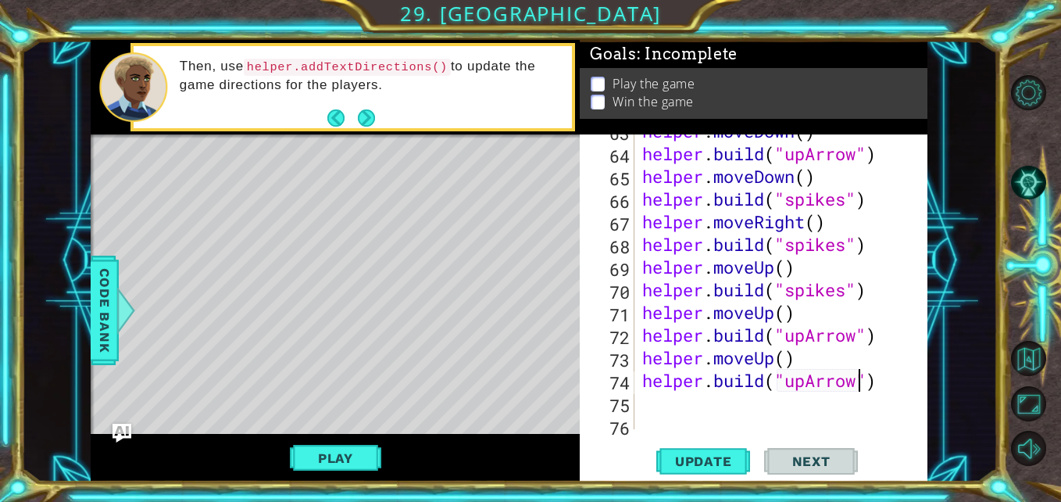
click at [883, 387] on div "helper . moveDown ( ) helper . build ( "upArrow" ) helper . moveDown ( ) helper…" at bounding box center [779, 290] width 281 height 340
type textarea "m"
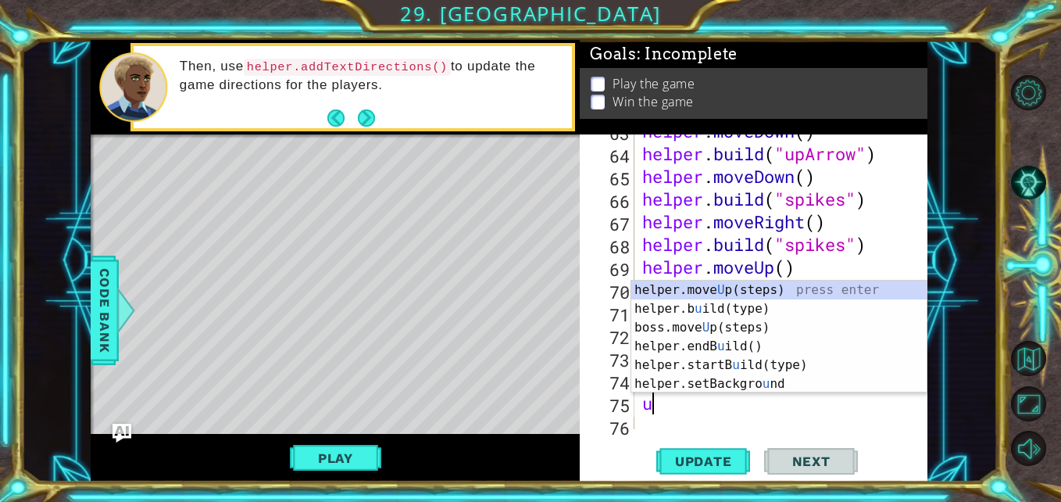
type textarea "up"
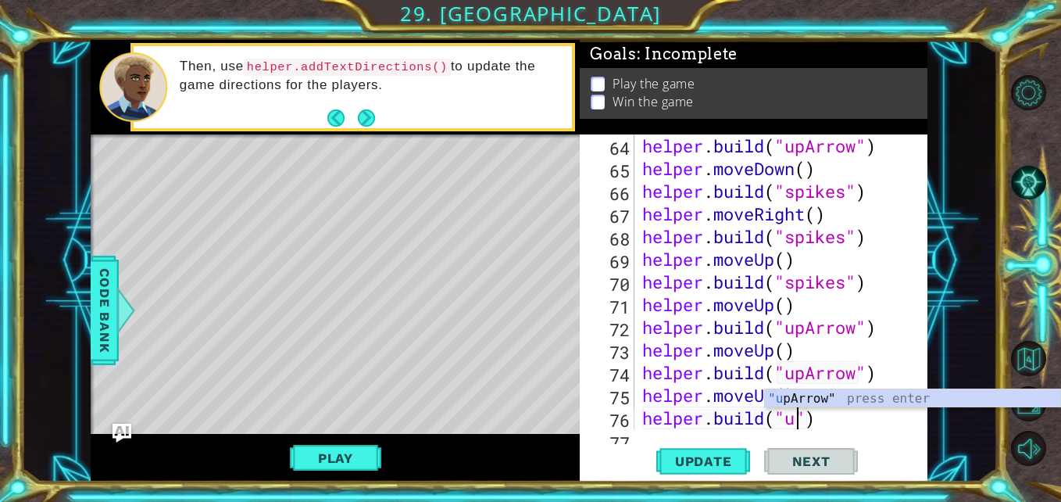
scroll to position [0, 8]
type textarea "[DOMAIN_NAME]("upArrow")"
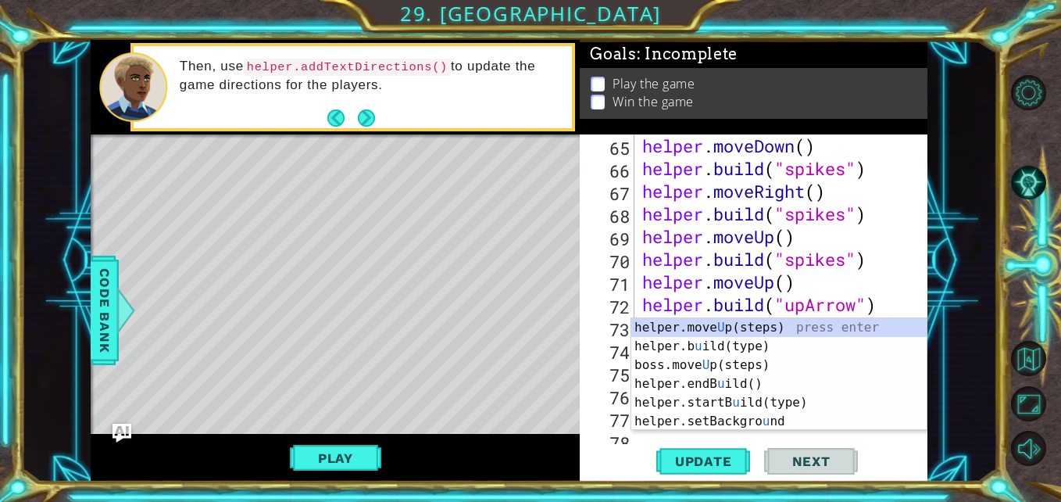
scroll to position [1677, 0]
type textarea "up"
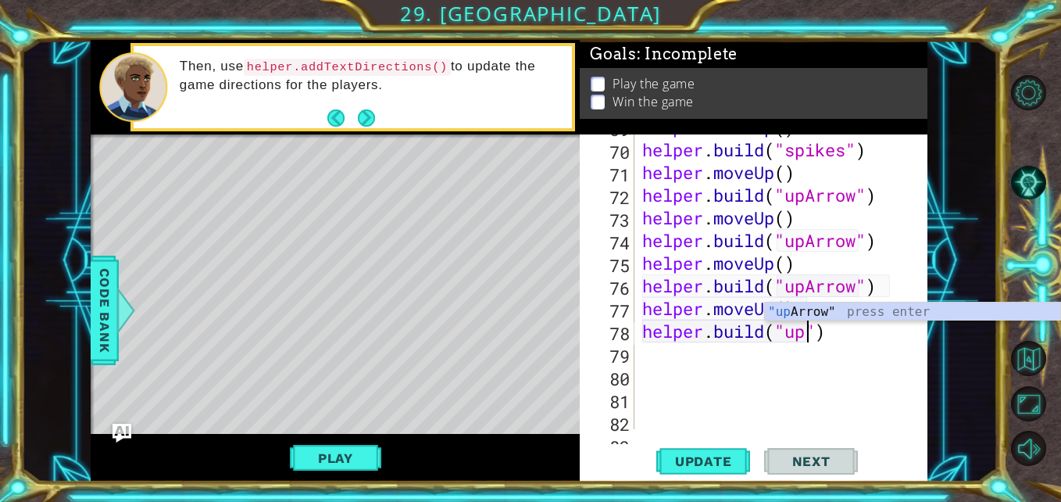
scroll to position [0, 8]
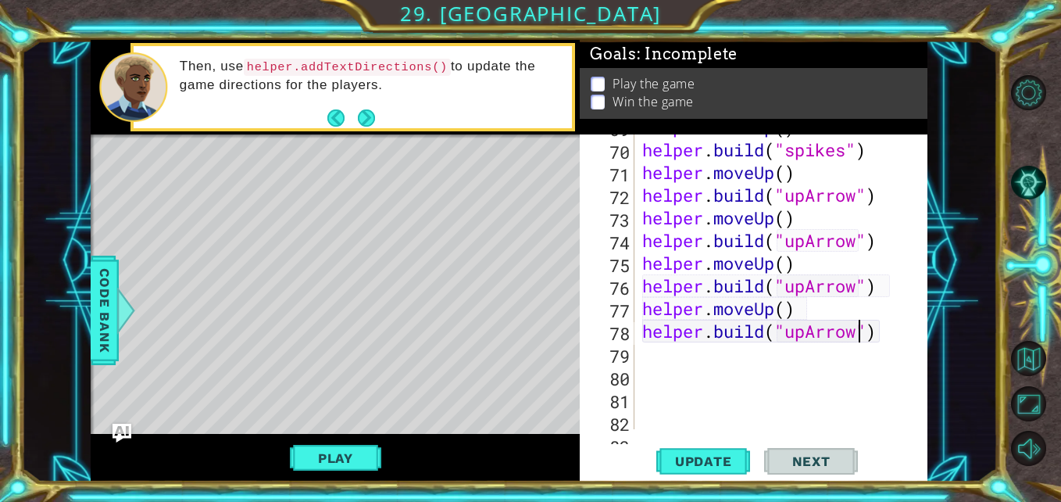
click at [700, 465] on span "Update" at bounding box center [704, 461] width 88 height 16
click at [891, 335] on div "helper . moveUp ( ) helper . build ( "spikes" ) helper . moveUp ( ) helper . bu…" at bounding box center [779, 286] width 281 height 340
click at [845, 340] on div "helper . moveUp ( ) helper . build ( "spikes" ) helper . moveUp ( ) helper . bu…" at bounding box center [779, 286] width 281 height 340
click at [850, 334] on div "helper . moveUp ( ) helper . build ( "spikes" ) helper . moveUp ( ) helper . bu…" at bounding box center [779, 286] width 281 height 340
click at [852, 329] on div "helper . moveUp ( ) helper . build ( "spikes" ) helper . moveUp ( ) helper . bu…" at bounding box center [779, 286] width 281 height 340
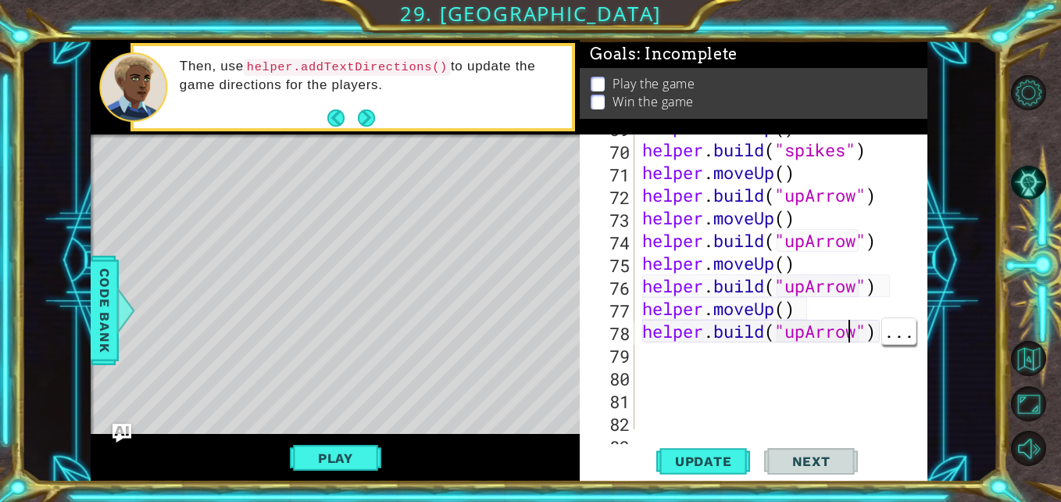
click at [847, 334] on div "helper . moveUp ( ) helper . build ( "spikes" ) helper . moveUp ( ) helper . bu…" at bounding box center [779, 286] width 281 height 340
click at [851, 330] on div "helper . moveUp ( ) helper . build ( "spikes" ) helper . moveUp ( ) helper . bu…" at bounding box center [779, 286] width 281 height 340
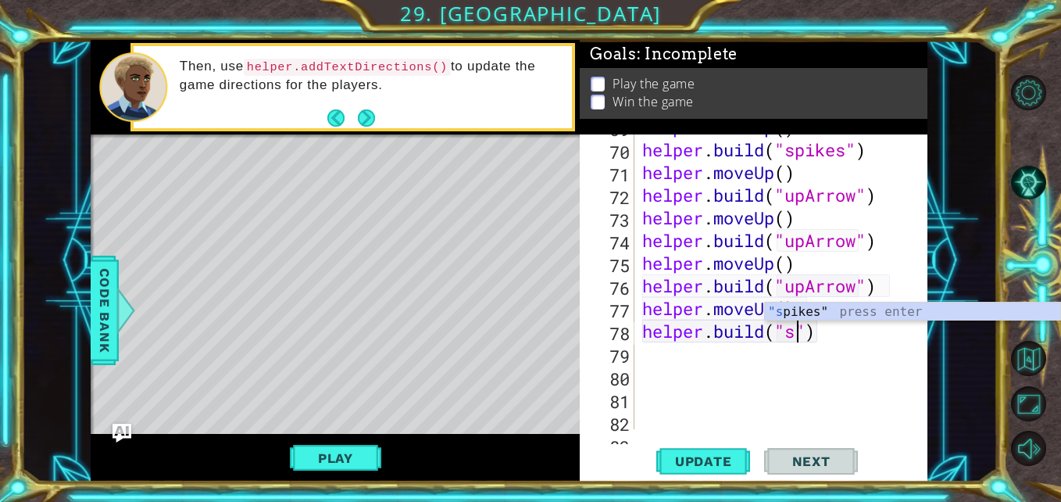
scroll to position [0, 7]
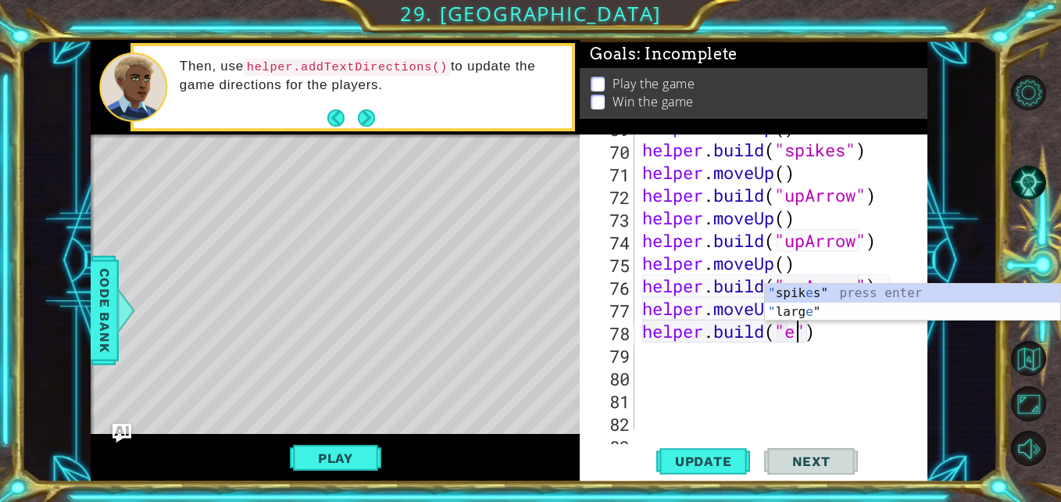
type textarea "[DOMAIN_NAME]("")"
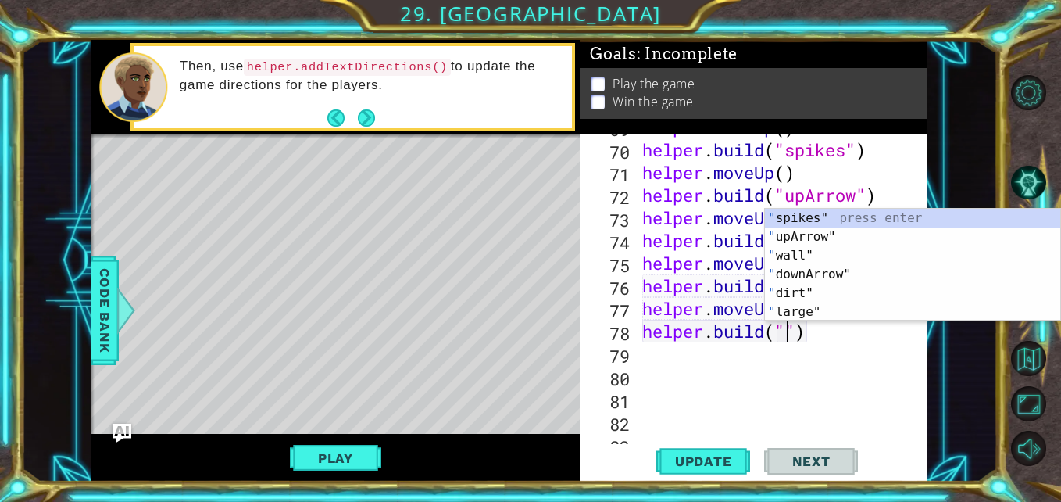
click at [843, 413] on div "helper . moveUp ( ) helper . build ( "spikes" ) helper . moveUp ( ) helper . bu…" at bounding box center [779, 286] width 281 height 340
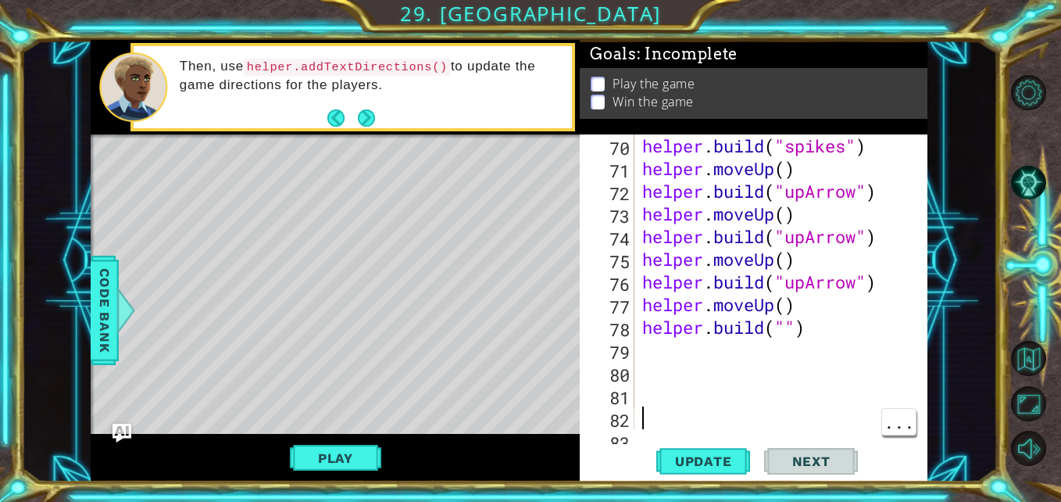
scroll to position [1791, 0]
click at [92, 294] on span "Code Bank" at bounding box center [104, 310] width 25 height 95
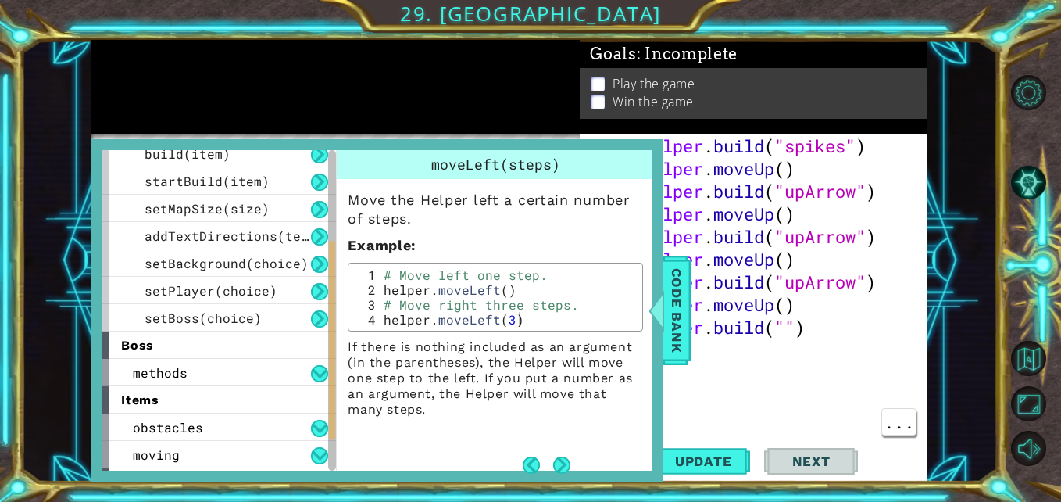
scroll to position [227, 0]
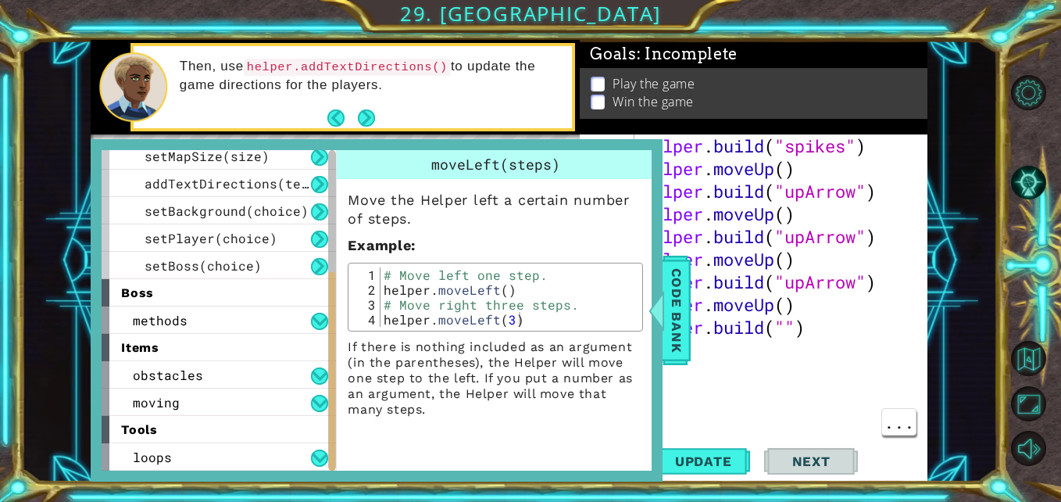
click at [195, 381] on span "obstacles" at bounding box center [168, 375] width 70 height 16
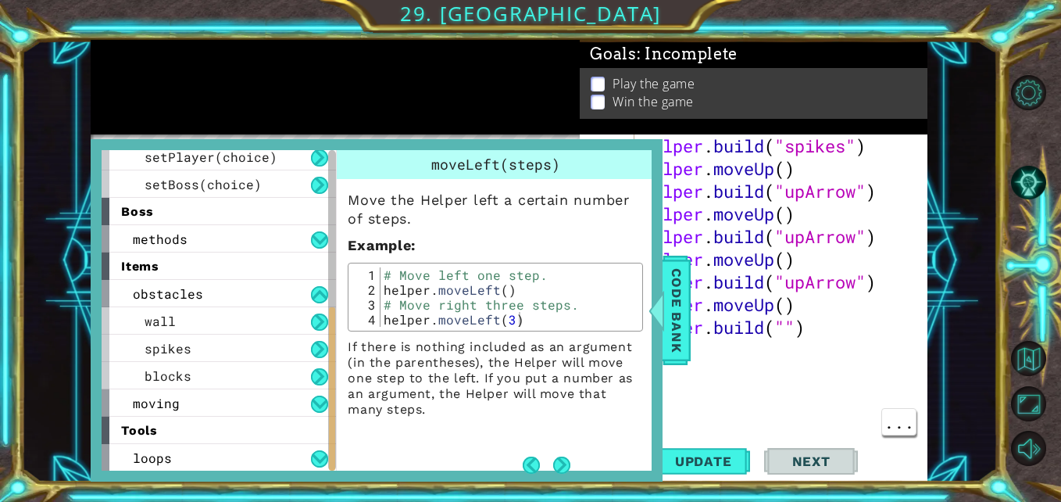
scroll to position [309, 0]
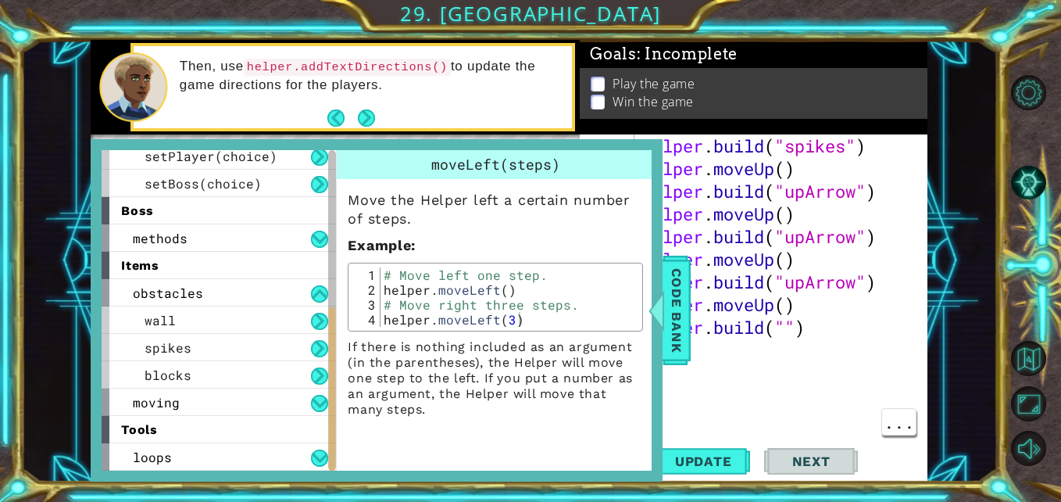
click at [246, 388] on div "moving" at bounding box center [219, 401] width 234 height 27
click at [260, 378] on div "blocks" at bounding box center [219, 374] width 234 height 27
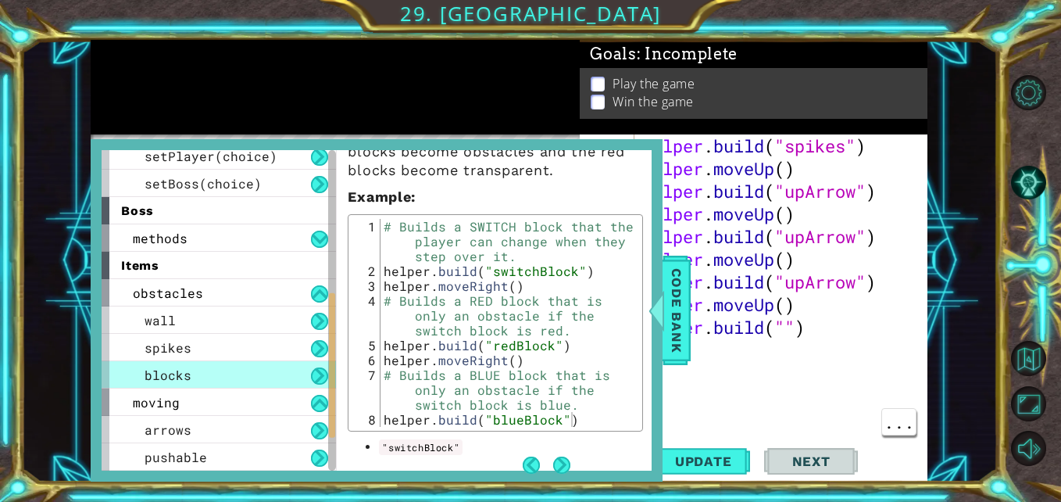
scroll to position [176, 0]
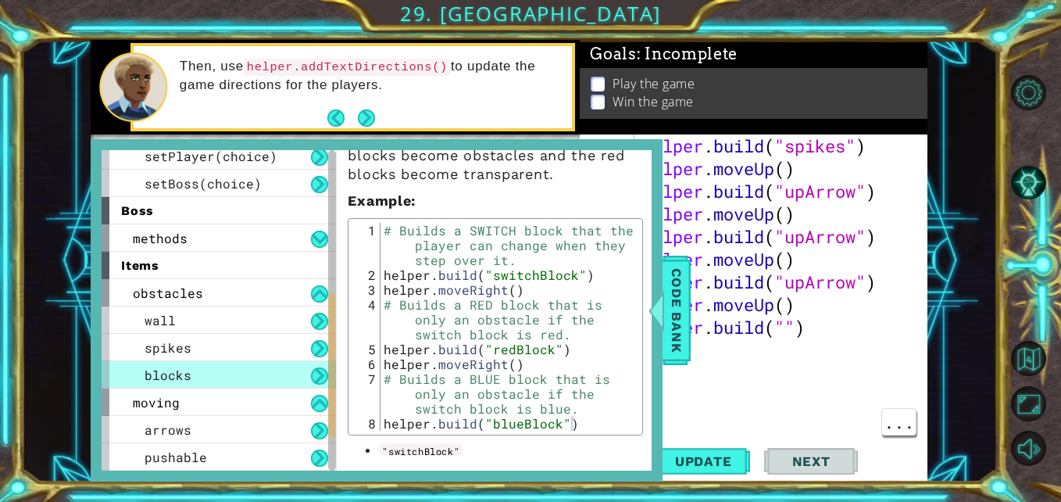
click at [202, 269] on div "items" at bounding box center [219, 265] width 234 height 27
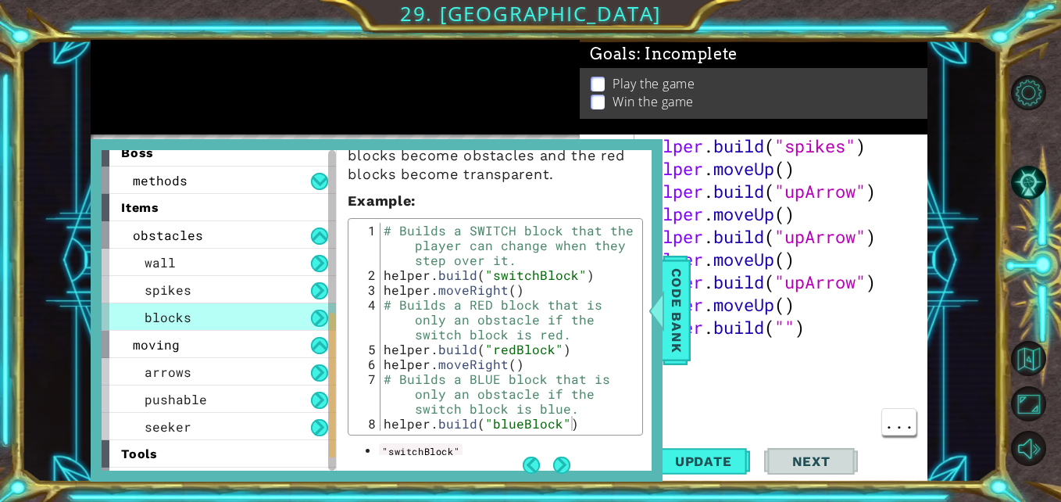
scroll to position [391, 0]
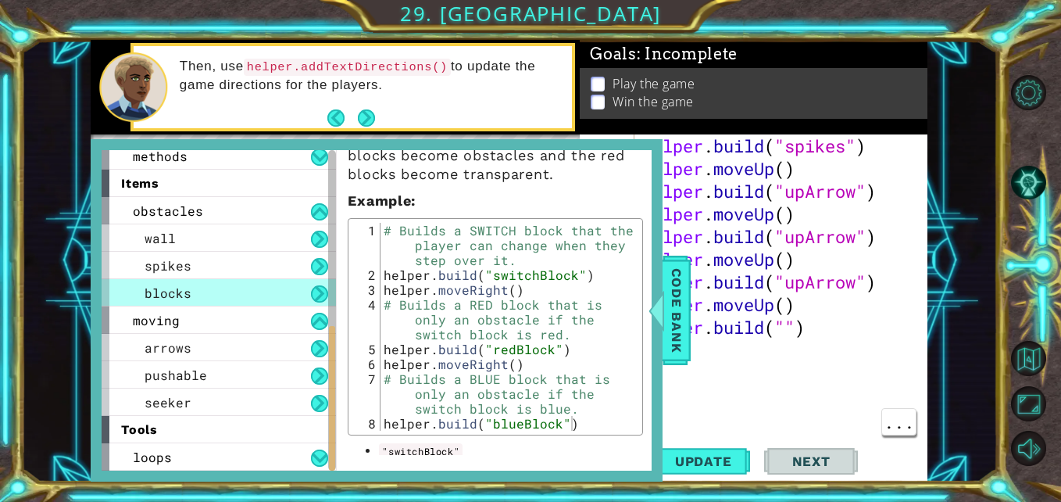
click at [216, 438] on div "tools" at bounding box center [219, 429] width 234 height 27
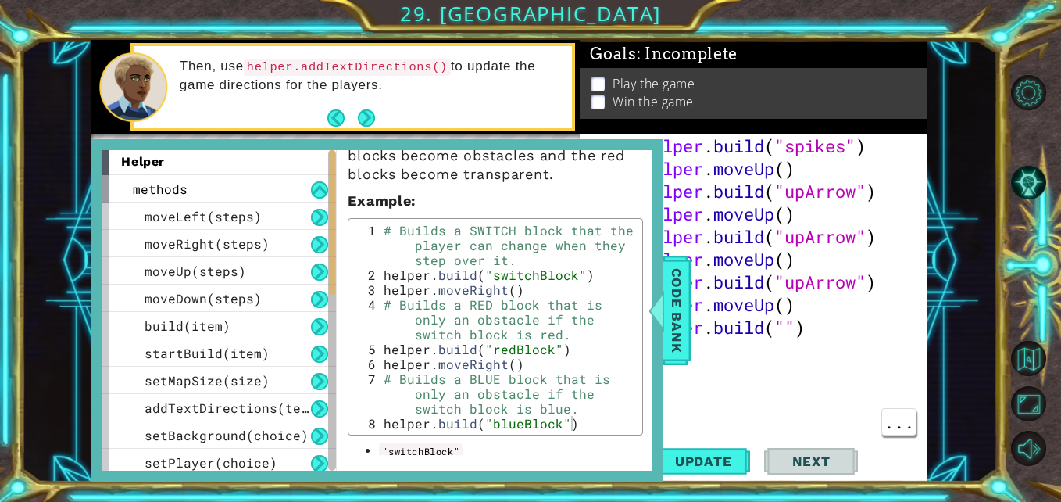
scroll to position [0, 0]
click at [682, 306] on span "Code Bank" at bounding box center [676, 310] width 25 height 95
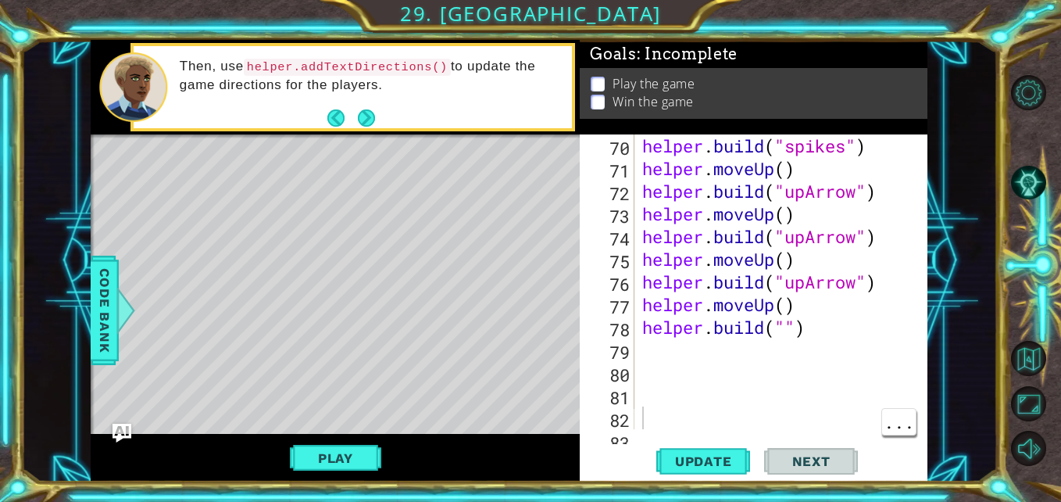
click at [850, 340] on div "helper . build ( "spikes" ) helper . moveUp ( ) helper . build ( "upArrow" ) he…" at bounding box center [779, 304] width 281 height 340
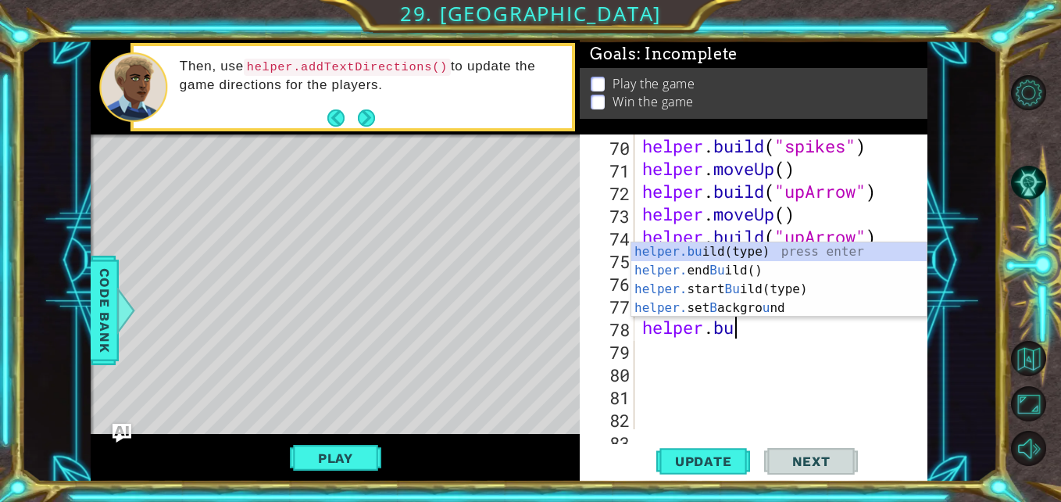
type textarea "h"
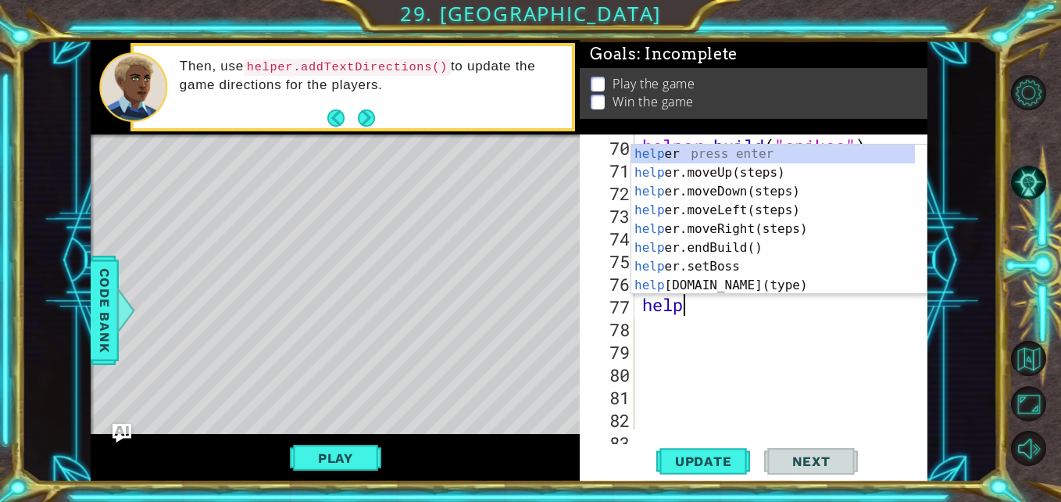
type textarea "h"
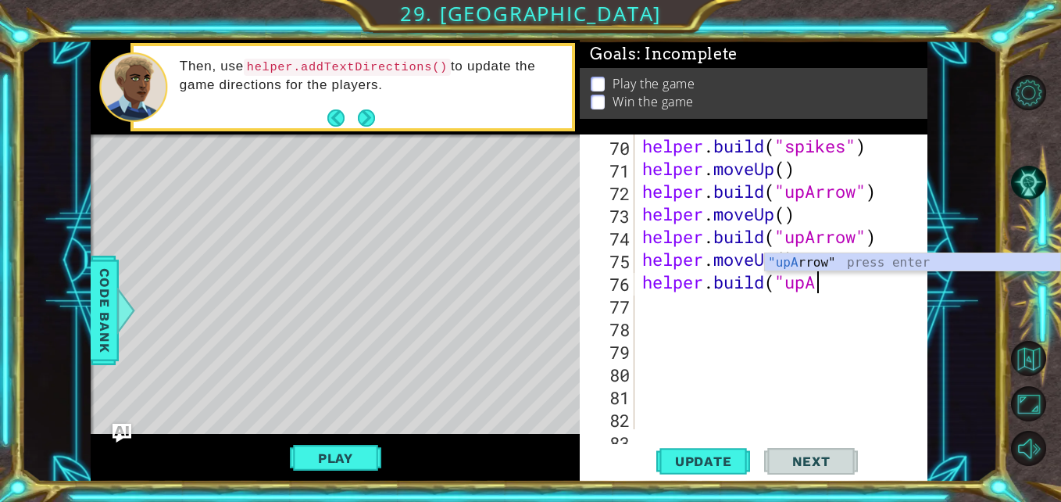
type textarea "h"
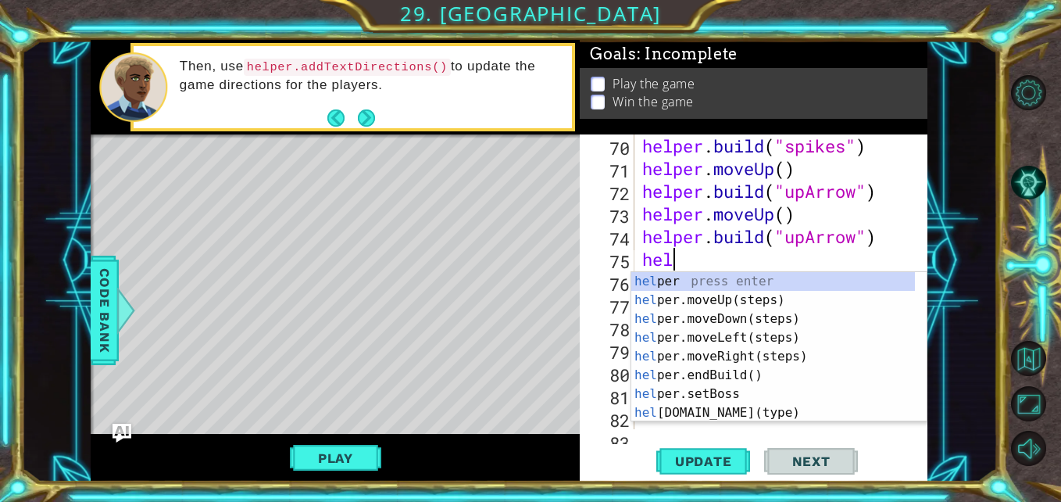
type textarea "h"
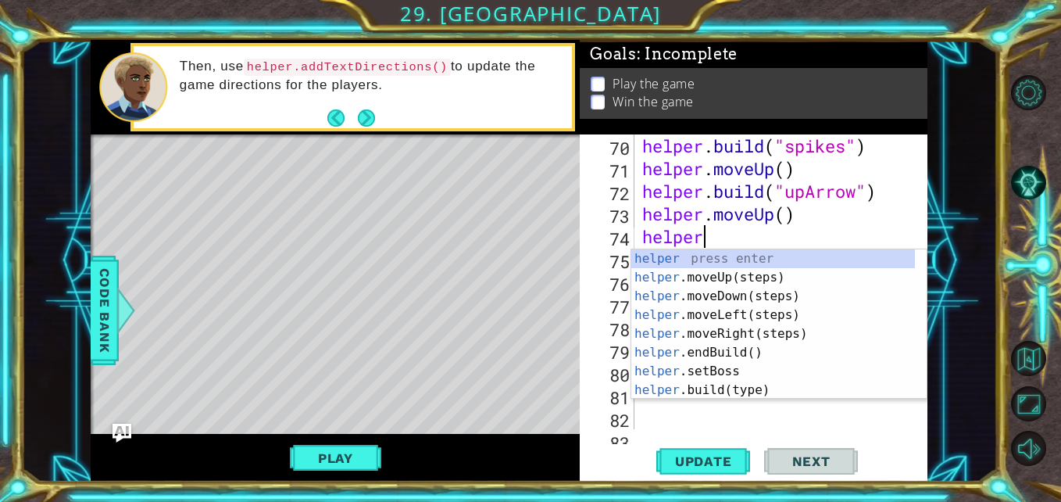
type textarea "h"
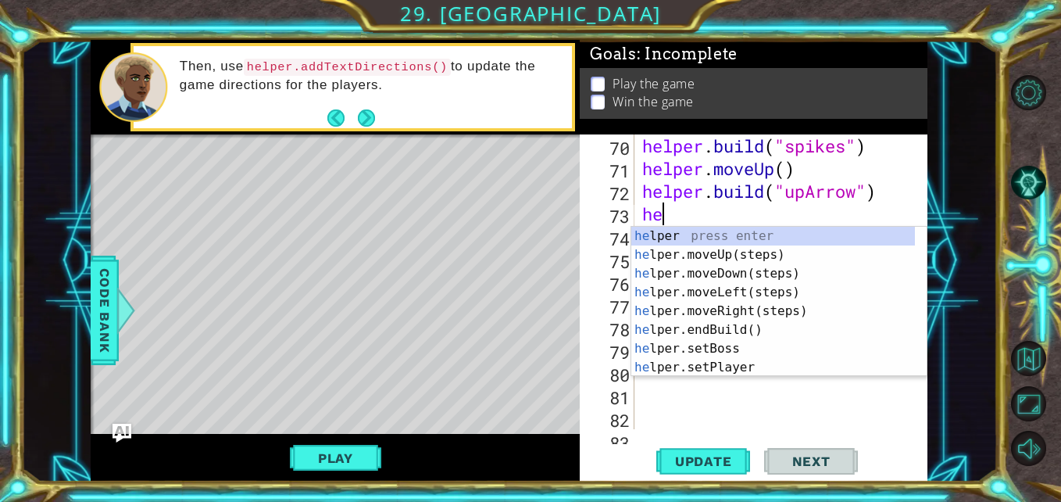
type textarea "h"
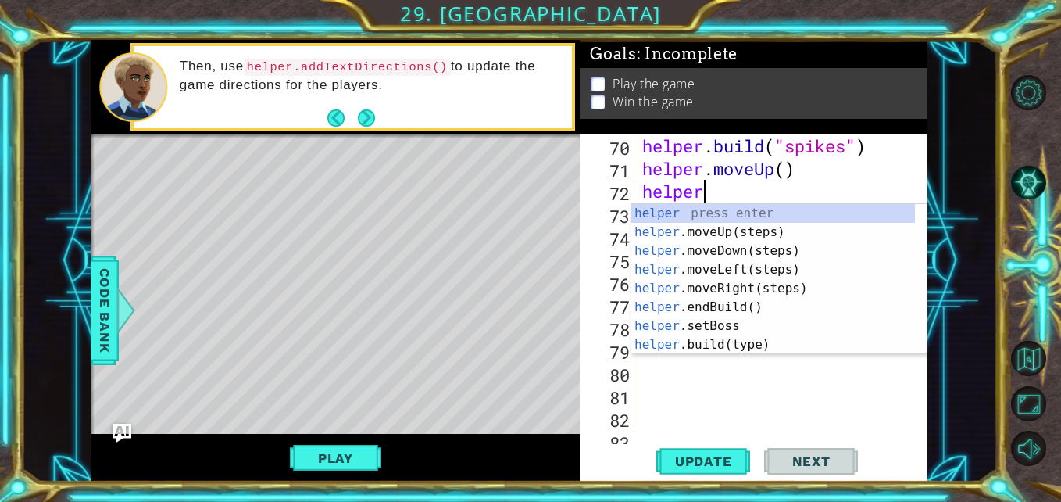
type textarea "h"
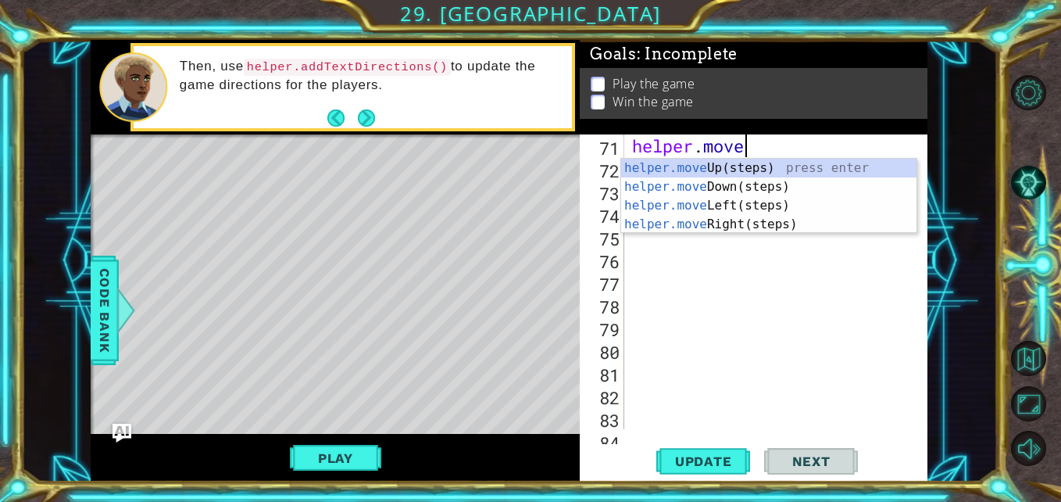
type textarea "h"
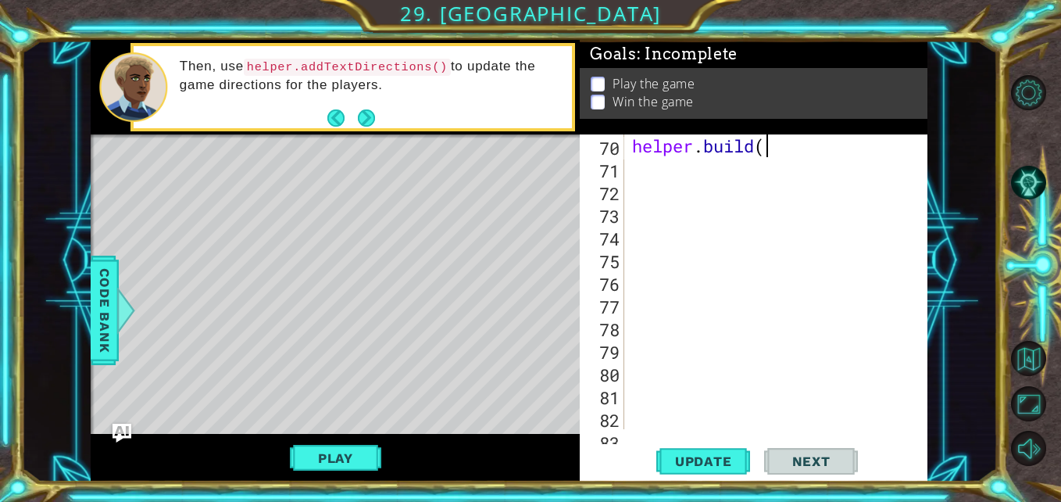
type textarea "h"
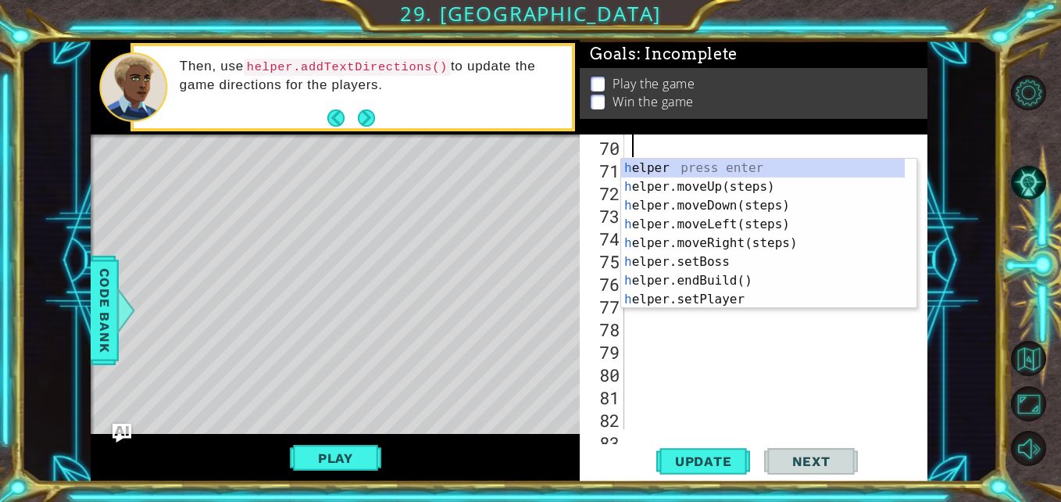
scroll to position [1723, 0]
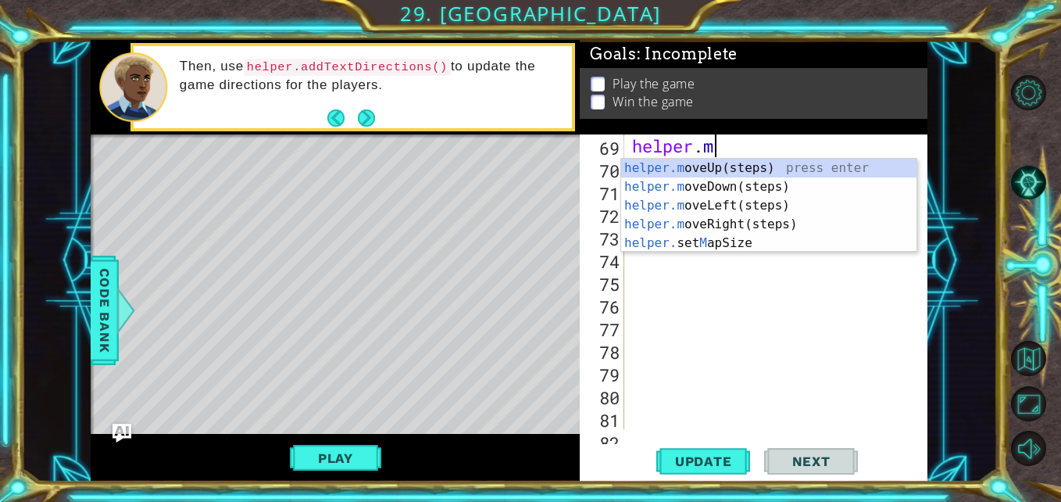
click at [710, 448] on button "Update" at bounding box center [703, 461] width 94 height 34
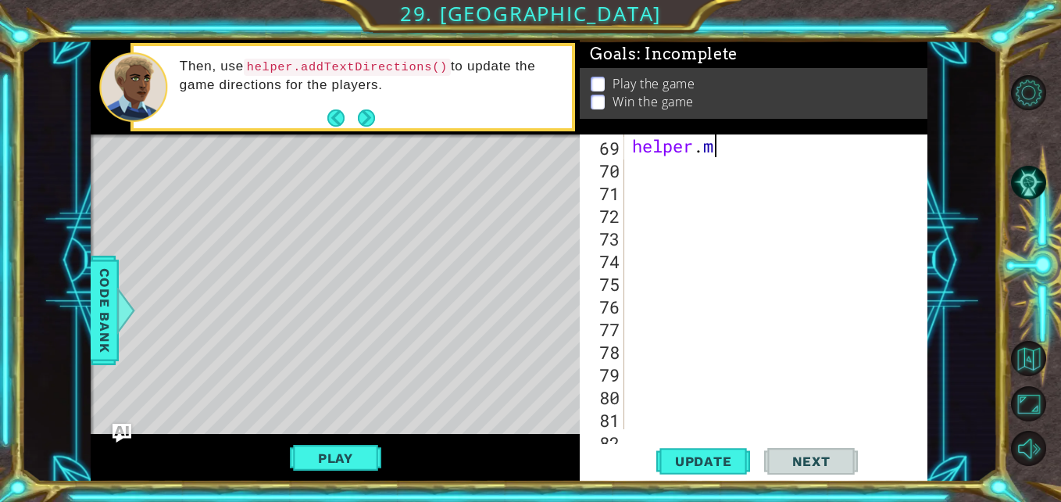
click at [707, 473] on button "Update" at bounding box center [703, 461] width 94 height 34
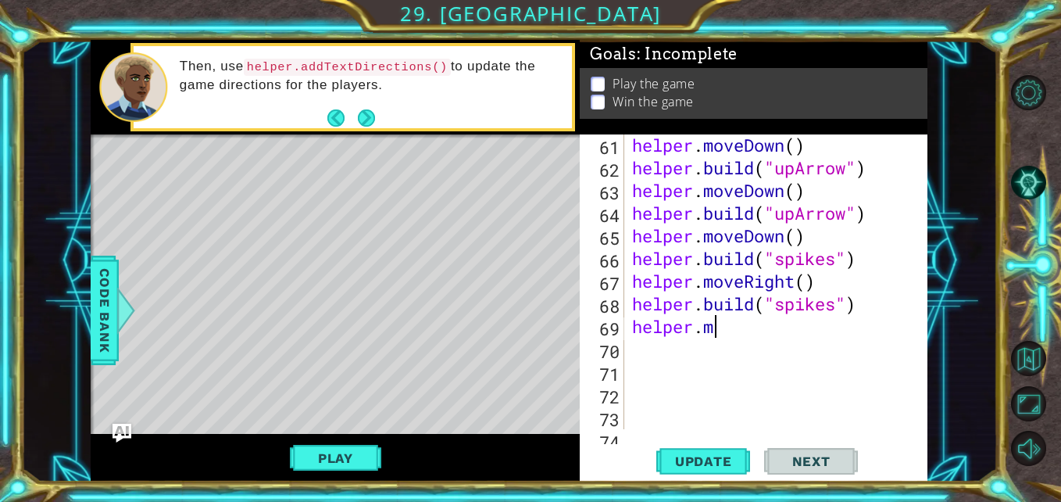
scroll to position [1542, 0]
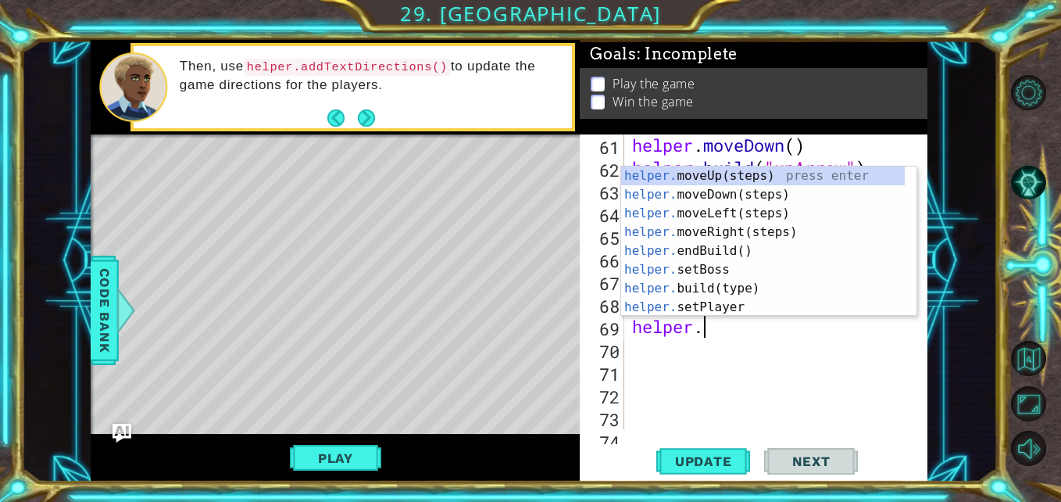
type textarea "h"
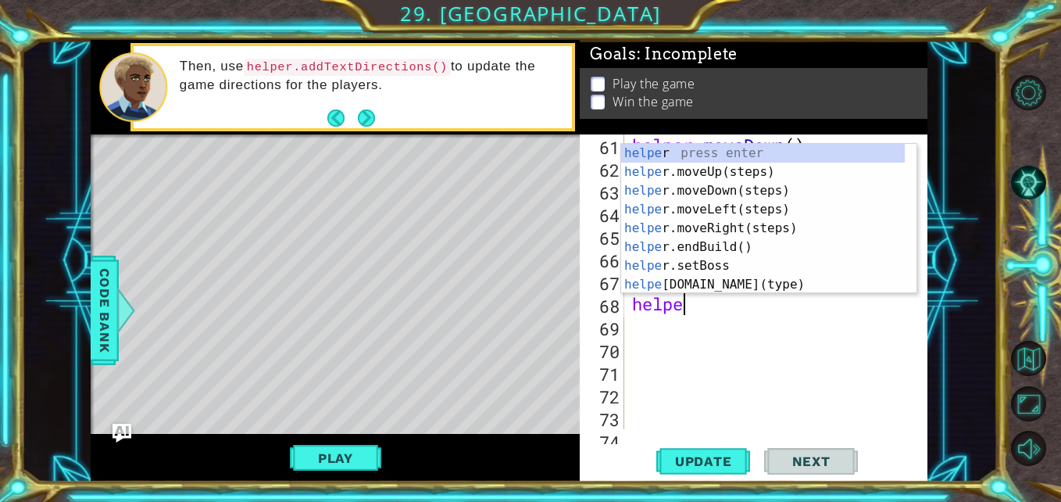
type textarea "h"
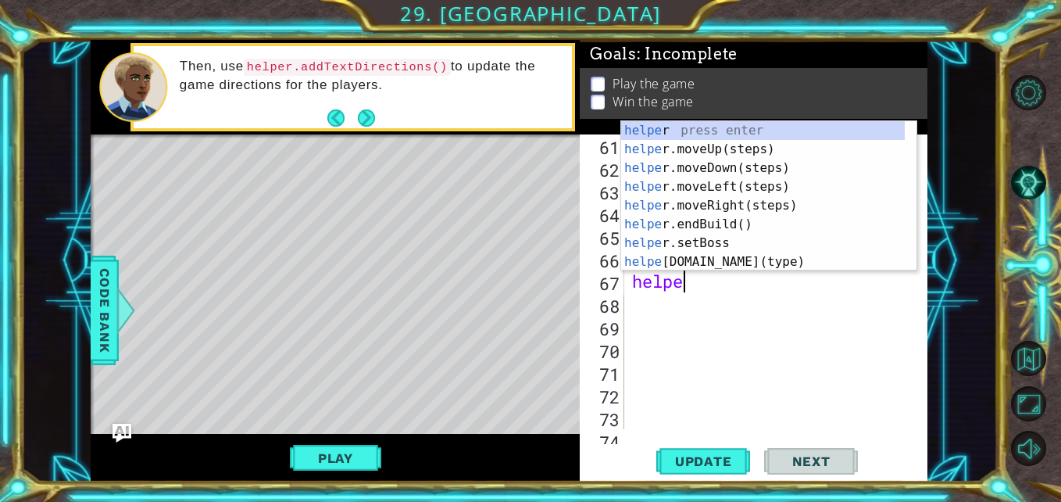
type textarea "h"
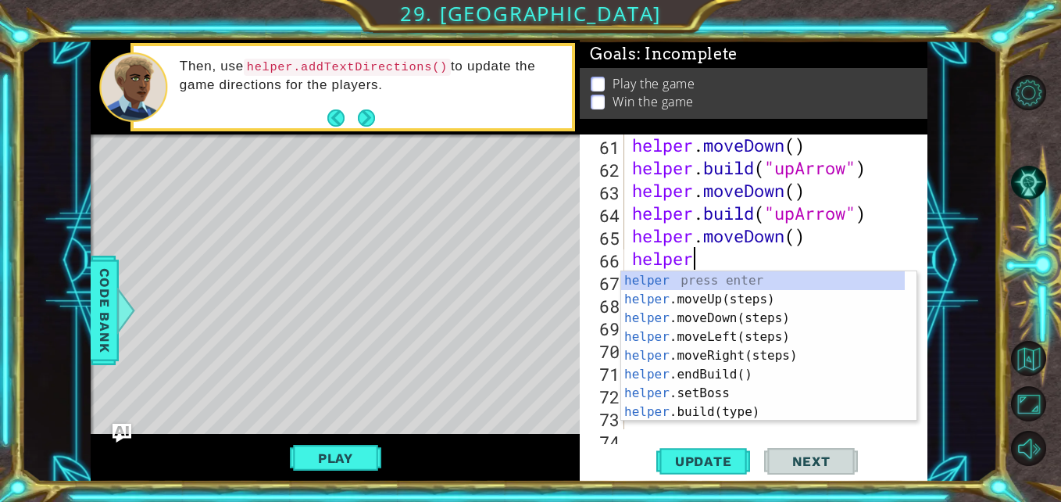
type textarea "h"
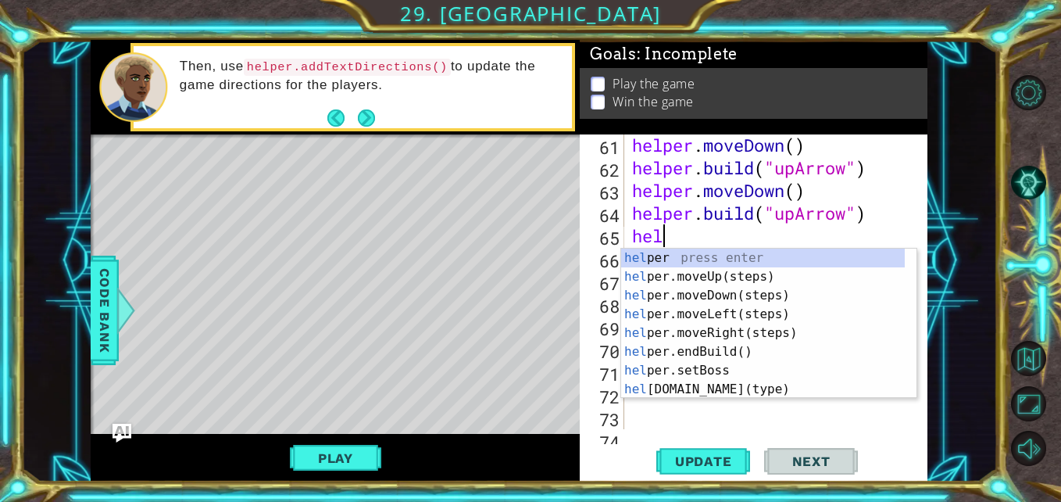
type textarea "h"
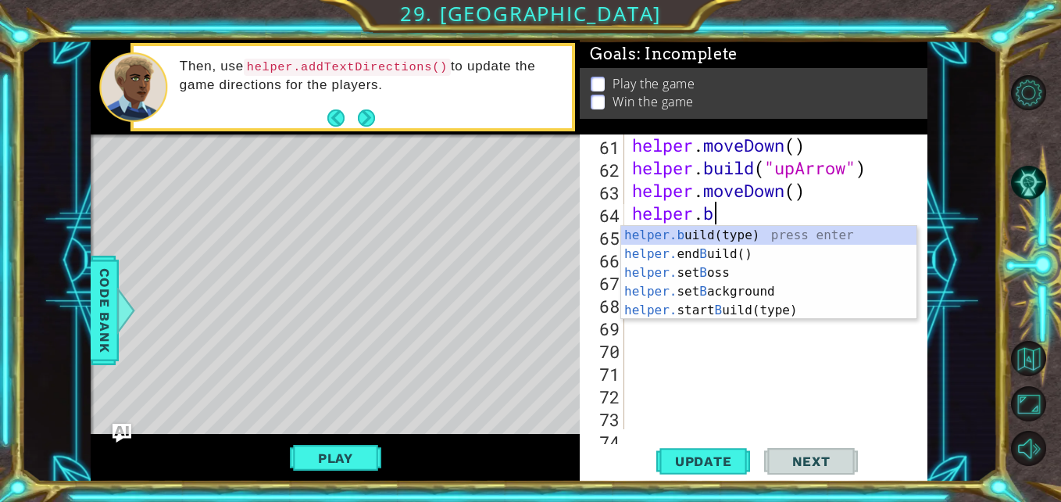
type textarea "h"
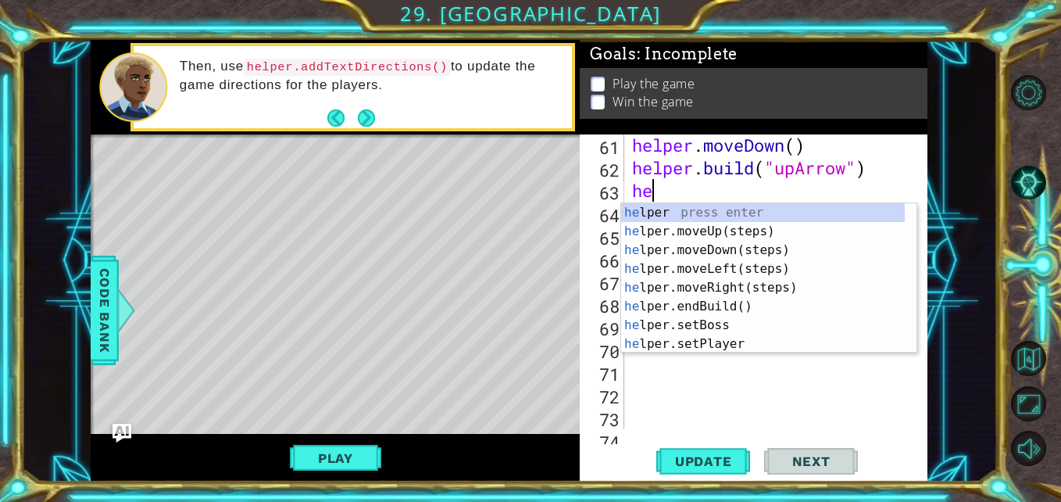
type textarea "h"
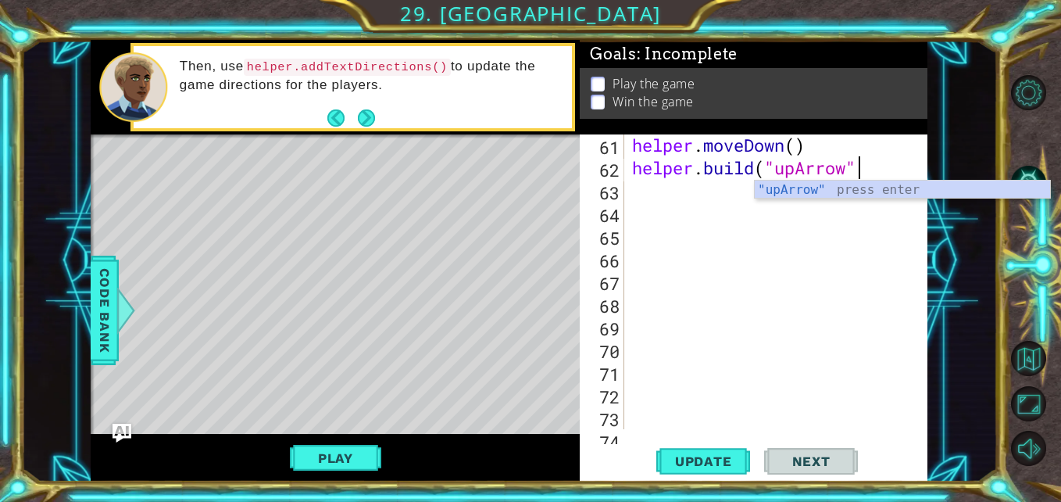
click at [716, 462] on span "Update" at bounding box center [704, 461] width 88 height 16
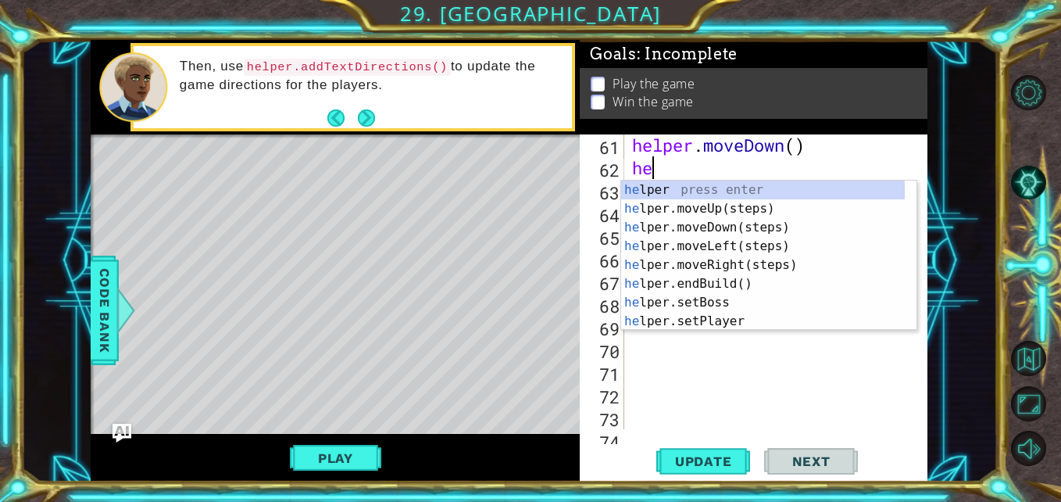
type textarea "h"
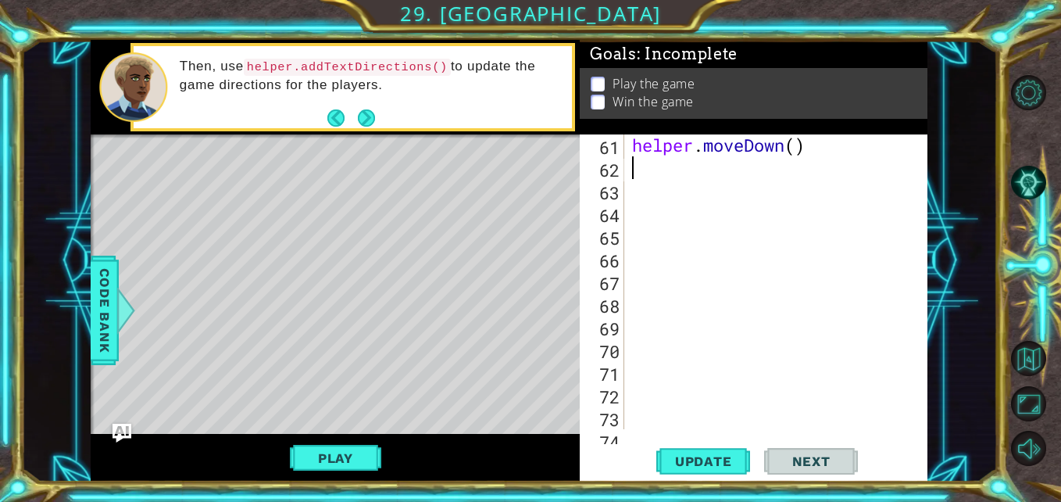
click at [703, 453] on button "Update" at bounding box center [703, 461] width 94 height 34
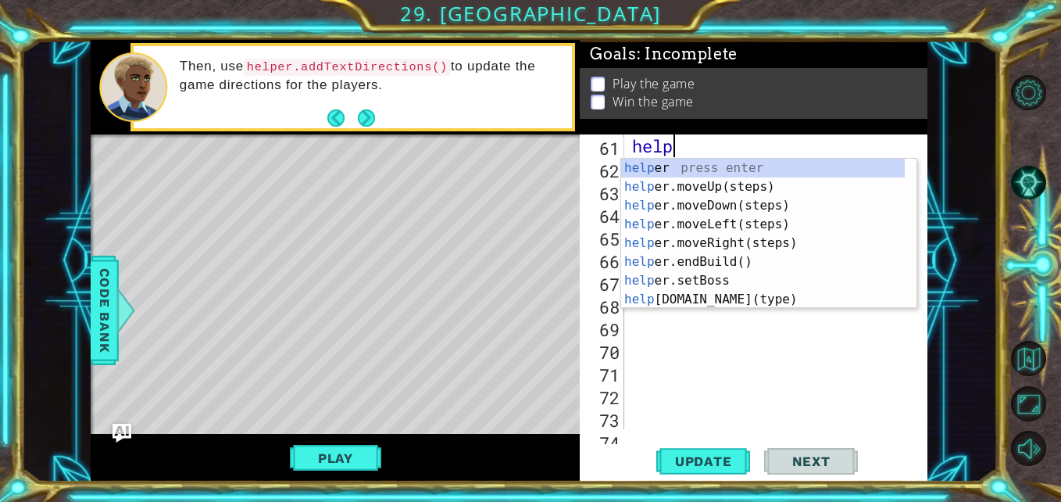
type textarea "h"
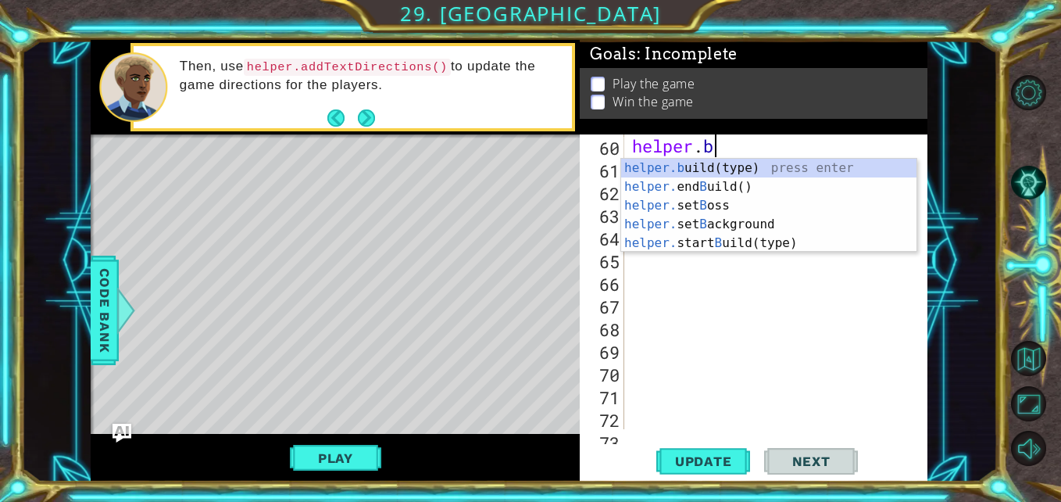
type textarea "h"
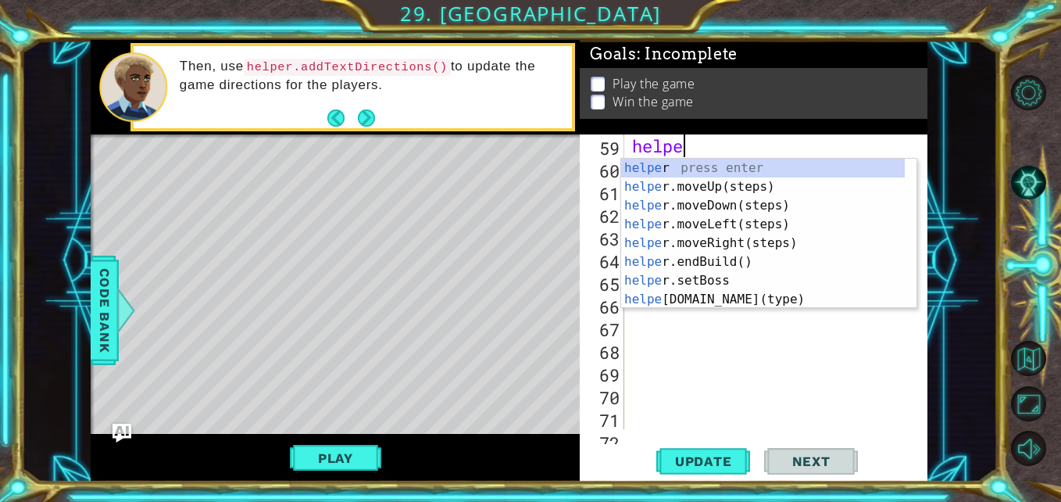
type textarea "h"
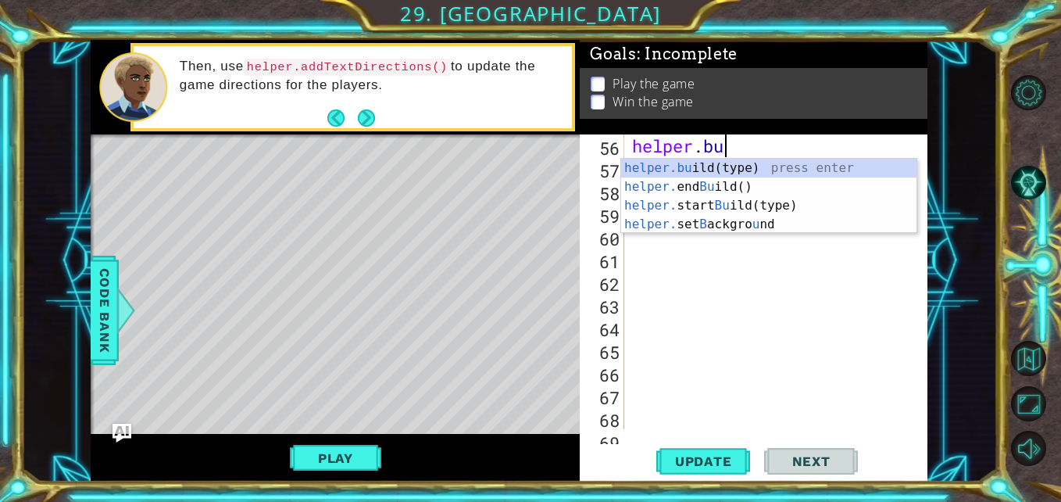
type textarea "h"
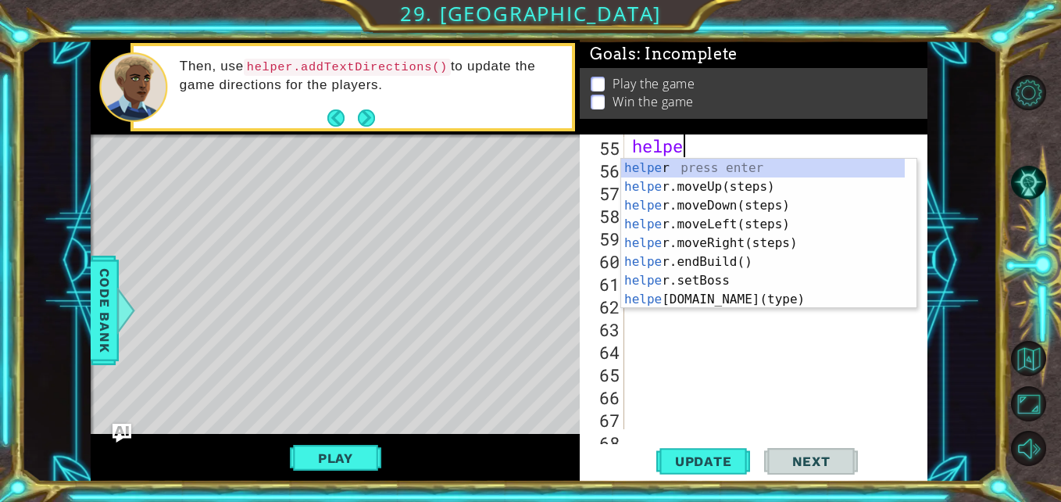
type textarea "h"
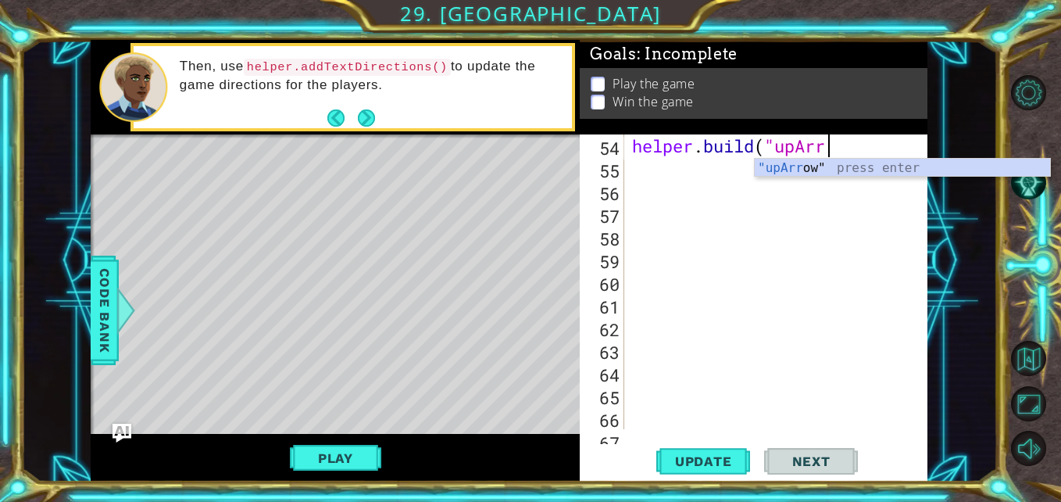
scroll to position [1383, 0]
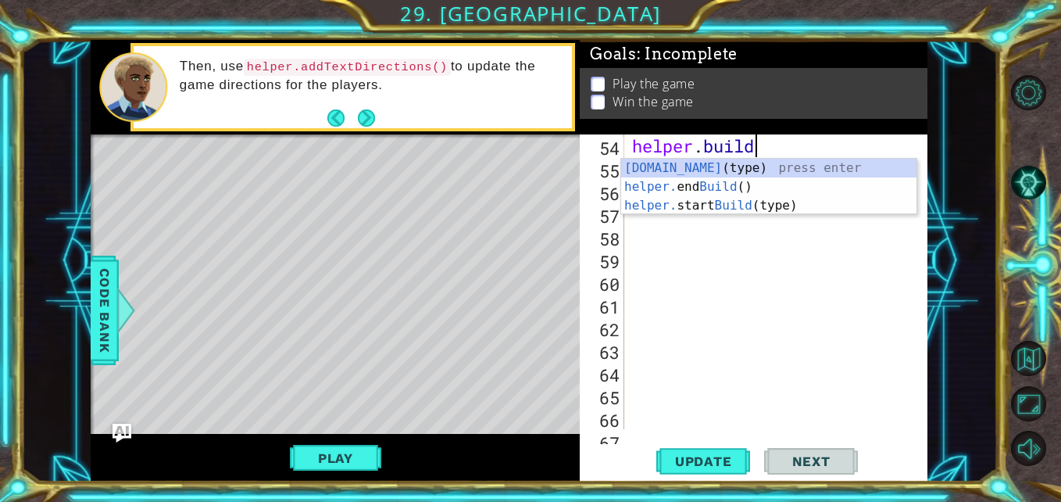
click at [706, 453] on button "Update" at bounding box center [703, 461] width 94 height 34
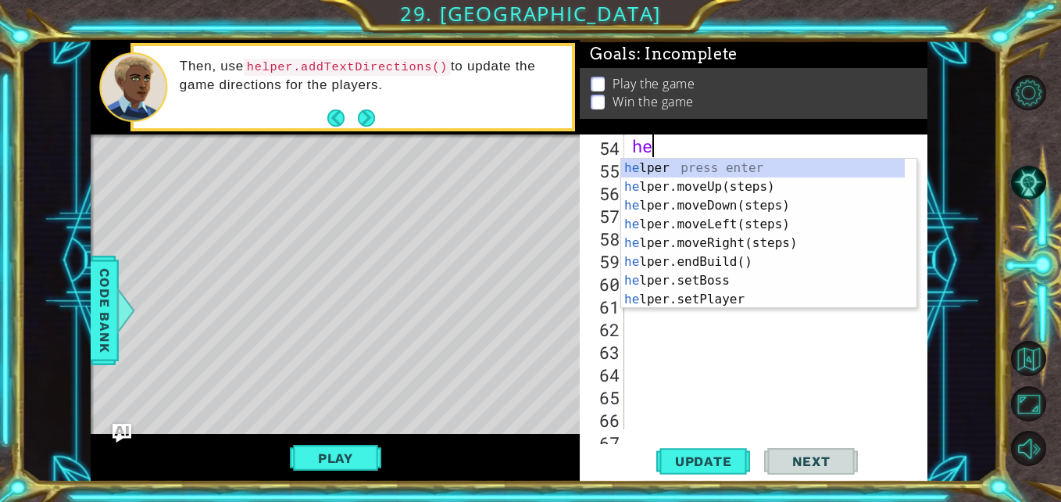
type textarea "h"
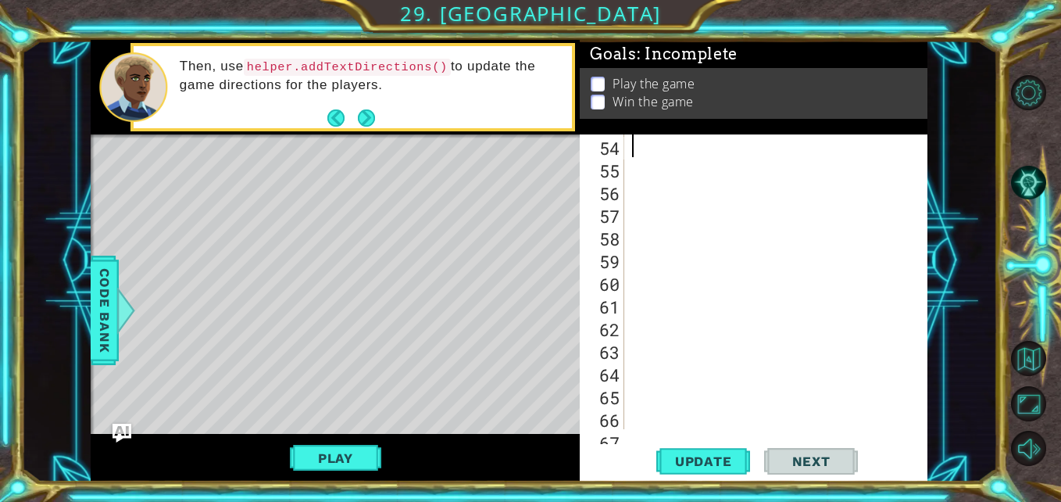
click at [710, 463] on span "Update" at bounding box center [704, 461] width 88 height 16
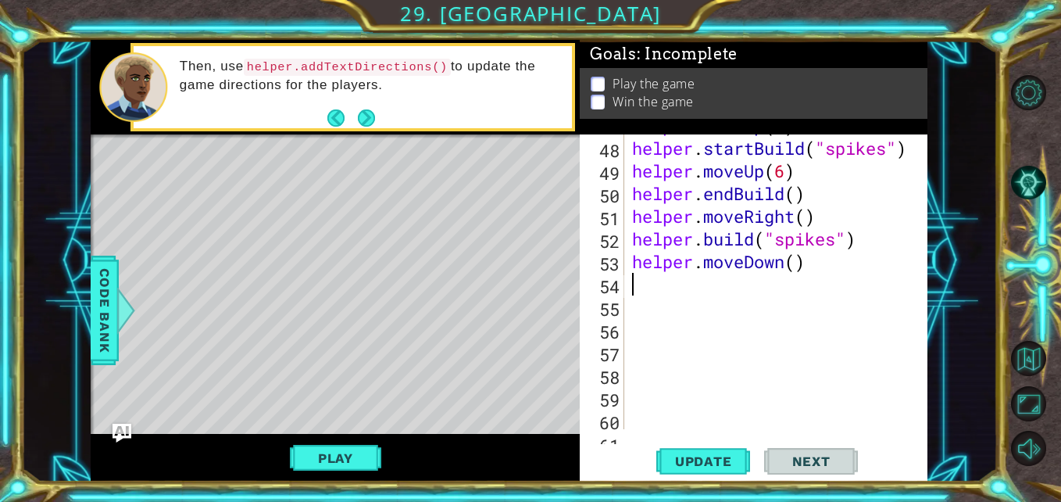
scroll to position [1245, 0]
click at [91, 306] on div "Code Bank" at bounding box center [105, 310] width 28 height 109
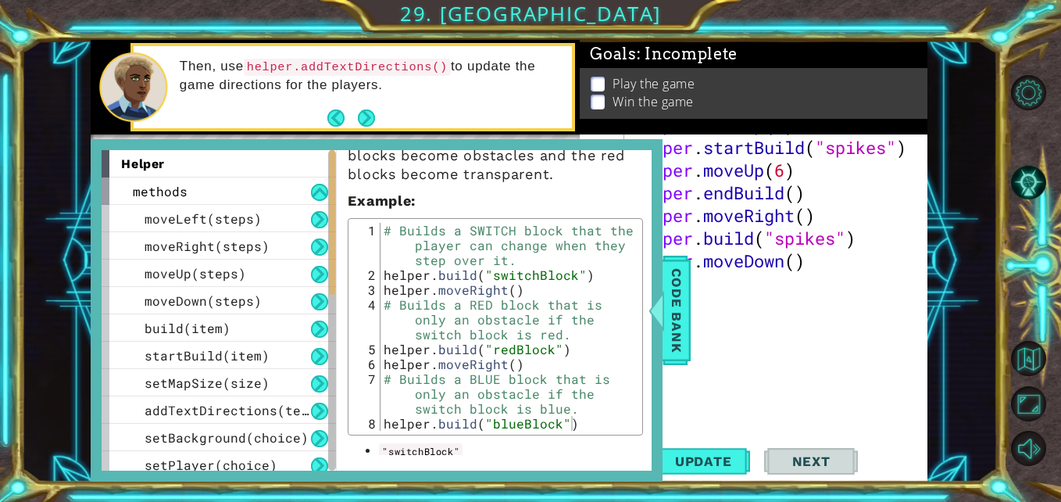
click at [241, 169] on div "helper" at bounding box center [219, 163] width 234 height 27
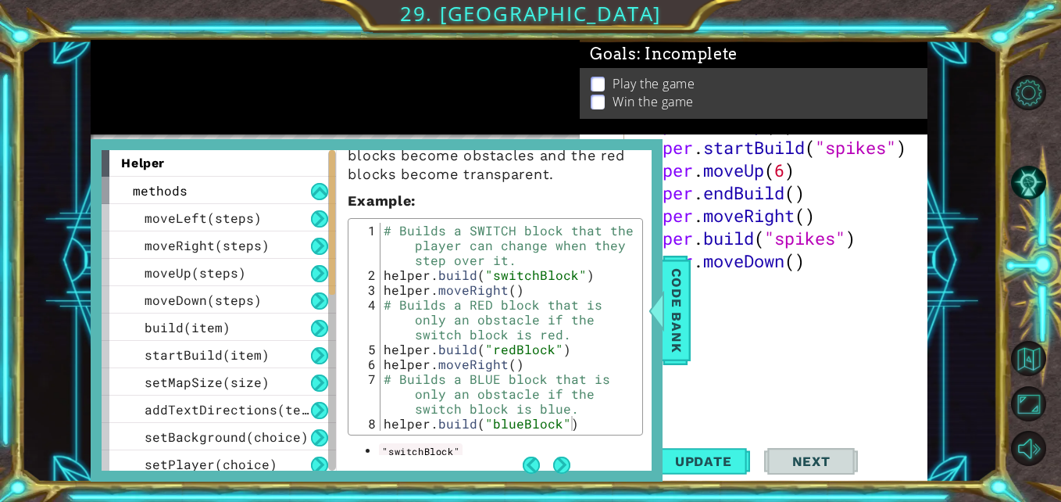
scroll to position [0, 0]
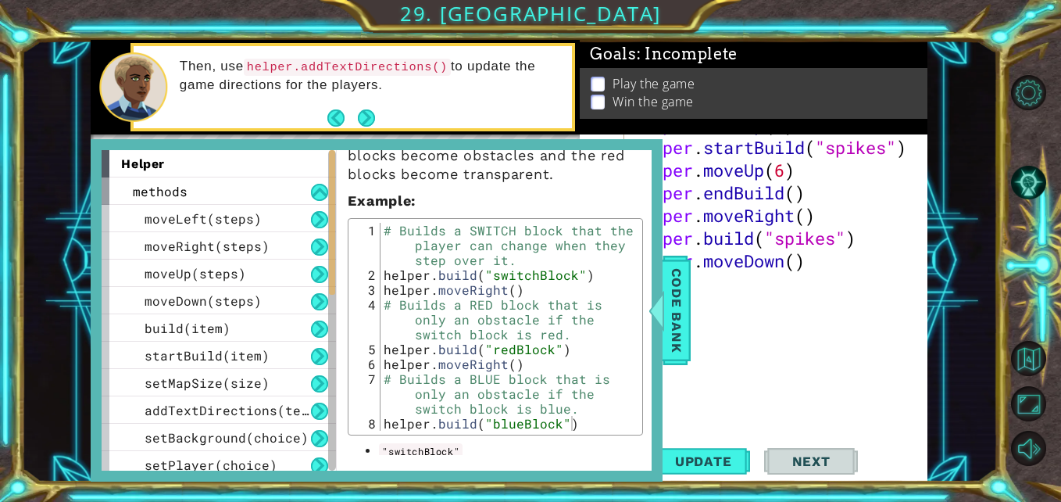
click at [317, 188] on button at bounding box center [319, 192] width 17 height 17
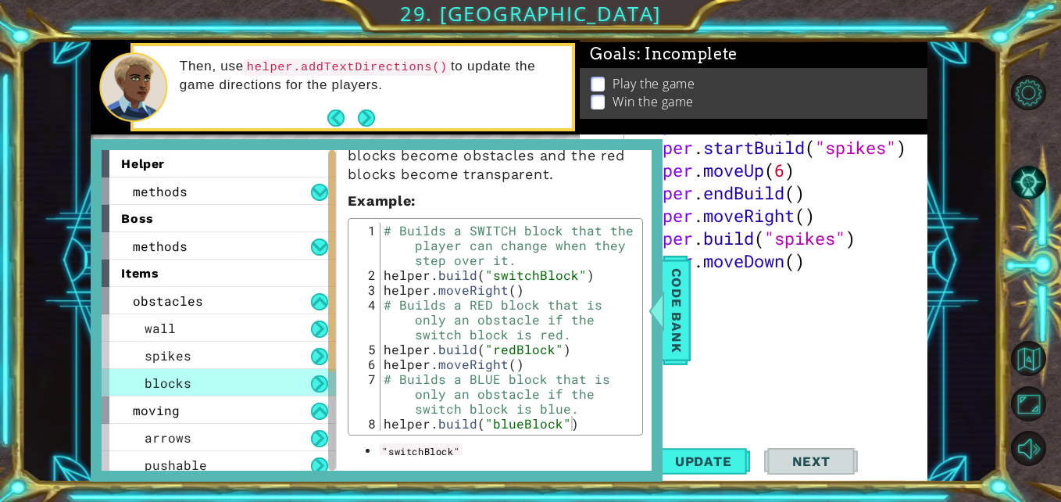
click at [318, 241] on button at bounding box center [319, 246] width 17 height 17
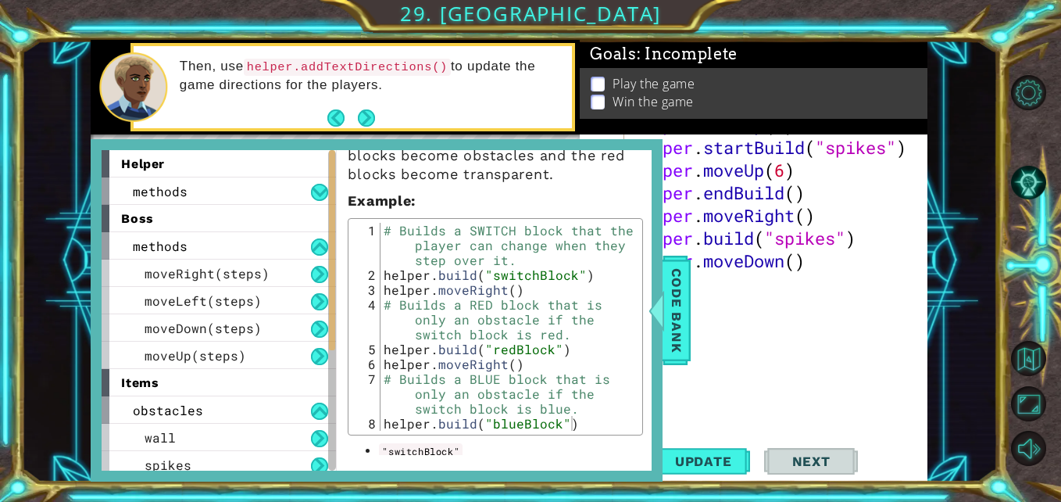
click at [325, 229] on div "boss" at bounding box center [219, 218] width 234 height 27
click at [316, 240] on button at bounding box center [319, 246] width 17 height 17
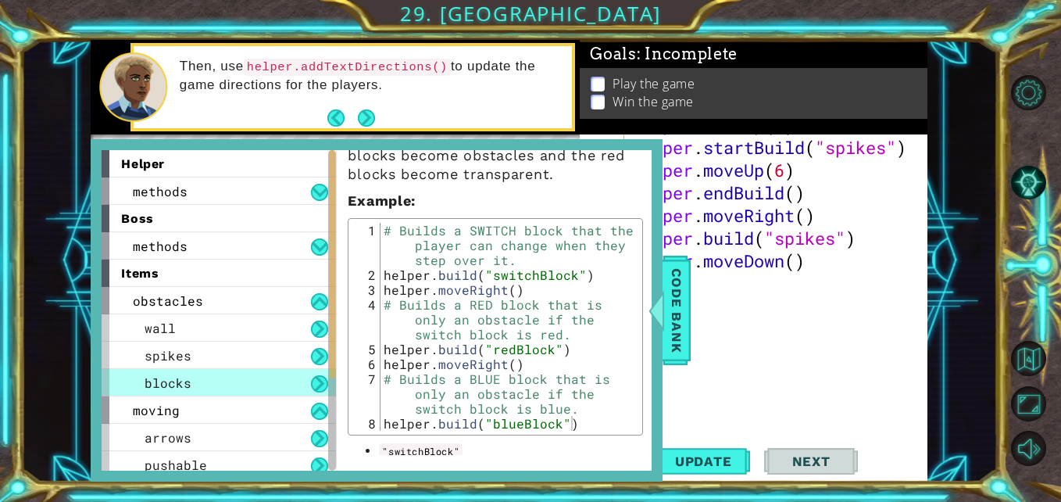
click at [323, 295] on button at bounding box center [319, 301] width 17 height 17
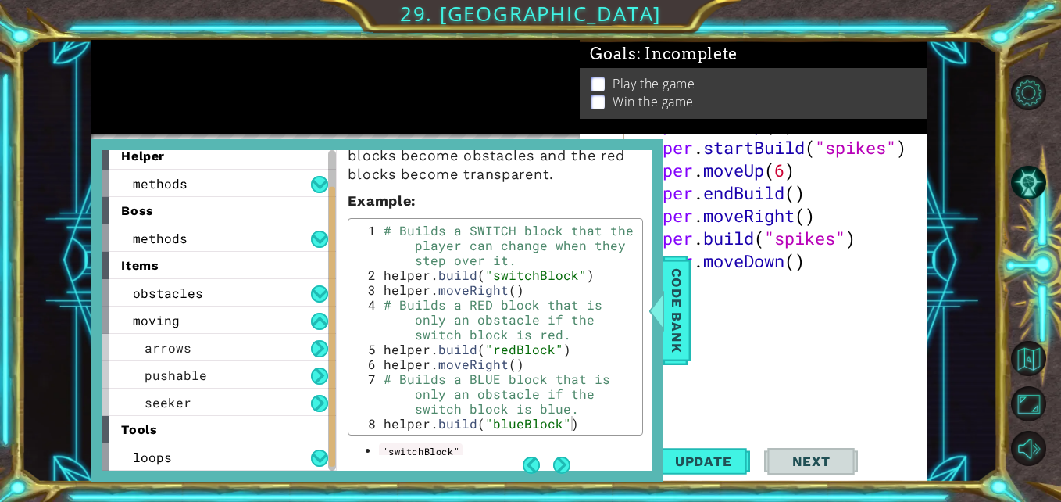
scroll to position [7, 0]
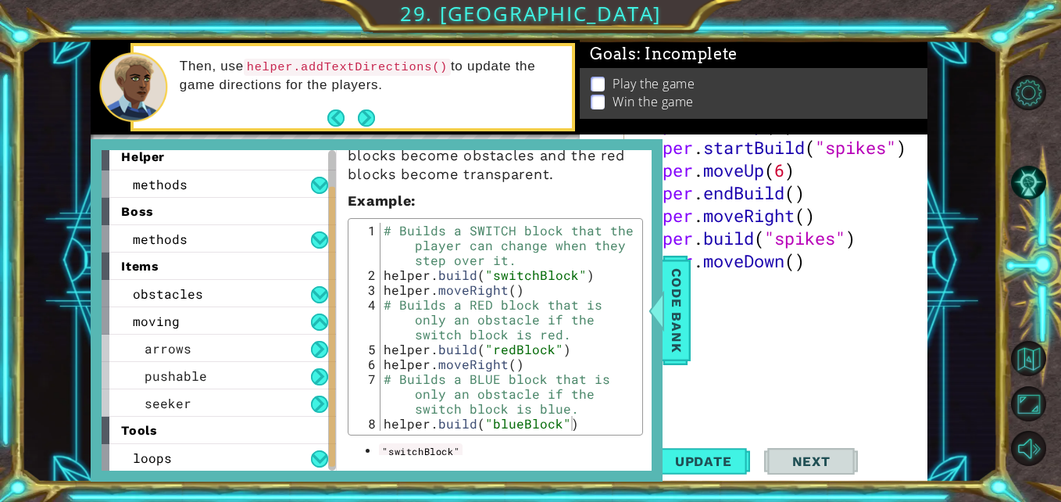
click at [320, 370] on button at bounding box center [319, 376] width 17 height 17
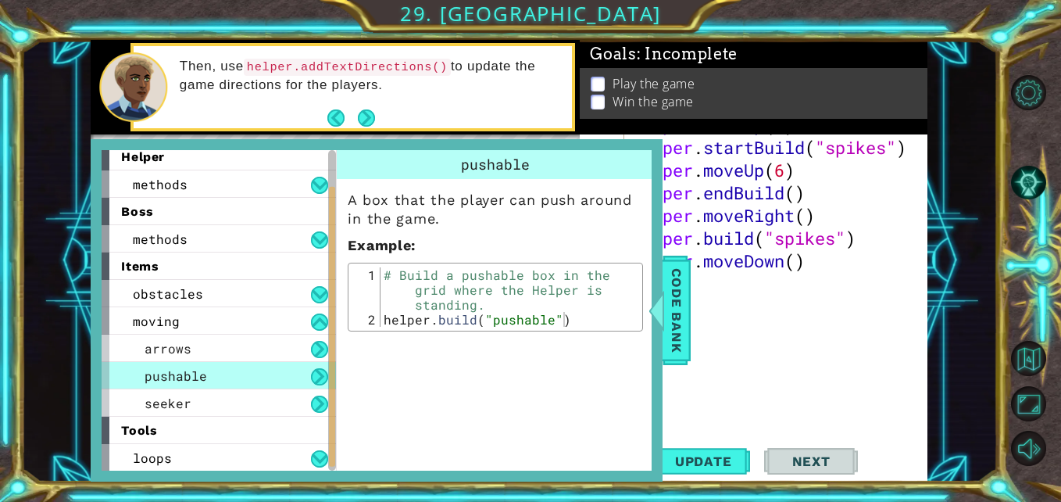
scroll to position [0, 0]
click at [315, 399] on button at bounding box center [319, 403] width 17 height 17
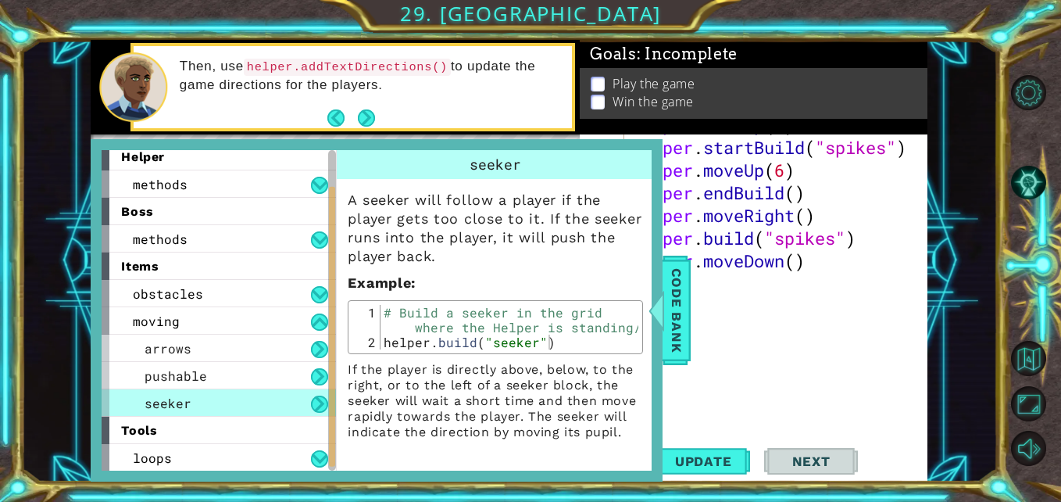
click at [316, 397] on button at bounding box center [319, 403] width 17 height 17
click at [678, 301] on span "Code Bank" at bounding box center [676, 310] width 25 height 95
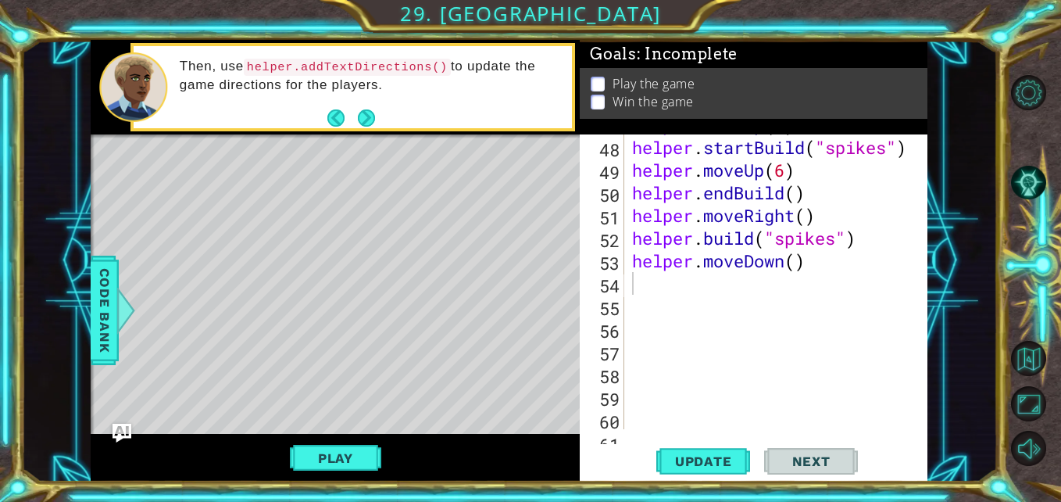
click at [692, 286] on div "helper . moveUp ( 2 ) helper . startBuild ( "spikes" ) helper . moveUp ( 6 ) he…" at bounding box center [775, 283] width 292 height 340
type textarea "h"
type textarea "[DOMAIN_NAME]("seeker")"
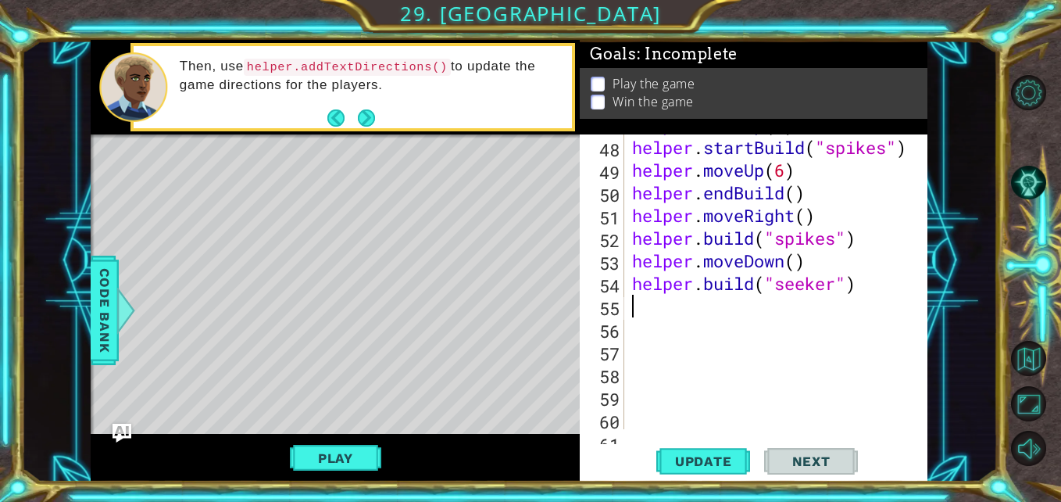
click at [703, 475] on button "Update" at bounding box center [703, 461] width 94 height 34
click at [99, 299] on span "Code Bank" at bounding box center [104, 310] width 25 height 95
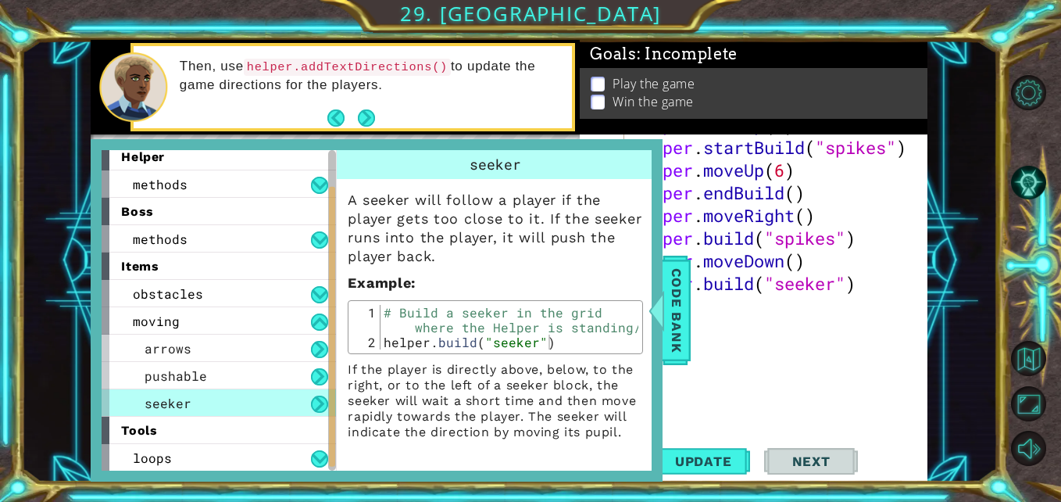
click at [320, 379] on button at bounding box center [319, 376] width 17 height 17
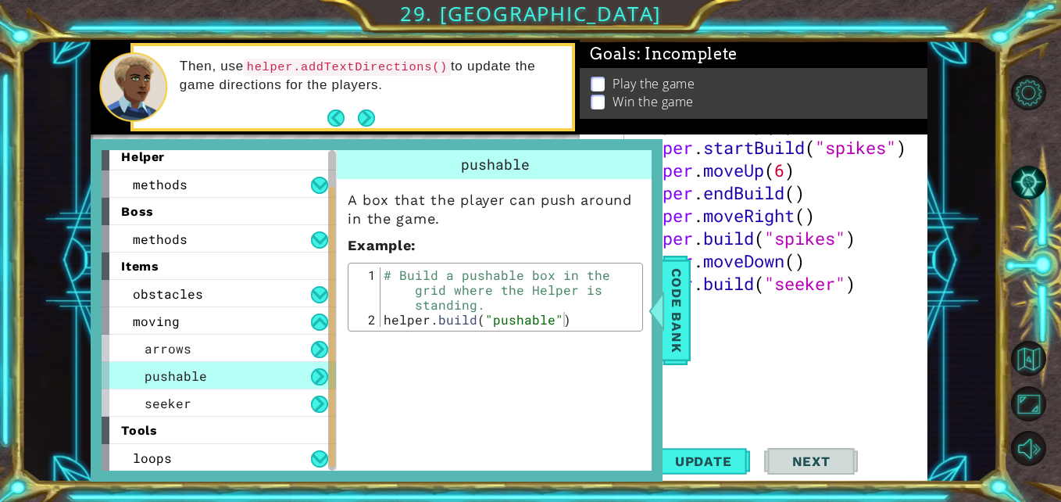
click at [319, 372] on button at bounding box center [319, 376] width 17 height 17
click at [320, 377] on button at bounding box center [319, 376] width 17 height 17
click at [820, 337] on div "helper . moveUp ( 2 ) helper . startBuild ( "spikes" ) helper . moveUp ( 6 ) he…" at bounding box center [775, 283] width 292 height 340
click at [800, 328] on div "helper . moveUp ( 2 ) helper . startBuild ( "spikes" ) helper . moveUp ( 6 ) he…" at bounding box center [775, 283] width 292 height 340
click at [687, 309] on span "Code Bank" at bounding box center [676, 310] width 25 height 95
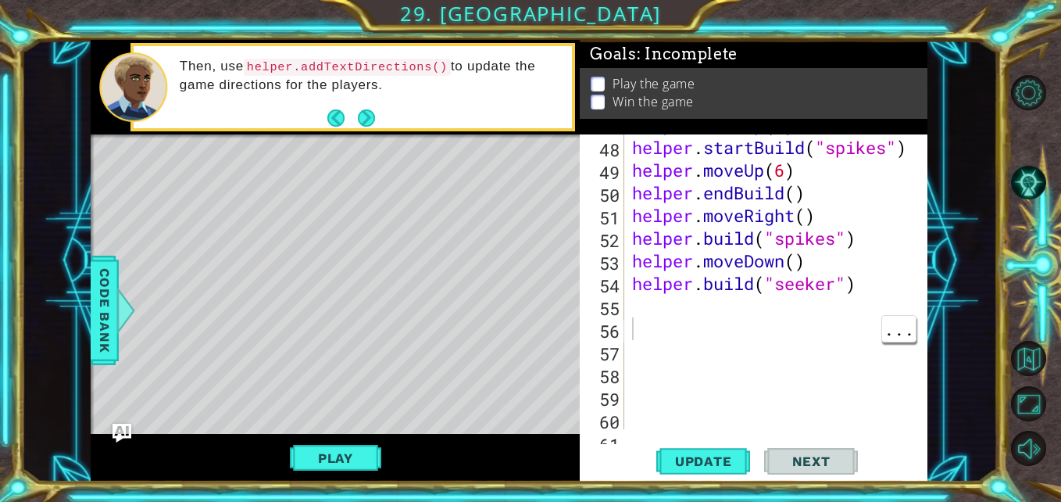
click at [703, 321] on div "helper . moveUp ( 2 ) helper . startBuild ( "spikes" ) helper . moveUp ( 6 ) he…" at bounding box center [775, 283] width 292 height 340
click at [675, 303] on div "helper . moveUp ( 2 ) helper . startBuild ( "spikes" ) helper . moveUp ( 6 ) he…" at bounding box center [775, 283] width 292 height 340
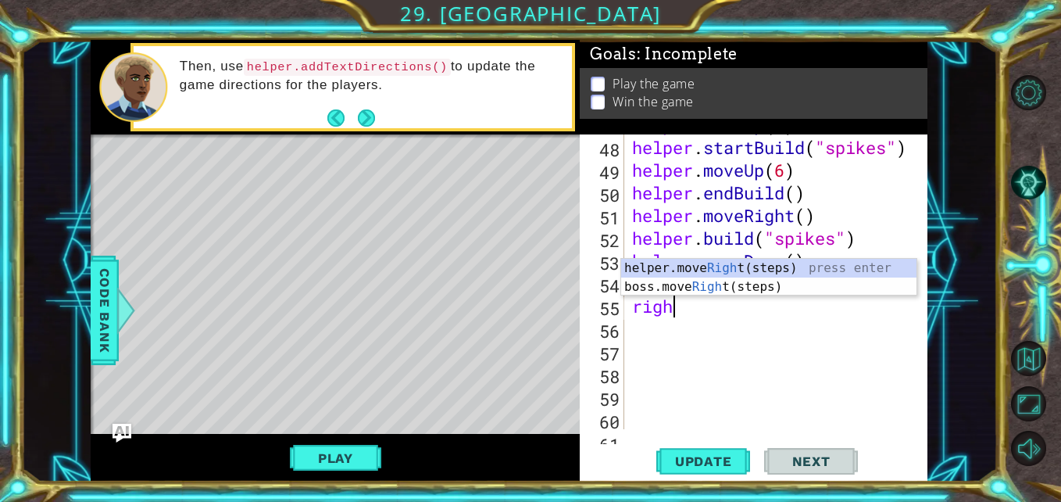
type textarea "right"
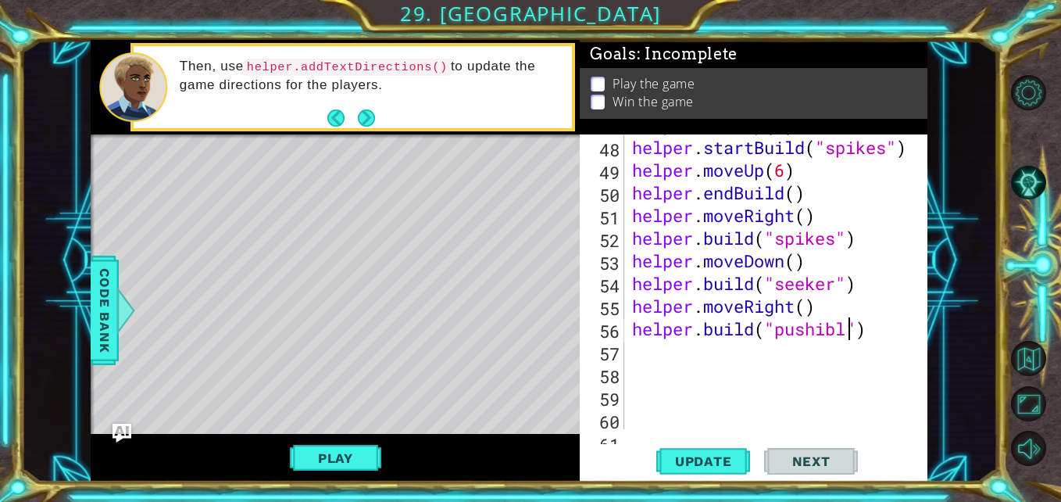
scroll to position [0, 10]
click at [706, 463] on span "Update" at bounding box center [704, 461] width 88 height 16
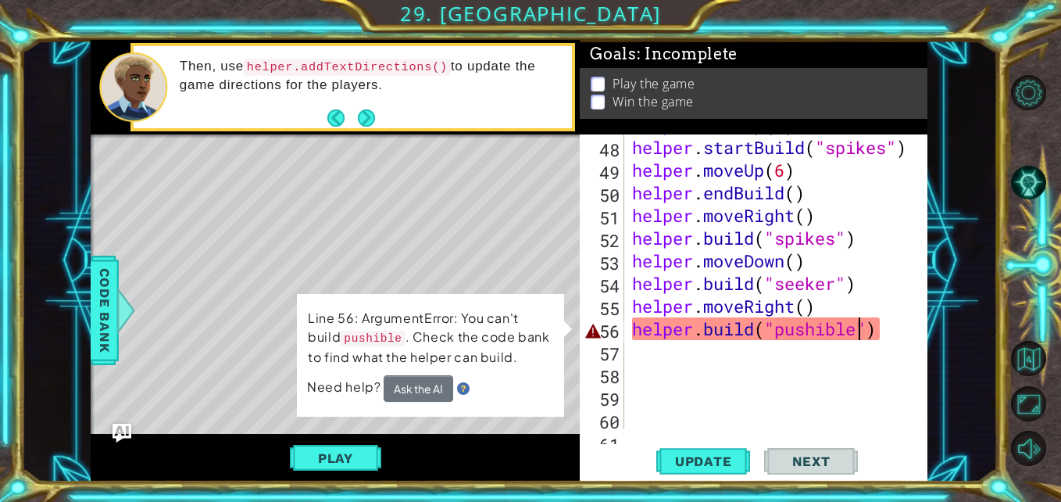
click at [843, 333] on div "helper . moveUp ( 2 ) helper . startBuild ( "spikes" ) helper . moveUp ( 6 ) he…" at bounding box center [775, 283] width 292 height 340
click at [821, 324] on div "helper . moveUp ( 2 ) helper . startBuild ( "spikes" ) helper . moveUp ( 6 ) he…" at bounding box center [775, 283] width 292 height 340
click at [825, 334] on div "helper . moveUp ( 2 ) helper . startBuild ( "spikes" ) helper . moveUp ( 6 ) he…" at bounding box center [775, 283] width 292 height 340
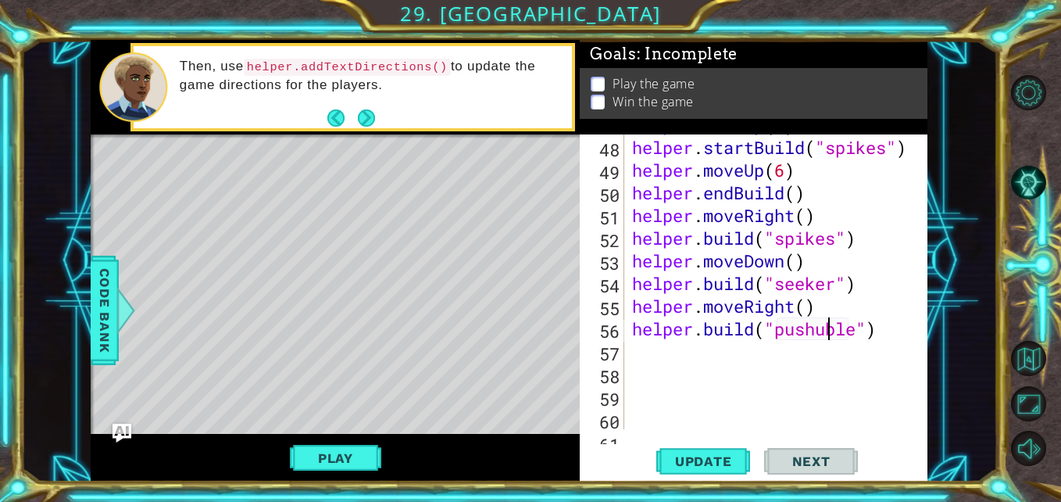
type textarea "[DOMAIN_NAME]("pushuble")"
click at [107, 288] on span "Code Bank" at bounding box center [104, 310] width 25 height 95
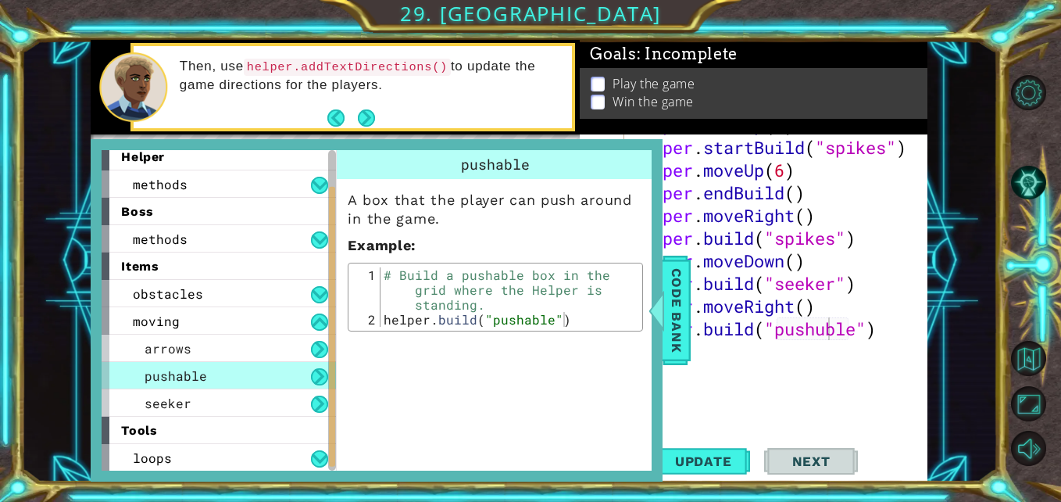
click at [800, 384] on div "helper . moveUp ( 2 ) helper . startBuild ( "spikes" ) helper . moveUp ( 6 ) he…" at bounding box center [775, 283] width 292 height 340
click at [838, 334] on div "helper . moveUp ( 2 ) helper . startBuild ( "spikes" ) helper . moveUp ( 6 ) he…" at bounding box center [775, 283] width 292 height 340
click at [835, 325] on div "helper . moveUp ( 2 ) helper . startBuild ( "spikes" ) helper . moveUp ( 6 ) he…" at bounding box center [775, 283] width 292 height 340
click at [817, 331] on div "helper . moveUp ( 2 ) helper . startBuild ( "spikes" ) helper . moveUp ( 6 ) he…" at bounding box center [775, 283] width 292 height 340
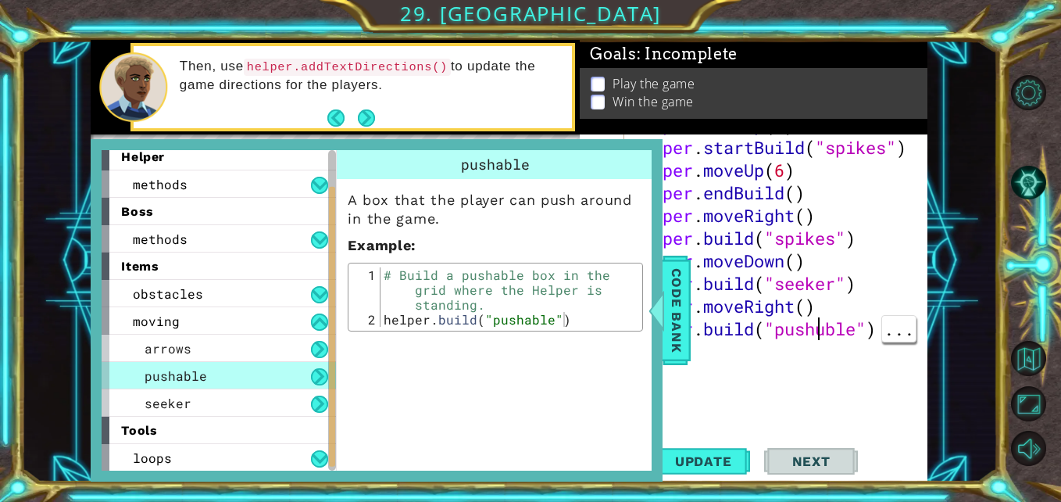
click at [837, 326] on div "helper . moveUp ( 2 ) helper . startBuild ( "spikes" ) helper . moveUp ( 6 ) he…" at bounding box center [775, 283] width 292 height 340
click at [829, 328] on div "helper . moveUp ( 2 ) helper . startBuild ( "spikes" ) helper . moveUp ( 6 ) he…" at bounding box center [775, 283] width 292 height 340
click at [710, 464] on span "Update" at bounding box center [704, 461] width 88 height 16
click at [666, 317] on div at bounding box center [657, 310] width 20 height 47
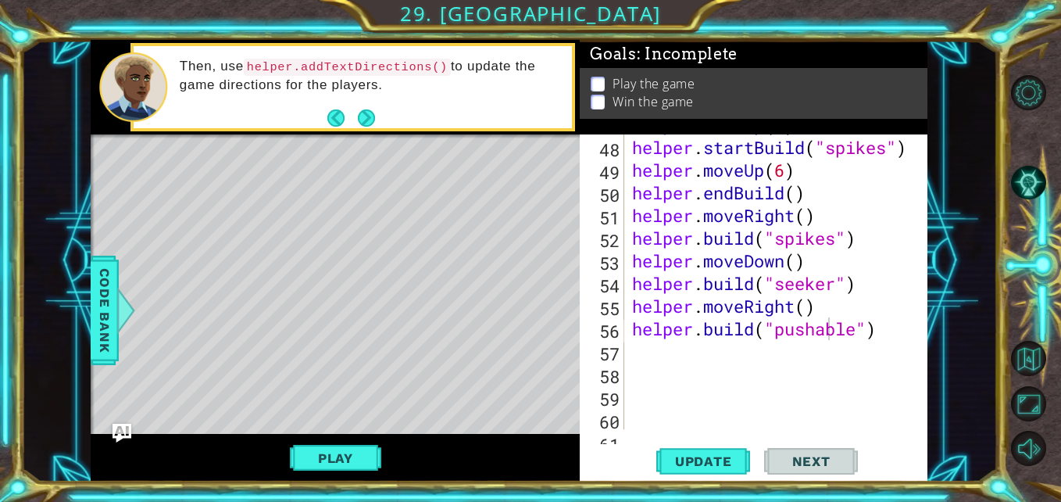
click at [699, 446] on button "Update" at bounding box center [703, 461] width 94 height 34
click at [2, 281] on div "1 ההההההההההההההההההההההההההההההההההההההההההההההההההההההההההההההההההההההההההההה…" at bounding box center [530, 251] width 1061 height 502
click at [327, 436] on div "Play" at bounding box center [335, 458] width 489 height 48
click at [334, 454] on button "Play" at bounding box center [335, 458] width 91 height 30
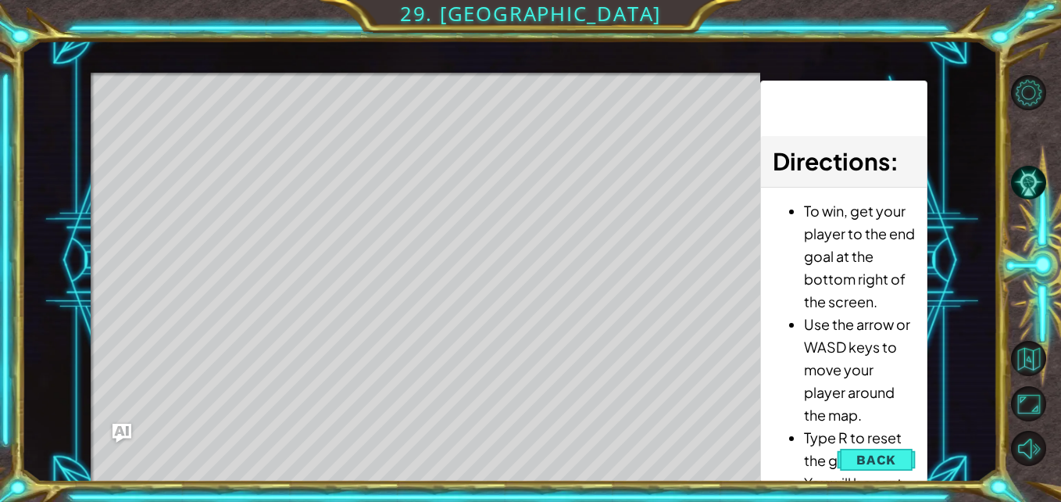
click at [892, 455] on span "Back" at bounding box center [877, 460] width 40 height 16
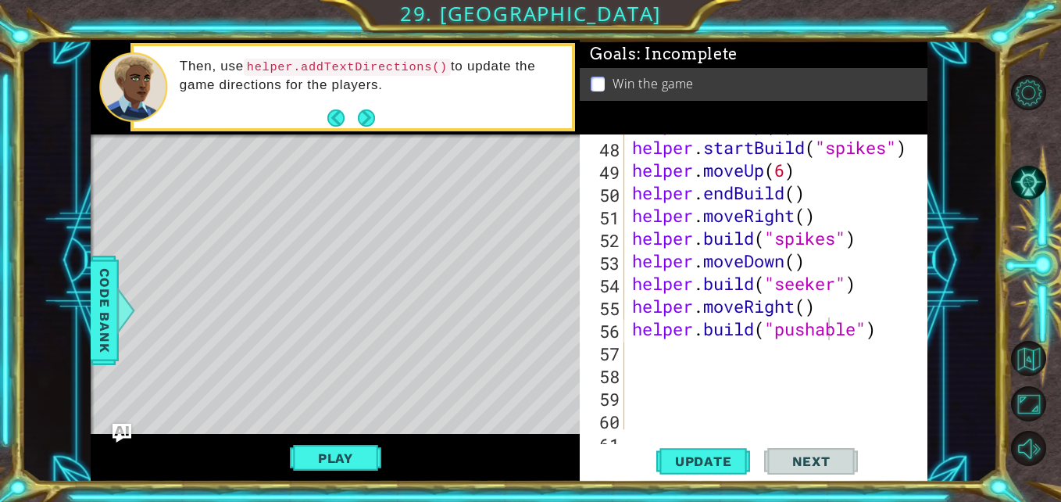
click at [117, 301] on div at bounding box center [126, 310] width 20 height 47
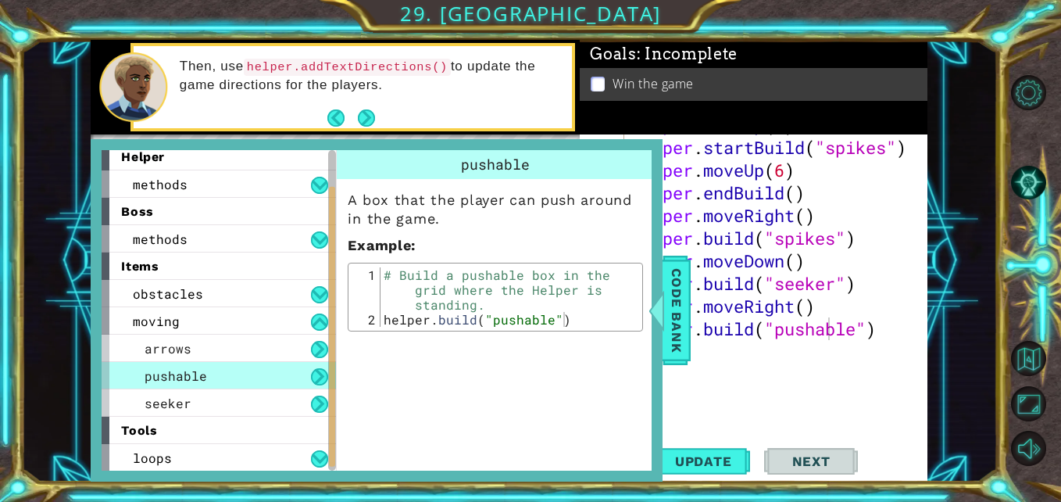
click at [159, 397] on span "seeker" at bounding box center [168, 403] width 47 height 16
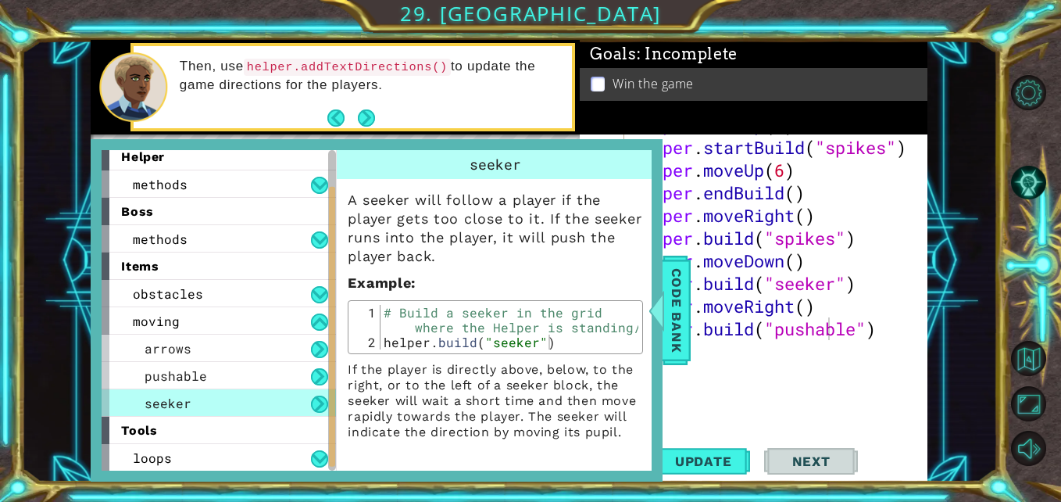
click at [677, 323] on span "Code Bank" at bounding box center [676, 310] width 25 height 95
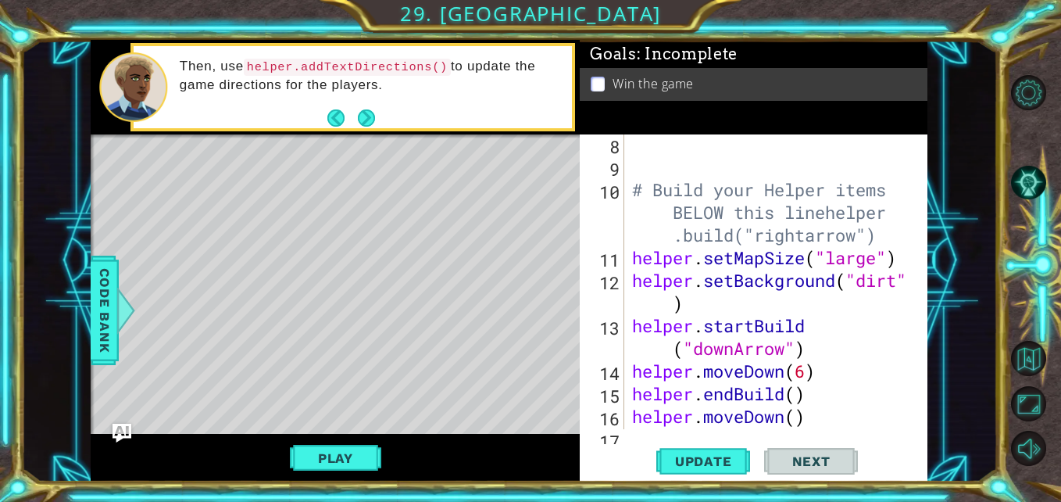
scroll to position [207, 0]
click at [859, 321] on div "# Build your Helper items BELOW this linehelper .build("rightarrow") helper . s…" at bounding box center [775, 301] width 292 height 340
click at [841, 301] on div "# Build your Helper items BELOW this linehelper .build("rightarrow") helper . s…" at bounding box center [775, 301] width 292 height 340
type textarea "helper.setBackground("dirt")"
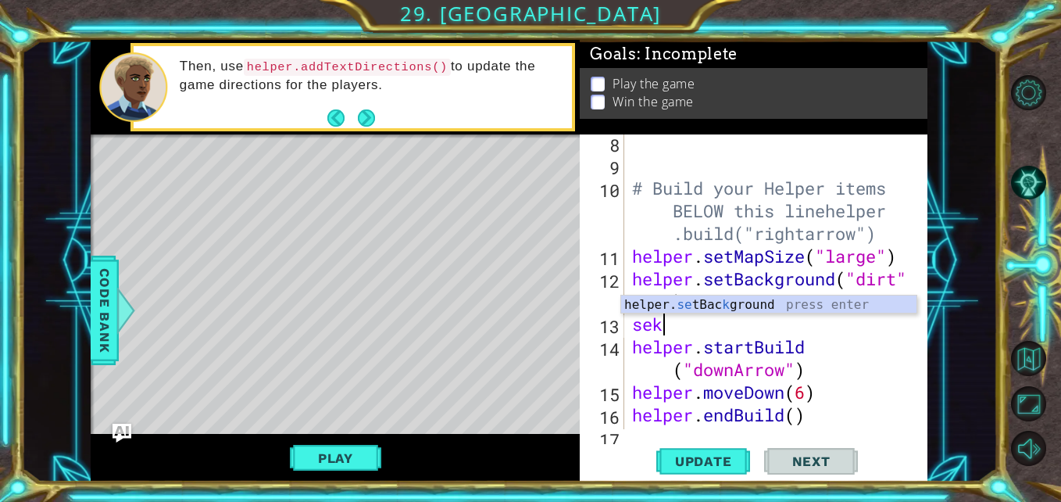
scroll to position [0, 0]
type textarea "s"
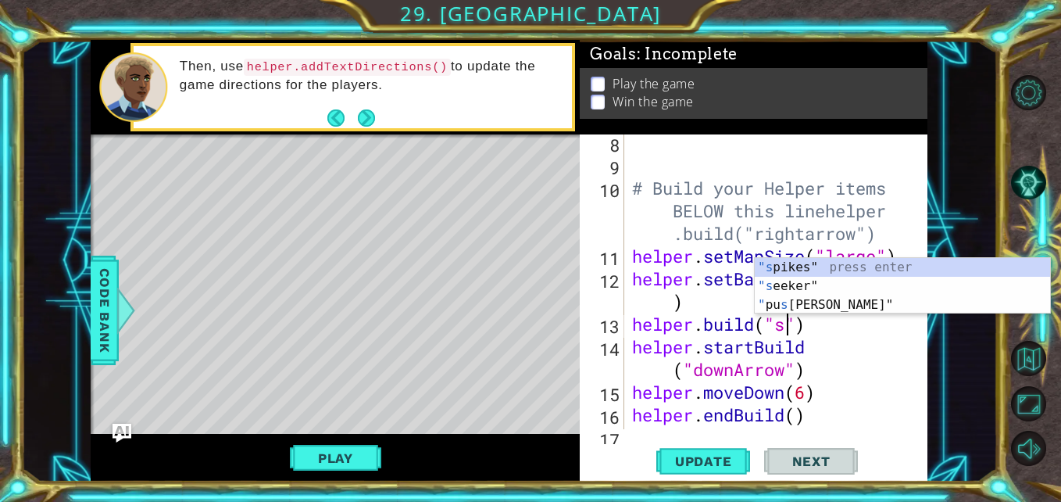
scroll to position [0, 8]
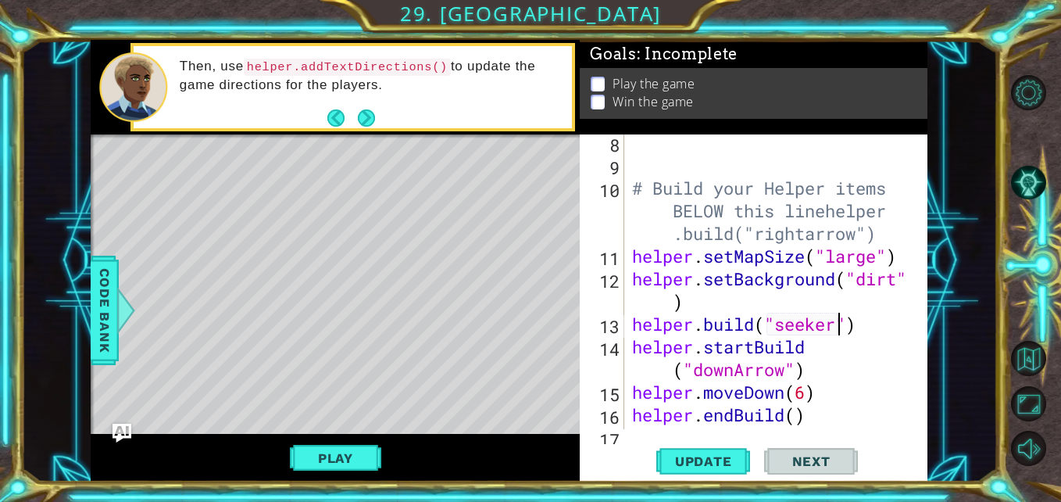
click at [717, 471] on button "Update" at bounding box center [703, 461] width 94 height 34
click at [323, 453] on button "Play" at bounding box center [335, 458] width 91 height 30
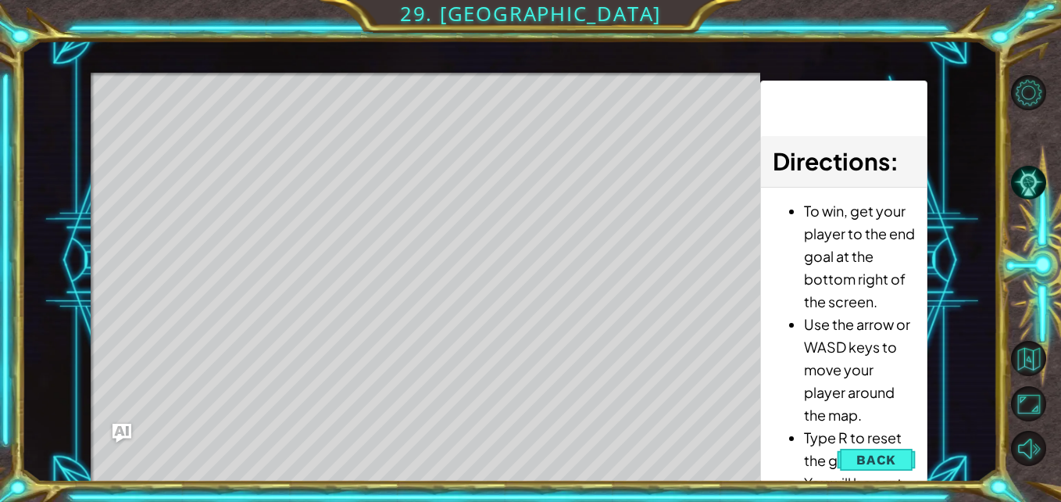
click at [882, 458] on span "Back" at bounding box center [877, 460] width 40 height 16
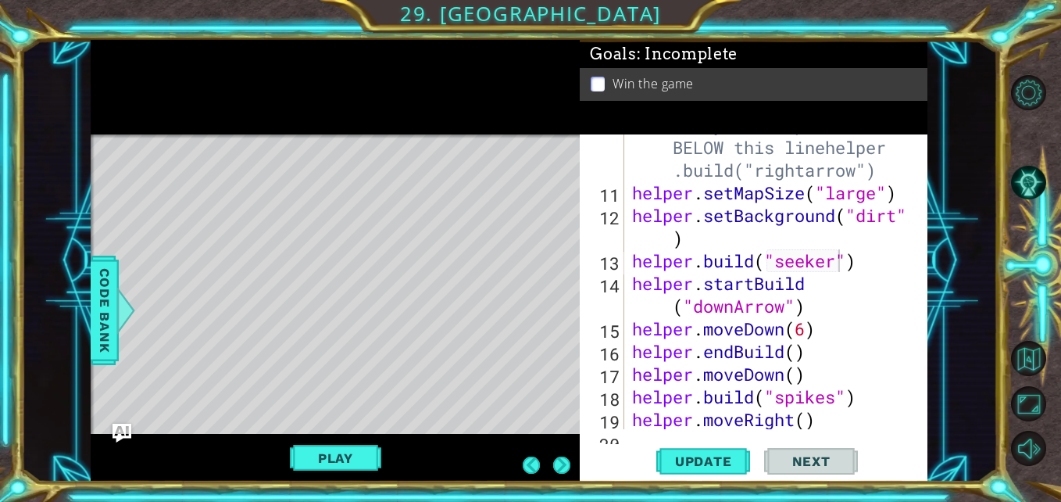
scroll to position [270, 0]
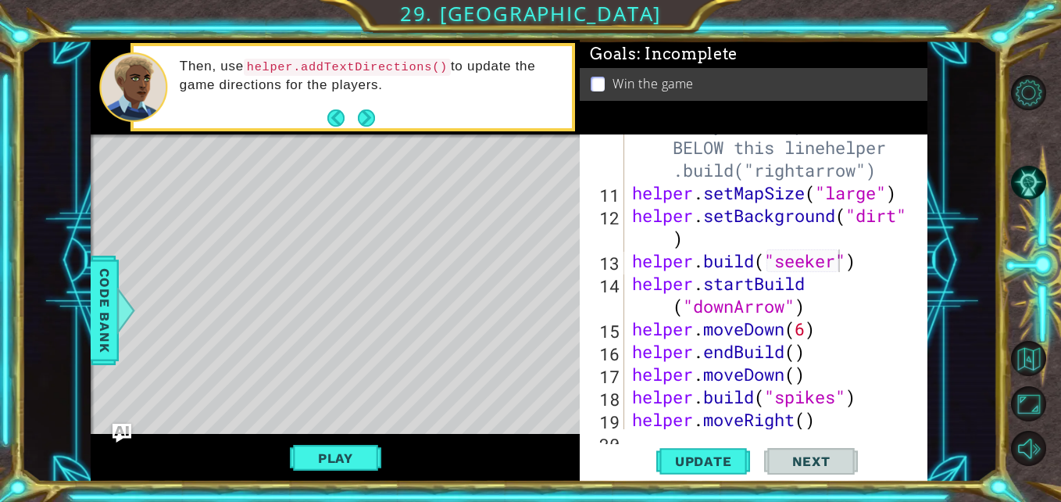
click at [869, 265] on div "# Build your Helper items BELOW this linehelper .build("rightarrow") helper . s…" at bounding box center [775, 305] width 292 height 385
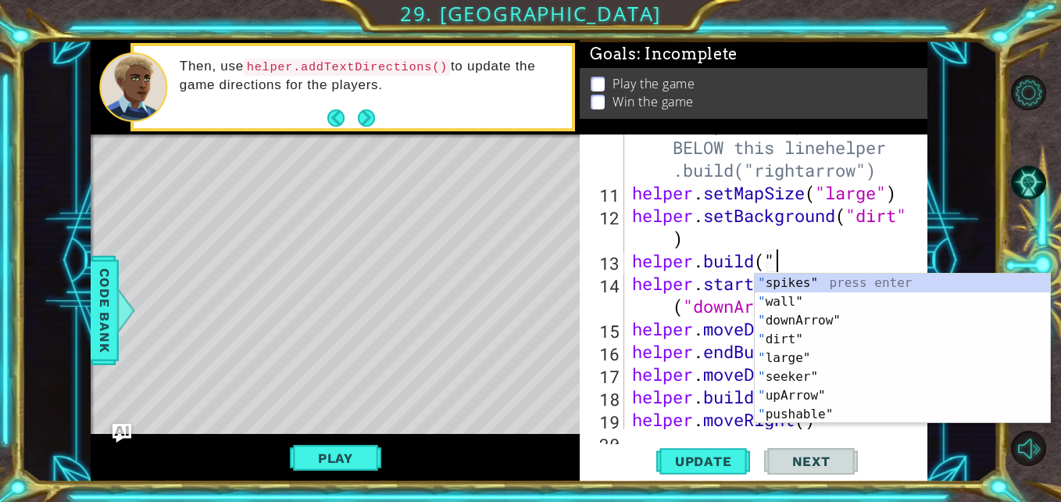
scroll to position [0, 2]
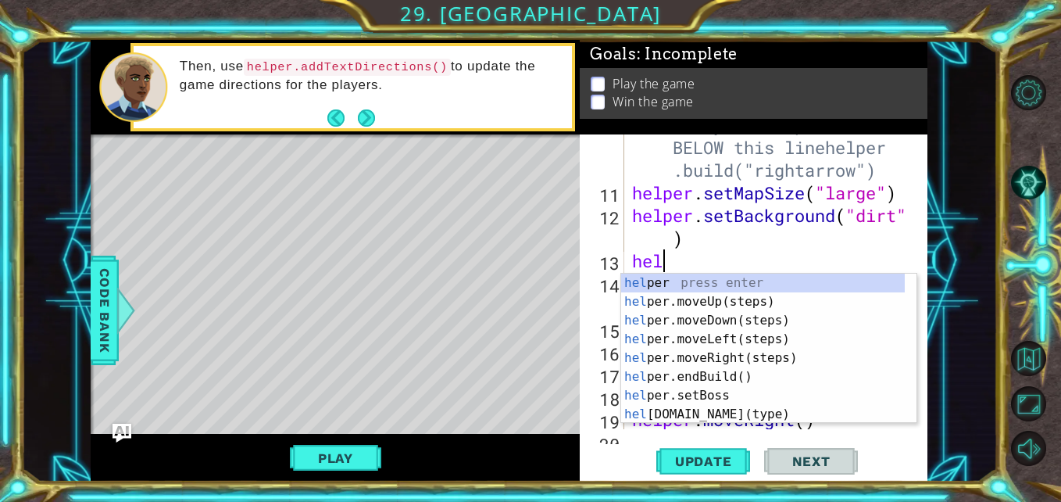
type textarea "h"
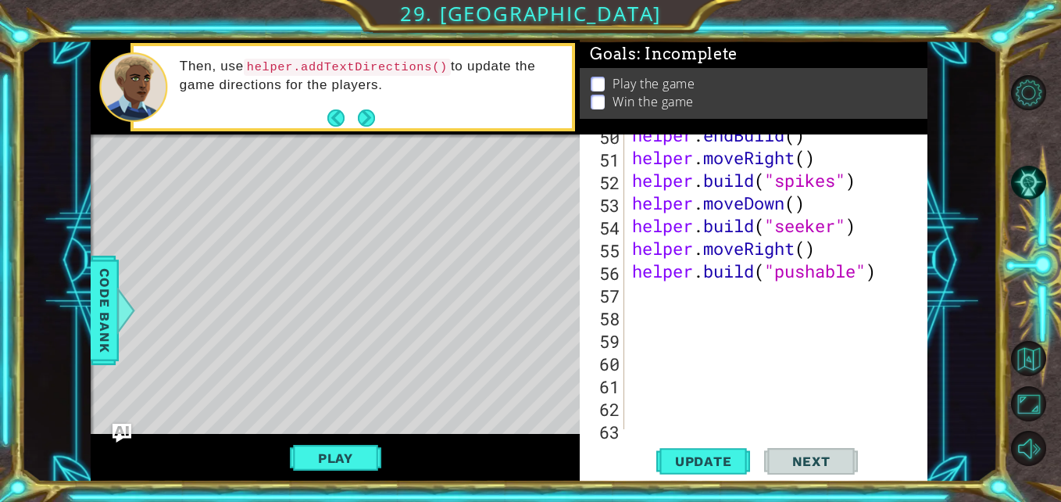
scroll to position [1301, 0]
click at [787, 202] on div "helper . endBuild ( ) helper . moveRight ( ) helper . build ( "spikes" ) helper…" at bounding box center [775, 295] width 292 height 340
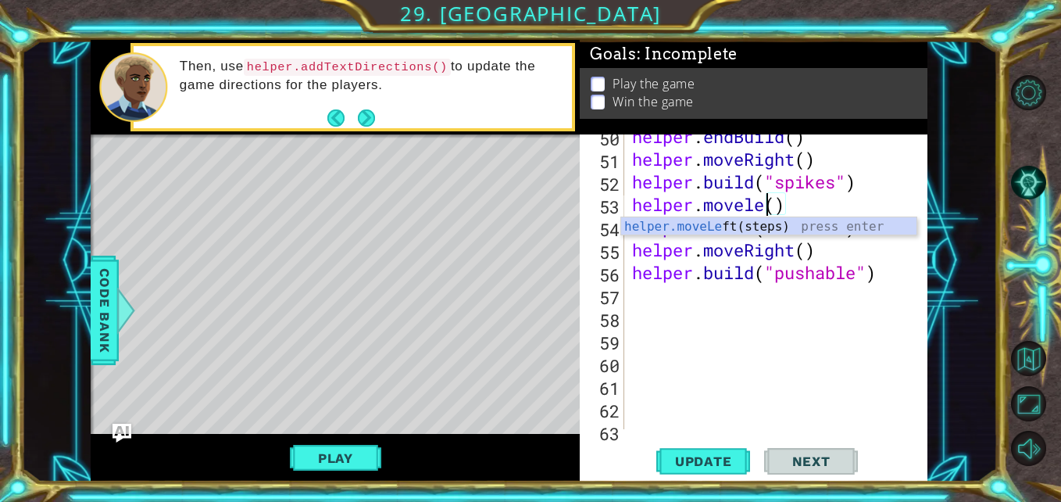
scroll to position [0, 7]
type textarea "helper.moveleft()"
click at [842, 376] on div "helper . endBuild ( ) helper . moveRight ( ) helper . build ( "spikes" ) helper…" at bounding box center [775, 295] width 292 height 340
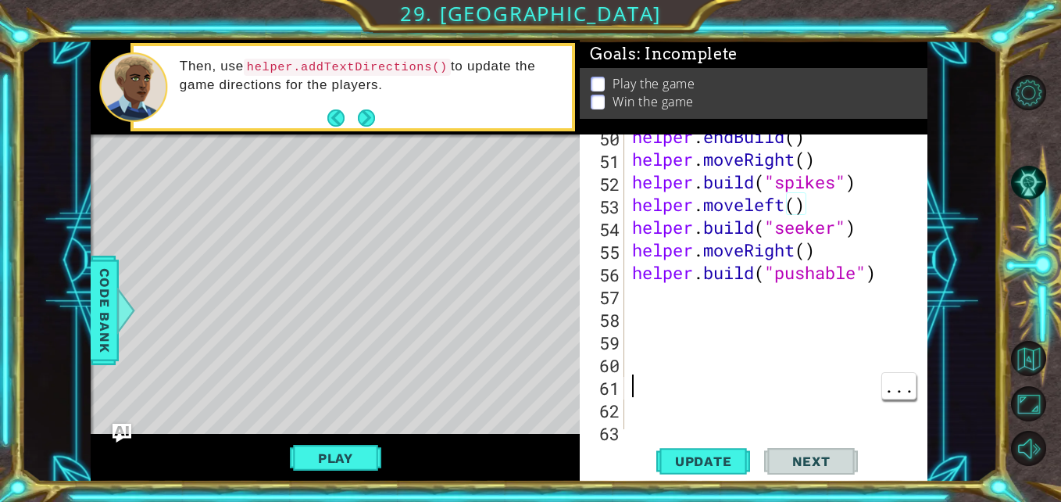
scroll to position [0, 0]
click at [793, 249] on div "helper . endBuild ( ) helper . moveRight ( ) helper . build ( "spikes" ) helper…" at bounding box center [775, 295] width 292 height 340
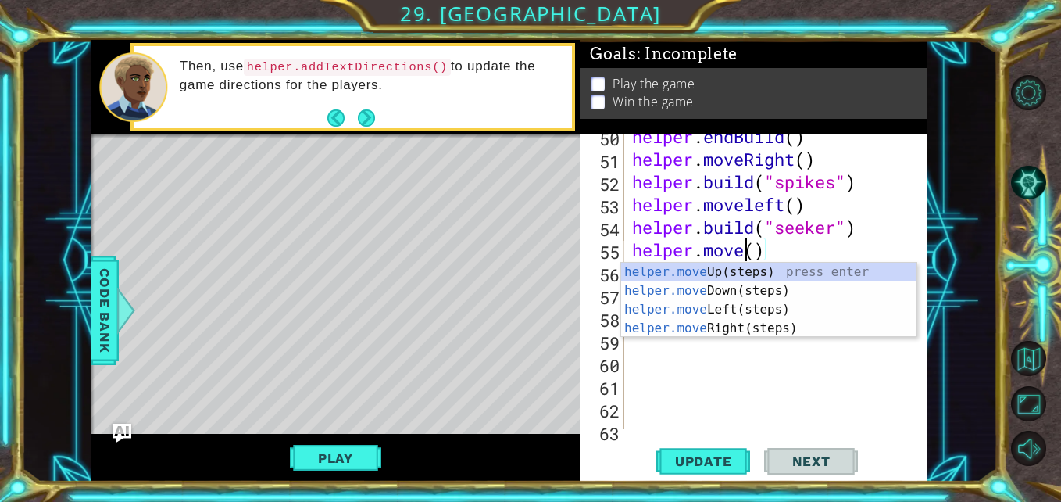
scroll to position [0, 5]
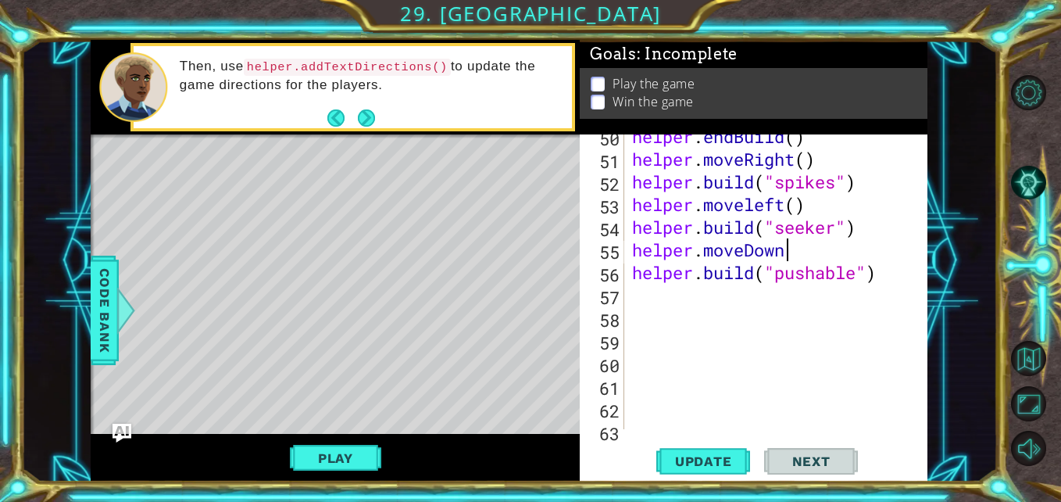
click at [751, 205] on div "helper . endBuild ( ) helper . moveRight ( ) helper . build ( "spikes" ) helper…" at bounding box center [775, 295] width 292 height 340
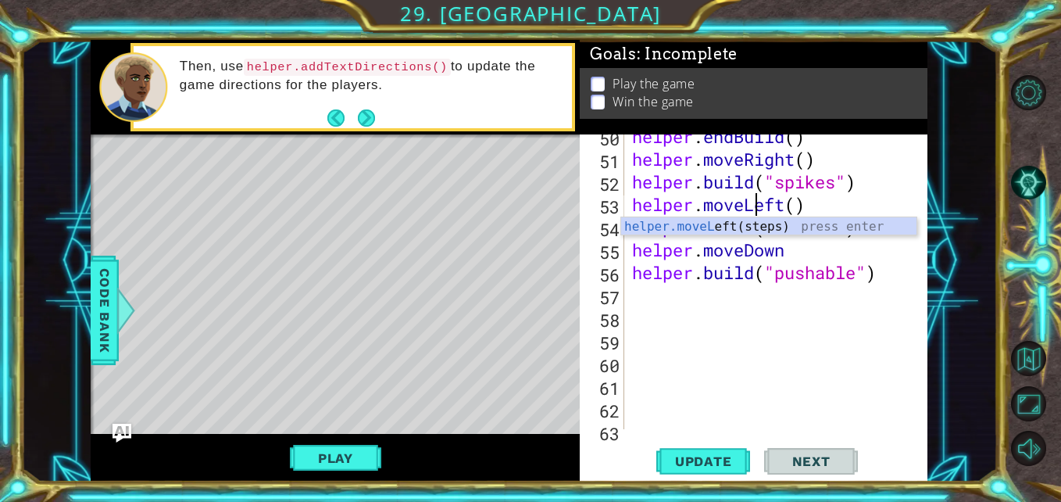
scroll to position [0, 6]
click at [685, 476] on button "Update" at bounding box center [703, 461] width 94 height 34
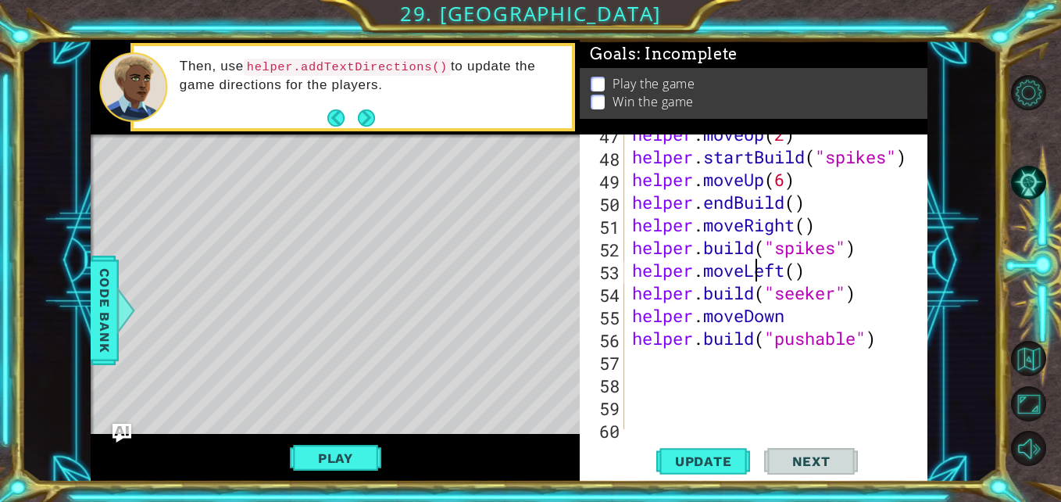
scroll to position [1234, 0]
click at [789, 268] on div "helper . moveUp ( 2 ) helper . startBuild ( "spikes" ) helper . moveUp ( 6 ) he…" at bounding box center [775, 294] width 292 height 340
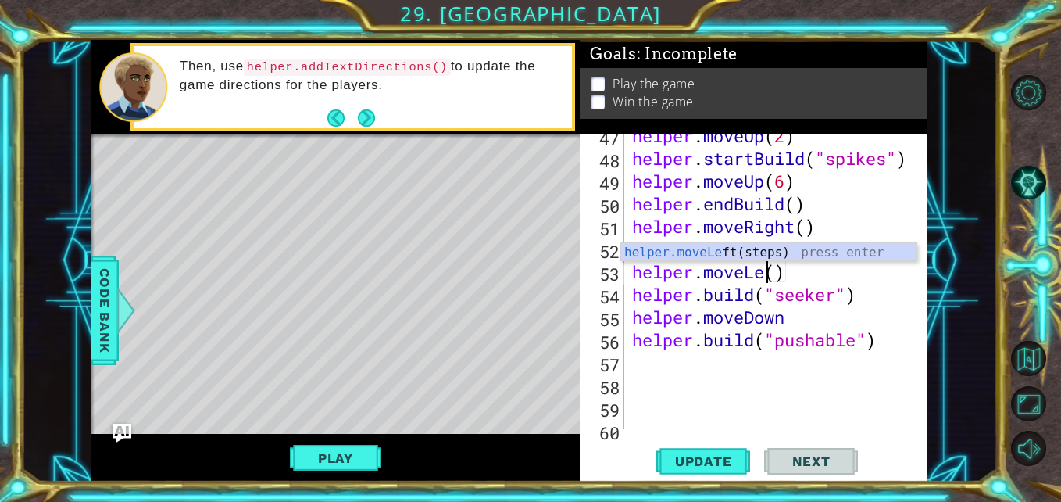
scroll to position [0, 5]
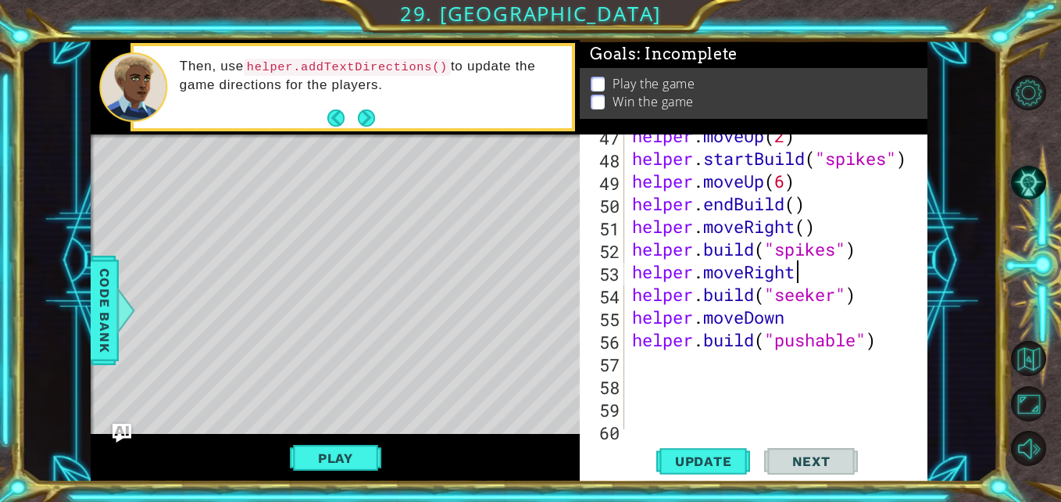
click at [702, 474] on button "Update" at bounding box center [703, 461] width 94 height 34
click at [703, 454] on span "Update" at bounding box center [704, 461] width 88 height 16
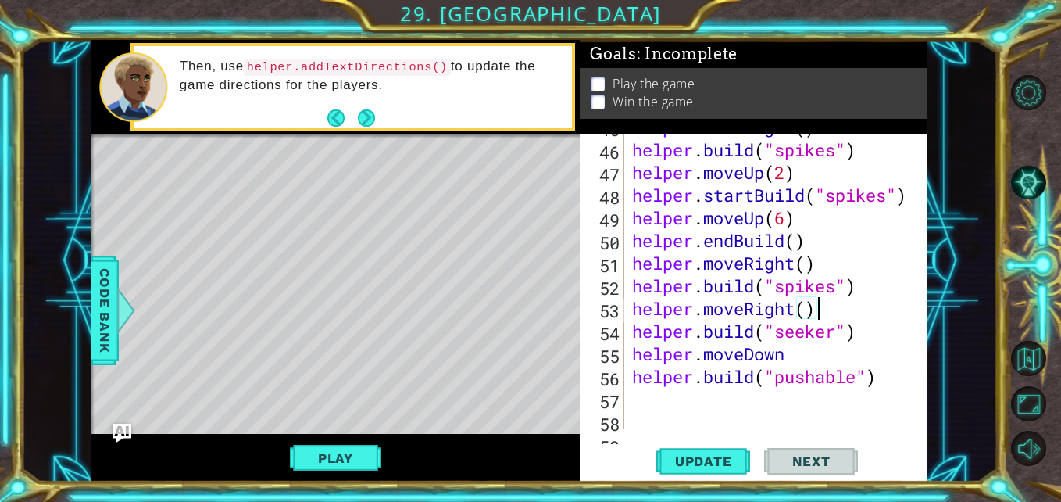
scroll to position [1197, 0]
click at [815, 360] on div "helper . moveRight ( ) helper . build ( "spikes" ) helper . moveUp ( 2 ) helper…" at bounding box center [775, 286] width 292 height 340
click at [709, 463] on span "Update" at bounding box center [704, 461] width 88 height 16
click at [344, 449] on button "Play" at bounding box center [335, 458] width 91 height 30
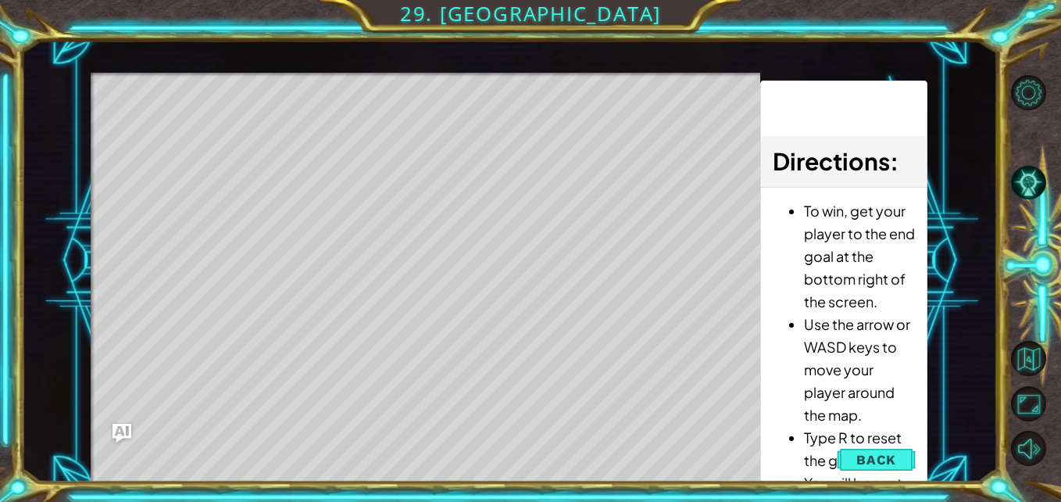
click at [892, 467] on span "Back" at bounding box center [877, 460] width 40 height 16
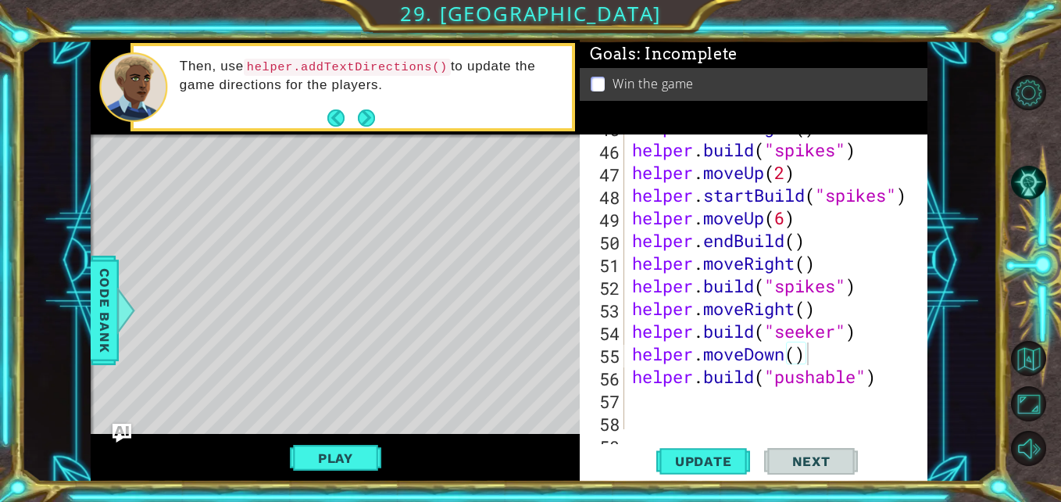
click at [842, 289] on div "helper . moveRight ( ) helper . build ( "spikes" ) helper . moveUp ( 2 ) helper…" at bounding box center [775, 286] width 292 height 340
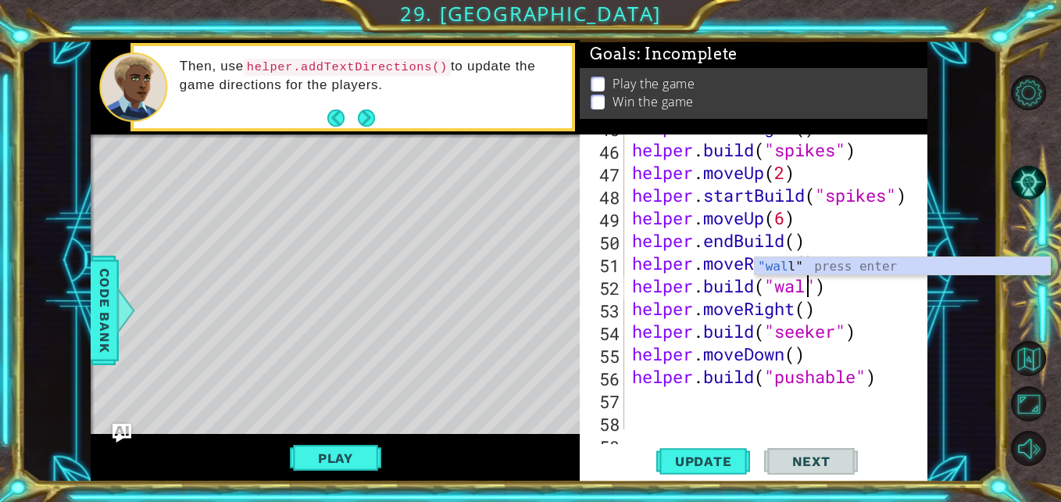
scroll to position [0, 9]
click at [717, 466] on span "Update" at bounding box center [704, 461] width 88 height 16
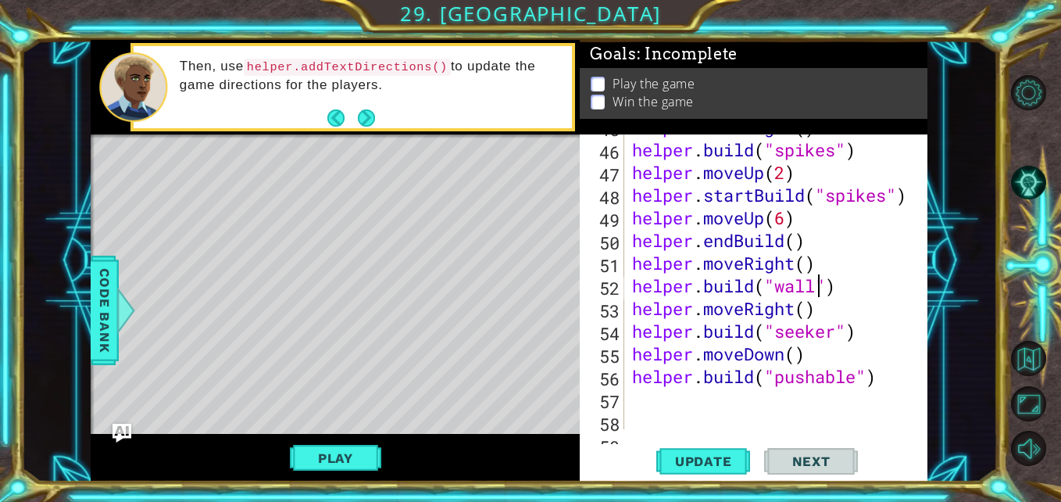
click at [336, 448] on button "Play" at bounding box center [335, 458] width 91 height 30
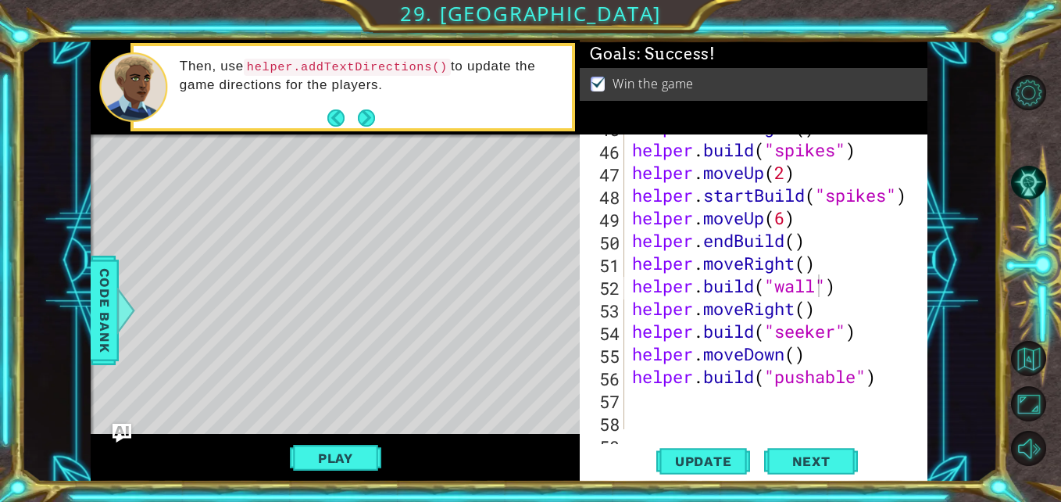
click at [707, 462] on span "Update" at bounding box center [704, 461] width 88 height 16
click at [888, 380] on div "helper . moveRight ( ) helper . build ( "spikes" ) helper . moveUp ( 2 ) helper…" at bounding box center [775, 286] width 292 height 340
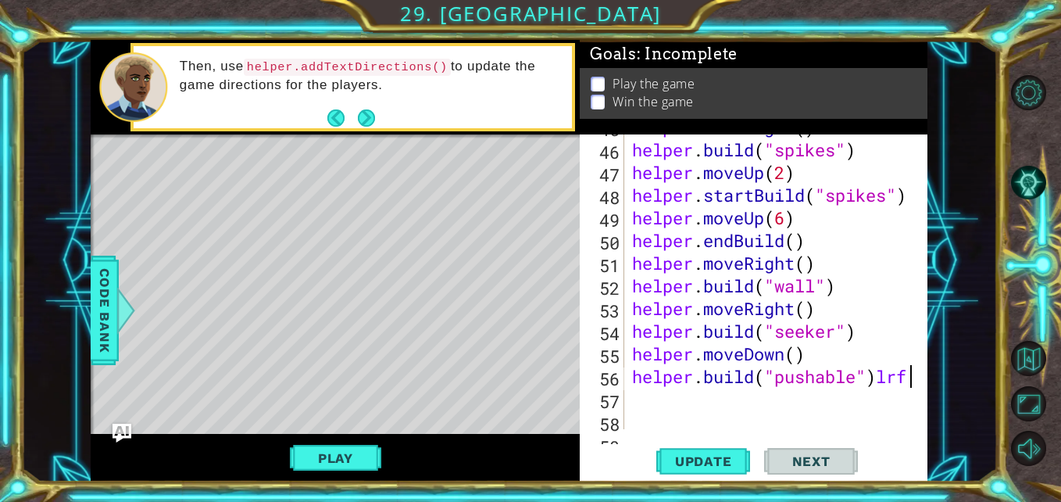
scroll to position [0, 12]
type textarea "[DOMAIN_NAME]("pushable")"
type textarea "up"
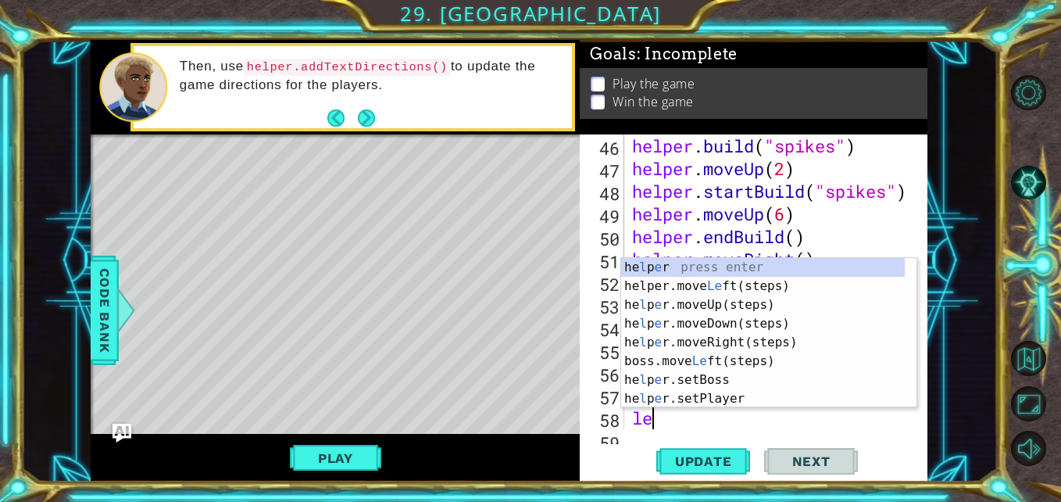
scroll to position [0, 1]
type textarea "left"
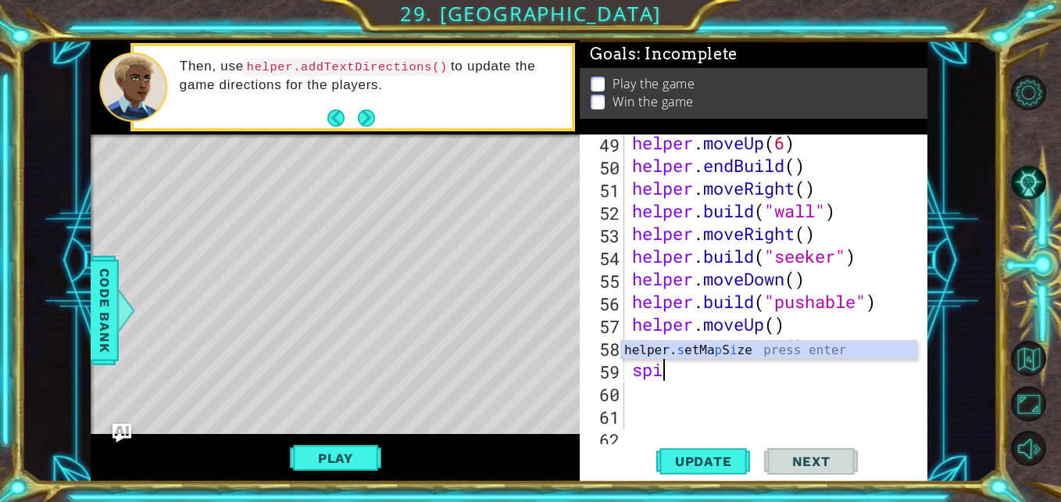
scroll to position [0, 0]
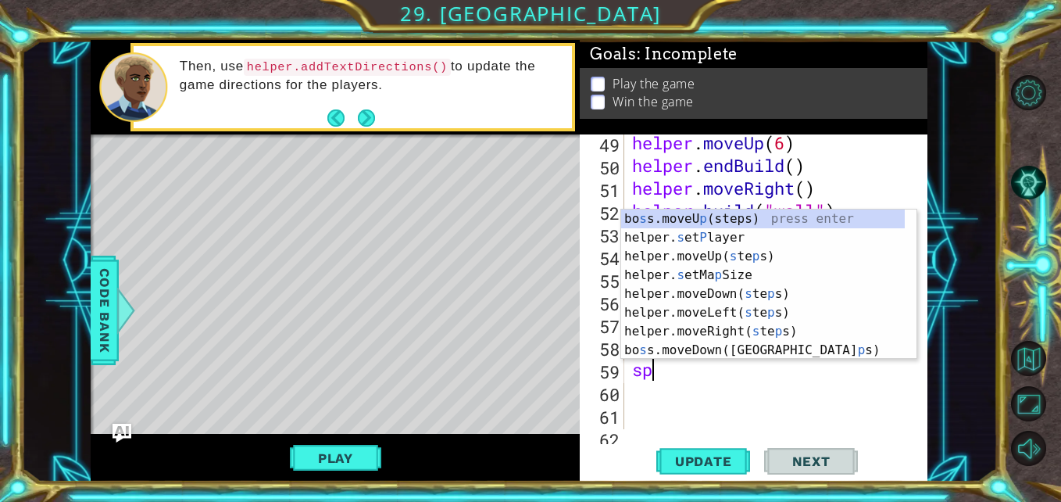
type textarea "s"
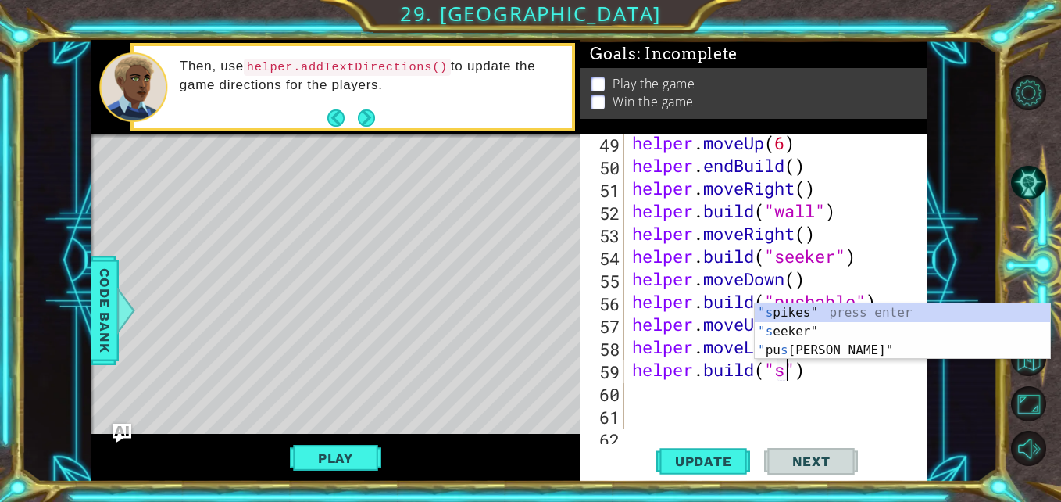
scroll to position [0, 8]
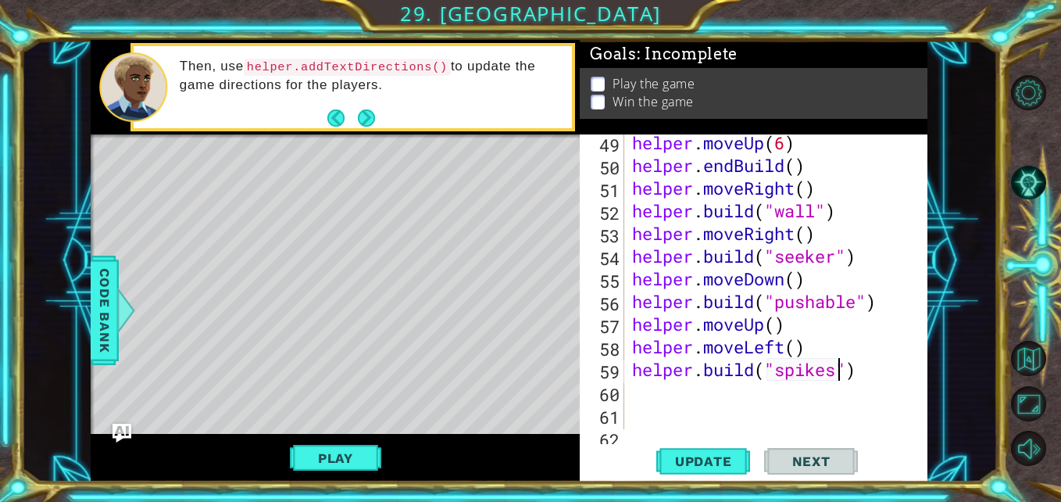
click at [833, 234] on div "helper . moveUp ( 6 ) helper . endBuild ( ) helper . moveRight ( ) helper . bui…" at bounding box center [775, 301] width 292 height 340
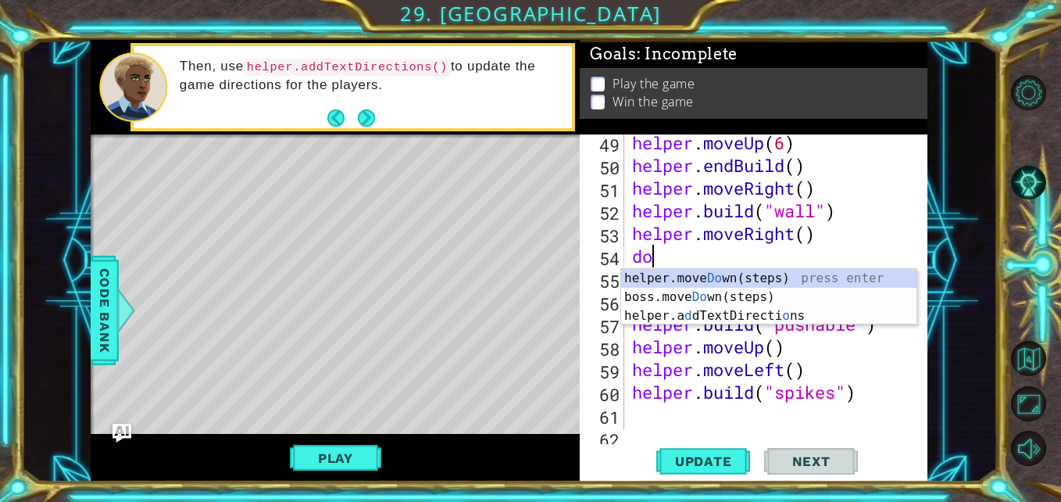
scroll to position [0, 0]
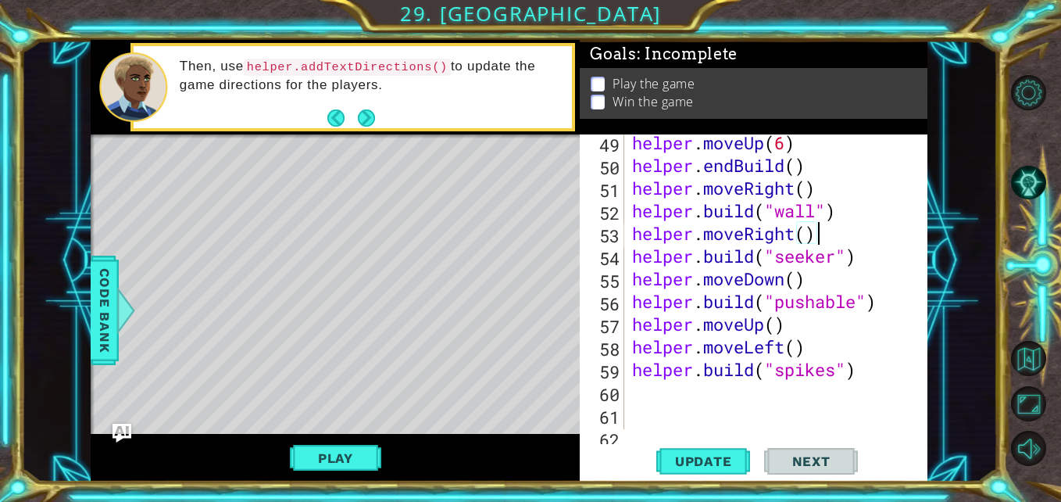
click at [703, 461] on span "Update" at bounding box center [704, 461] width 88 height 16
click at [0, 0] on span "..." at bounding box center [0, 0] width 0 height 0
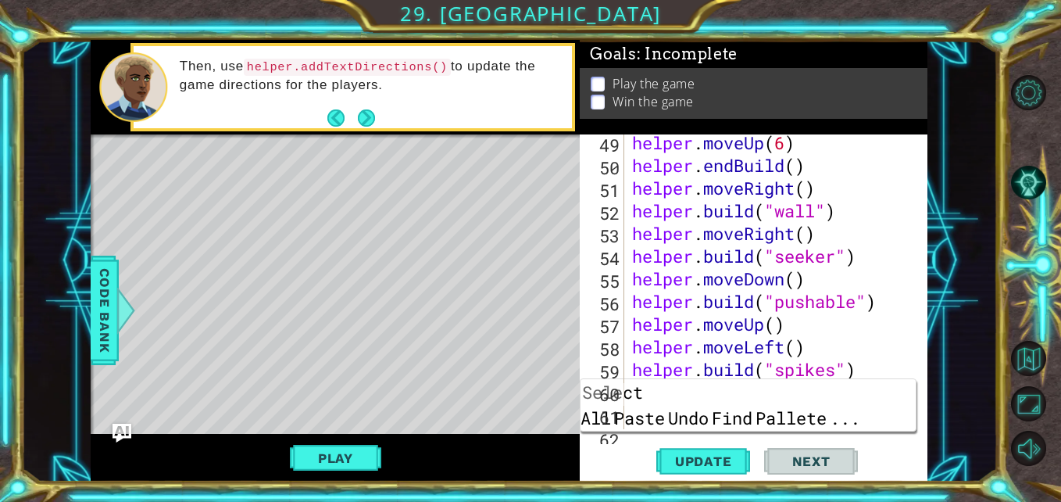
click at [829, 372] on div "helper . moveUp ( 6 ) helper . endBuild ( ) helper . moveRight ( ) helper . bui…" at bounding box center [775, 301] width 292 height 340
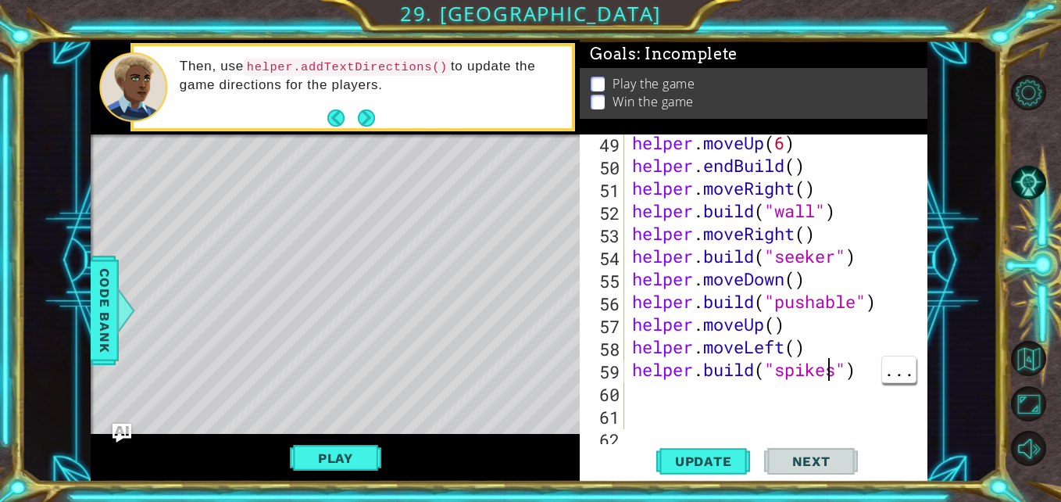
click at [833, 374] on div "helper . moveUp ( 6 ) helper . endBuild ( ) helper . moveRight ( ) helper . bui…" at bounding box center [775, 301] width 292 height 340
click at [785, 349] on div "helper . moveUp ( 6 ) helper . endBuild ( ) helper . moveRight ( ) helper . bui…" at bounding box center [775, 301] width 292 height 340
click at [691, 445] on button "Update" at bounding box center [703, 461] width 94 height 34
click at [878, 372] on div "helper . moveUp ( 6 ) helper . endBuild ( ) helper . moveRight ( ) helper . bui…" at bounding box center [775, 301] width 292 height 340
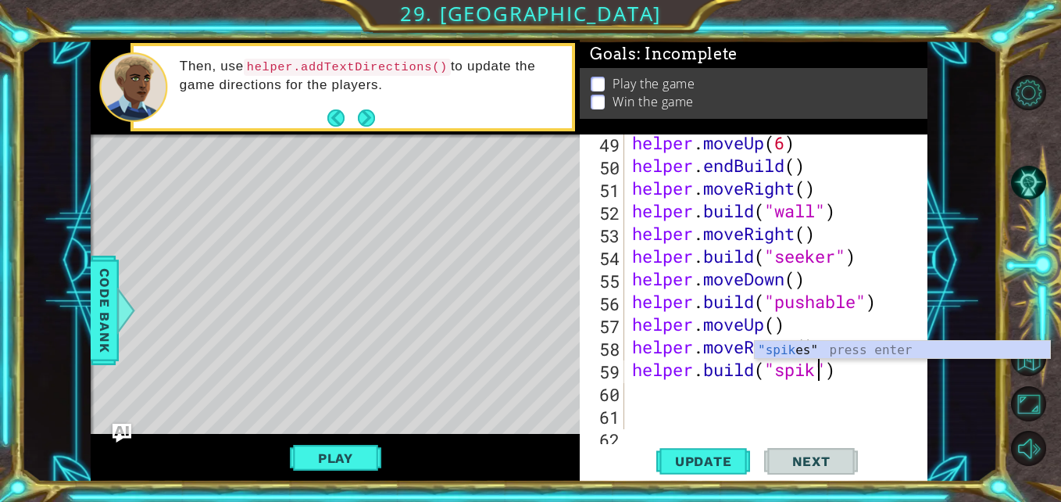
scroll to position [0, 9]
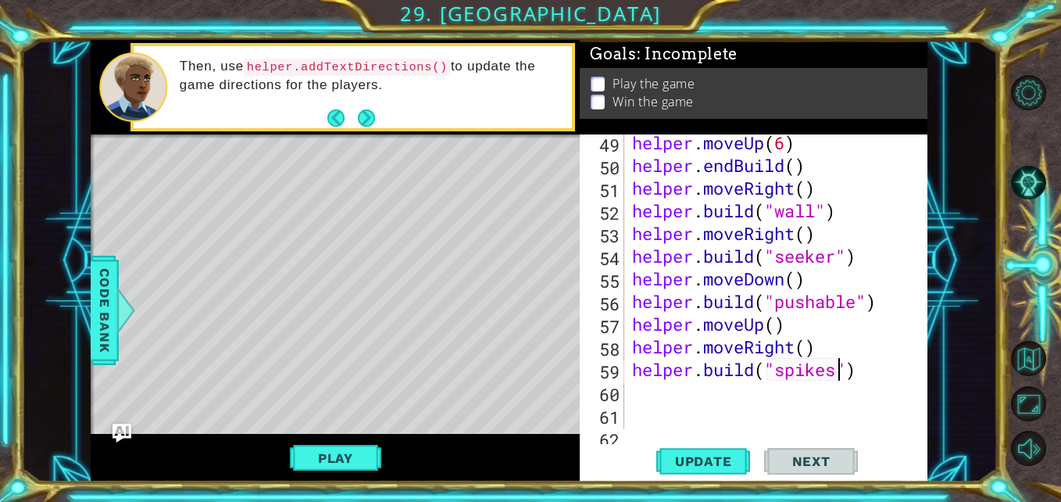
click at [715, 405] on div "helper . moveUp ( 6 ) helper . endBuild ( ) helper . moveRight ( ) helper . bui…" at bounding box center [775, 301] width 292 height 340
click at [768, 395] on div "helper . moveUp ( 6 ) helper . endBuild ( ) helper . moveRight ( ) helper . bui…" at bounding box center [775, 301] width 292 height 340
click at [800, 393] on div "helper . moveUp ( 6 ) helper . endBuild ( ) helper . moveRight ( ) helper . bui…" at bounding box center [775, 301] width 292 height 340
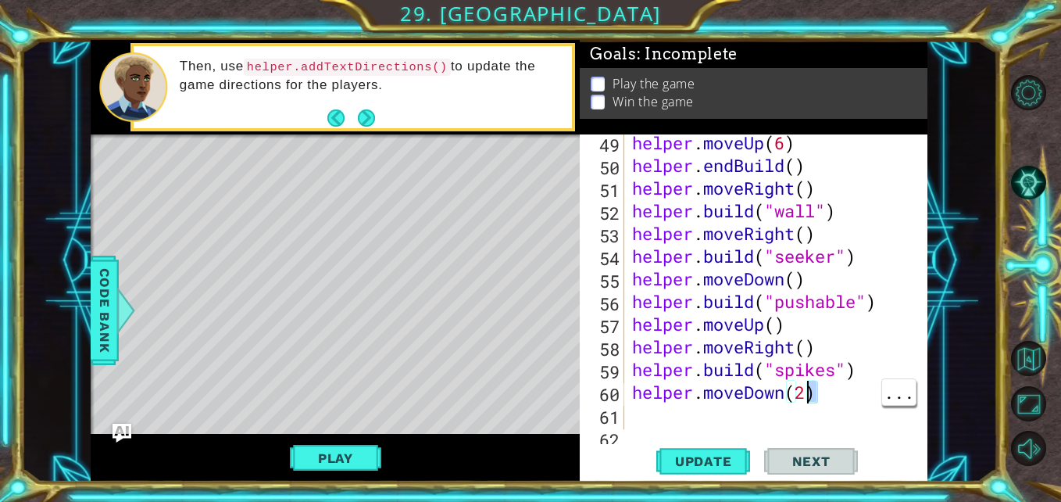
click at [786, 395] on div "helper . moveUp ( 6 ) helper . endBuild ( ) helper . moveRight ( ) helper . bui…" at bounding box center [775, 301] width 292 height 340
click at [806, 392] on div "helper . moveUp ( 6 ) helper . endBuild ( ) helper . moveRight ( ) helper . bui…" at bounding box center [775, 301] width 292 height 340
click at [782, 399] on div "helper . moveUp ( 6 ) helper . endBuild ( ) helper . moveRight ( ) helper . bui…" at bounding box center [775, 301] width 292 height 340
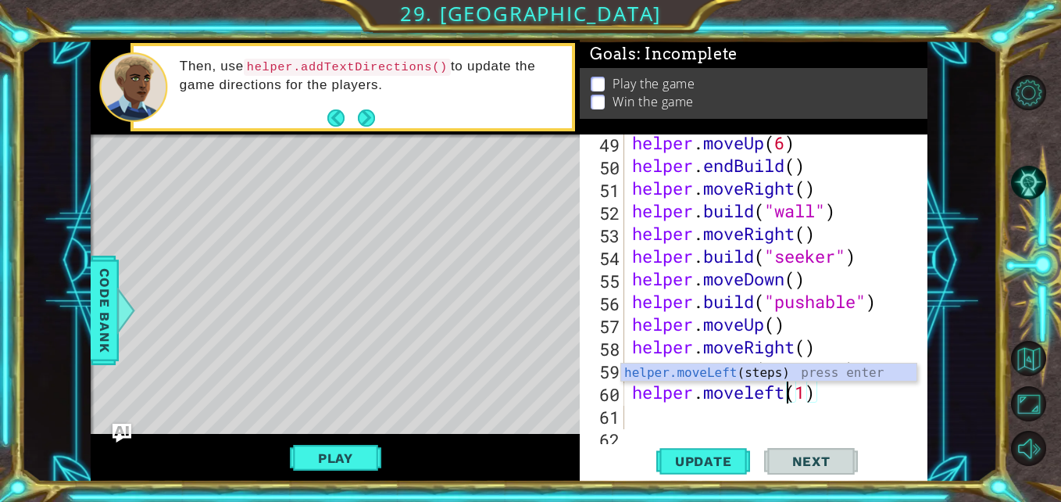
click at [712, 453] on button "Update" at bounding box center [703, 461] width 94 height 34
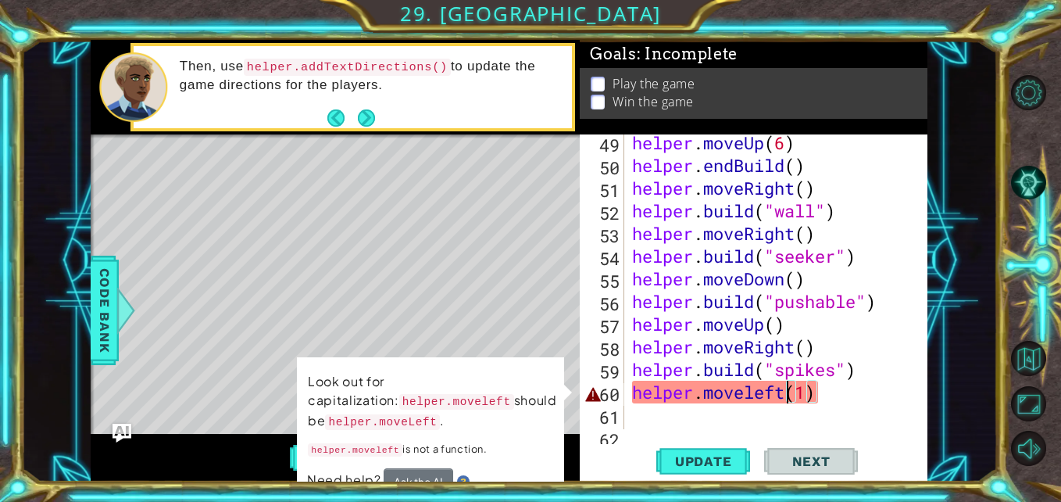
click at [757, 386] on div "helper . moveUp ( 6 ) helper . endBuild ( ) helper . moveRight ( ) helper . bui…" at bounding box center [775, 301] width 292 height 340
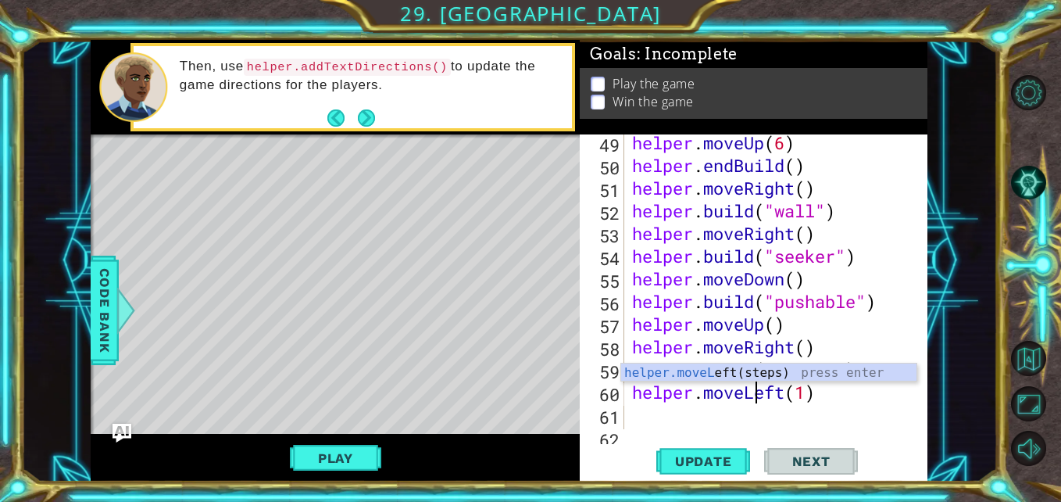
scroll to position [0, 6]
click at [713, 463] on span "Update" at bounding box center [704, 461] width 88 height 16
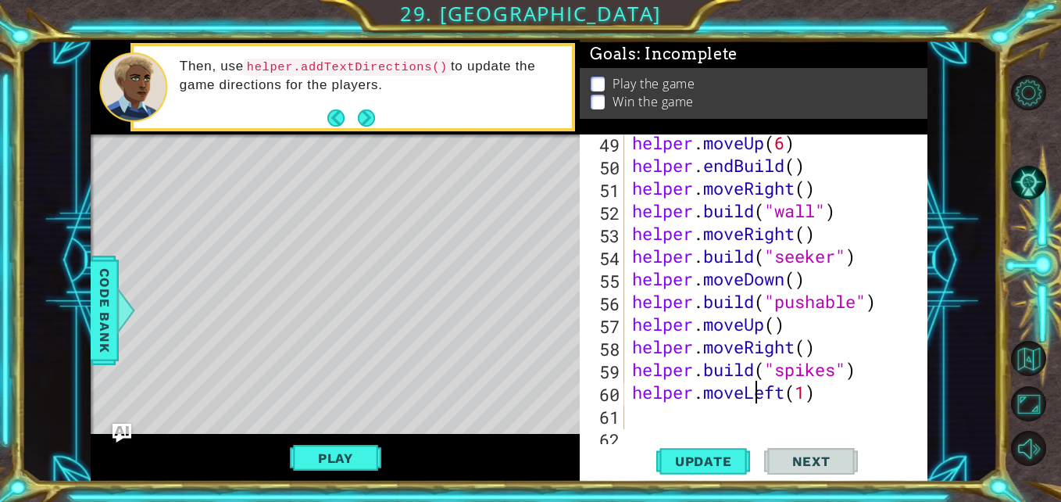
click at [833, 402] on div "helper . moveUp ( 6 ) helper . endBuild ( ) helper . moveRight ( ) helper . bui…" at bounding box center [775, 301] width 292 height 340
click at [800, 414] on div "helper . moveUp ( 6 ) helper . endBuild ( ) helper . moveRight ( ) helper . bui…" at bounding box center [775, 301] width 292 height 340
click at [705, 456] on span "Update" at bounding box center [704, 461] width 88 height 16
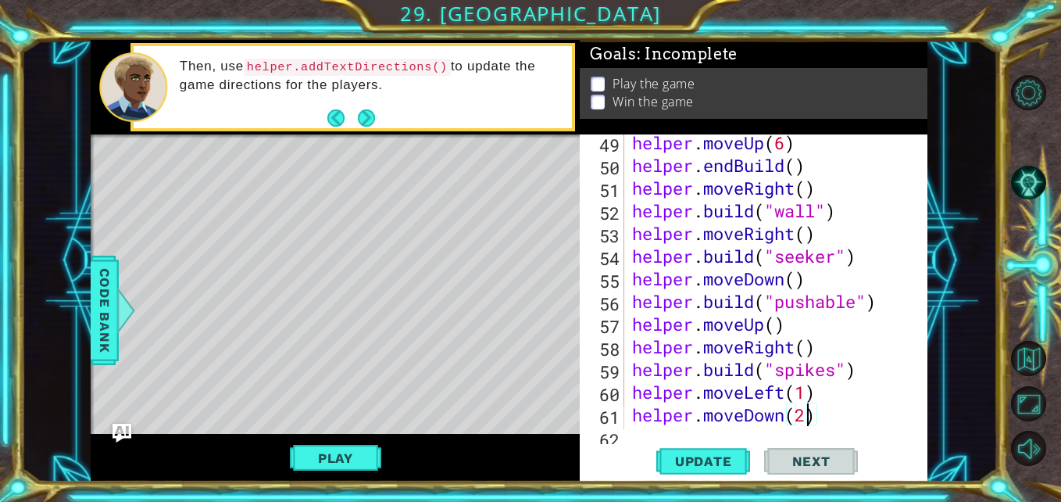
click at [843, 417] on div "helper . moveUp ( 6 ) helper . endBuild ( ) helper . moveRight ( ) helper . bui…" at bounding box center [775, 301] width 292 height 340
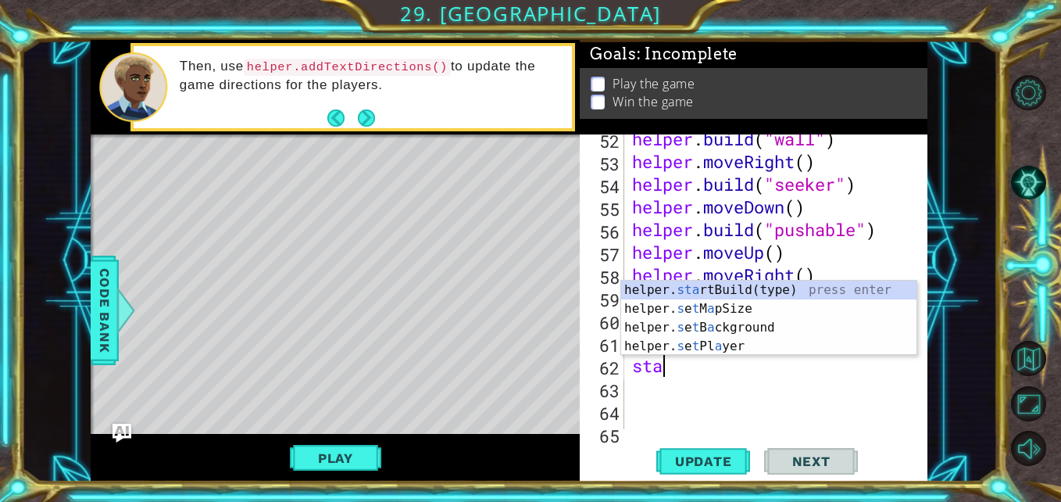
scroll to position [0, 1]
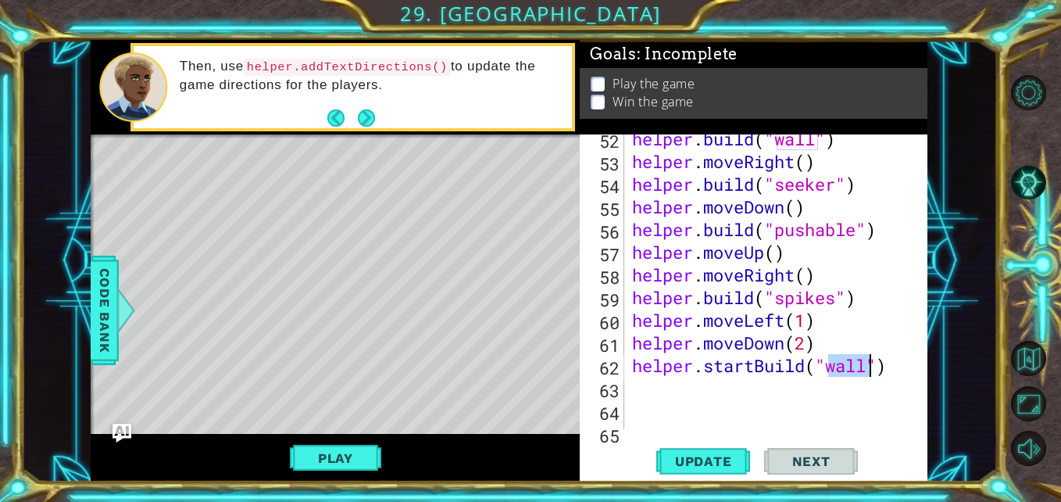
click at [753, 402] on div "helper . build ( "wall" ) helper . moveRight ( ) helper . build ( "seeker" ) he…" at bounding box center [775, 297] width 292 height 340
click at [742, 399] on div "helper . build ( "wall" ) helper . moveRight ( ) helper . build ( "seeker" ) he…" at bounding box center [775, 297] width 292 height 340
click at [792, 388] on div "helper . build ( "wall" ) helper . moveRight ( ) helper . build ( "seeker" ) he…" at bounding box center [775, 297] width 292 height 340
click at [811, 387] on div "helper . build ( "wall" ) helper . moveRight ( ) helper . build ( "seeker" ) he…" at bounding box center [775, 297] width 292 height 340
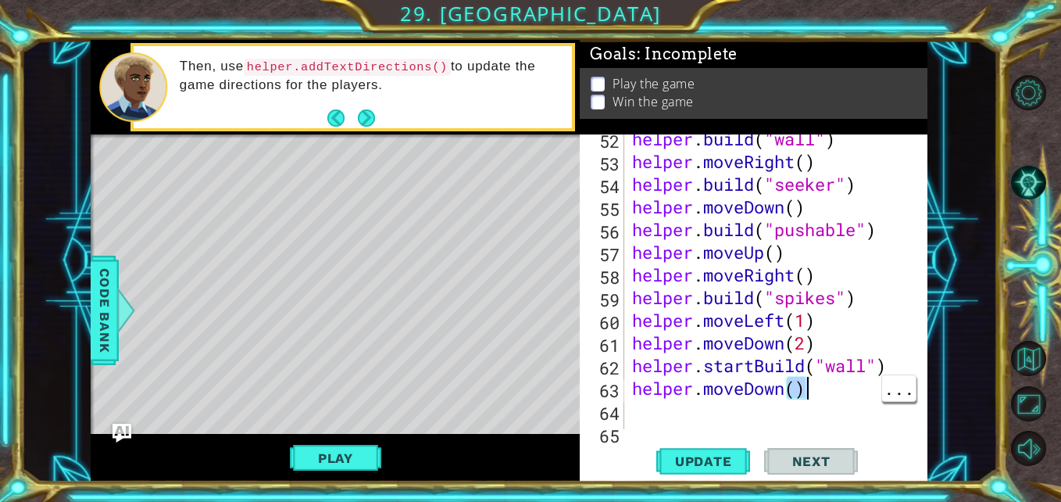
click at [798, 386] on div "helper . build ( "wall" ) helper . moveRight ( ) helper . build ( "seeker" ) he…" at bounding box center [775, 297] width 292 height 340
click at [715, 461] on span "Update" at bounding box center [704, 461] width 88 height 16
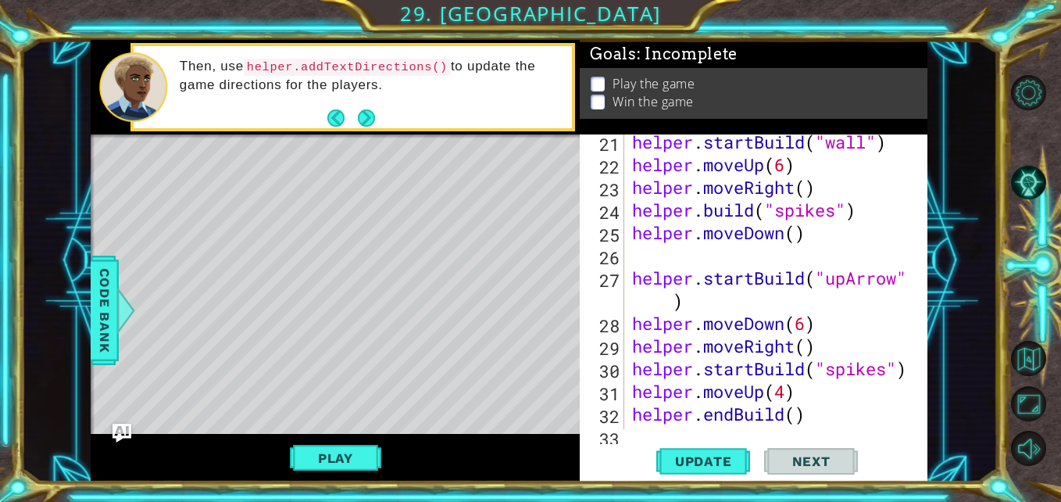
scroll to position [572, 0]
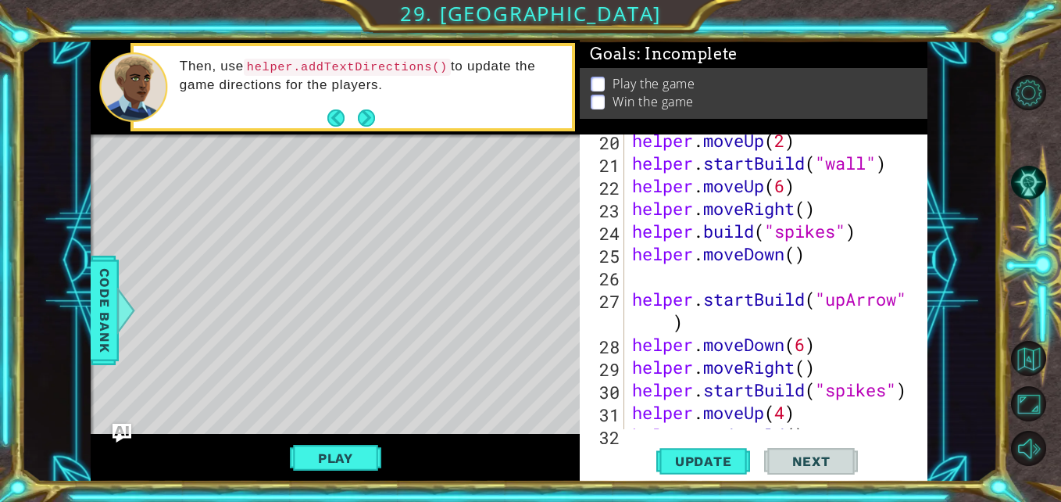
click at [95, 306] on span "Code Bank" at bounding box center [104, 310] width 25 height 95
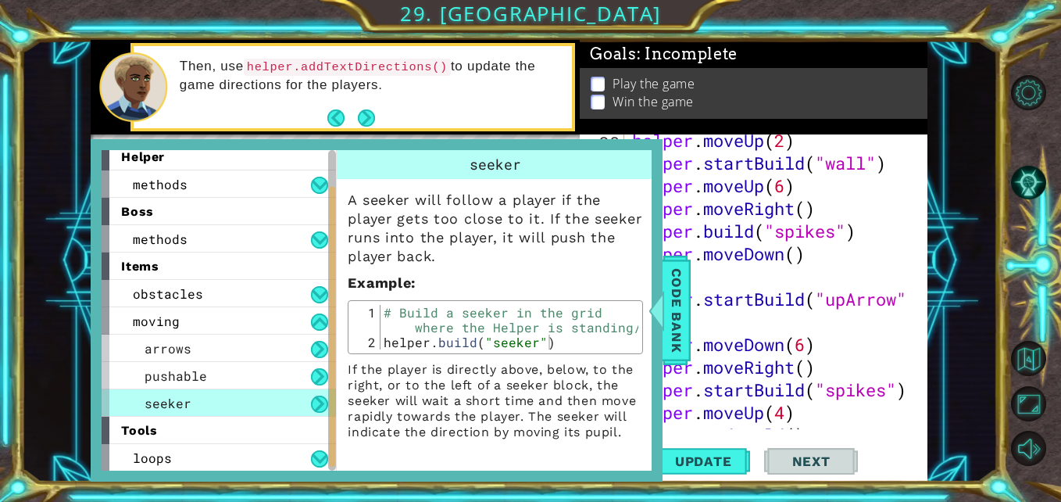
scroll to position [0, 0]
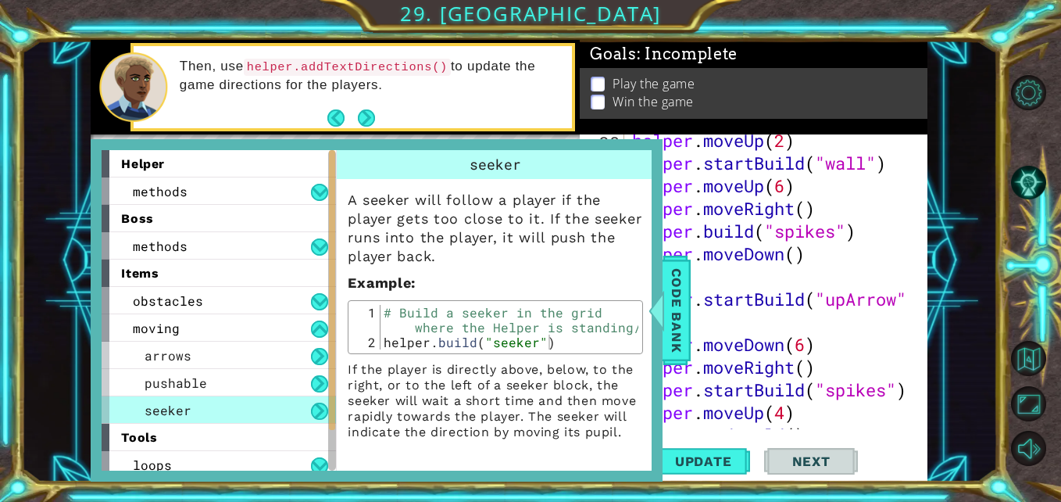
click at [163, 180] on div "methods" at bounding box center [219, 190] width 234 height 27
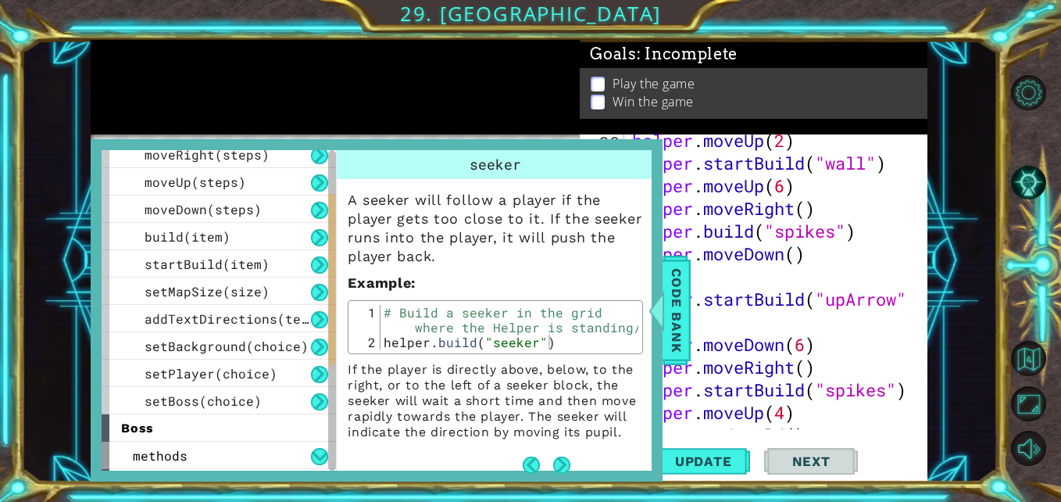
scroll to position [91, 0]
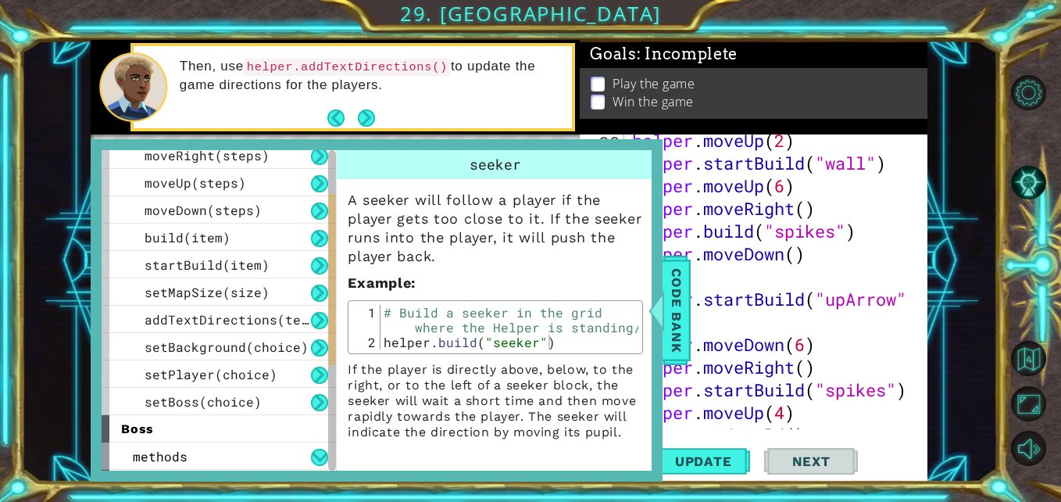
click at [186, 304] on div "setMapSize(size)" at bounding box center [219, 291] width 234 height 27
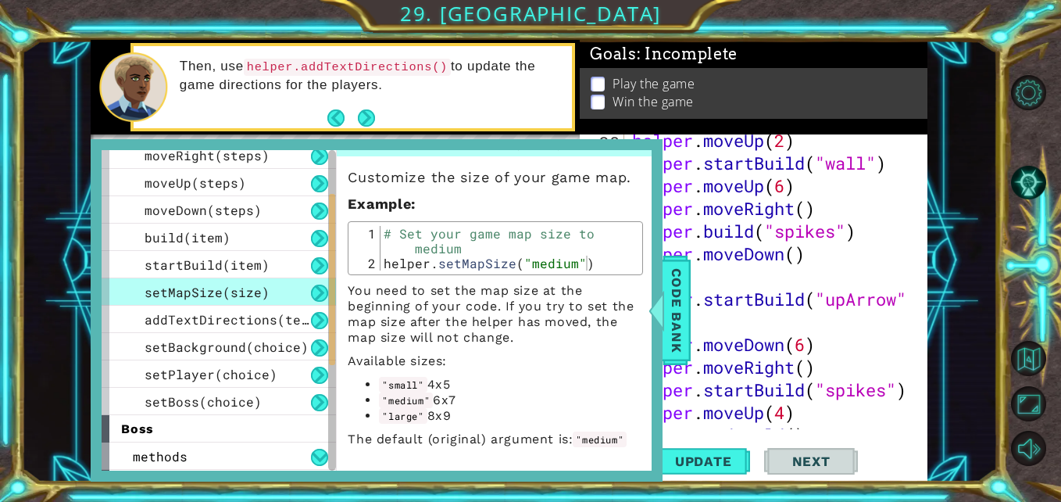
scroll to position [41, 0]
click at [682, 323] on span "Code Bank" at bounding box center [676, 310] width 25 height 95
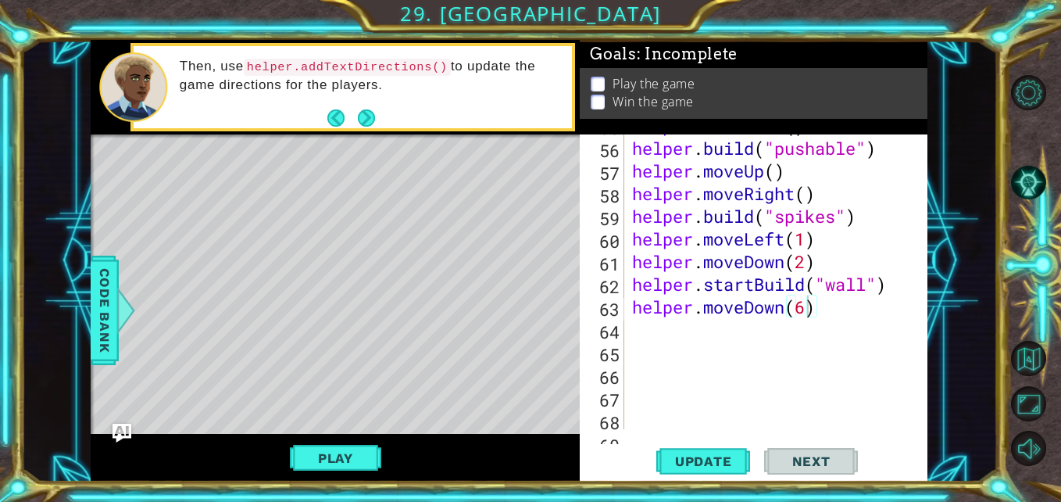
click at [831, 324] on div "helper . moveDown ( ) helper . build ( "pushable" ) helper . moveUp ( ) helper …" at bounding box center [775, 284] width 292 height 340
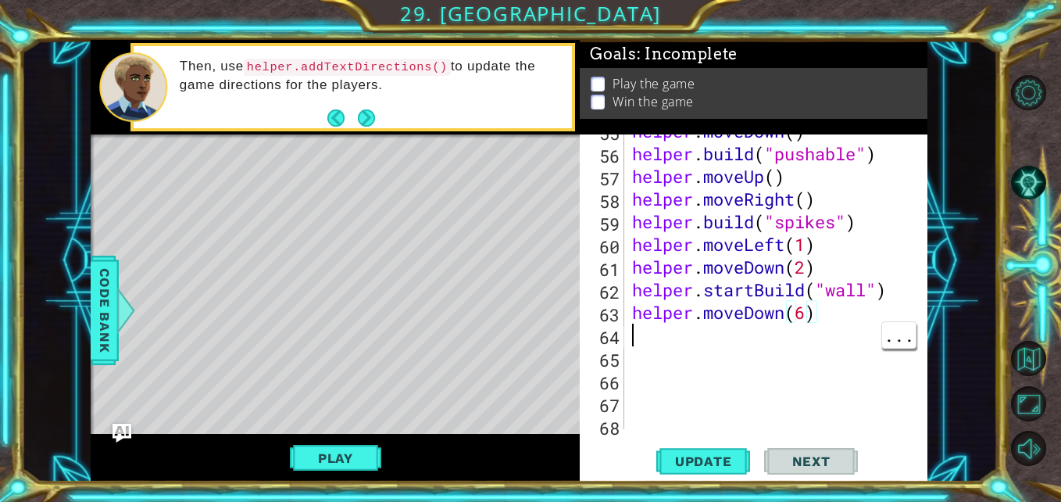
scroll to position [0, 0]
click at [832, 320] on div "helper . moveDown ( ) helper . build ( "pushable" ) helper . moveUp ( ) helper …" at bounding box center [775, 290] width 292 height 340
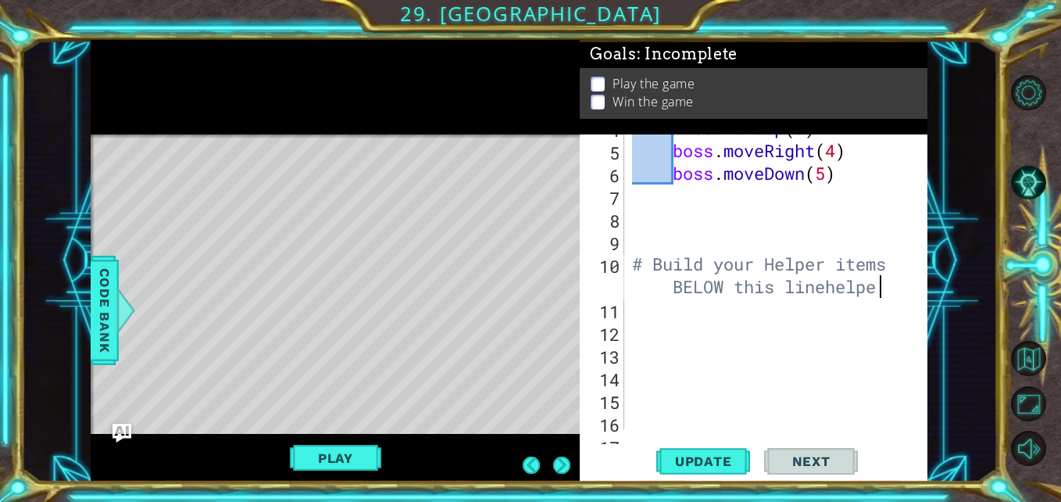
scroll to position [131, 0]
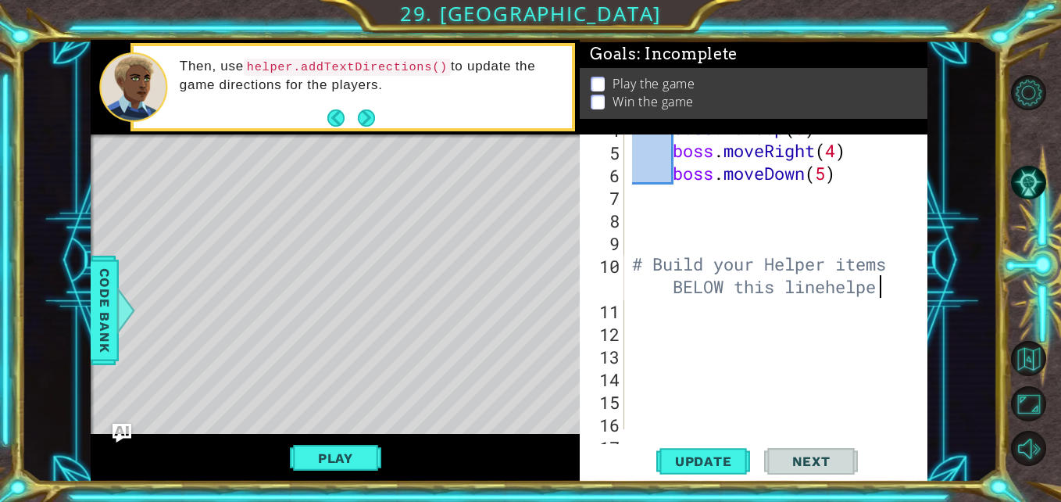
click at [674, 337] on div "boss . moveUp ( 5 ) boss . moveRight ( 4 ) boss . moveDown ( 5 ) # Build your H…" at bounding box center [775, 286] width 292 height 340
click at [889, 319] on span "..." at bounding box center [899, 332] width 34 height 26
click at [888, 297] on div "boss . moveUp ( 5 ) boss . moveRight ( 4 ) boss . moveDown ( 5 ) # Build your H…" at bounding box center [775, 286] width 292 height 340
click at [637, 309] on div "boss . moveUp ( 5 ) boss . moveRight ( 4 ) boss . moveDown ( 5 ) # Build your H…" at bounding box center [775, 286] width 292 height 340
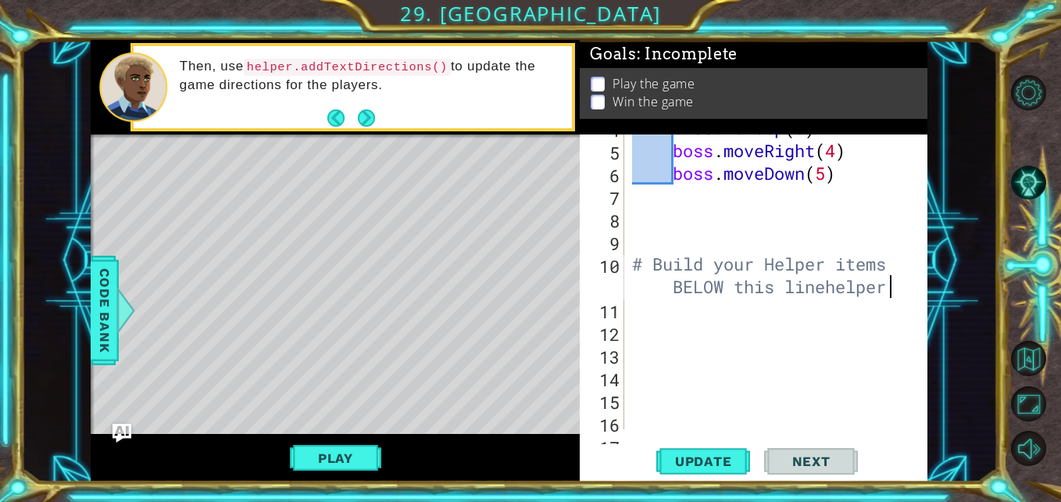
scroll to position [0, 0]
click at [696, 453] on button "Update" at bounding box center [703, 461] width 94 height 34
click at [703, 467] on span "Update" at bounding box center [704, 461] width 88 height 16
click at [721, 463] on span "Update" at bounding box center [704, 461] width 88 height 16
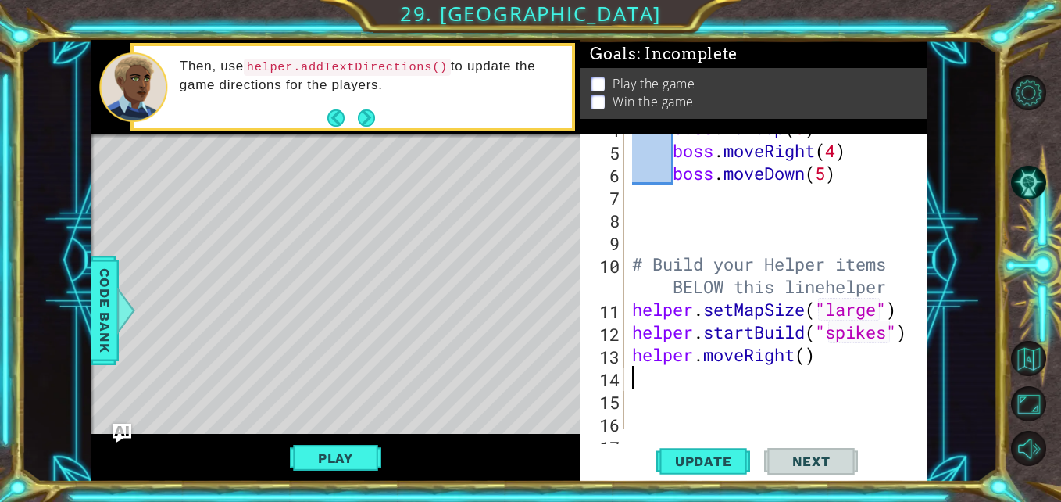
click at [807, 359] on div "boss . moveUp ( 5 ) boss . moveRight ( 4 ) boss . moveDown ( 5 ) # Build your H…" at bounding box center [775, 286] width 292 height 340
click at [709, 462] on span "Update" at bounding box center [704, 461] width 88 height 16
click at [860, 358] on div "boss . moveUp ( 5 ) boss . moveRight ( 4 ) boss . moveDown ( 5 ) # Build your H…" at bounding box center [775, 286] width 292 height 340
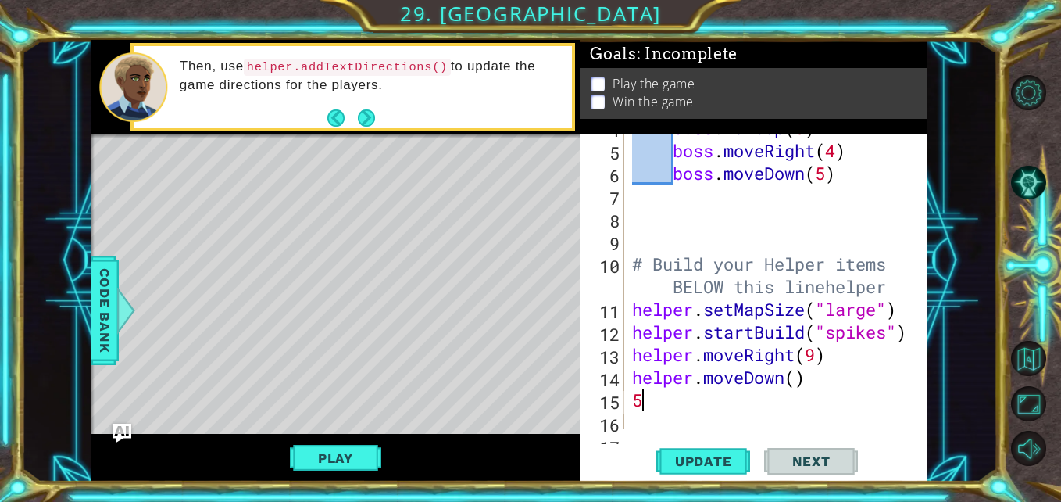
click at [701, 456] on span "Update" at bounding box center [704, 461] width 88 height 16
click at [798, 374] on div "boss . moveUp ( 5 ) boss . moveRight ( 4 ) boss . moveDown ( 5 ) # Build your H…" at bounding box center [775, 286] width 292 height 340
click at [659, 394] on div "boss . moveUp ( 5 ) boss . moveRight ( 4 ) boss . moveDown ( 5 ) # Build your H…" at bounding box center [775, 286] width 292 height 340
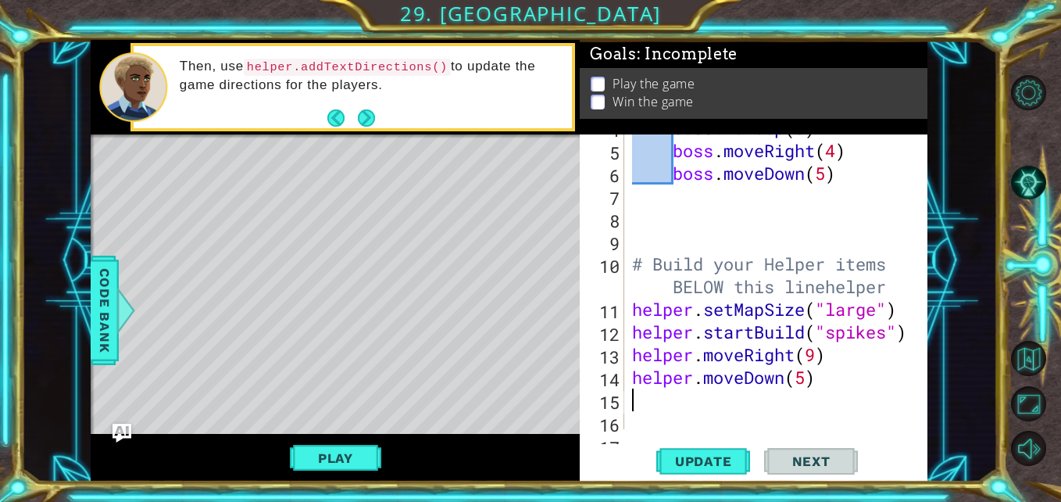
click at [707, 460] on span "Update" at bounding box center [704, 461] width 88 height 16
click at [799, 395] on div "boss . moveUp ( 5 ) boss . moveRight ( 4 ) boss . moveDown ( 5 ) # Build your H…" at bounding box center [775, 286] width 292 height 340
click at [843, 398] on div "boss . moveUp ( 5 ) boss . moveRight ( 4 ) boss . moveDown ( 5 ) # Build your H…" at bounding box center [775, 286] width 292 height 340
click at [794, 380] on div "boss . moveUp ( 5 ) boss . moveRight ( 4 ) boss . moveDown ( 5 ) # Build your H…" at bounding box center [775, 286] width 292 height 340
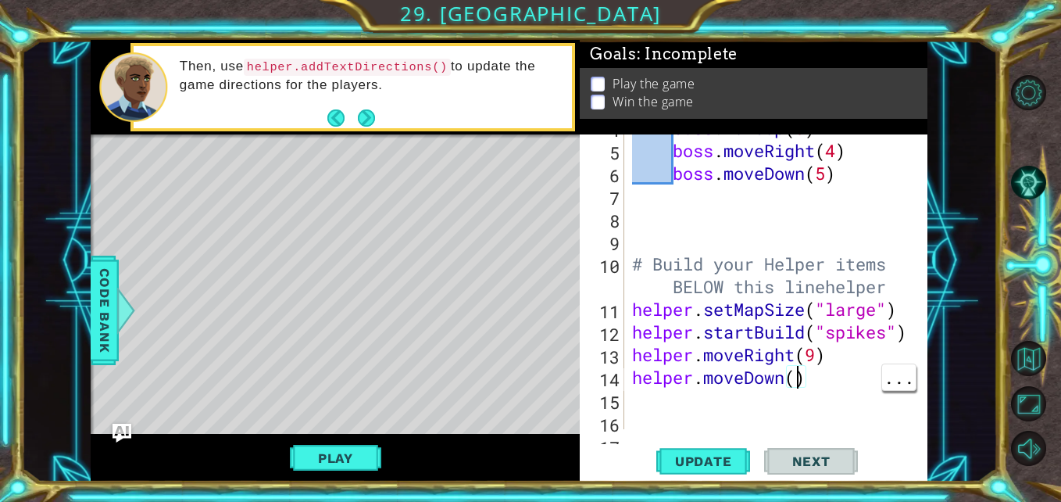
scroll to position [0, 8]
click at [844, 387] on div "boss . moveUp ( 5 ) boss . moveRight ( 4 ) boss . moveDown ( 5 ) # Build your H…" at bounding box center [775, 286] width 292 height 340
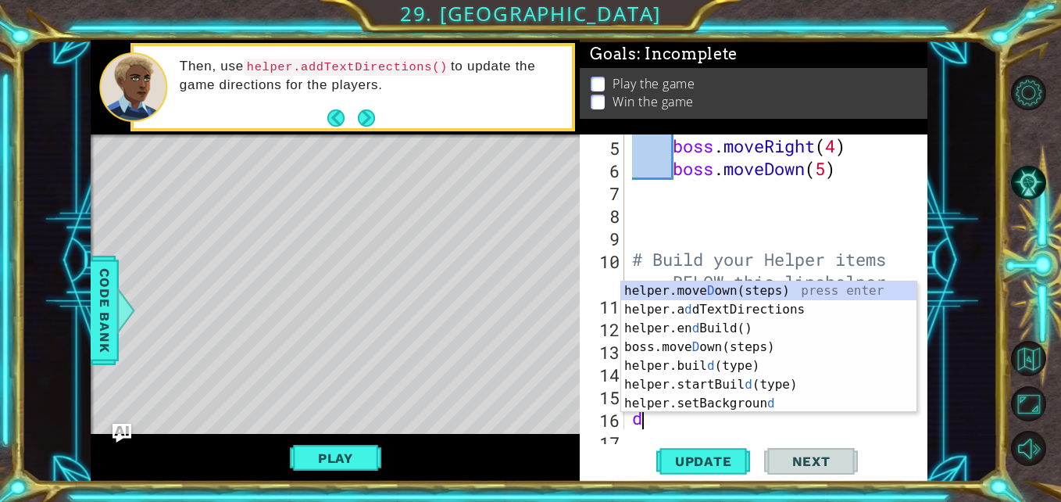
scroll to position [136, 0]
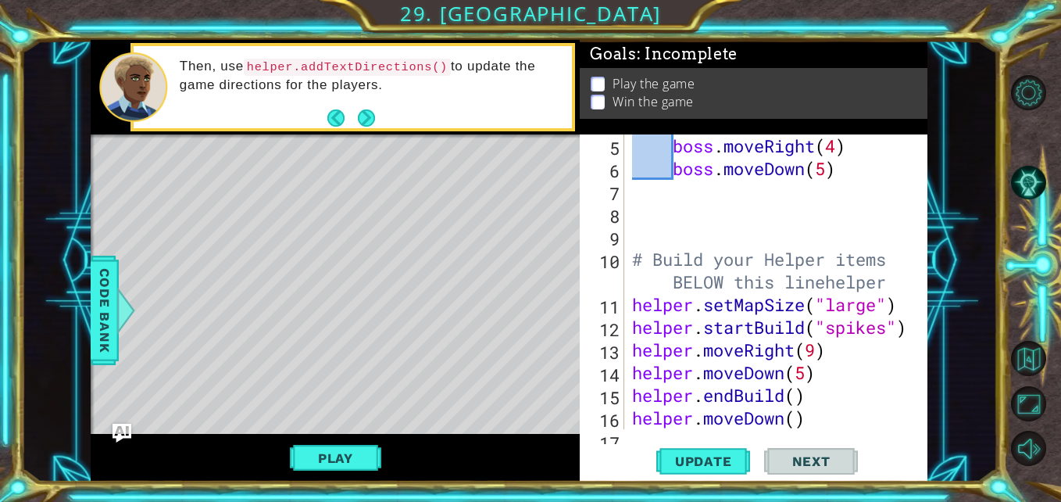
click at [806, 424] on div "boss . moveRight ( 4 ) boss . moveDown ( 5 ) # Build your Helper items BELOW th…" at bounding box center [775, 304] width 292 height 340
click at [796, 413] on div "boss . moveRight ( 4 ) boss . moveDown ( 5 ) # Build your Helper items BELOW th…" at bounding box center [775, 304] width 292 height 340
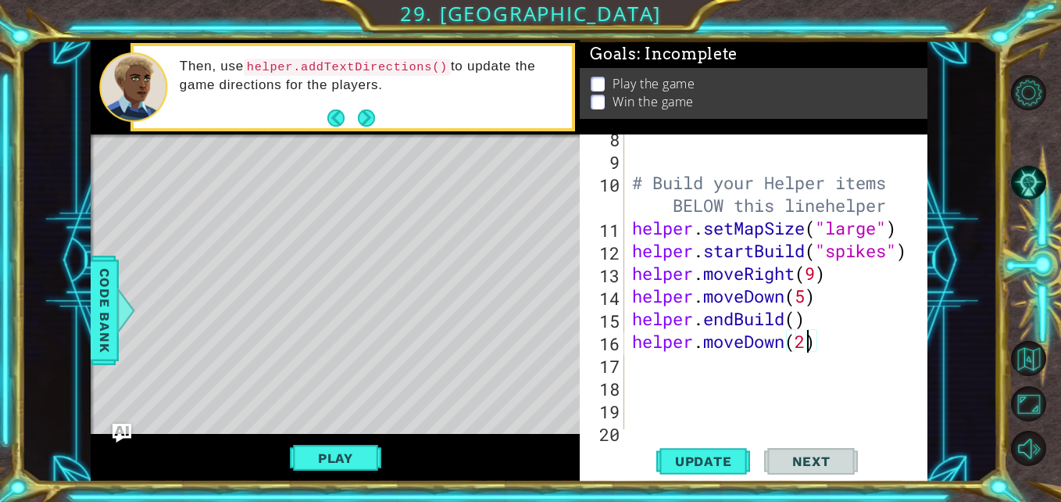
click at [810, 369] on div "# Build your Helper items BELOW this linehelper helper . setMapSize ( "large" )…" at bounding box center [775, 296] width 292 height 340
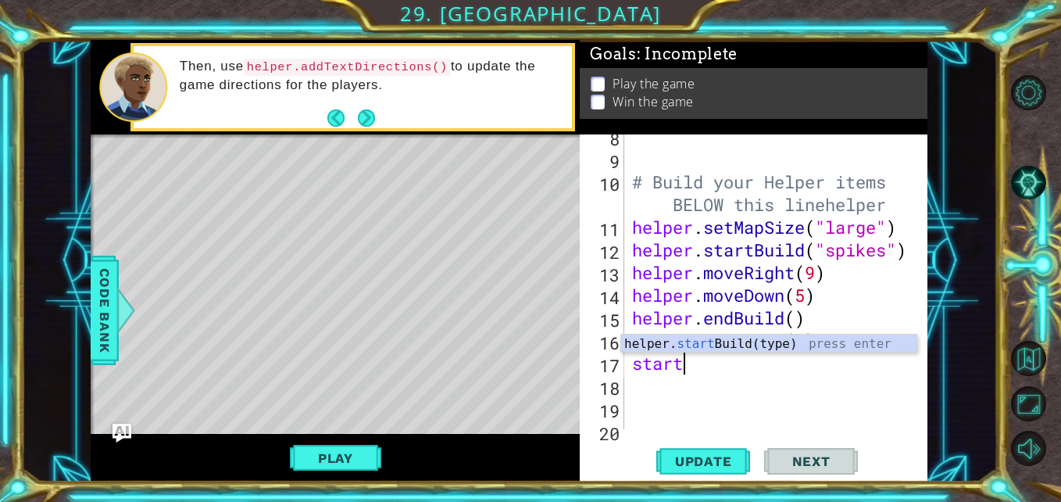
scroll to position [0, 2]
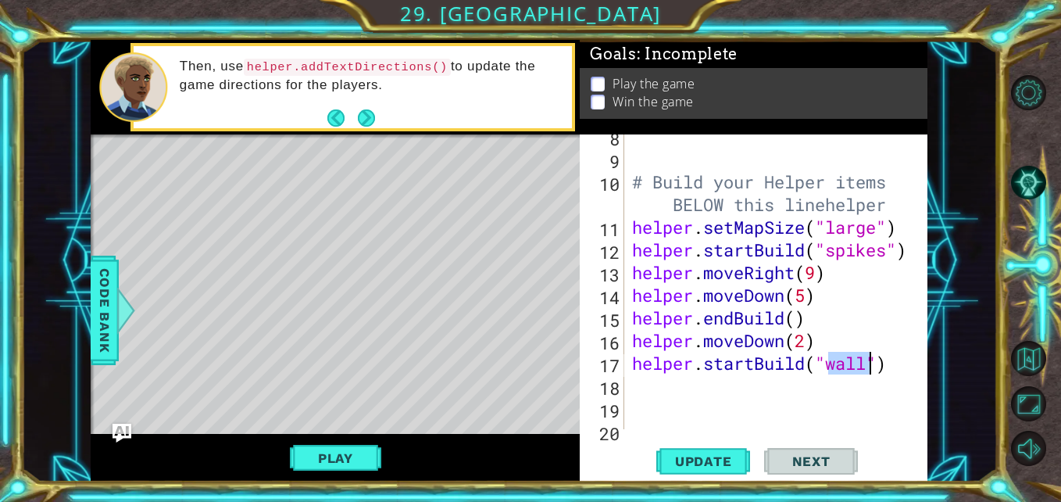
click at [806, 342] on div "# Build your Helper items BELOW this linehelper helper . setMapSize ( "large" )…" at bounding box center [775, 295] width 292 height 340
click at [847, 348] on div "# Build your Helper items BELOW this linehelper helper . setMapSize ( "large" )…" at bounding box center [775, 295] width 292 height 340
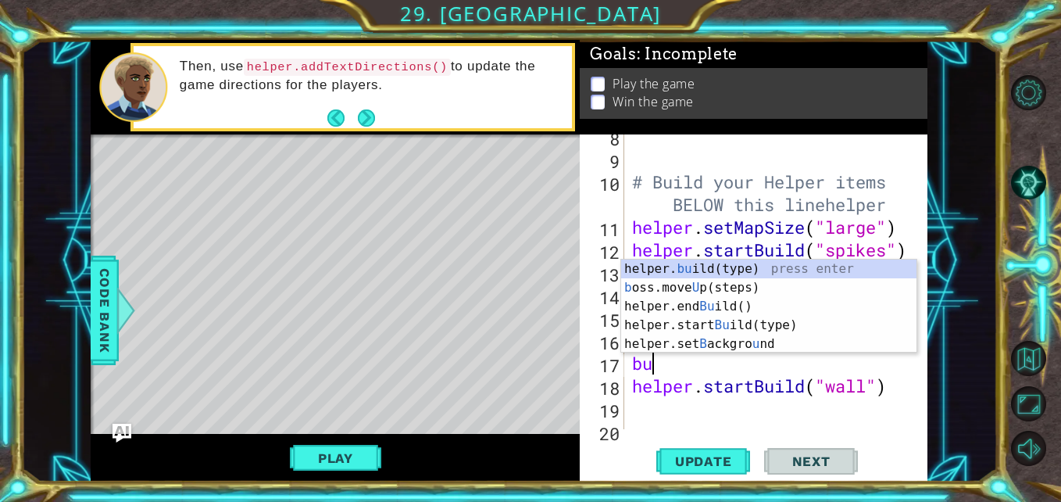
scroll to position [0, 1]
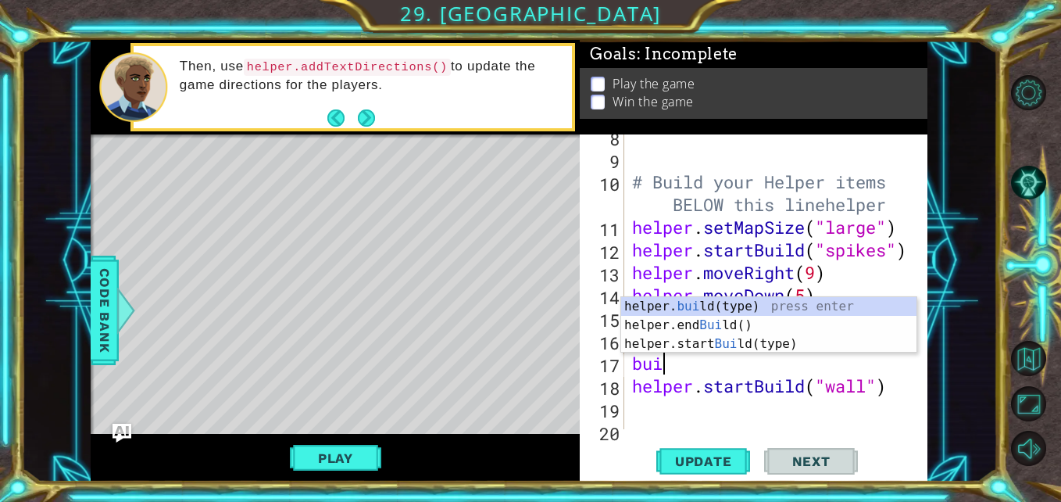
click at [793, 304] on div "helper. [PERSON_NAME](type) press enter helper.end [PERSON_NAME]() press enter …" at bounding box center [768, 344] width 295 height 94
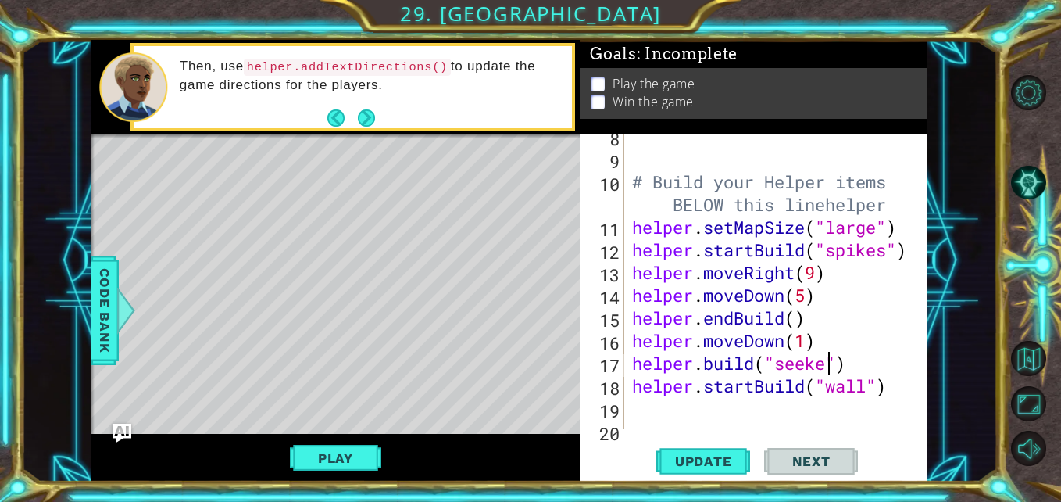
scroll to position [0, 9]
click at [703, 456] on span "Update" at bounding box center [704, 461] width 88 height 16
click at [875, 358] on div "# Build your Helper items BELOW this linehelper helper . setMapSize ( "large" )…" at bounding box center [775, 295] width 292 height 340
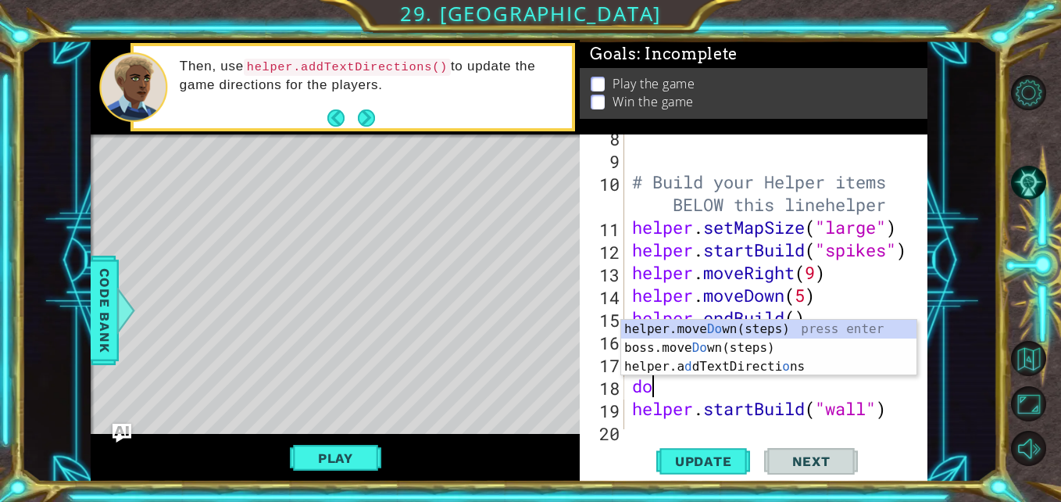
click at [708, 465] on span "Update" at bounding box center [704, 461] width 88 height 16
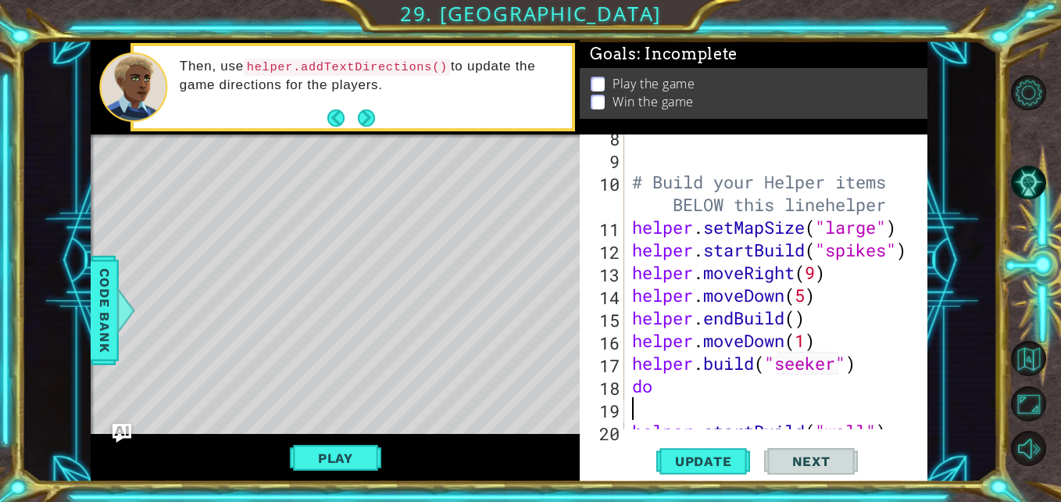
click at [793, 388] on div "# Build your Helper items BELOW this linehelper helper . setMapSize ( "large" )…" at bounding box center [775, 295] width 292 height 340
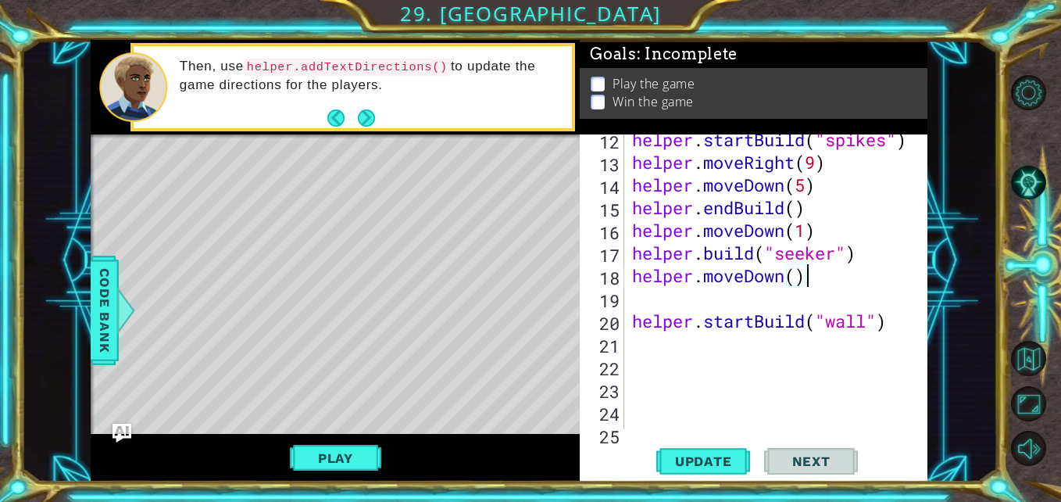
scroll to position [324, 0]
click at [646, 313] on div "helper . startBuild ( "spikes" ) helper . moveRight ( 9 ) helper . moveDown ( 5…" at bounding box center [775, 298] width 292 height 340
click at [629, 299] on div "helper . startBuild ( "spikes" ) helper . moveRight ( 9 ) helper . moveDown ( 5…" at bounding box center [771, 281] width 284 height 295
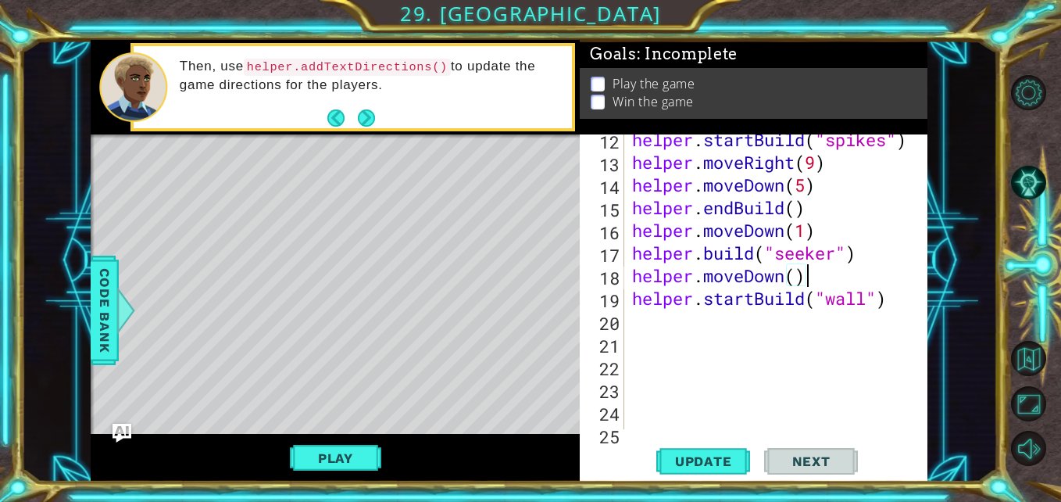
click at [886, 290] on div "helper . startBuild ( "spikes" ) helper . moveRight ( 9 ) helper . moveDown ( 5…" at bounding box center [775, 298] width 292 height 340
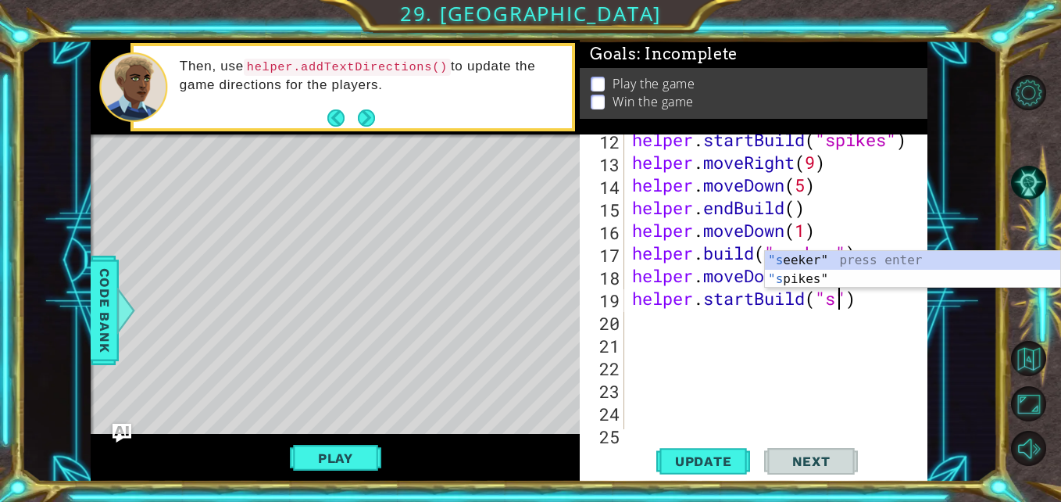
scroll to position [0, 9]
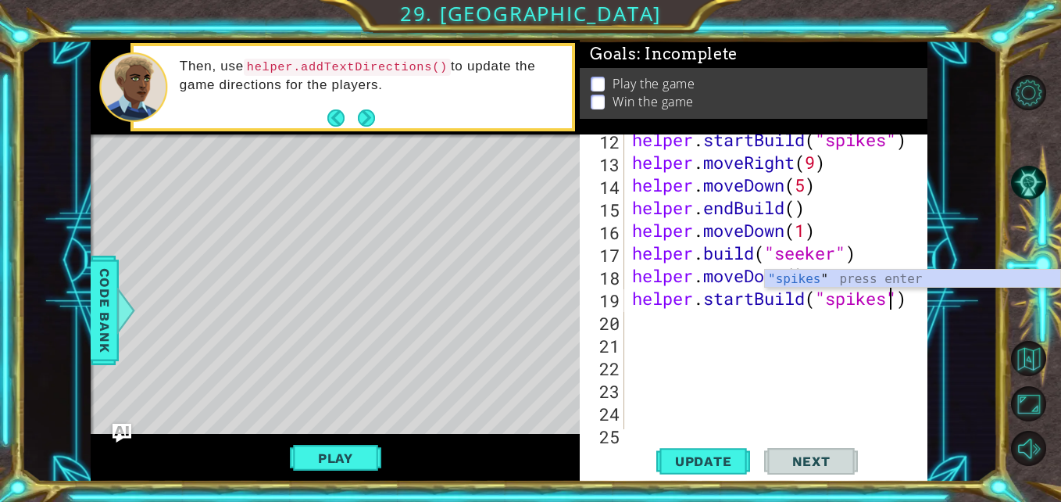
click at [844, 340] on div "helper . startBuild ( "spikes" ) helper . moveRight ( 9 ) helper . moveDown ( 5…" at bounding box center [775, 298] width 292 height 340
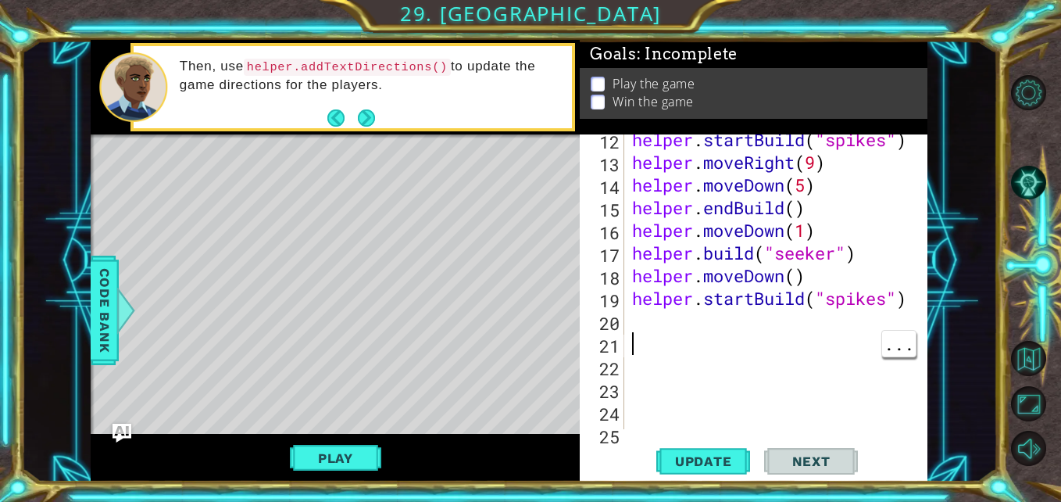
scroll to position [0, 0]
click at [831, 338] on div "helper . startBuild ( "spikes" ) helper . moveRight ( 9 ) helper . moveDown ( 5…" at bounding box center [775, 298] width 292 height 340
click at [837, 332] on div "helper . startBuild ( "spikes" ) helper . moveRight ( 9 ) helper . moveDown ( 5…" at bounding box center [775, 298] width 292 height 340
click at [835, 323] on div "helper . startBuild ( "spikes" ) helper . moveRight ( 9 ) helper . moveDown ( 5…" at bounding box center [775, 298] width 292 height 340
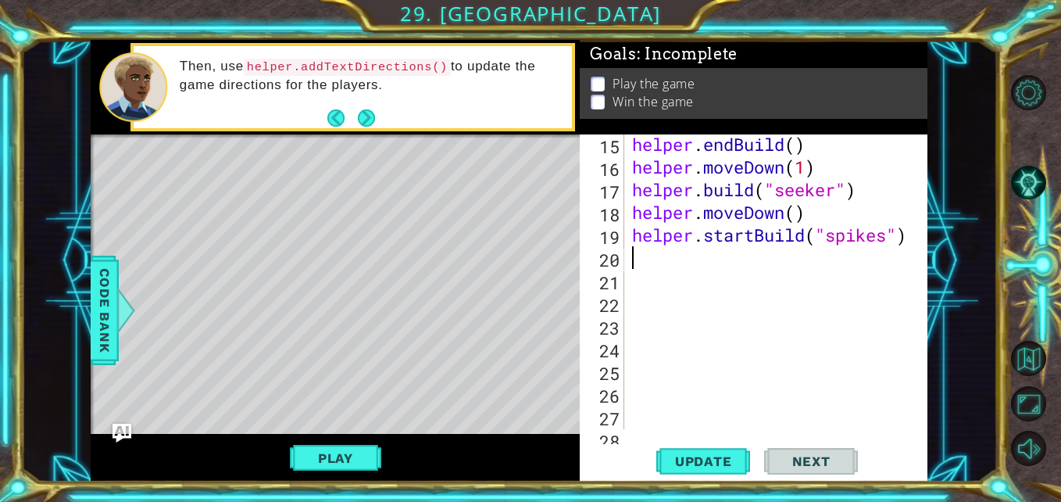
click at [823, 220] on div "helper . endBuild ( ) helper . moveDown ( 1 ) helper . build ( "seeker" ) helpe…" at bounding box center [775, 303] width 292 height 340
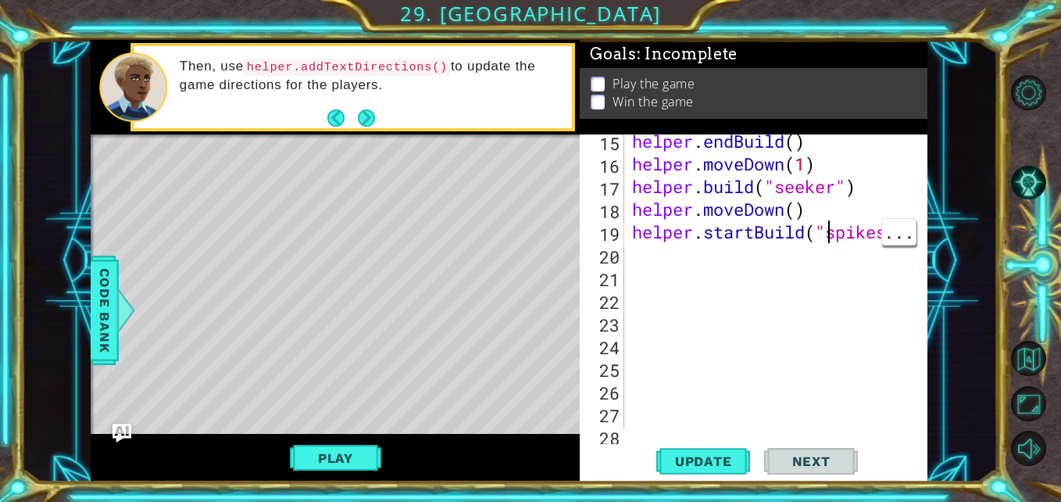
click at [826, 199] on div "helper . endBuild ( ) helper . moveDown ( 1 ) helper . build ( "seeker" ) helpe…" at bounding box center [775, 300] width 292 height 340
click at [688, 465] on span "Update" at bounding box center [704, 461] width 88 height 16
click at [746, 276] on div "helper . endBuild ( ) helper . moveDown ( 1 ) helper . build ( "seeker" ) helpe…" at bounding box center [775, 300] width 292 height 340
click at [715, 271] on div "helper . endBuild ( ) helper . moveDown ( 1 ) helper . build ( "seeker" ) helpe…" at bounding box center [775, 300] width 292 height 340
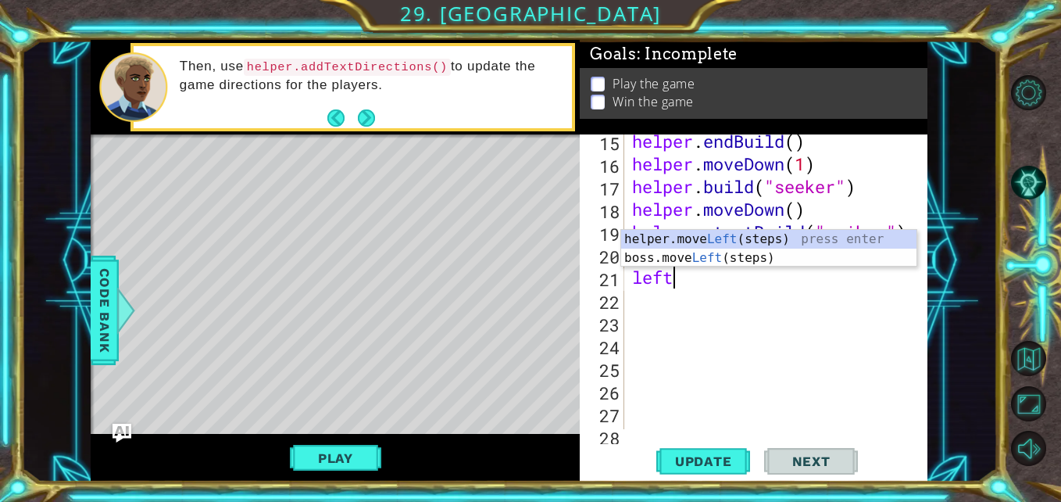
scroll to position [0, 0]
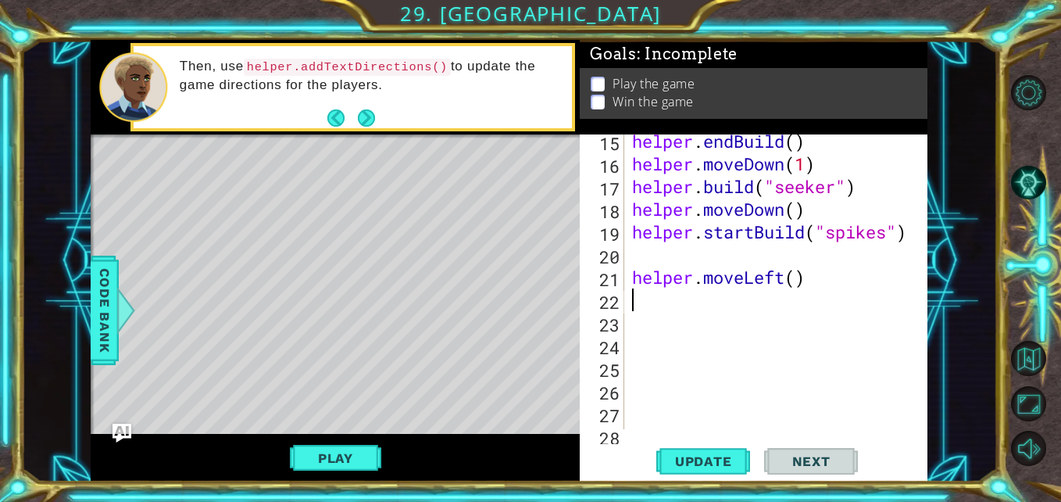
click at [800, 270] on div "helper . endBuild ( ) helper . moveDown ( 1 ) helper . build ( "seeker" ) helpe…" at bounding box center [775, 300] width 292 height 340
click at [649, 258] on div "helper . endBuild ( ) helper . moveDown ( 1 ) helper . build ( "seeker" ) helpe…" at bounding box center [775, 300] width 292 height 340
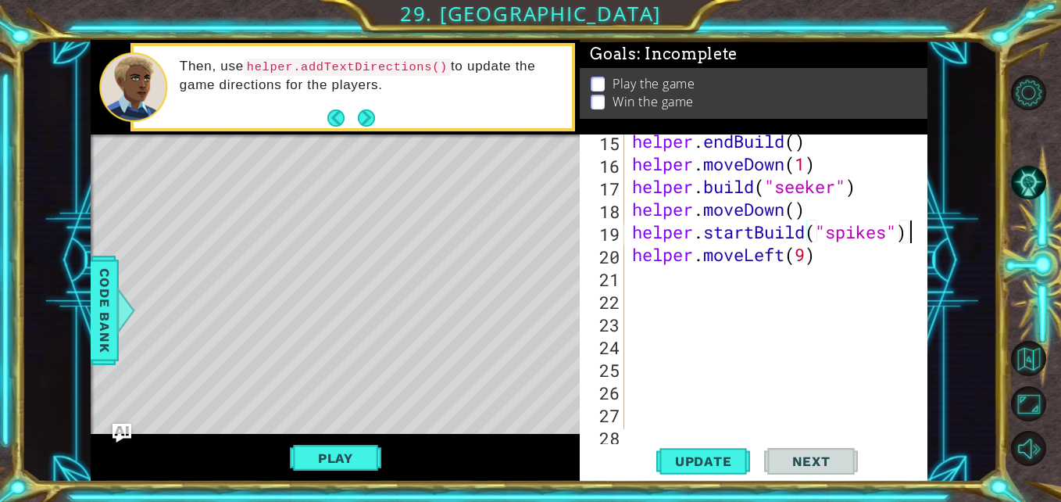
click at [717, 461] on span "Update" at bounding box center [704, 461] width 88 height 16
click at [818, 282] on div "helper . endBuild ( ) helper . moveDown ( 1 ) helper . build ( "seeker" ) helpe…" at bounding box center [775, 300] width 292 height 340
click at [777, 268] on div "helper . endBuild ( ) helper . moveDown ( 1 ) helper . build ( "seeker" ) helpe…" at bounding box center [775, 300] width 292 height 340
click at [722, 464] on span "Update" at bounding box center [704, 461] width 88 height 16
click at [875, 194] on div "helper . endBuild ( ) helper . moveDown ( 1 ) helper . build ( "seeker" ) helpe…" at bounding box center [775, 300] width 292 height 340
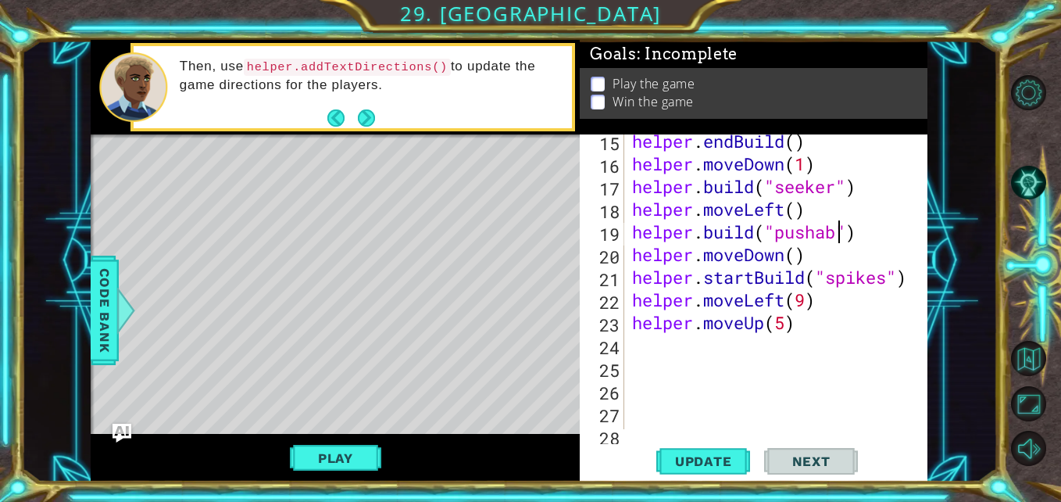
scroll to position [0, 10]
click at [721, 470] on button "Update" at bounding box center [703, 461] width 94 height 34
click at [334, 453] on button "Play" at bounding box center [335, 458] width 91 height 30
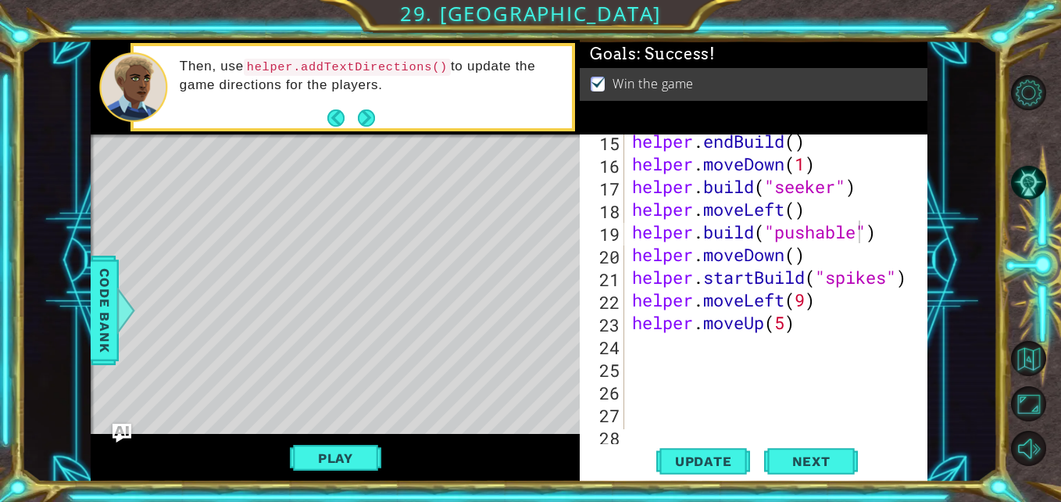
click at [703, 458] on span "Update" at bounding box center [704, 461] width 88 height 16
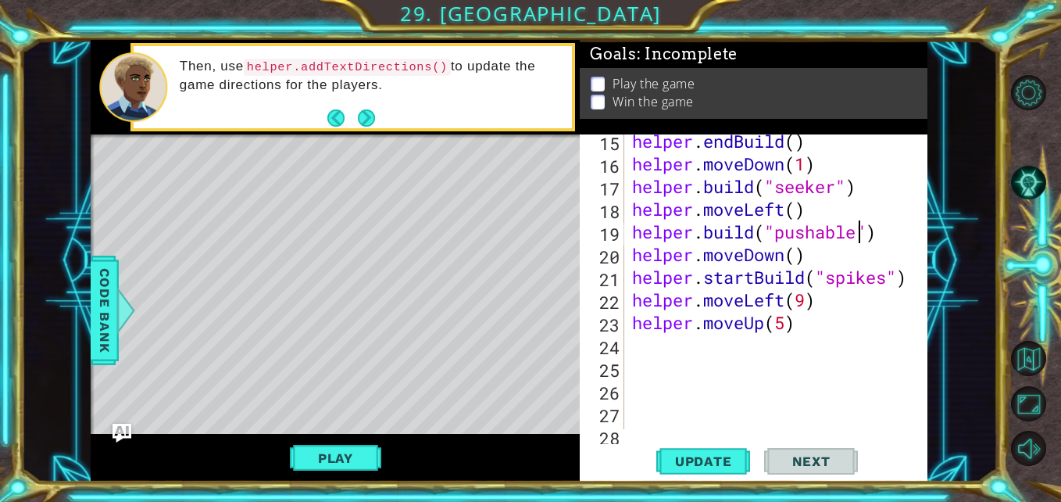
click at [888, 237] on div "helper . endBuild ( ) helper . moveDown ( 1 ) helper . build ( "seeker" ) helpe…" at bounding box center [775, 300] width 292 height 340
click at [829, 211] on div "helper . endBuild ( ) helper . moveDown ( 1 ) helper . build ( "seeker" ) helpe…" at bounding box center [775, 300] width 292 height 340
click at [754, 231] on div "helper . endBuild ( ) helper . moveDown ( 1 ) helper . build ( "seeker" ) helpe…" at bounding box center [775, 300] width 292 height 340
click at [705, 238] on div "helper . endBuild ( ) helper . moveDown ( 1 ) helper . build ( "seeker" ) helpe…" at bounding box center [775, 300] width 292 height 340
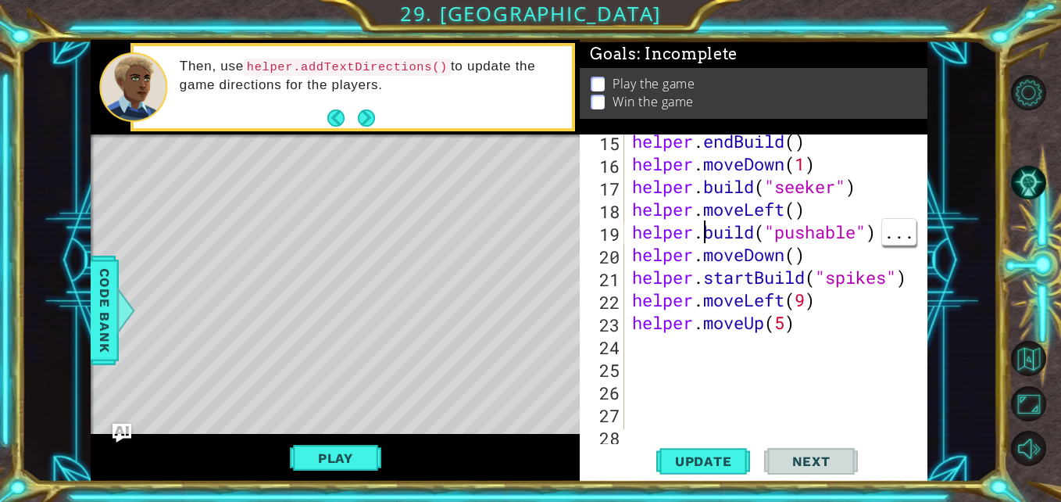
click at [717, 233] on div "helper . endBuild ( ) helper . moveDown ( 1 ) helper . build ( "seeker" ) helpe…" at bounding box center [775, 300] width 292 height 340
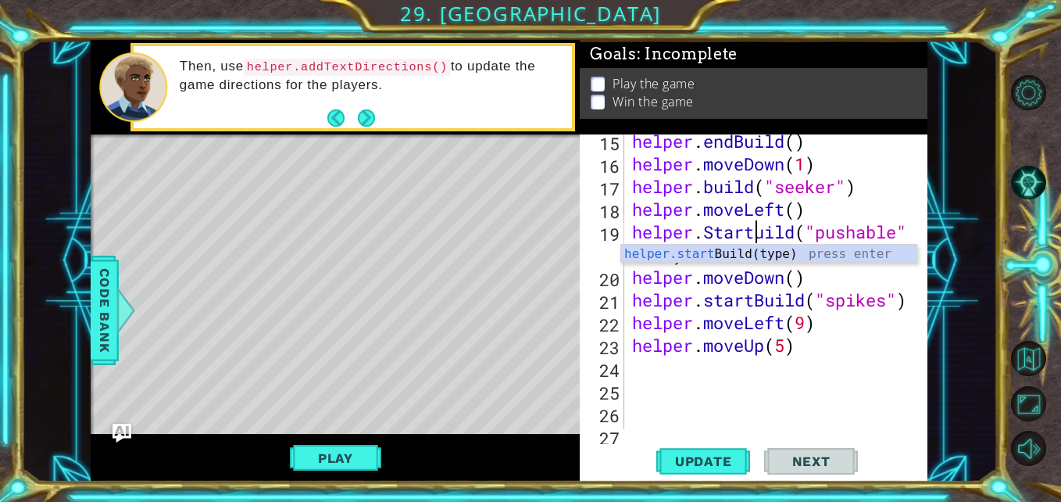
scroll to position [0, 6]
click at [721, 221] on div "helper . endBuild ( ) helper . moveDown ( 1 ) helper . build ( "seeker" ) helpe…" at bounding box center [775, 300] width 292 height 340
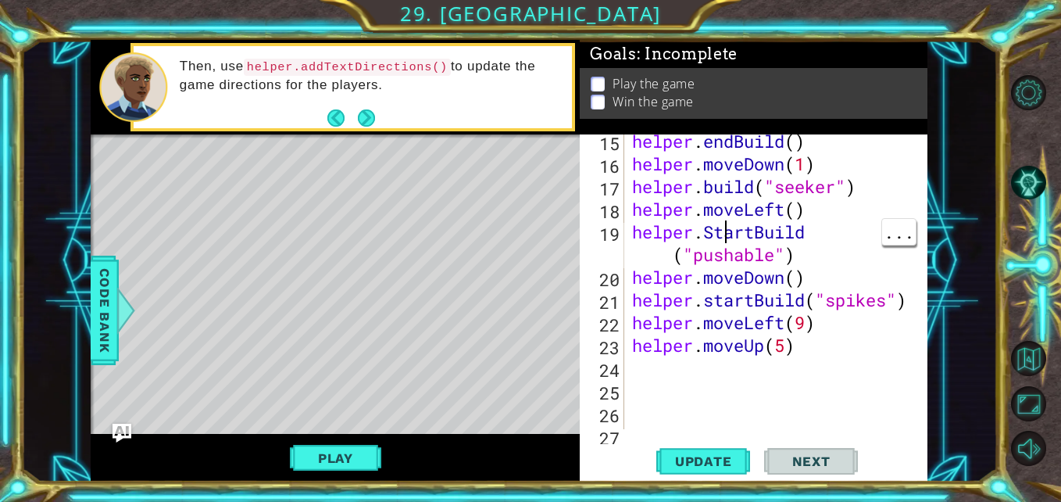
click at [706, 241] on div "helper . endBuild ( ) helper . moveDown ( 1 ) helper . build ( "seeker" ) helpe…" at bounding box center [775, 300] width 292 height 340
click at [717, 227] on div "helper . endBuild ( ) helper . moveDown ( 1 ) helper . build ( "seeker" ) helpe…" at bounding box center [775, 300] width 292 height 340
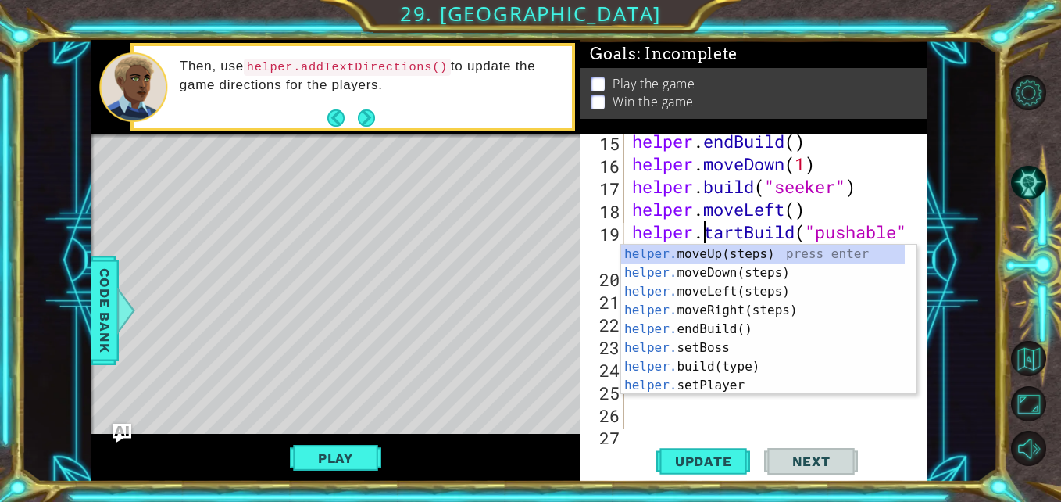
scroll to position [0, 4]
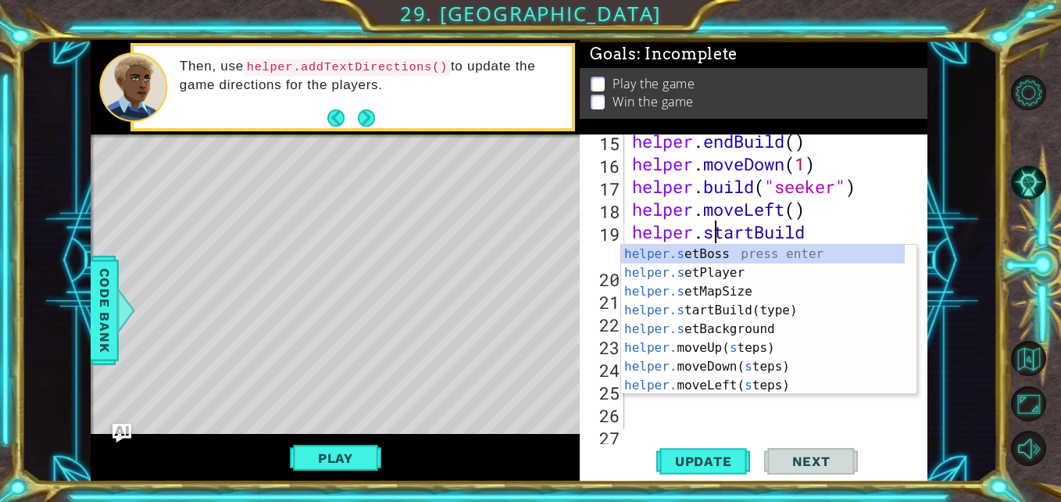
click at [708, 446] on button "Update" at bounding box center [703, 461] width 94 height 34
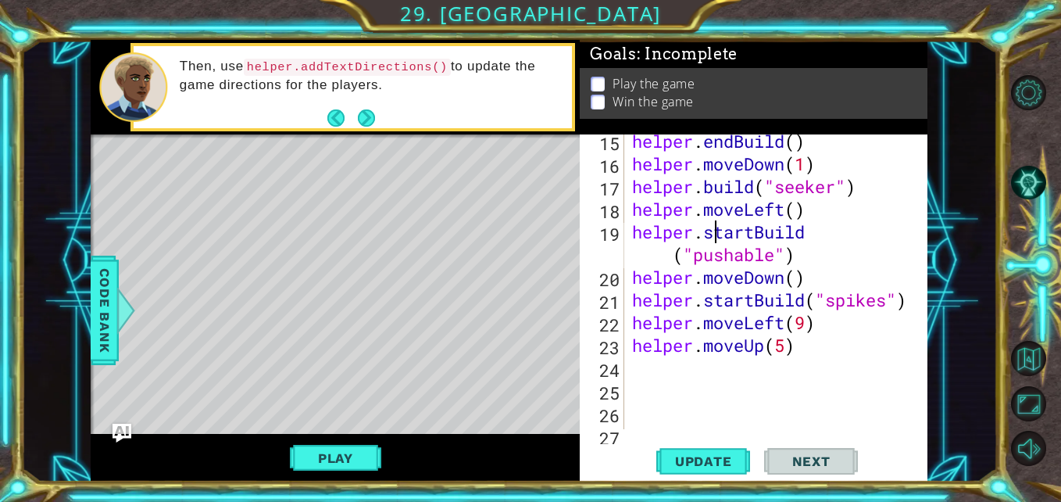
click at [819, 256] on div "helper . endBuild ( ) helper . moveDown ( 1 ) helper . build ( "seeker" ) helpe…" at bounding box center [775, 300] width 292 height 340
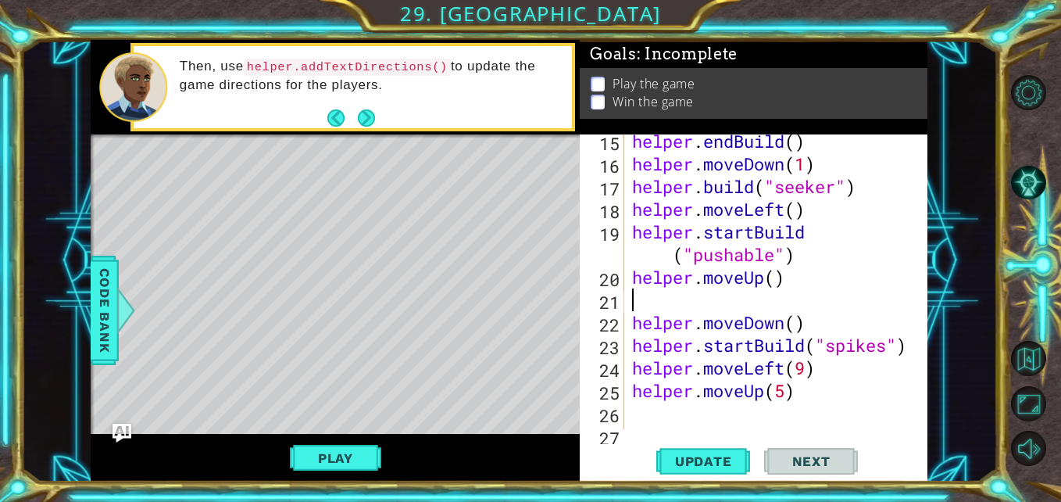
click at [781, 276] on div "helper . endBuild ( ) helper . moveDown ( 1 ) helper . build ( "seeker" ) helpe…" at bounding box center [775, 300] width 292 height 340
click at [773, 256] on div "helper . endBuild ( ) helper . moveDown ( 1 ) helper . build ( "seeker" ) helpe…" at bounding box center [775, 300] width 292 height 340
click at [757, 229] on div "helper . endBuild ( ) helper . moveDown ( 1 ) helper . build ( "seeker" ) helpe…" at bounding box center [775, 300] width 292 height 340
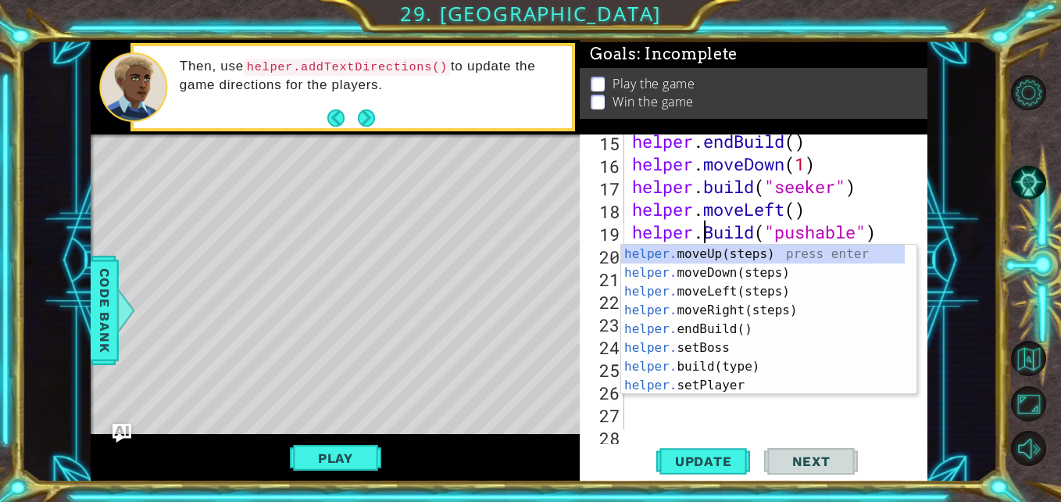
click at [721, 229] on div "helper . endBuild ( ) helper . moveDown ( 1 ) helper . build ( "seeker" ) helpe…" at bounding box center [775, 300] width 292 height 340
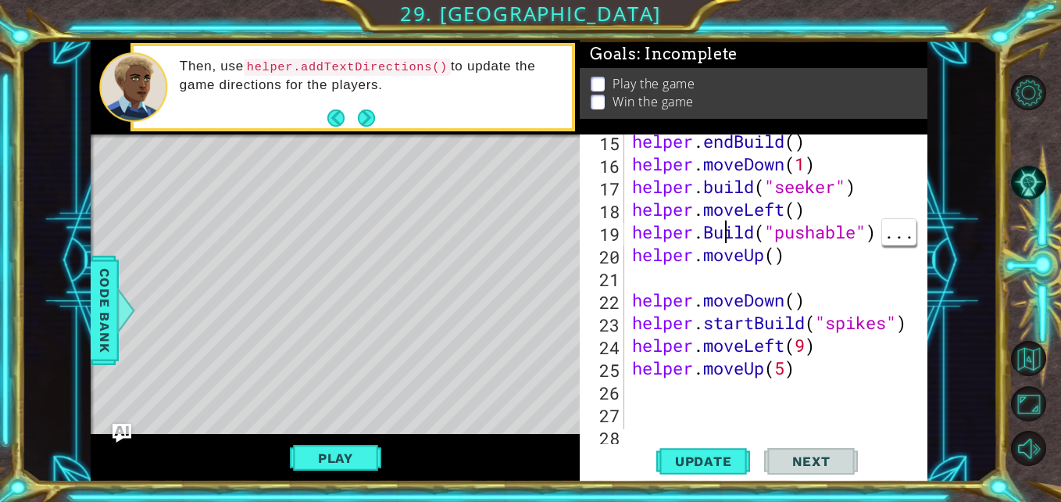
click at [717, 229] on div "helper . endBuild ( ) helper . moveDown ( 1 ) helper . build ( "seeker" ) helpe…" at bounding box center [775, 300] width 292 height 340
click at [708, 460] on span "Update" at bounding box center [704, 461] width 88 height 16
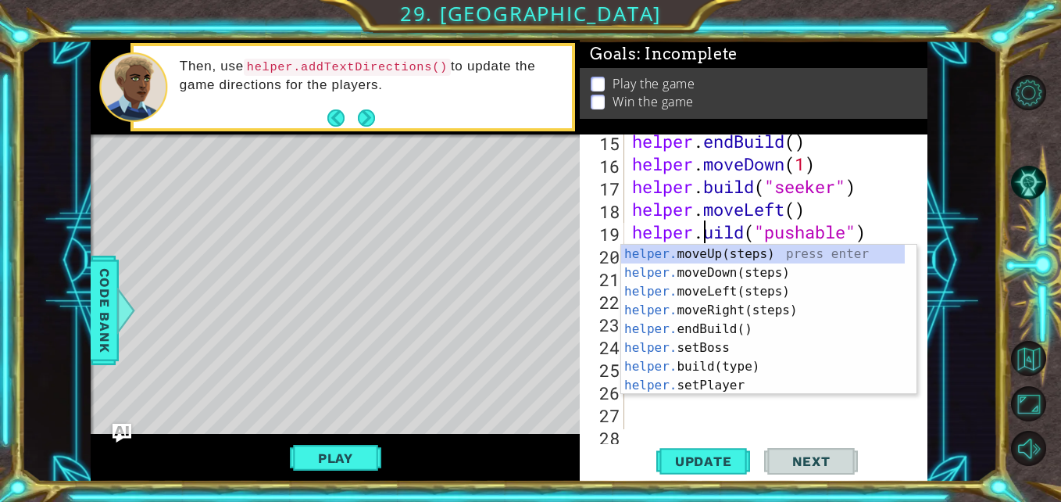
scroll to position [0, 4]
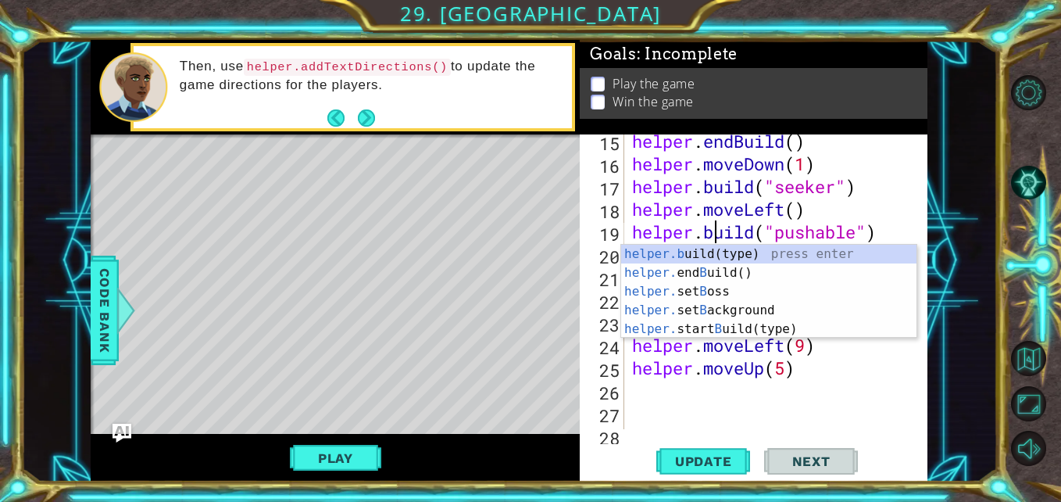
click at [770, 458] on button "Next" at bounding box center [811, 461] width 94 height 34
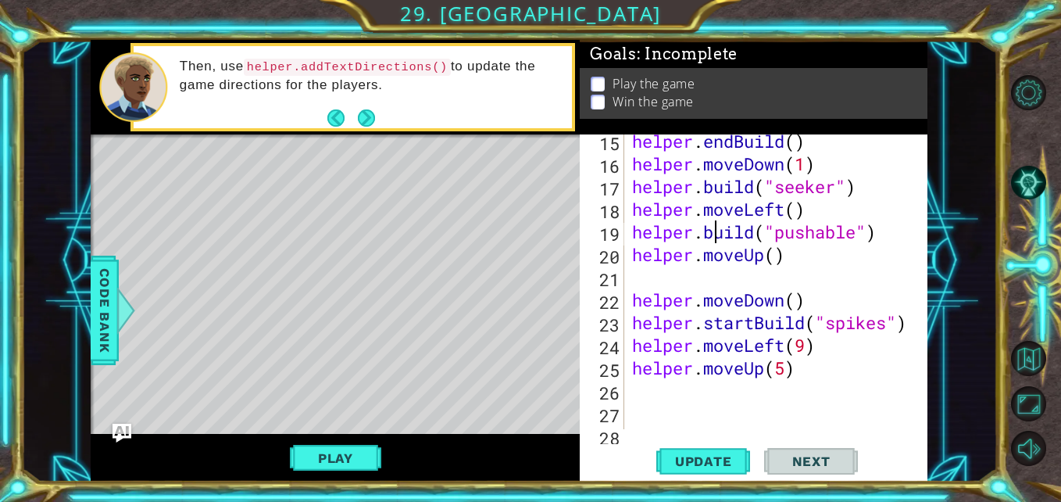
click at [646, 276] on div "helper . endBuild ( ) helper . moveDown ( 1 ) helper . build ( "seeker" ) helpe…" at bounding box center [775, 300] width 292 height 340
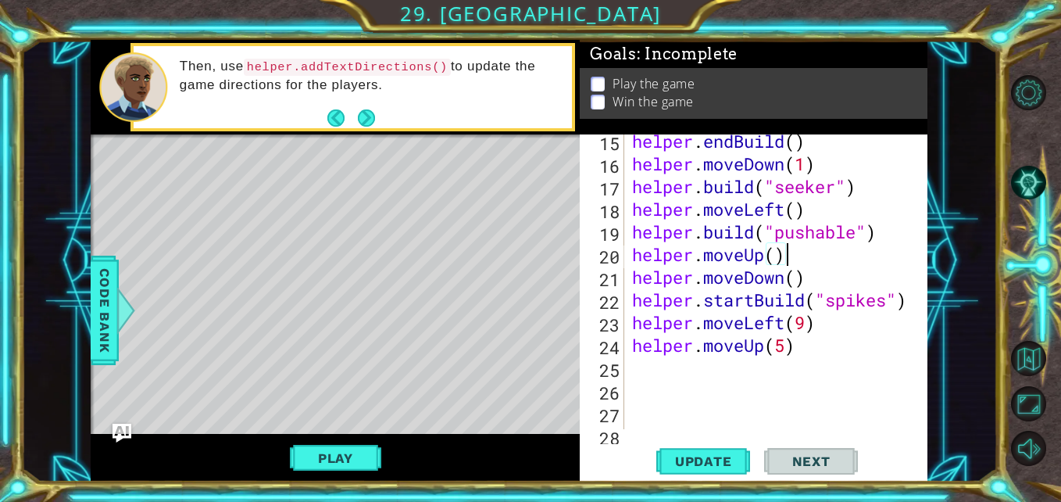
click at [703, 460] on span "Update" at bounding box center [704, 461] width 88 height 16
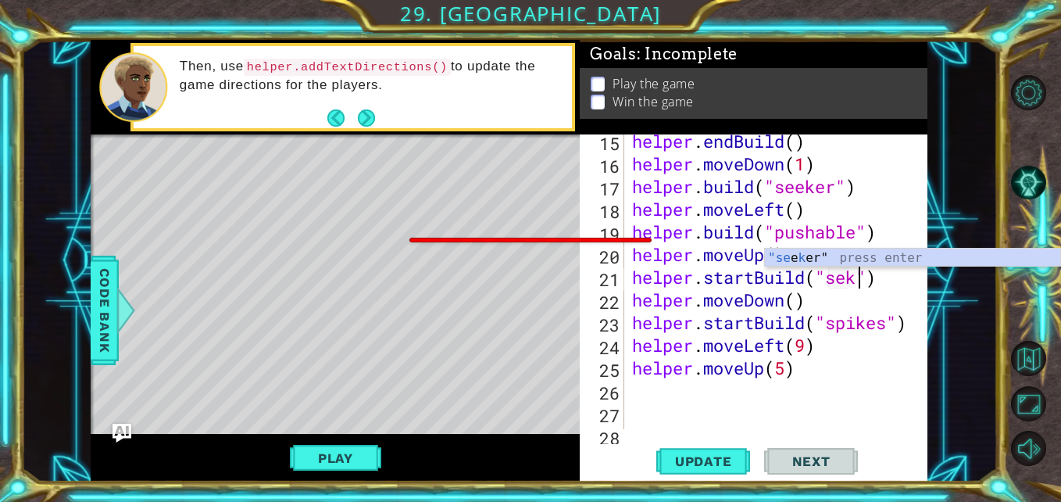
scroll to position [0, 12]
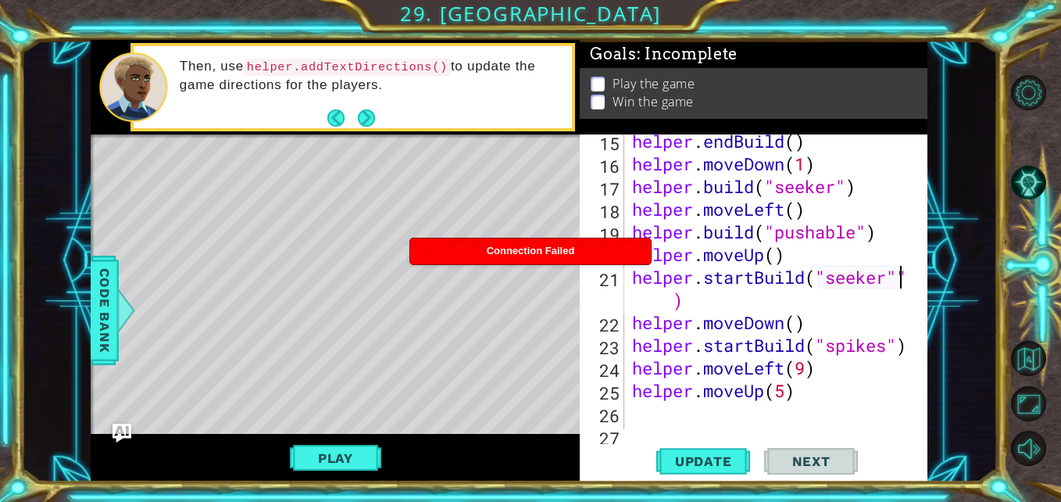
click at [793, 301] on div "helper . endBuild ( ) helper . moveDown ( 1 ) helper . build ( "seeker" ) helpe…" at bounding box center [775, 300] width 292 height 340
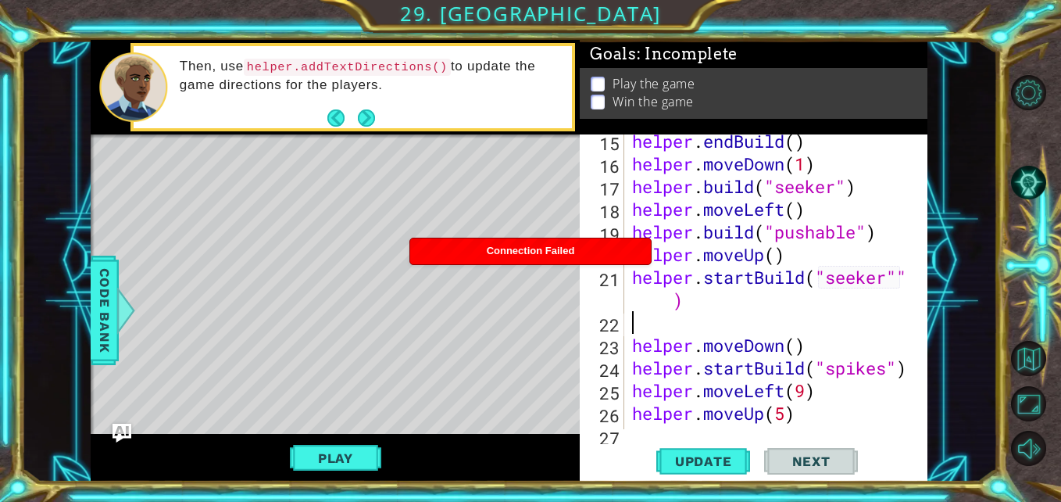
scroll to position [0, 0]
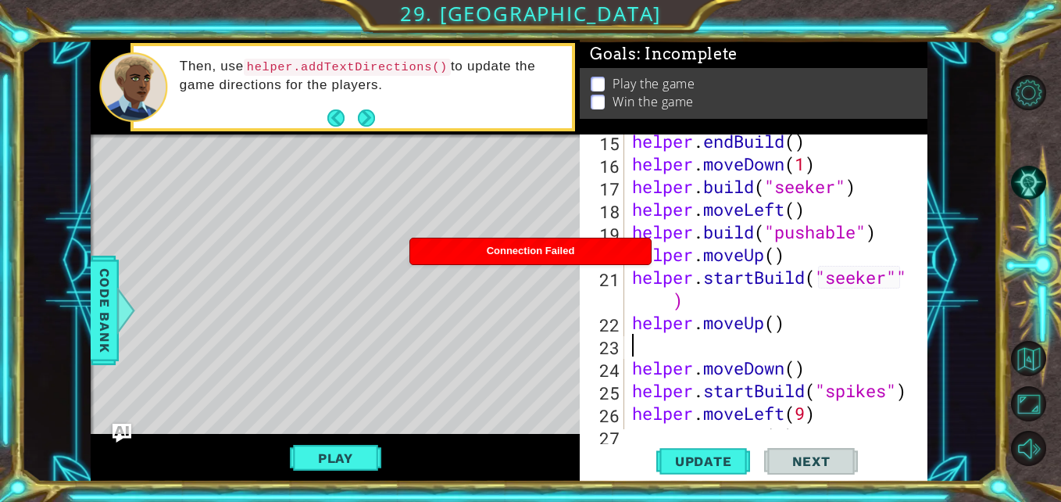
click at [781, 321] on div "helper . endBuild ( ) helper . moveDown ( 1 ) helper . build ( "seeker" ) helpe…" at bounding box center [775, 300] width 292 height 340
click at [716, 468] on span "Update" at bounding box center [704, 461] width 88 height 16
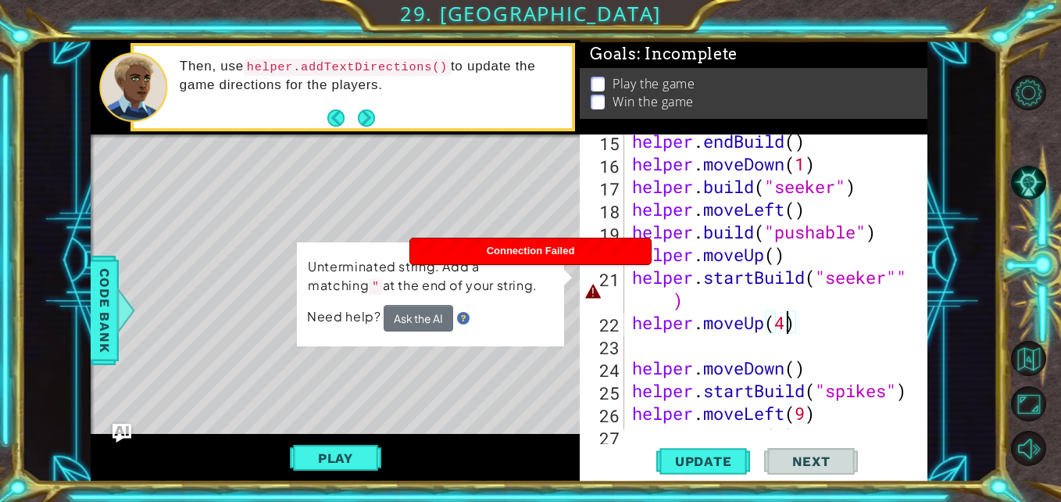
click at [901, 270] on div "helper . endBuild ( ) helper . moveDown ( 1 ) helper . build ( "seeker" ) helpe…" at bounding box center [775, 300] width 292 height 340
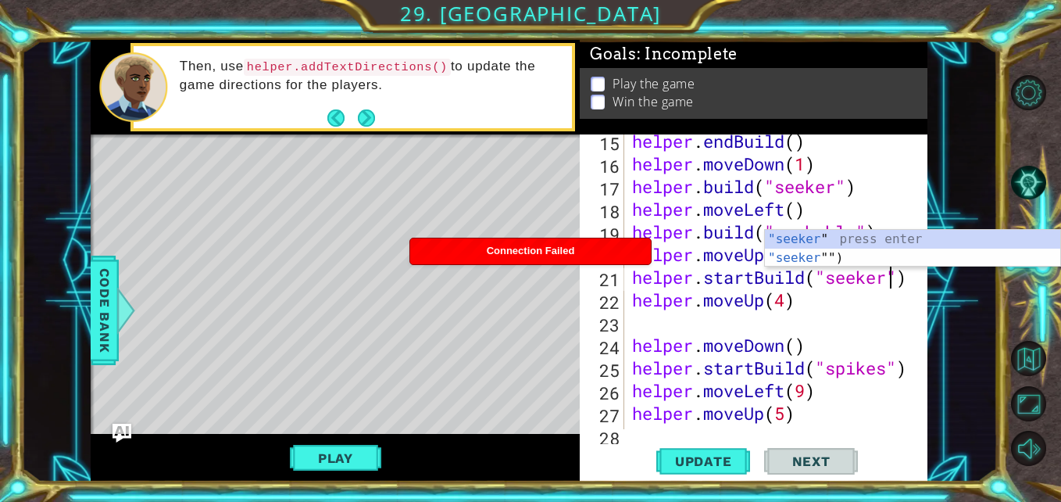
click at [710, 452] on button "Update" at bounding box center [703, 461] width 94 height 34
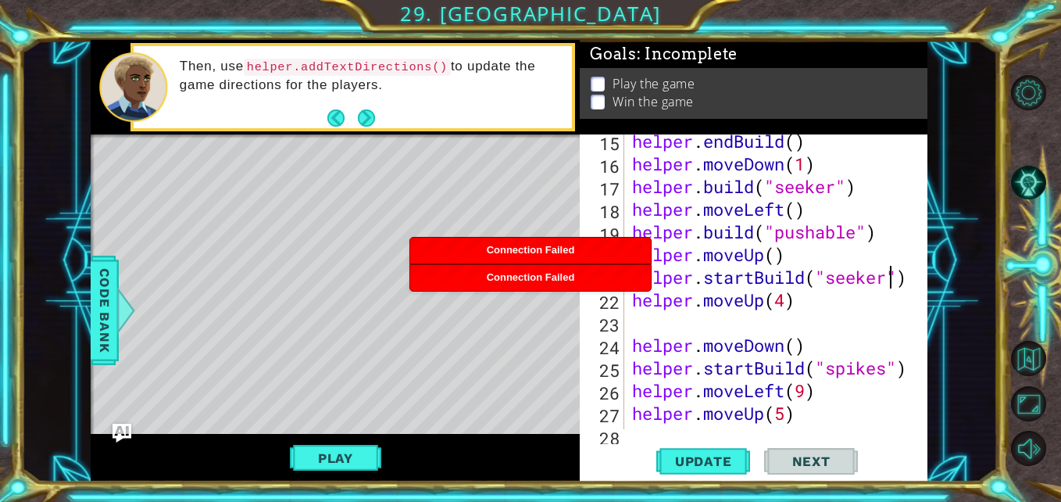
click at [671, 324] on div "helper . endBuild ( ) helper . moveDown ( 1 ) helper . build ( "seeker" ) helpe…" at bounding box center [775, 300] width 292 height 340
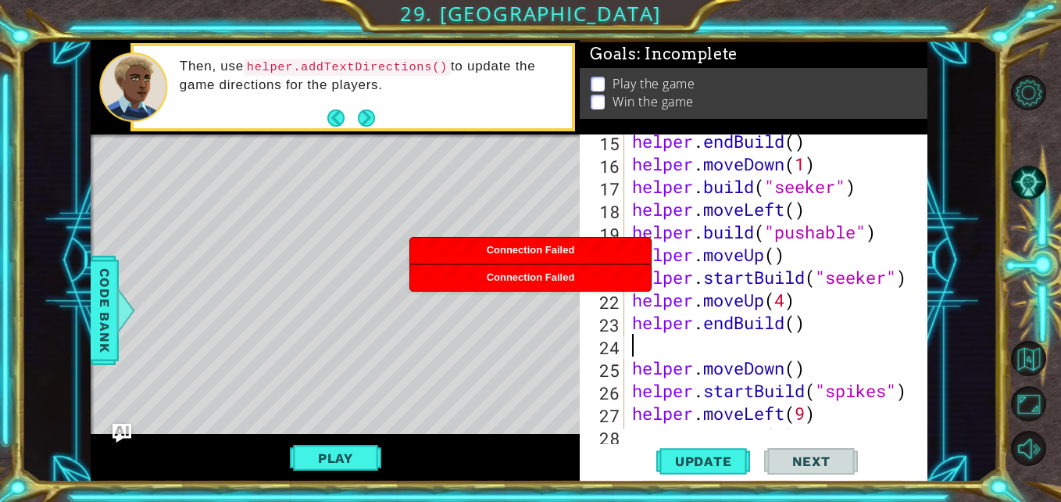
scroll to position [0, 0]
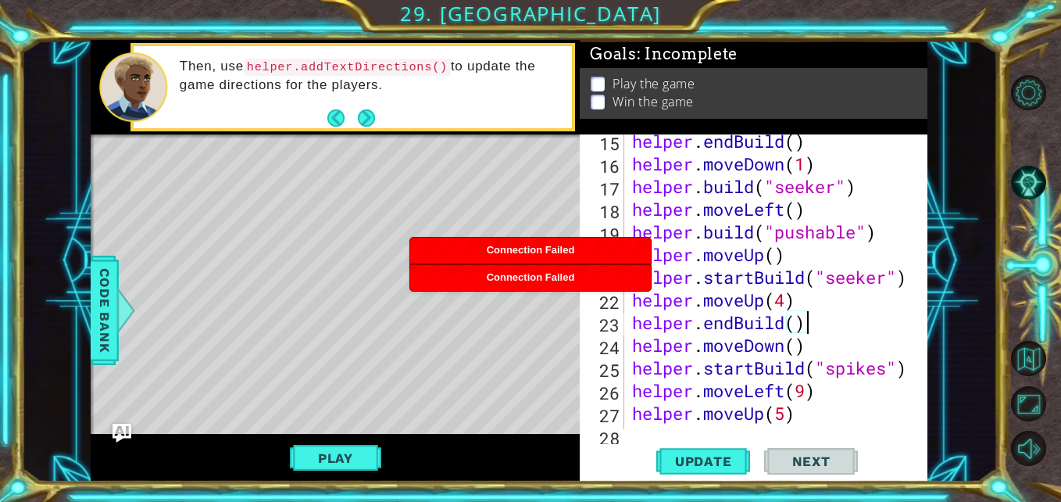
click at [800, 352] on div "helper . endBuild ( ) helper . moveDown ( 1 ) helper . build ( "seeker" ) helpe…" at bounding box center [775, 300] width 292 height 340
click at [703, 460] on span "Update" at bounding box center [704, 461] width 88 height 16
click at [711, 460] on span "Update" at bounding box center [704, 461] width 88 height 16
click at [348, 453] on button "Play" at bounding box center [335, 458] width 91 height 30
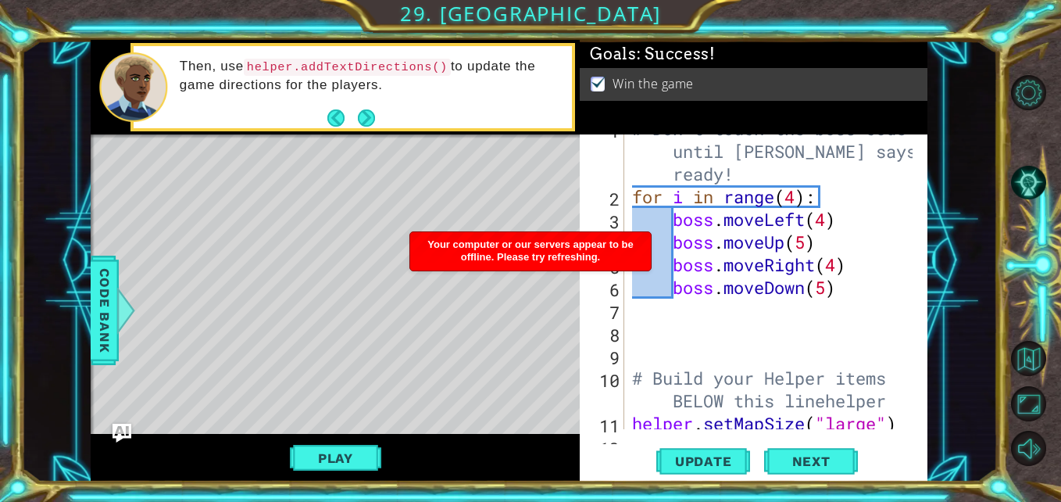
scroll to position [0, 0]
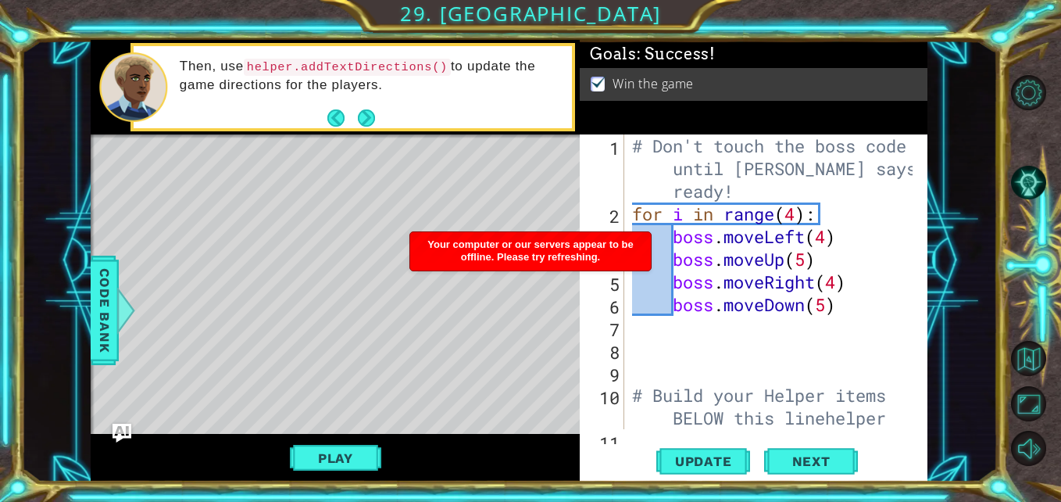
click at [654, 346] on div "# Don't touch the boss code until [PERSON_NAME] says you're ready! for i in ran…" at bounding box center [775, 326] width 292 height 385
click at [806, 216] on div "# Don't touch the boss code until [PERSON_NAME] says you're ready! for i in ran…" at bounding box center [775, 326] width 292 height 385
click at [796, 210] on div "# Don't touch the boss code until [PERSON_NAME] says you're ready! for i in ran…" at bounding box center [775, 326] width 292 height 385
